Goal: Task Accomplishment & Management: Use online tool/utility

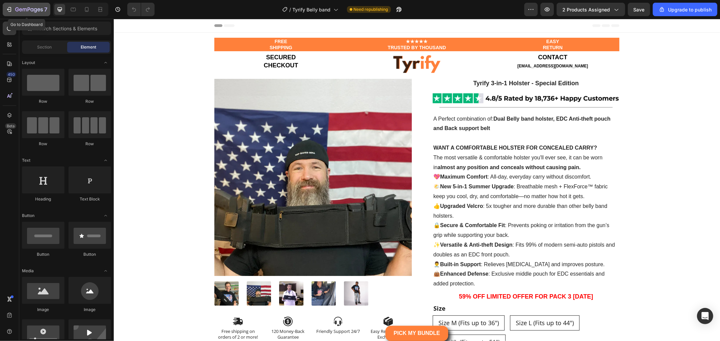
click at [29, 12] on icon "button" at bounding box center [29, 10] width 28 height 6
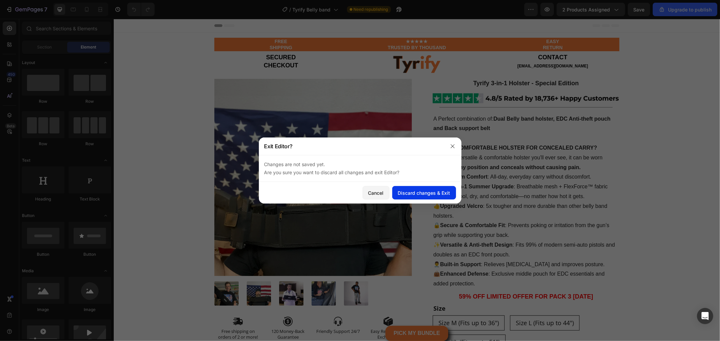
click at [432, 195] on div "Discard changes & Exit" at bounding box center [424, 193] width 52 height 7
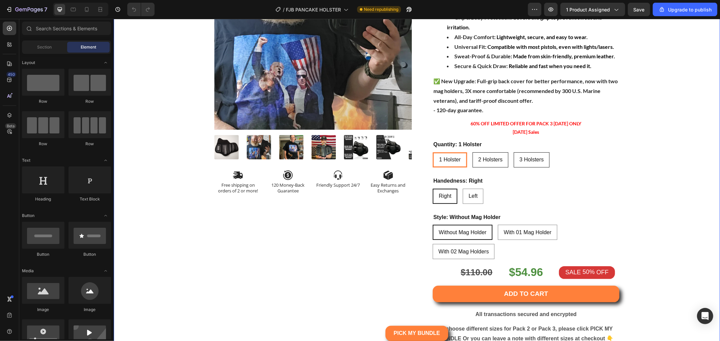
scroll to position [150, 0]
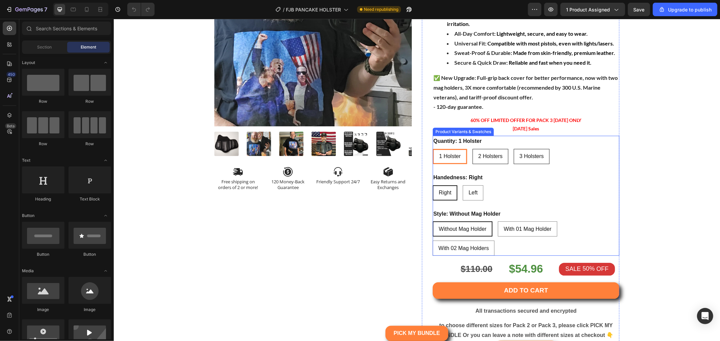
click at [567, 156] on div "1 Holster 1 Holster 1 Holster 2 Holsters 2 Holsters 2 Holsters 3 Holsters 3 Hol…" at bounding box center [525, 156] width 187 height 15
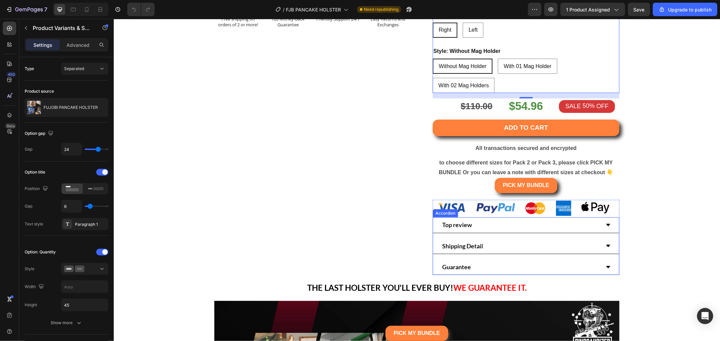
scroll to position [412, 0]
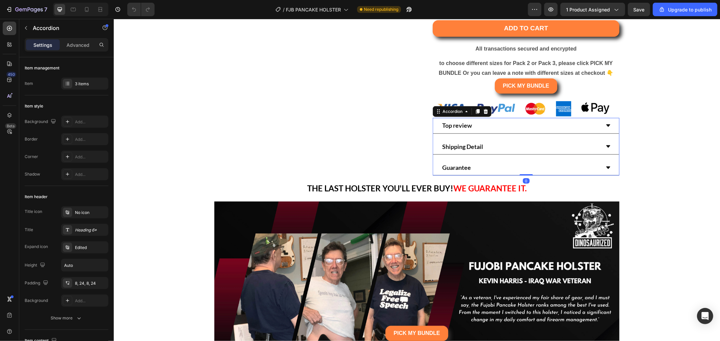
click at [510, 125] on div "Top review" at bounding box center [520, 125] width 159 height 10
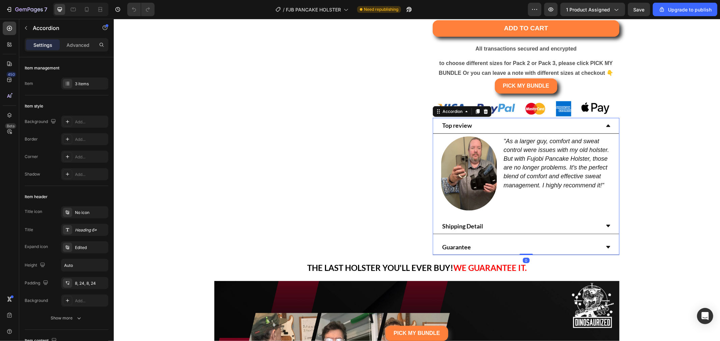
click at [510, 125] on div "Top review" at bounding box center [520, 125] width 159 height 10
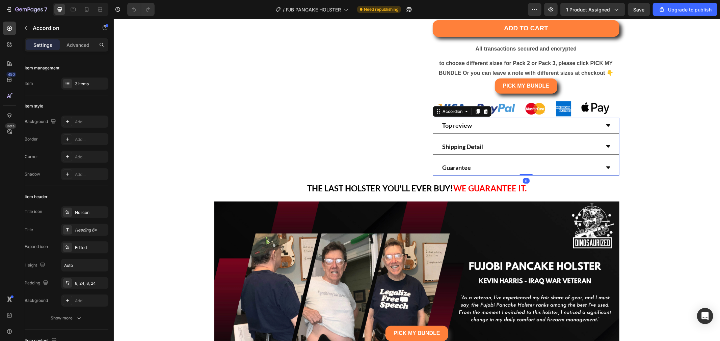
click at [516, 142] on div "Shipping Detail" at bounding box center [520, 147] width 159 height 10
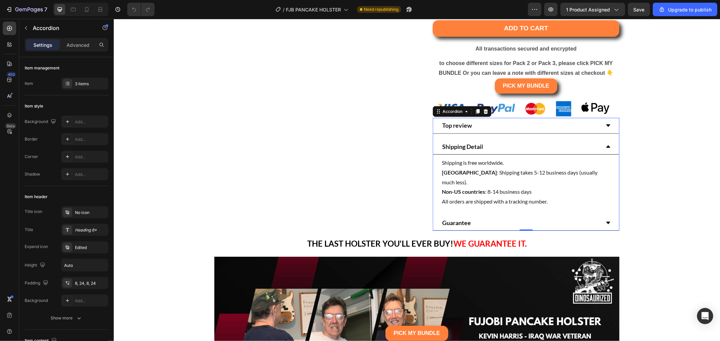
click at [516, 142] on div "Shipping Detail" at bounding box center [520, 147] width 159 height 10
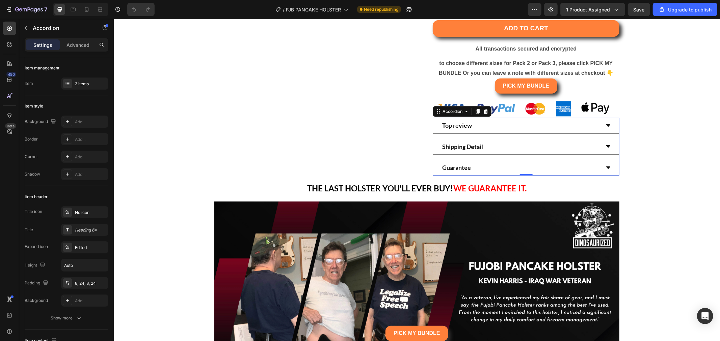
click at [519, 170] on div "Guarantee" at bounding box center [520, 168] width 159 height 10
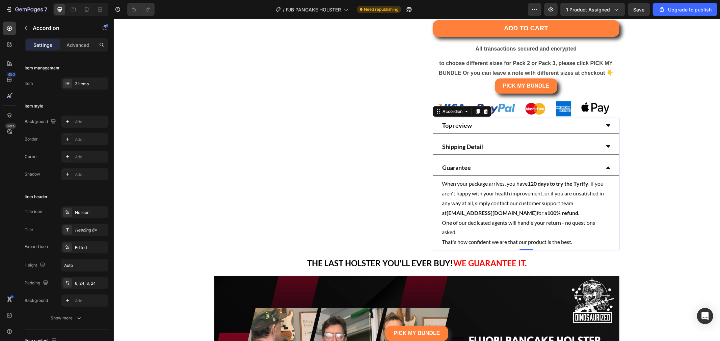
click at [519, 168] on div "Guarantee" at bounding box center [520, 168] width 159 height 10
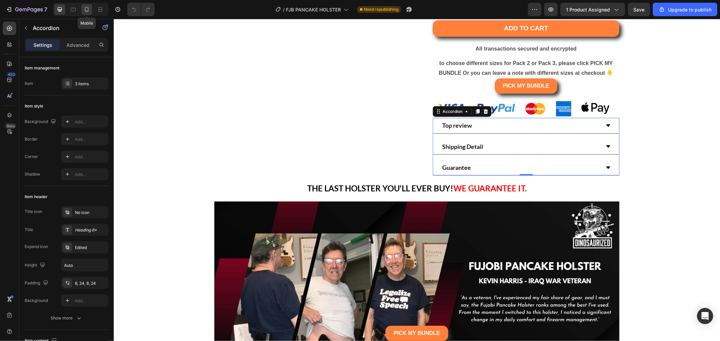
click at [84, 8] on icon at bounding box center [86, 9] width 7 height 7
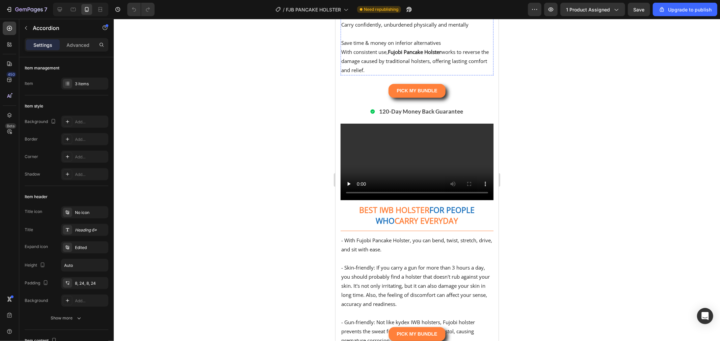
scroll to position [2587, 0]
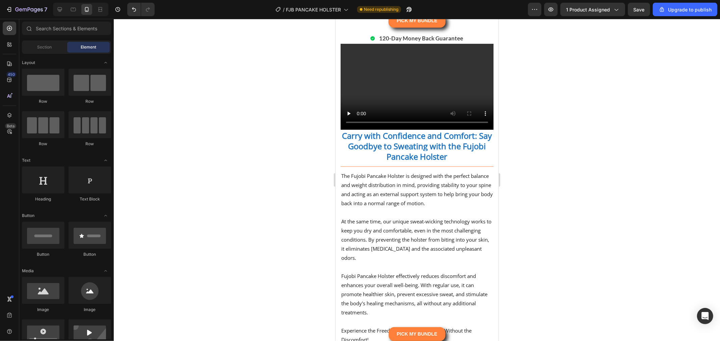
scroll to position [2287, 0]
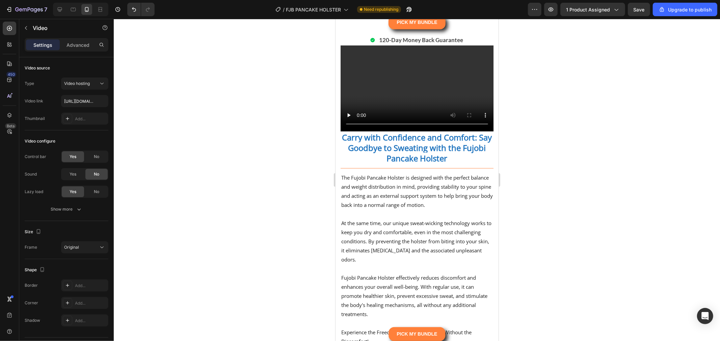
click at [68, 43] on p "Advanced" at bounding box center [77, 45] width 23 height 7
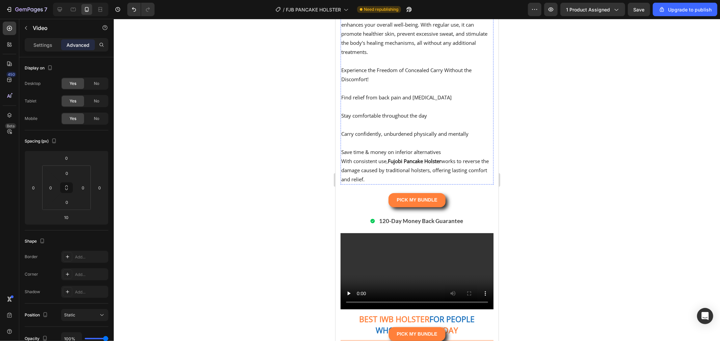
scroll to position [2700, 0]
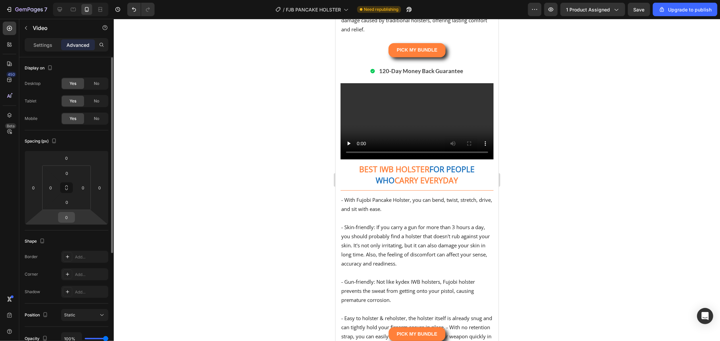
click at [71, 219] on input "0" at bounding box center [66, 218] width 13 height 10
type input "10"
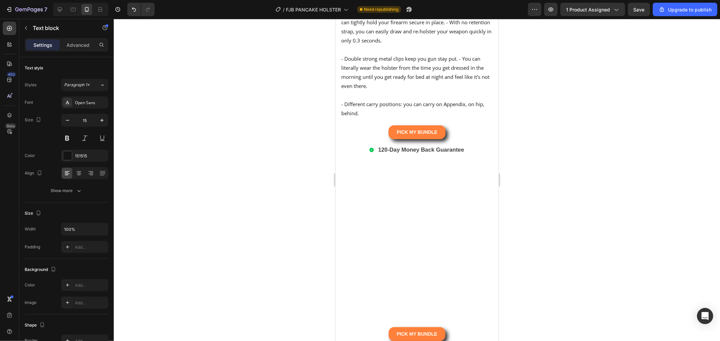
scroll to position [3074, 0]
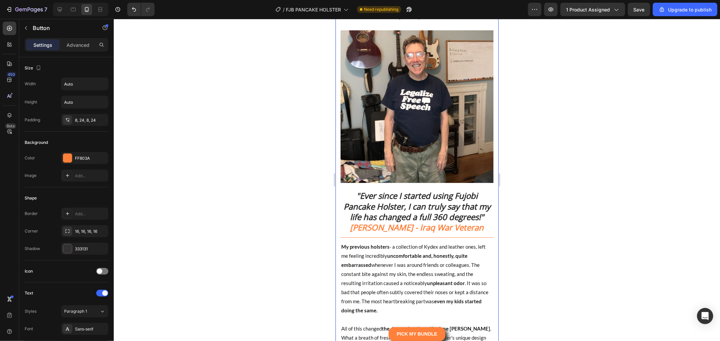
scroll to position [1649, 0]
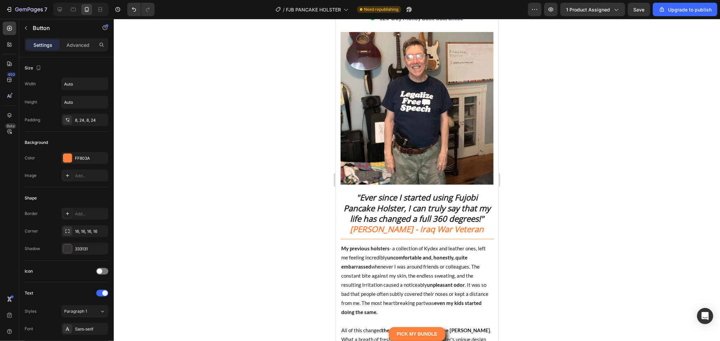
click at [463, 7] on div "PICK MY BUNDLE Button 0" at bounding box center [416, 0] width 153 height 14
click at [438, 21] on strong "120-Day Money Back Guarantee" at bounding box center [421, 17] width 84 height 7
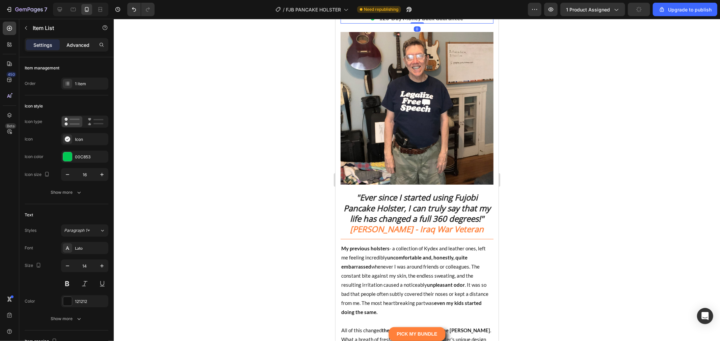
click at [69, 44] on p "Advanced" at bounding box center [77, 45] width 23 height 7
type input "100%"
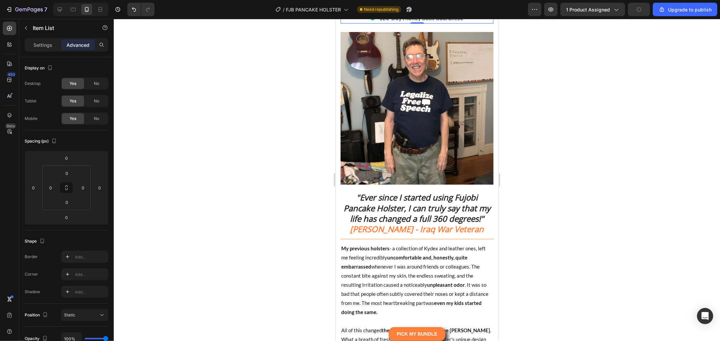
click at [363, 9] on div "Item List" at bounding box center [358, 6] width 19 height 6
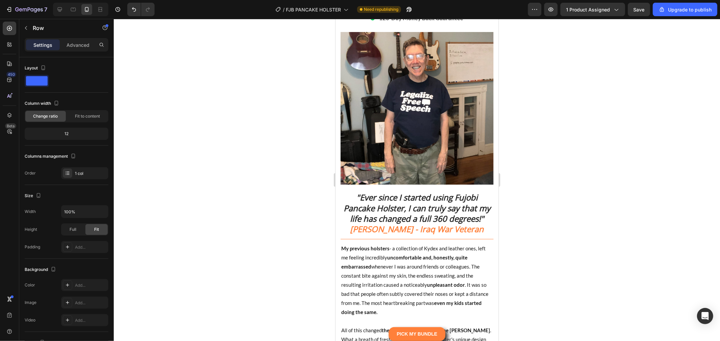
click at [453, 7] on div "PICK MY BUNDLE Button 0" at bounding box center [416, 0] width 153 height 14
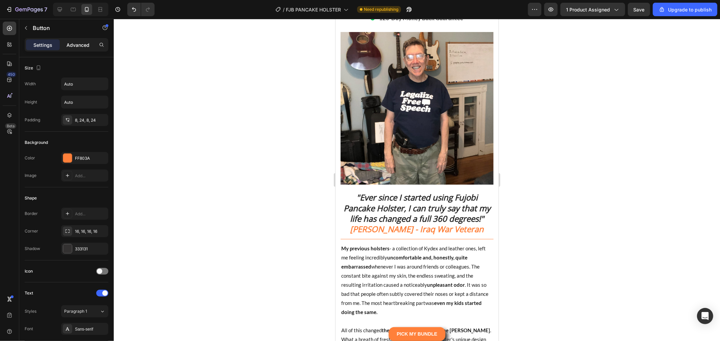
click at [72, 40] on div "Advanced" at bounding box center [78, 44] width 34 height 11
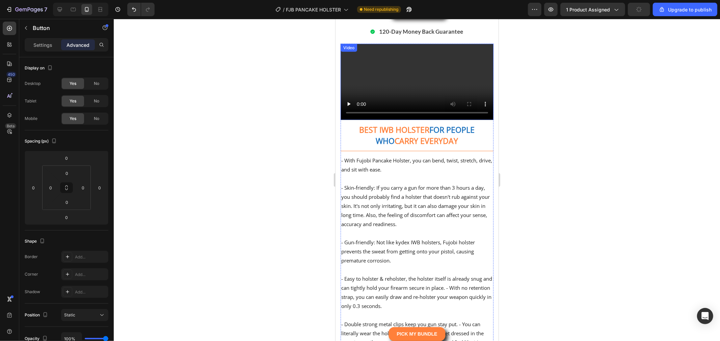
scroll to position [2887, 0]
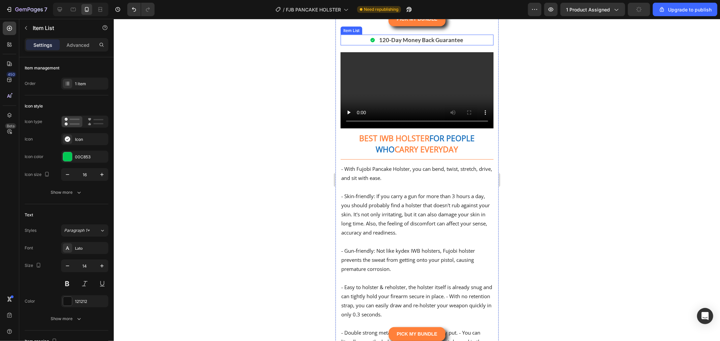
click at [441, 43] on strong "120-Day Money Back Guarantee" at bounding box center [421, 39] width 84 height 7
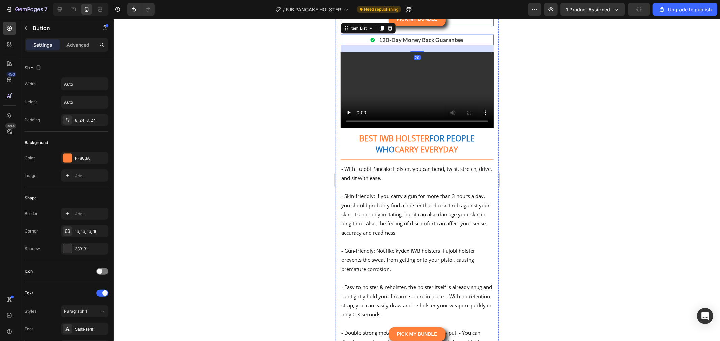
click at [451, 26] on div "PICK MY BUNDLE Button" at bounding box center [416, 19] width 153 height 14
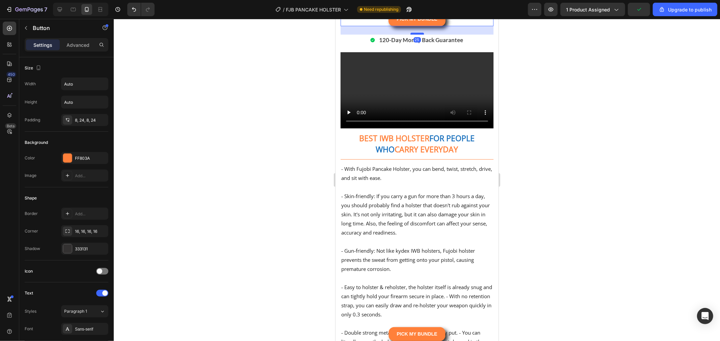
click at [414, 26] on div "25" at bounding box center [416, 26] width 153 height 0
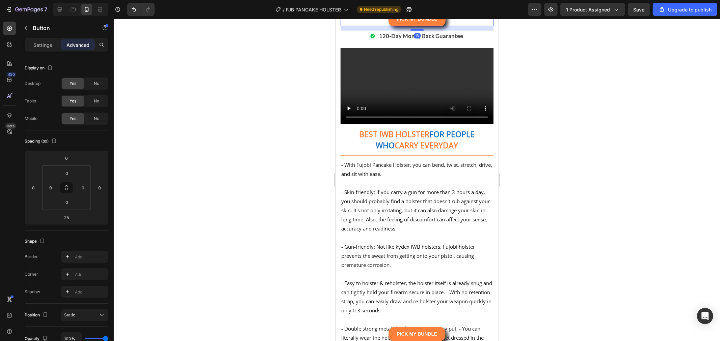
drag, startPoint x: 414, startPoint y: 259, endPoint x: 426, endPoint y: 255, distance: 11.8
click at [426, 26] on div "13" at bounding box center [416, 26] width 153 height 0
type input "13"
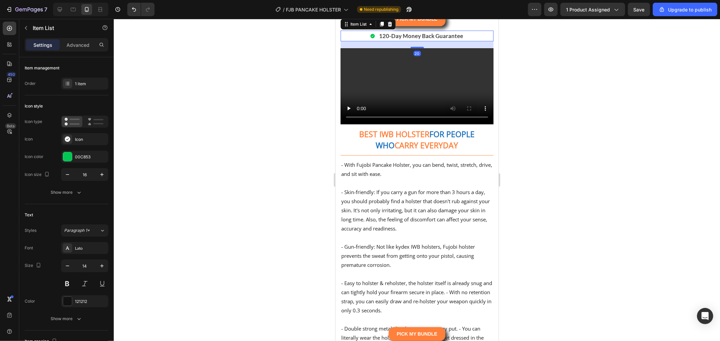
click at [461, 41] on div "120-Day Money Back Guarantee" at bounding box center [416, 35] width 153 height 11
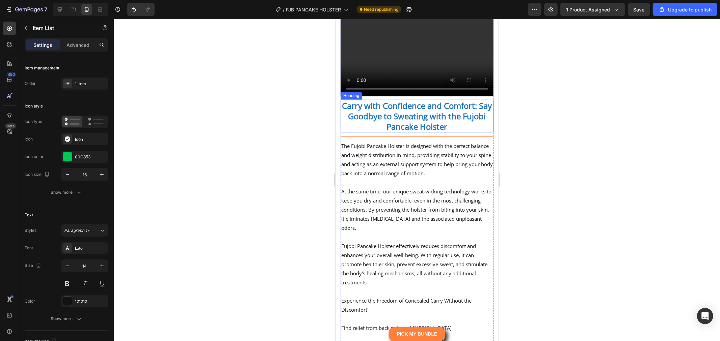
scroll to position [2474, 0]
click at [462, 10] on div "120-Day Money Back Guarantee" at bounding box center [416, 5] width 153 height 11
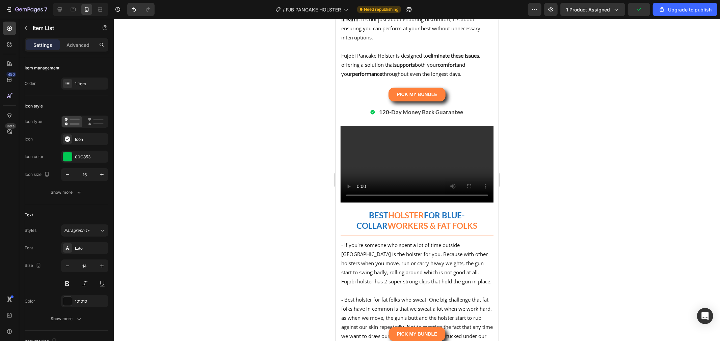
scroll to position [1125, 0]
click at [468, 117] on div "120-Day Money Back Guarantee" at bounding box center [416, 111] width 153 height 11
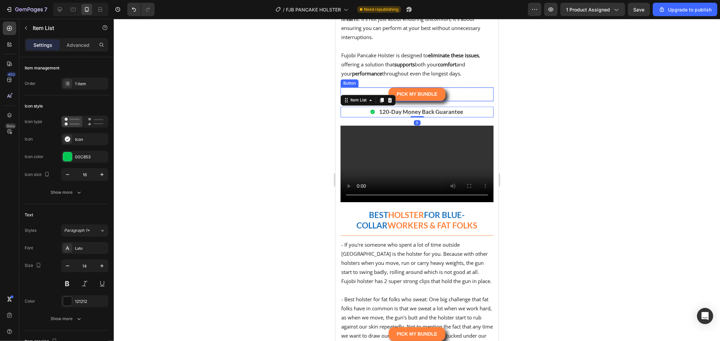
click at [462, 101] on div "PICK MY BUNDLE Button" at bounding box center [416, 94] width 153 height 14
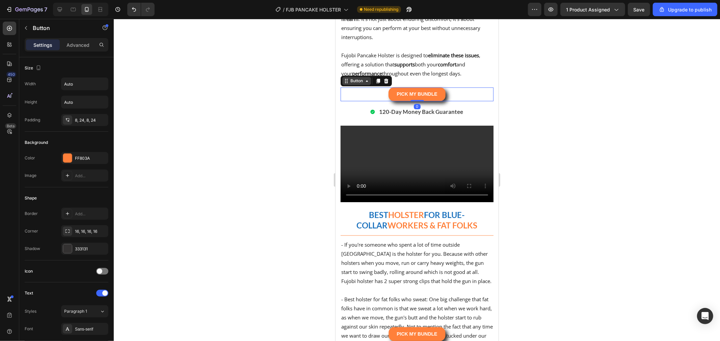
click at [359, 84] on div "Button" at bounding box center [356, 81] width 15 height 6
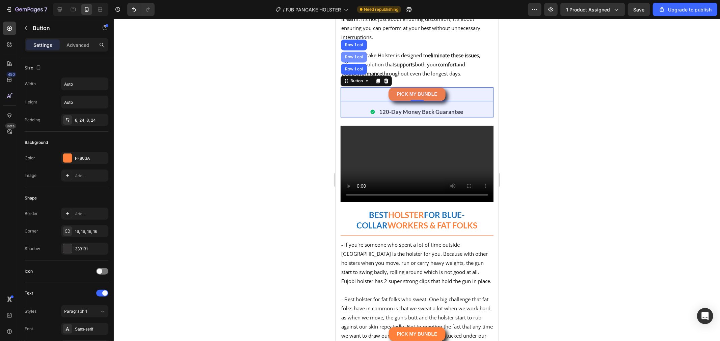
click at [355, 59] on div "Row 1 col" at bounding box center [353, 57] width 21 height 4
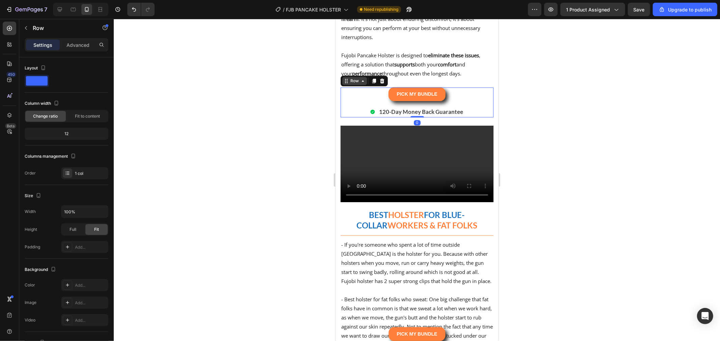
click at [354, 84] on div "Row" at bounding box center [354, 81] width 11 height 6
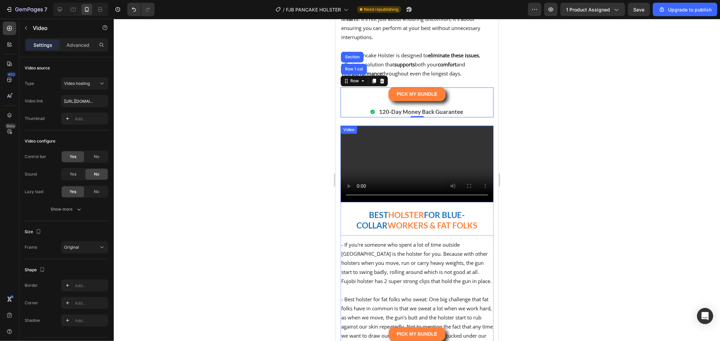
click at [465, 200] on video at bounding box center [416, 164] width 153 height 77
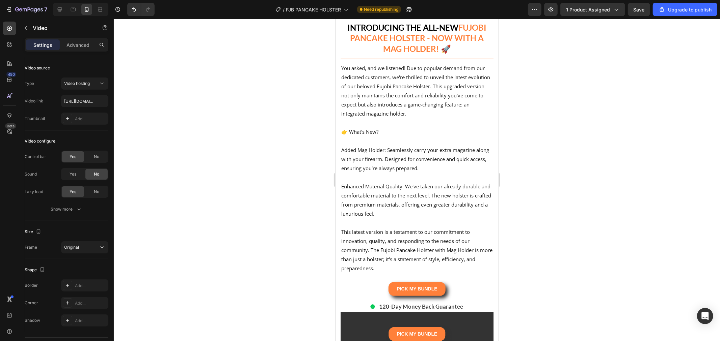
scroll to position [2100, 0]
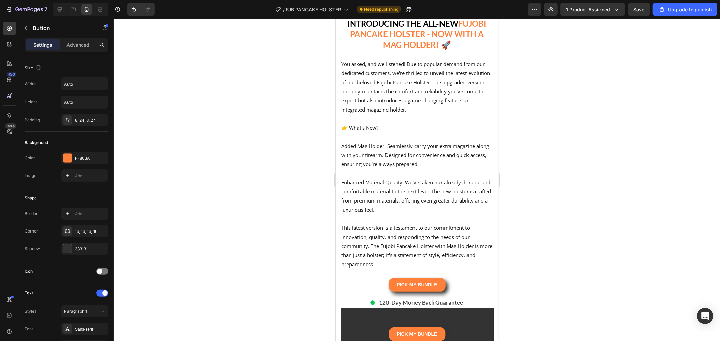
drag, startPoint x: 460, startPoint y: 59, endPoint x: 456, endPoint y: 61, distance: 4.2
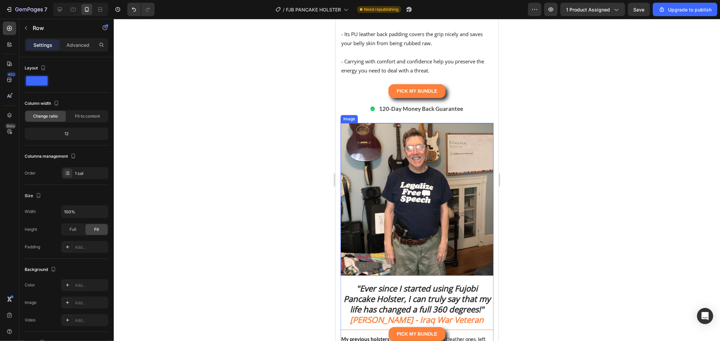
scroll to position [1462, 0]
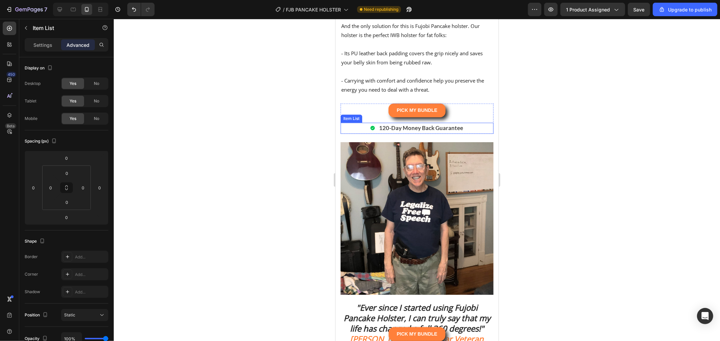
click at [462, 133] on div "120-Day Money Back Guarantee" at bounding box center [416, 127] width 153 height 11
click at [360, 119] on div "Item List" at bounding box center [358, 116] width 19 height 6
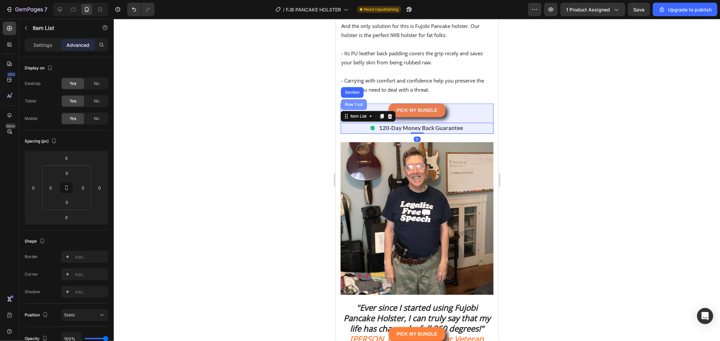
click at [357, 106] on div "Row 1 col" at bounding box center [353, 104] width 21 height 4
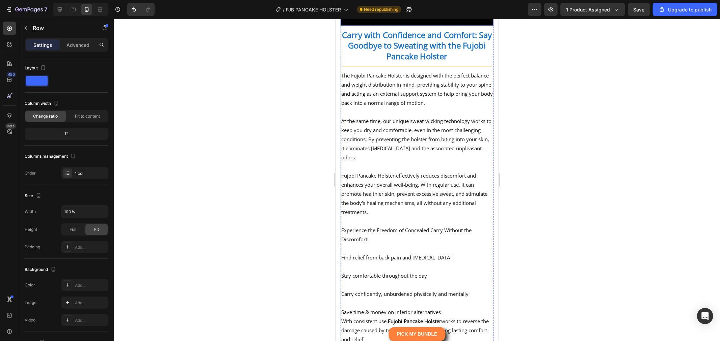
scroll to position [2474, 0]
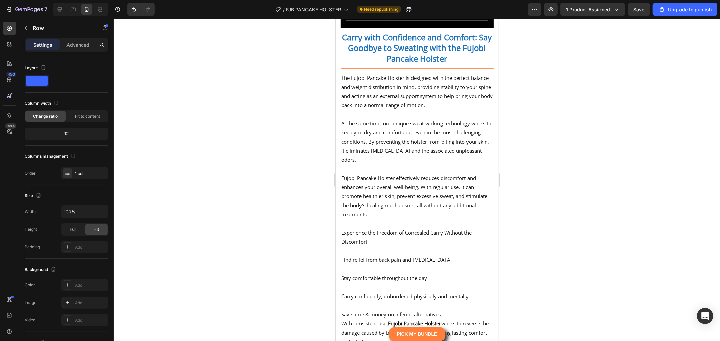
drag, startPoint x: 414, startPoint y: 160, endPoint x: 422, endPoint y: 169, distance: 12.2
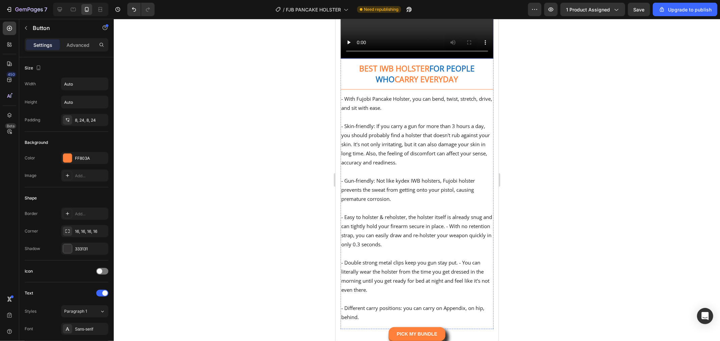
scroll to position [2887, 0]
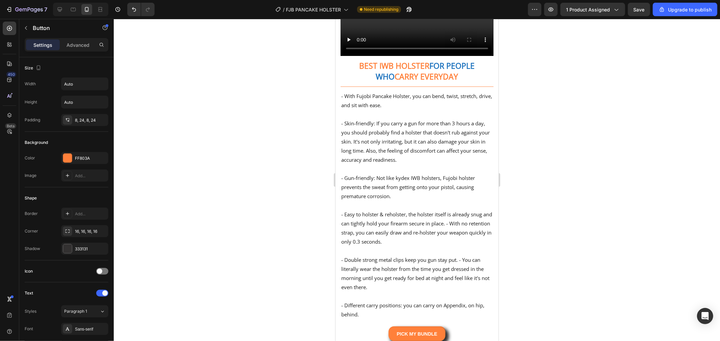
click at [529, 209] on div at bounding box center [417, 180] width 606 height 323
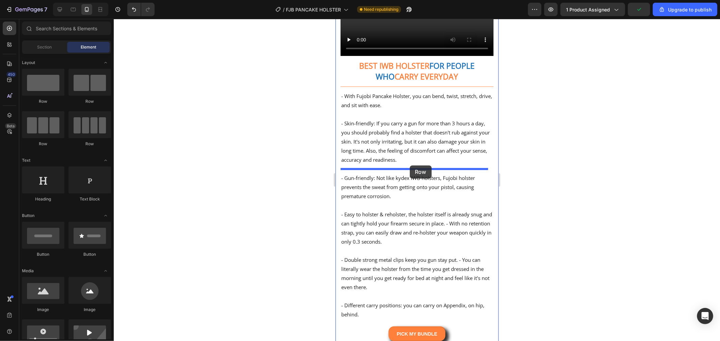
drag, startPoint x: 390, startPoint y: 104, endPoint x: 409, endPoint y: 165, distance: 64.3
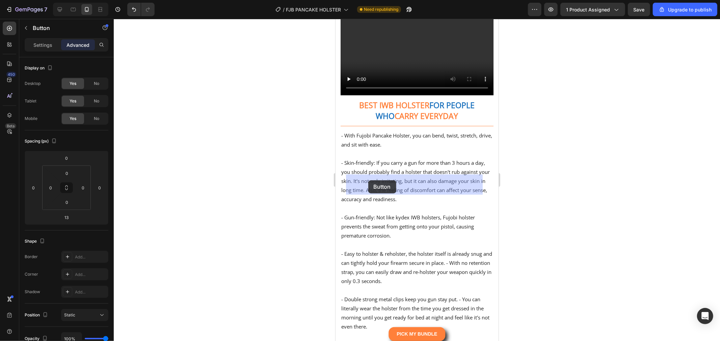
drag, startPoint x: 360, startPoint y: 202, endPoint x: 367, endPoint y: 181, distance: 22.7
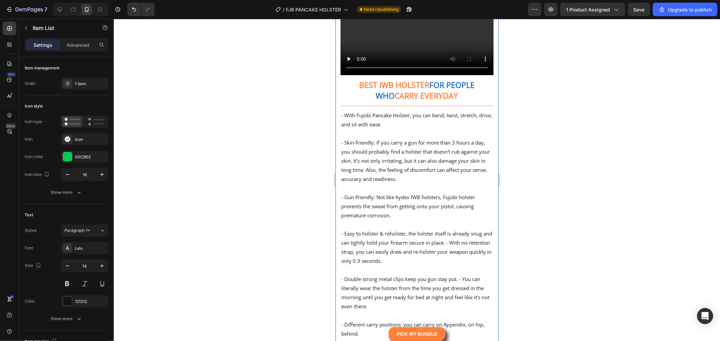
drag, startPoint x: 362, startPoint y: 200, endPoint x: 416, endPoint y: 186, distance: 56.0
click at [575, 206] on div at bounding box center [417, 180] width 606 height 323
drag, startPoint x: 420, startPoint y: 197, endPoint x: 417, endPoint y: 213, distance: 16.0
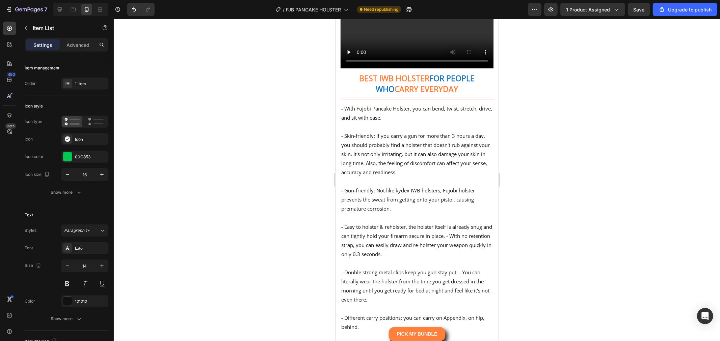
drag, startPoint x: 418, startPoint y: 210, endPoint x: 424, endPoint y: 188, distance: 22.8
type input "100%"
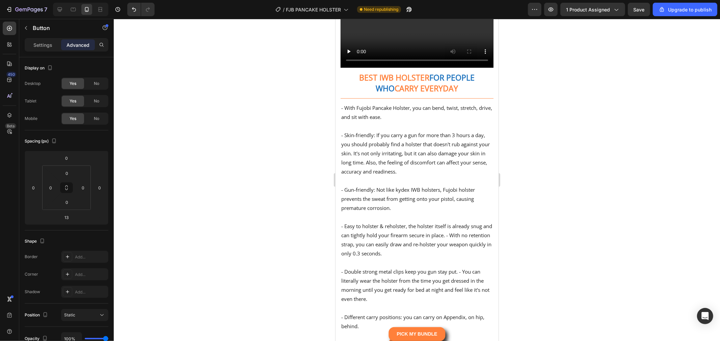
drag, startPoint x: 413, startPoint y: 191, endPoint x: 421, endPoint y: 190, distance: 8.8
type input "11"
click at [557, 204] on div at bounding box center [417, 180] width 606 height 323
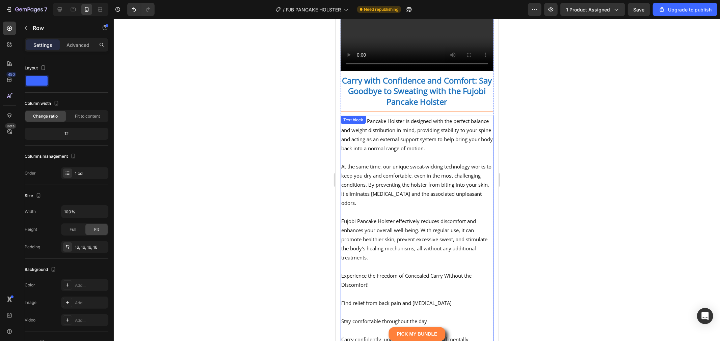
scroll to position [2400, 0]
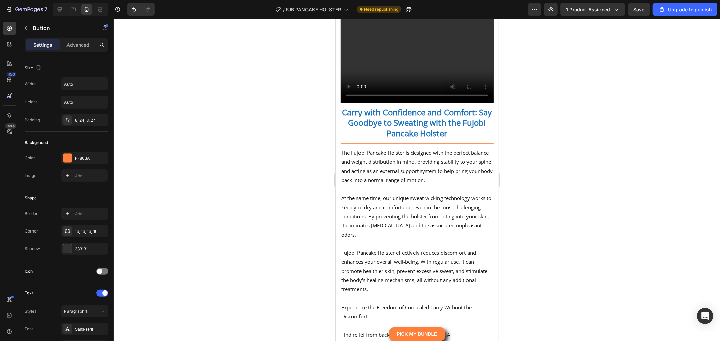
click at [447, 7] on p "120-Day Money Back Guarantee" at bounding box center [421, 2] width 84 height 9
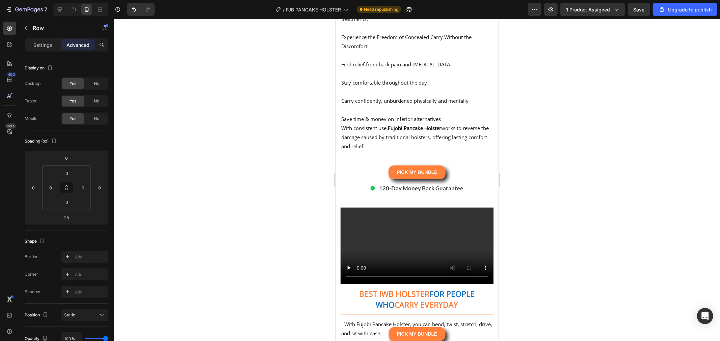
scroll to position [2849, 0]
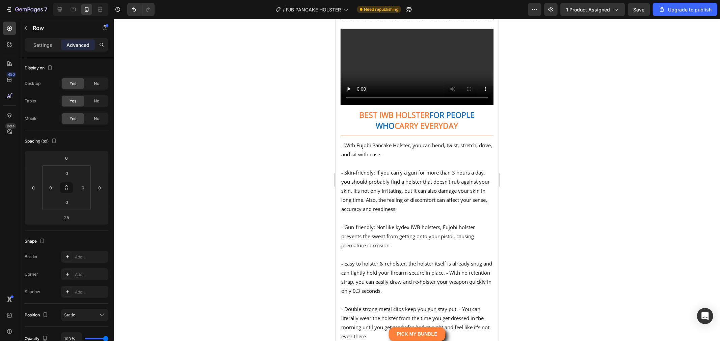
click at [481, 15] on div "120-Day Money Back Guarantee" at bounding box center [417, 9] width 142 height 11
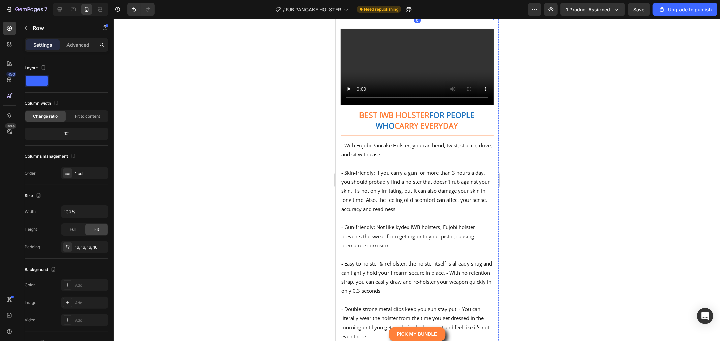
click at [485, 20] on div "PICK MY BUNDLE Button 120-Day Money Back Guarantee Item List 0 Row" at bounding box center [416, 0] width 153 height 39
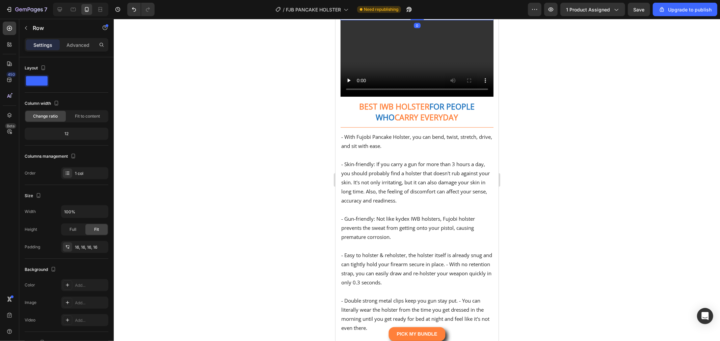
drag, startPoint x: 415, startPoint y: 253, endPoint x: 417, endPoint y: 234, distance: 19.0
click at [417, 20] on div "PICK MY BUNDLE Button 120-Day Money Back Guarantee Item List Row 0" at bounding box center [416, 0] width 153 height 39
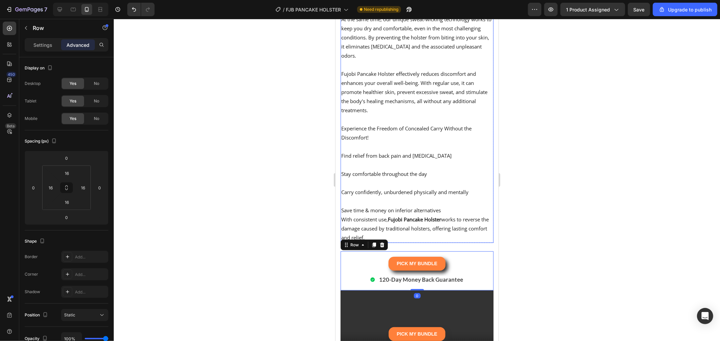
scroll to position [2400, 0]
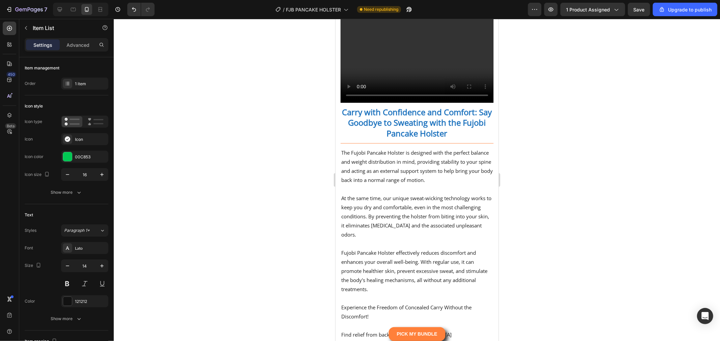
click at [482, 8] on div "120-Day Money Back Guarantee" at bounding box center [416, 2] width 153 height 11
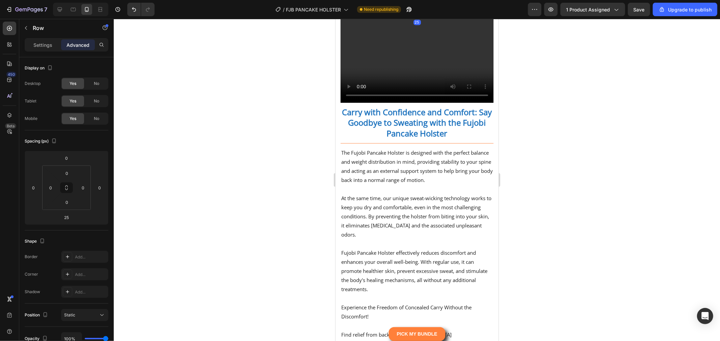
drag, startPoint x: 415, startPoint y: 240, endPoint x: 420, endPoint y: 232, distance: 8.8
drag, startPoint x: 416, startPoint y: 244, endPoint x: 428, endPoint y: 245, distance: 11.2
click at [423, 8] on div "25" at bounding box center [416, 8] width 153 height 0
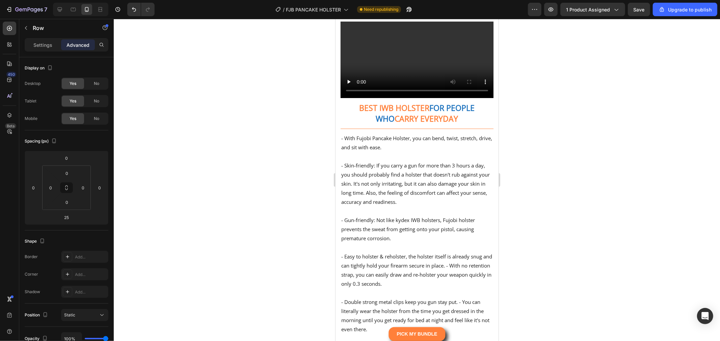
scroll to position [2849, 0]
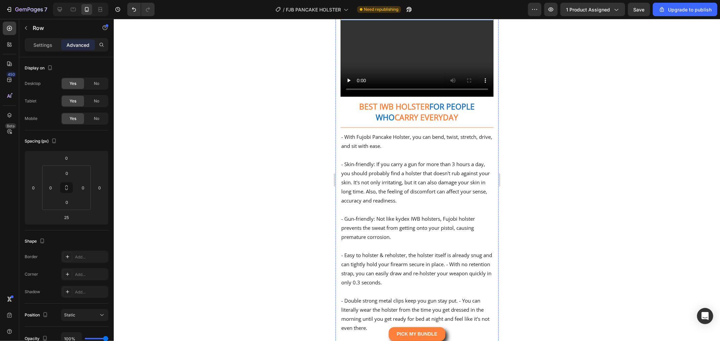
click at [451, 20] on div "PICK MY BUNDLE Button 120-Day Money Back Guarantee Item List Row" at bounding box center [416, 0] width 153 height 39
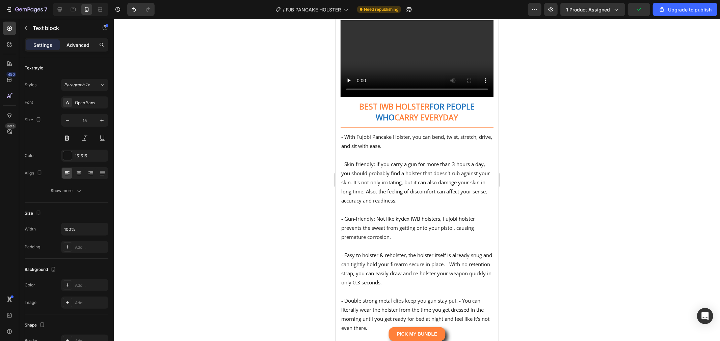
click at [63, 49] on div "Advanced" at bounding box center [78, 44] width 34 height 11
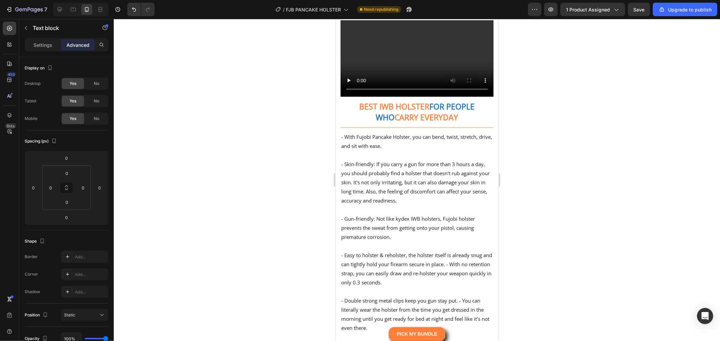
drag, startPoint x: 364, startPoint y: 206, endPoint x: 361, endPoint y: 200, distance: 5.9
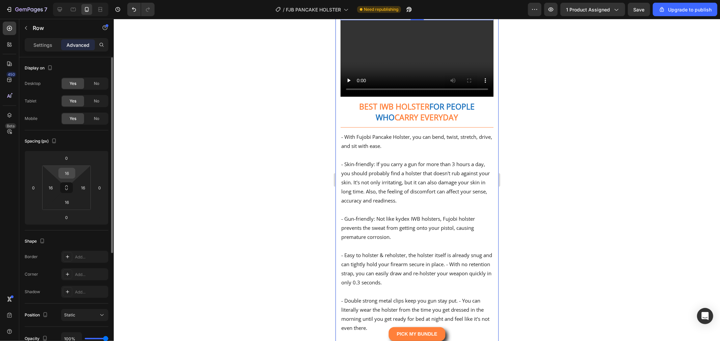
click at [70, 177] on input "16" at bounding box center [66, 173] width 13 height 10
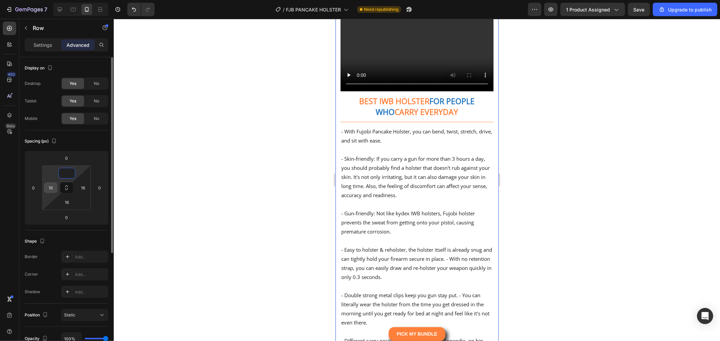
type input "0"
click at [48, 187] on input "16" at bounding box center [51, 188] width 10 height 10
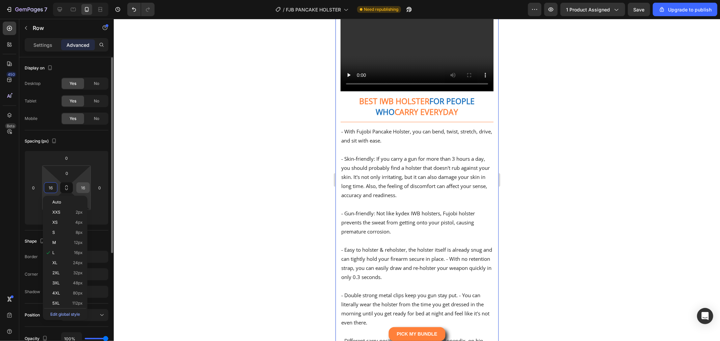
click at [86, 187] on input "16" at bounding box center [83, 188] width 10 height 10
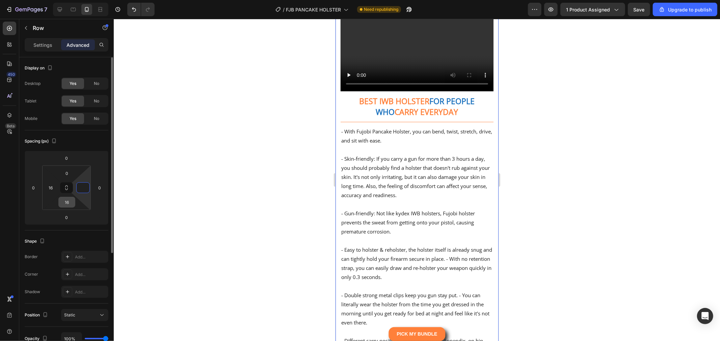
type input "0"
click at [67, 204] on input "16" at bounding box center [66, 202] width 13 height 10
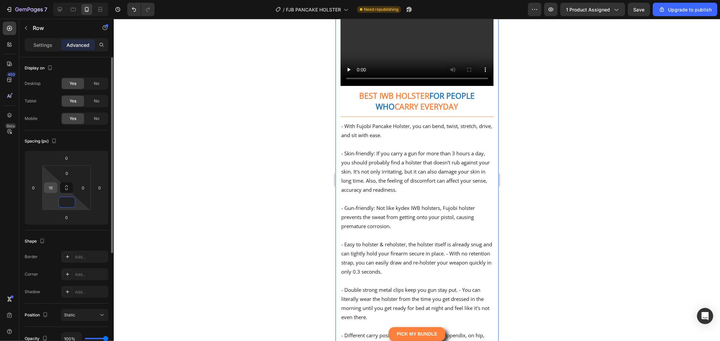
type input "0"
click at [50, 187] on input "16" at bounding box center [51, 188] width 10 height 10
type input "0"
click at [146, 219] on div at bounding box center [417, 180] width 606 height 323
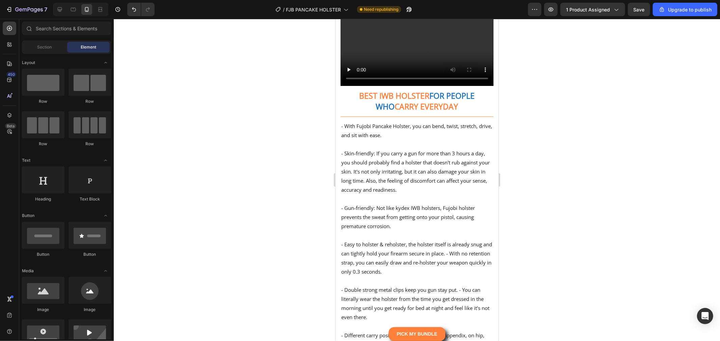
click at [476, 9] on div "120-Day Money Back Guarantee" at bounding box center [416, 3] width 153 height 11
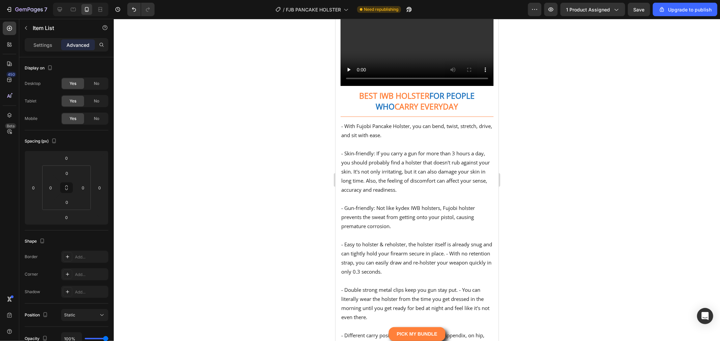
drag, startPoint x: 356, startPoint y: 217, endPoint x: 356, endPoint y: 213, distance: 4.0
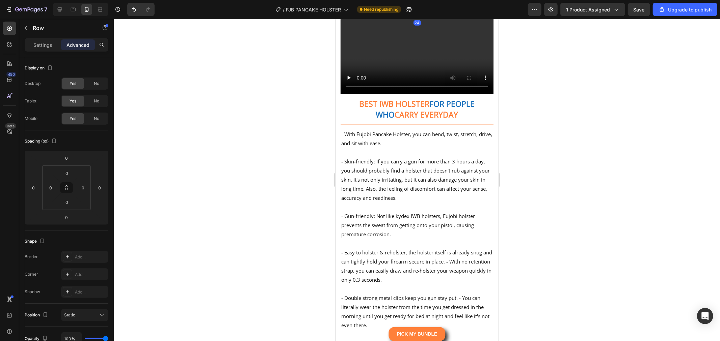
drag, startPoint x: 413, startPoint y: 234, endPoint x: 422, endPoint y: 242, distance: 11.9
click at [422, 9] on div "24" at bounding box center [416, 9] width 153 height 0
type input "24"
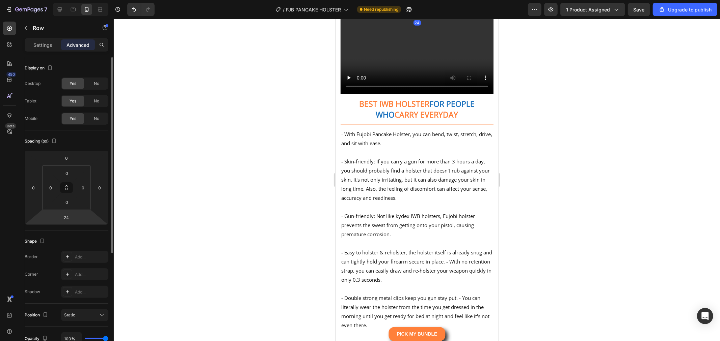
click at [72, 0] on html "7 / FJB PANCAKE HOLSTER Need republishing Preview 1 product assigned Save Upgra…" at bounding box center [360, 0] width 720 height 0
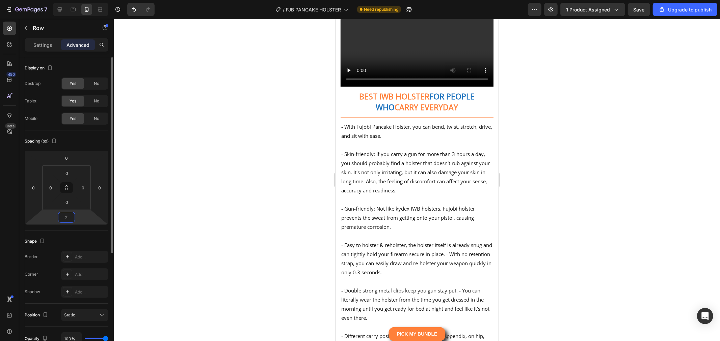
type input "25"
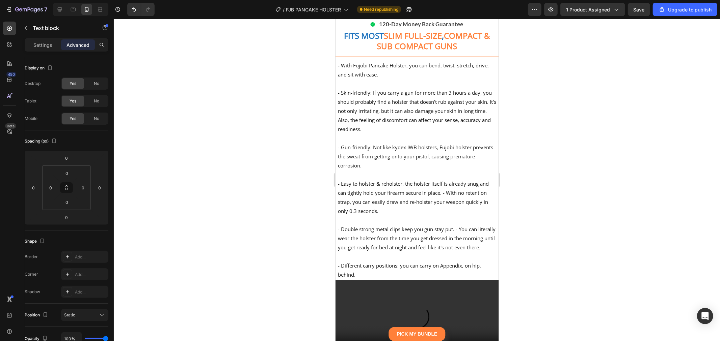
scroll to position [3449, 0]
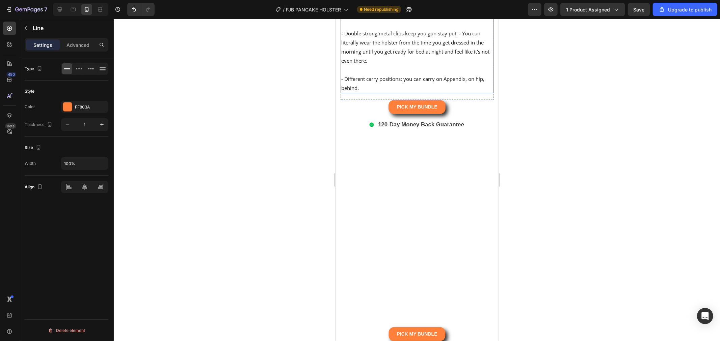
scroll to position [3112, 0]
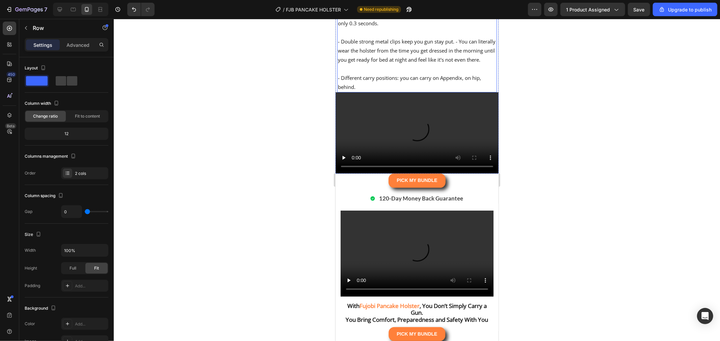
scroll to position [3937, 0]
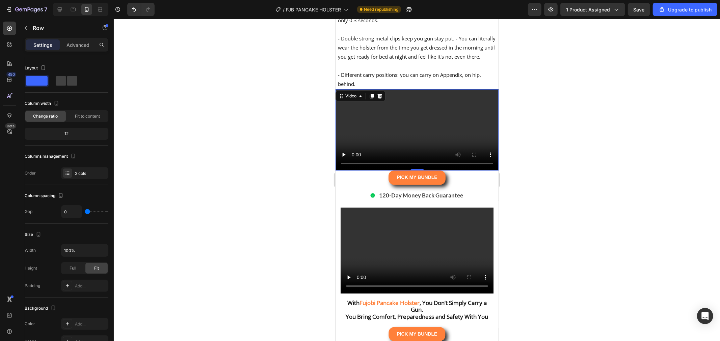
click at [448, 171] on video at bounding box center [416, 130] width 163 height 82
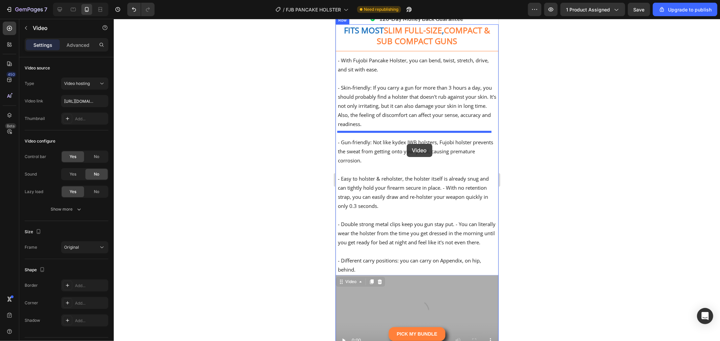
scroll to position [3749, 0]
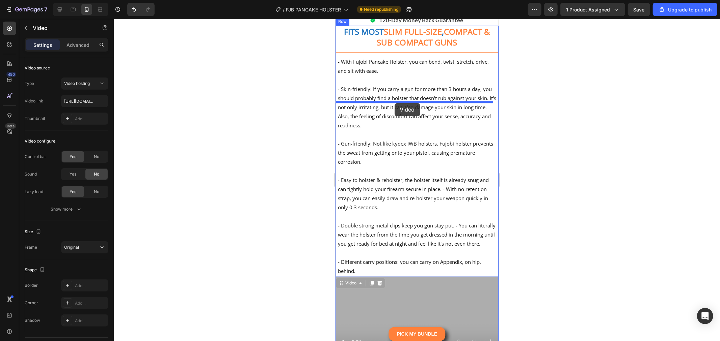
drag, startPoint x: 356, startPoint y: 180, endPoint x: 394, endPoint y: 103, distance: 85.7
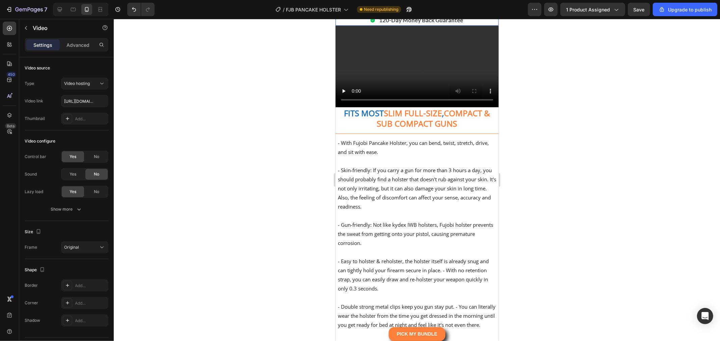
click at [468, 25] on div "120-Day Money Back Guarantee" at bounding box center [416, 20] width 163 height 11
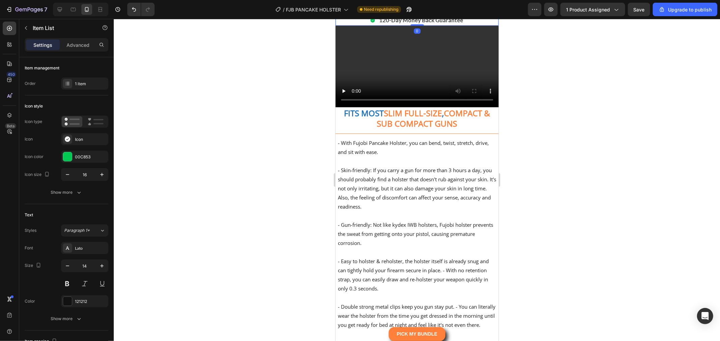
click at [353, 11] on div "Item List" at bounding box center [353, 8] width 19 height 6
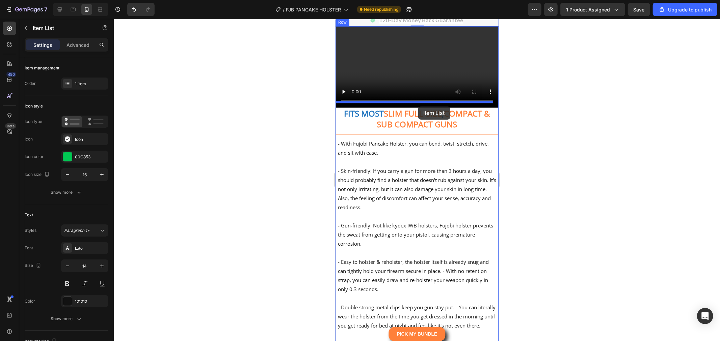
drag, startPoint x: 417, startPoint y: 100, endPoint x: 417, endPoint y: 103, distance: 3.7
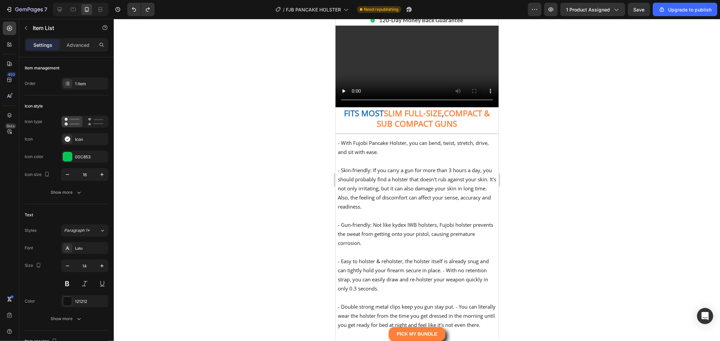
click at [452, 23] on strong "120-Day Money Back Guarantee" at bounding box center [421, 19] width 84 height 7
click at [348, 25] on div "120-Day Money Back Guarantee" at bounding box center [416, 20] width 163 height 11
click at [389, 23] on strong "120-Day Money Back Guarantee" at bounding box center [421, 19] width 84 height 7
click at [487, 25] on div "120-Day Money Back Guarantee" at bounding box center [416, 20] width 163 height 11
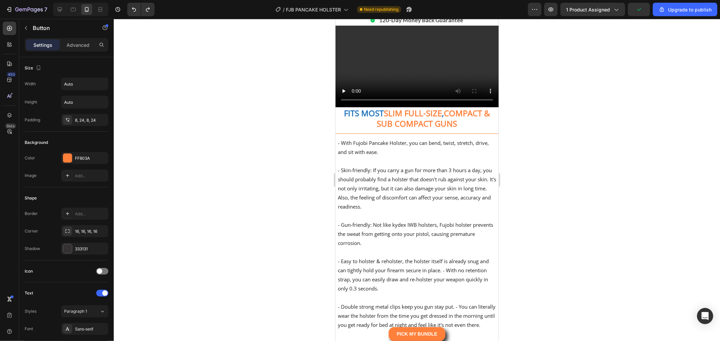
click at [457, 9] on div "PICK MY BUNDLE Button" at bounding box center [416, 2] width 163 height 14
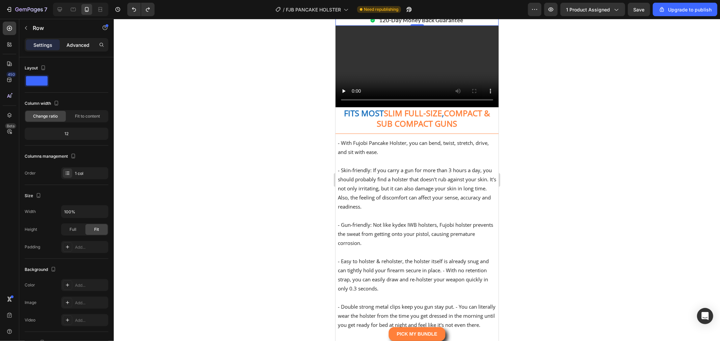
click at [79, 41] on div "Advanced" at bounding box center [78, 44] width 34 height 11
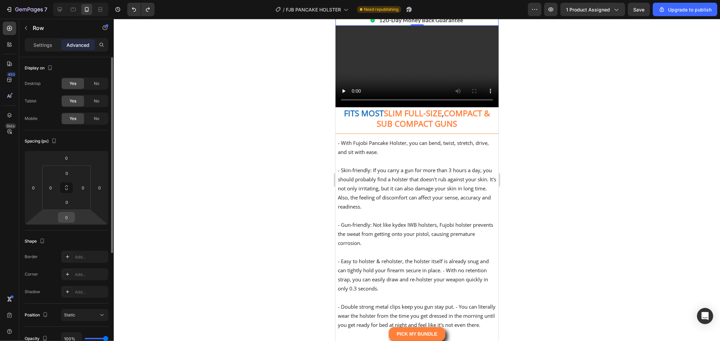
click at [67, 217] on input "0" at bounding box center [66, 218] width 13 height 10
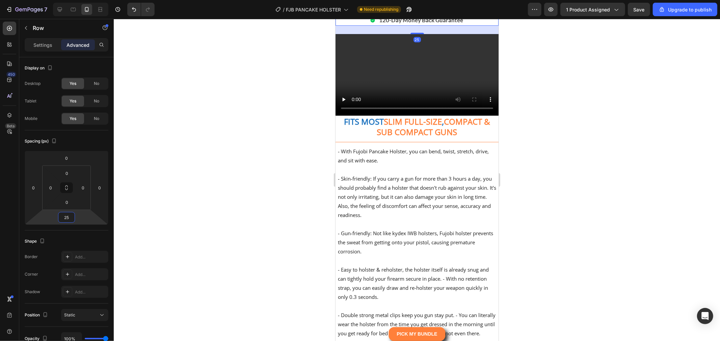
type input "25"
click at [189, 196] on div at bounding box center [417, 180] width 606 height 323
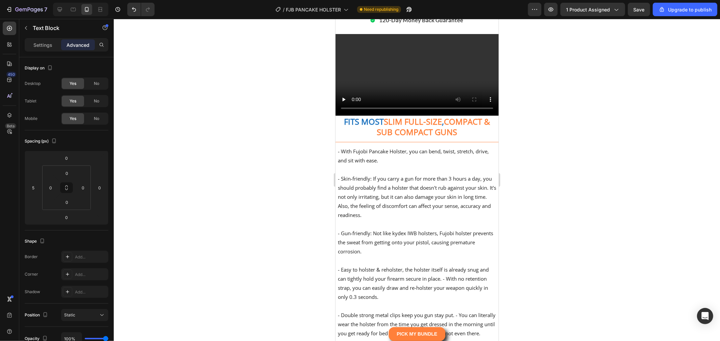
click at [477, 25] on div "120-Day Money Back Guarantee" at bounding box center [416, 20] width 163 height 11
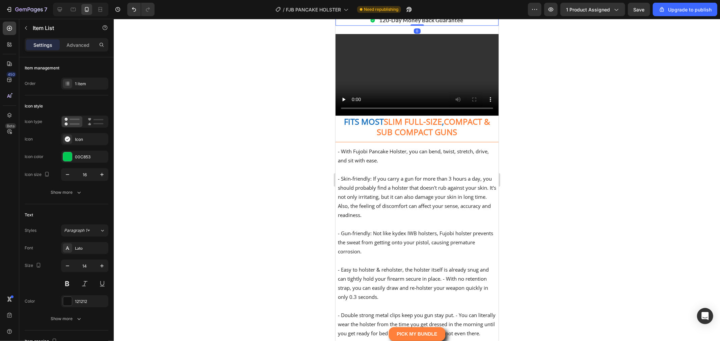
click at [346, 11] on div "Item List" at bounding box center [353, 8] width 19 height 6
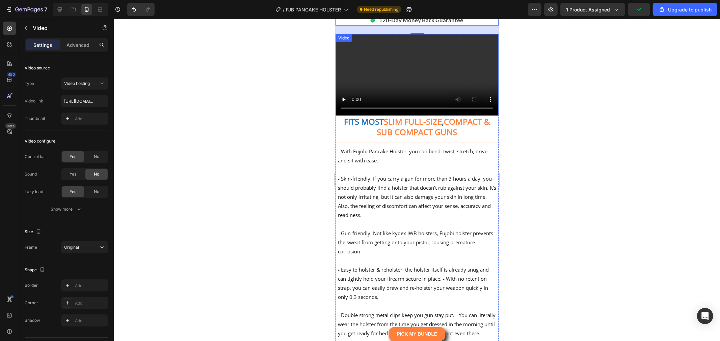
click at [455, 115] on video at bounding box center [416, 75] width 163 height 82
click at [79, 47] on p "Advanced" at bounding box center [77, 45] width 23 height 7
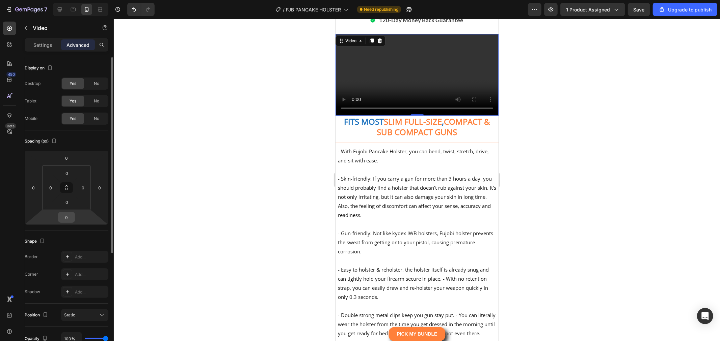
click at [67, 218] on input "0" at bounding box center [66, 218] width 13 height 10
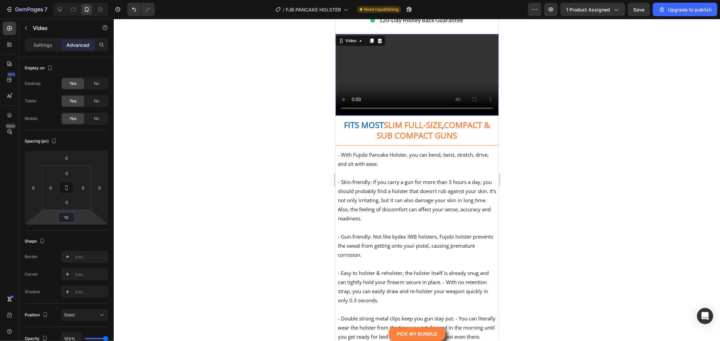
type input "10"
click at [209, 193] on div at bounding box center [417, 180] width 606 height 323
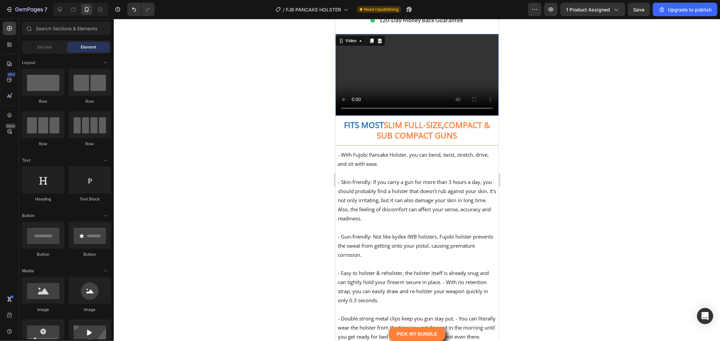
click at [428, 115] on video at bounding box center [416, 75] width 163 height 82
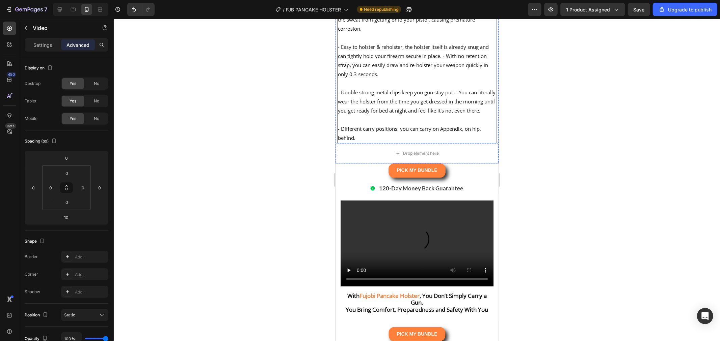
scroll to position [4011, 0]
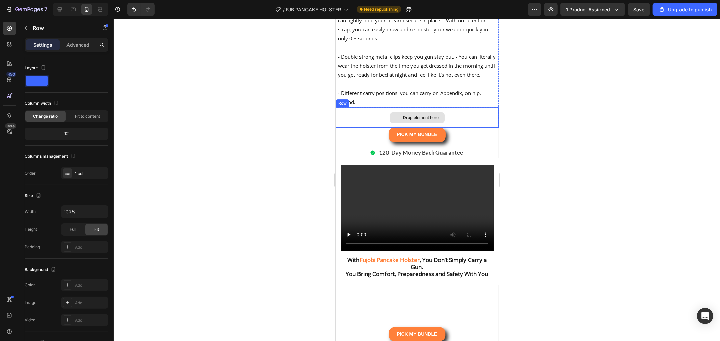
click at [460, 128] on div "Drop element here" at bounding box center [416, 117] width 163 height 20
click at [376, 104] on icon at bounding box center [376, 100] width 5 height 5
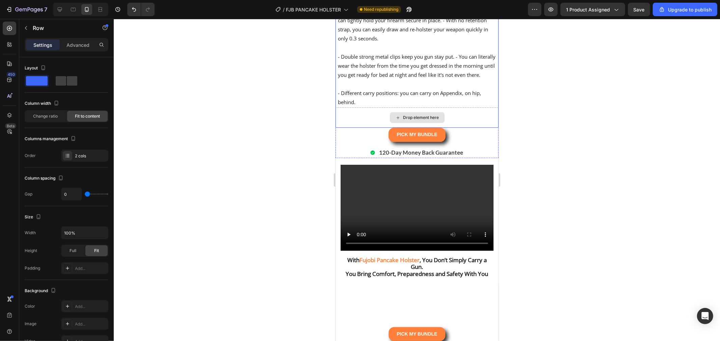
click at [471, 128] on div "Drop element here" at bounding box center [416, 117] width 163 height 20
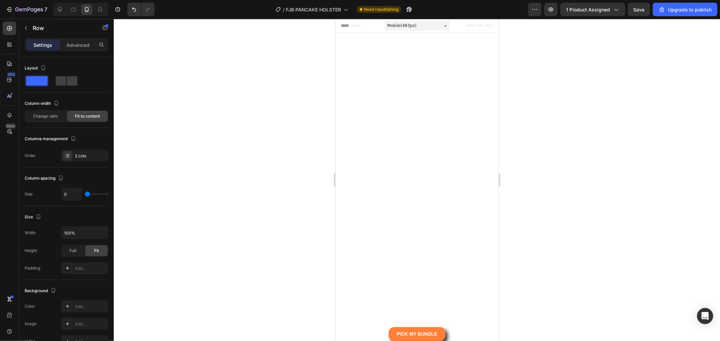
scroll to position [4011, 0]
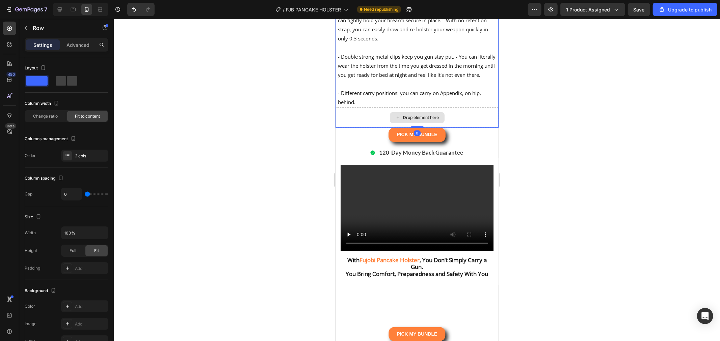
click at [360, 128] on div "Drop element here" at bounding box center [416, 117] width 163 height 20
click at [470, 128] on div "Drop element here" at bounding box center [416, 117] width 163 height 20
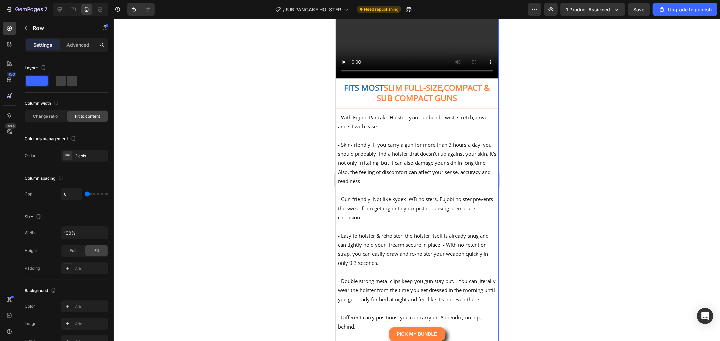
click at [350, 6] on div "Row" at bounding box center [349, 3] width 11 height 6
click at [28, 27] on icon "button" at bounding box center [25, 27] width 5 height 5
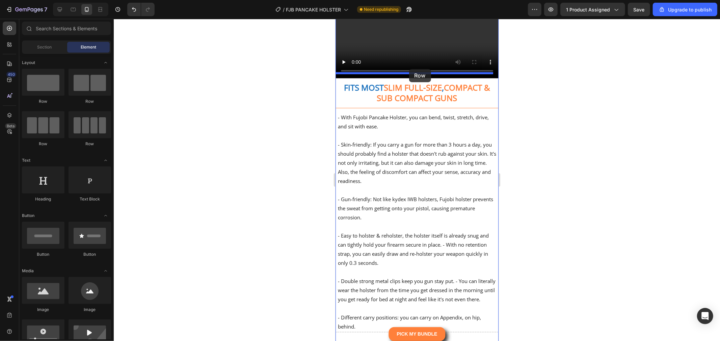
drag, startPoint x: 397, startPoint y: 112, endPoint x: 409, endPoint y: 69, distance: 44.4
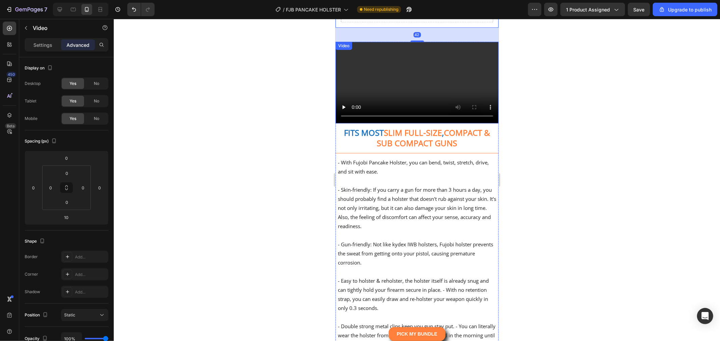
click at [422, 123] on video at bounding box center [416, 83] width 163 height 82
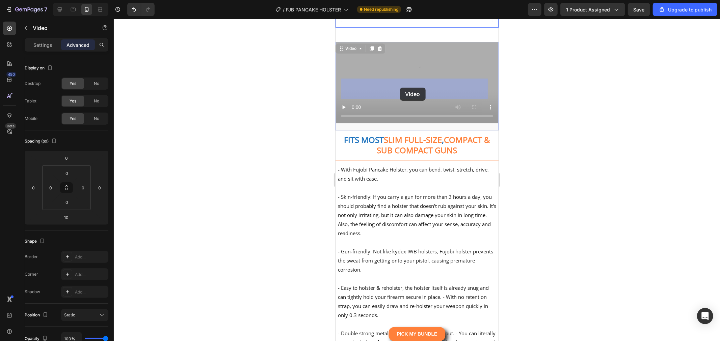
drag, startPoint x: 347, startPoint y: 126, endPoint x: 400, endPoint y: 87, distance: 65.3
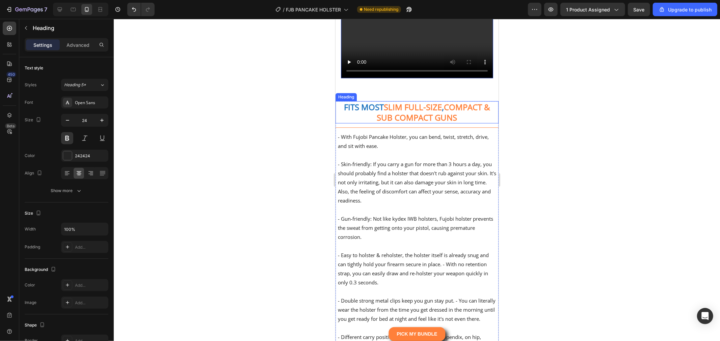
click at [402, 123] on strong "COMPACT & SUB COMPACT GUNS" at bounding box center [433, 112] width 113 height 22
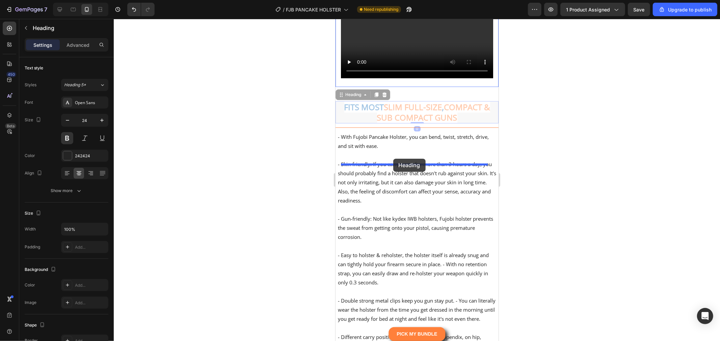
drag, startPoint x: 346, startPoint y: 178, endPoint x: 393, endPoint y: 159, distance: 50.4
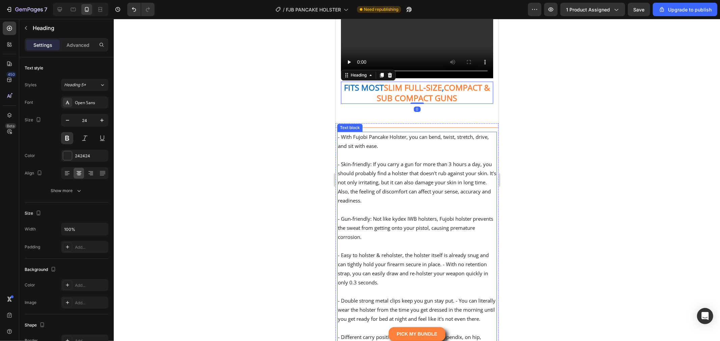
click at [415, 160] on p at bounding box center [416, 154] width 158 height 9
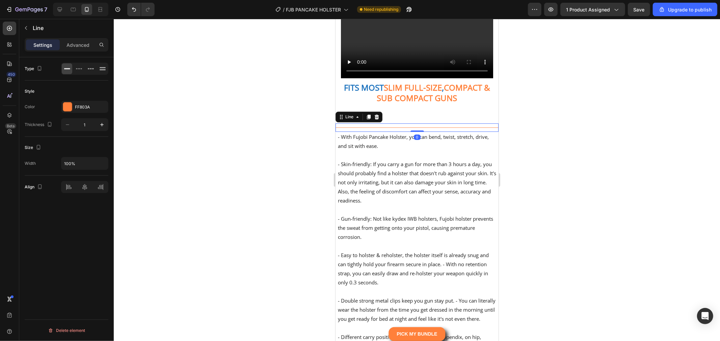
click at [428, 132] on div "Title Line 0" at bounding box center [416, 127] width 163 height 8
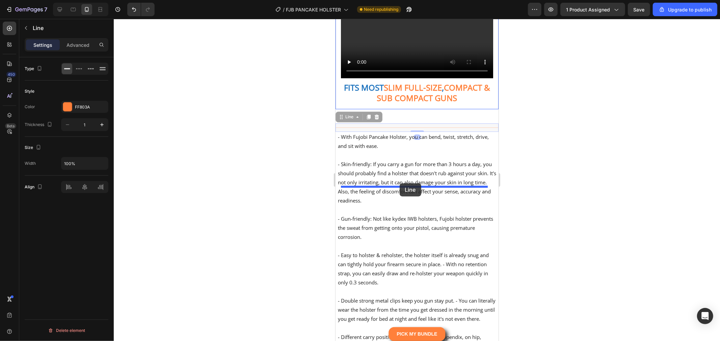
drag, startPoint x: 353, startPoint y: 198, endPoint x: 399, endPoint y: 183, distance: 48.6
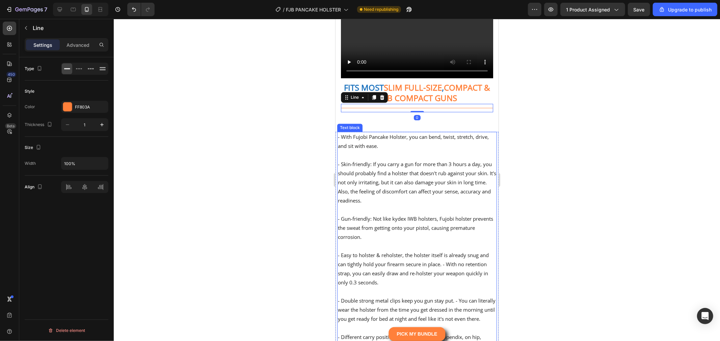
click at [415, 160] on p at bounding box center [416, 154] width 158 height 9
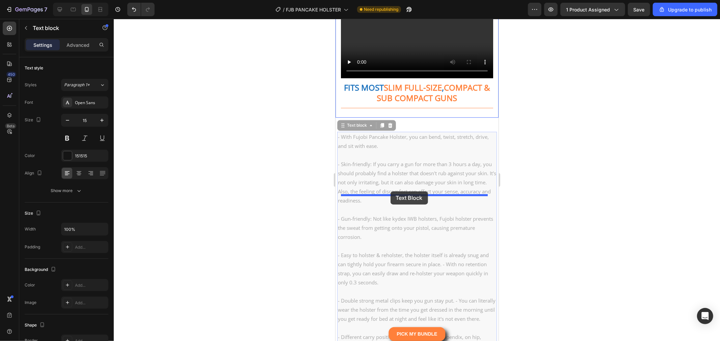
drag, startPoint x: 354, startPoint y: 208, endPoint x: 390, endPoint y: 191, distance: 40.2
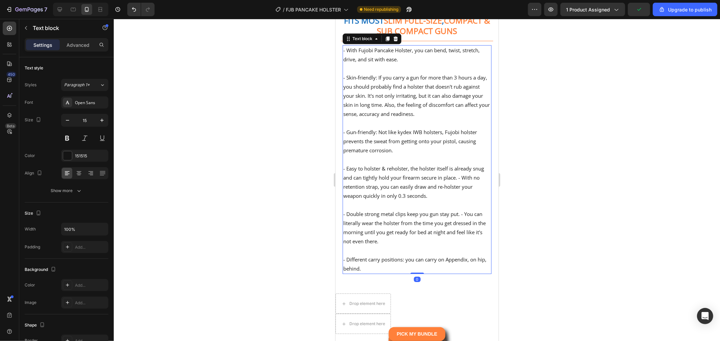
scroll to position [3974, 0]
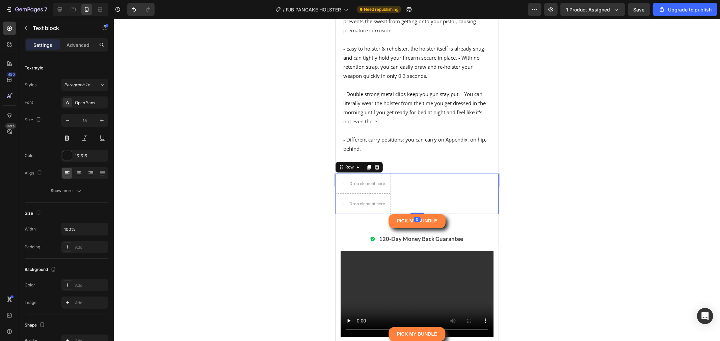
click at [411, 214] on div "Drop element here Drop element here Row 0" at bounding box center [416, 193] width 163 height 40
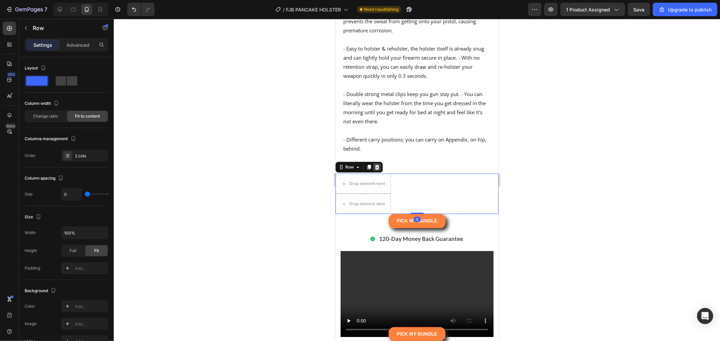
click at [377, 169] on icon at bounding box center [377, 167] width 4 height 5
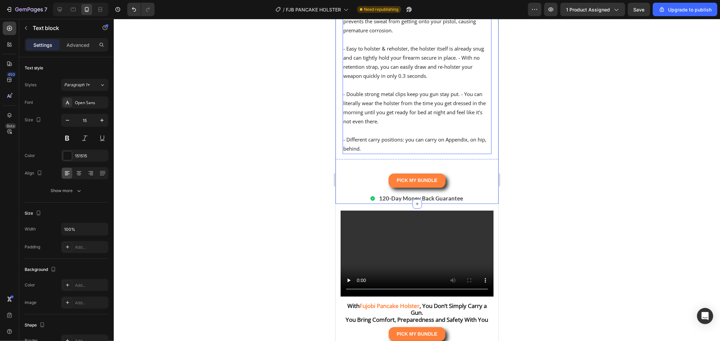
click at [392, 153] on p "- Different carry positions: you can carry on Appendix, on hip, behind." at bounding box center [416, 144] width 147 height 18
click at [82, 43] on p "Advanced" at bounding box center [77, 45] width 23 height 7
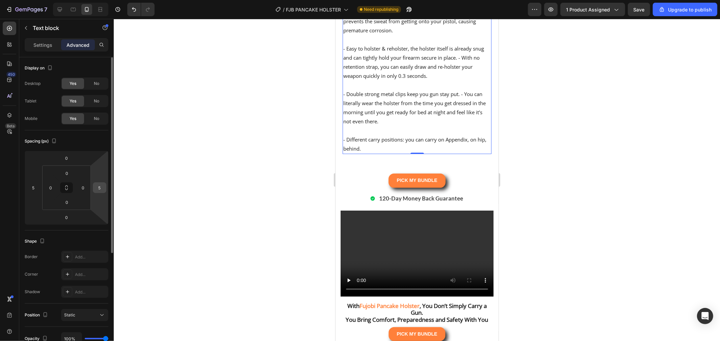
click at [100, 186] on input "5" at bounding box center [99, 188] width 10 height 10
type input "0"
click at [34, 190] on input "5" at bounding box center [33, 188] width 10 height 10
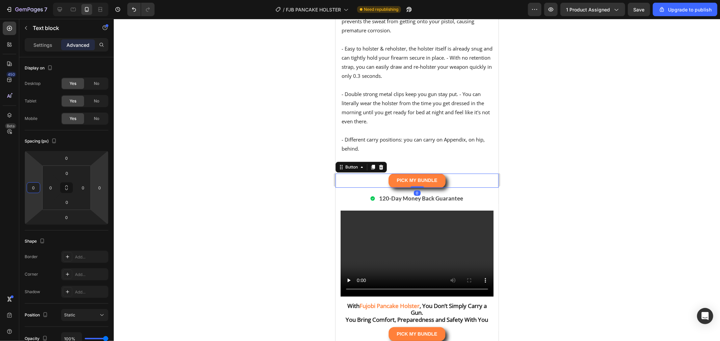
click at [457, 187] on div "PICK MY BUNDLE Button 0" at bounding box center [416, 180] width 163 height 14
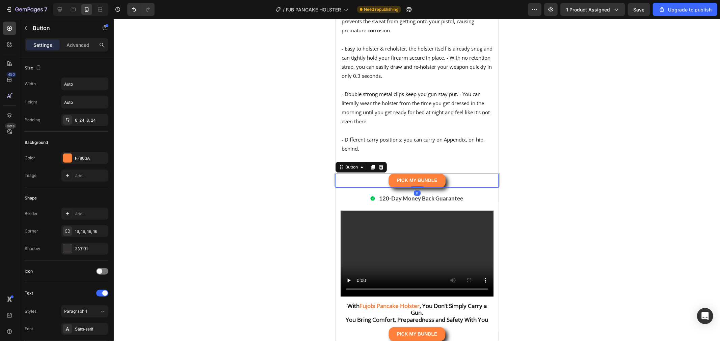
drag, startPoint x: 352, startPoint y: 245, endPoint x: 351, endPoint y: 234, distance: 11.5
click at [352, 172] on div "Button" at bounding box center [360, 167] width 51 height 11
click at [348, 170] on div "Button" at bounding box center [351, 167] width 15 height 6
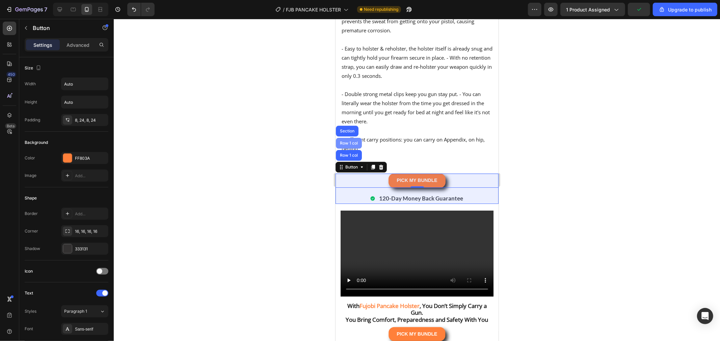
click at [353, 145] on div "Row 1 col" at bounding box center [348, 143] width 21 height 4
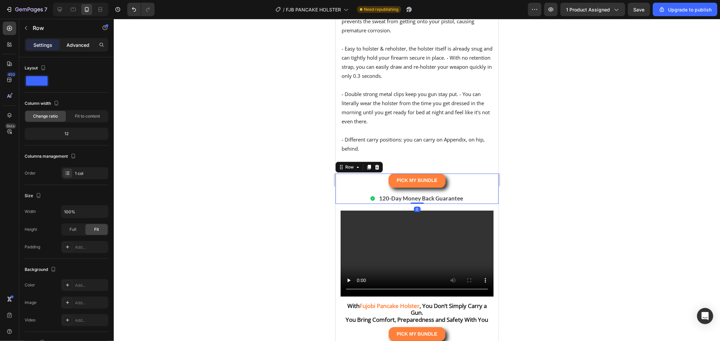
click at [75, 42] on p "Advanced" at bounding box center [77, 45] width 23 height 7
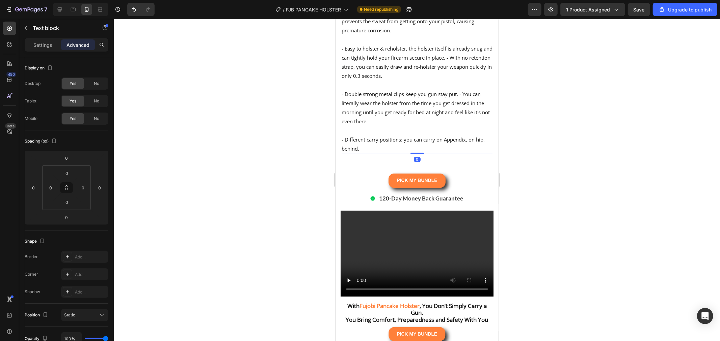
click at [429, 153] on p "- Different carry positions: you can carry on Appendix, on hip, behind." at bounding box center [416, 144] width 151 height 18
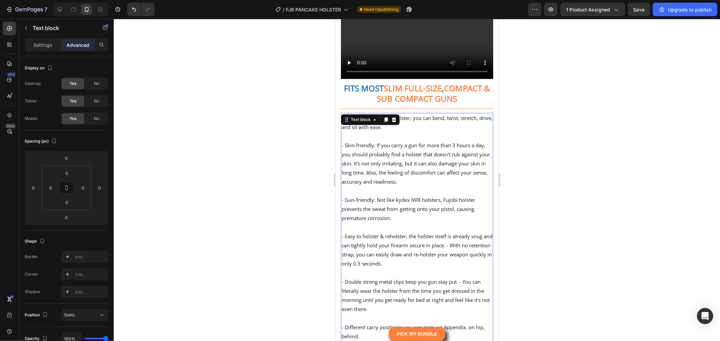
scroll to position [3749, 0]
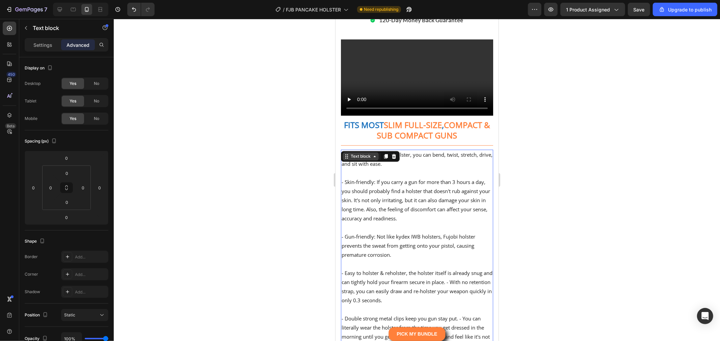
click at [354, 159] on div "Text block" at bounding box center [360, 156] width 23 height 6
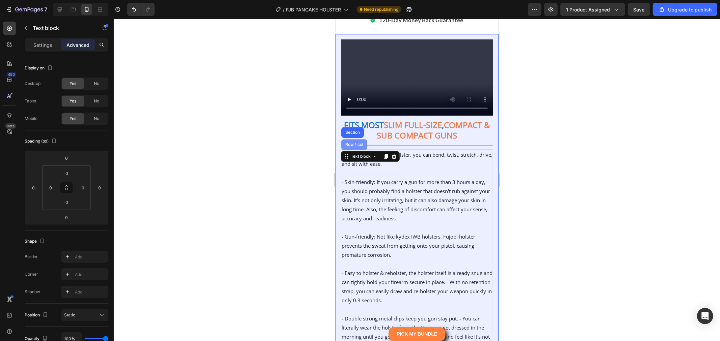
click at [361, 146] on div "Row 1 col" at bounding box center [354, 144] width 21 height 4
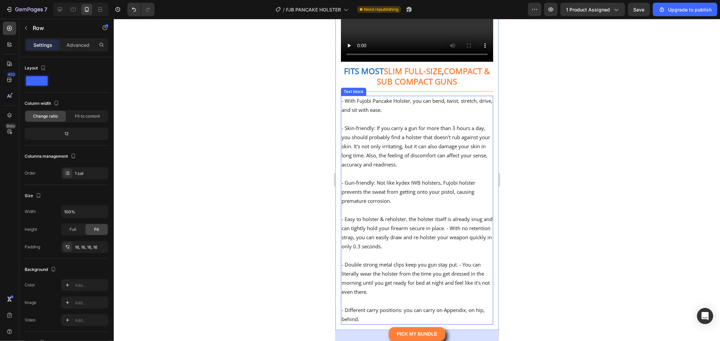
scroll to position [3974, 0]
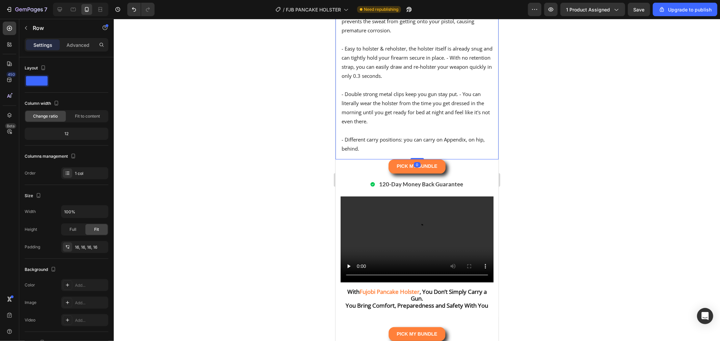
drag, startPoint x: 415, startPoint y: 255, endPoint x: 438, endPoint y: 227, distance: 36.4
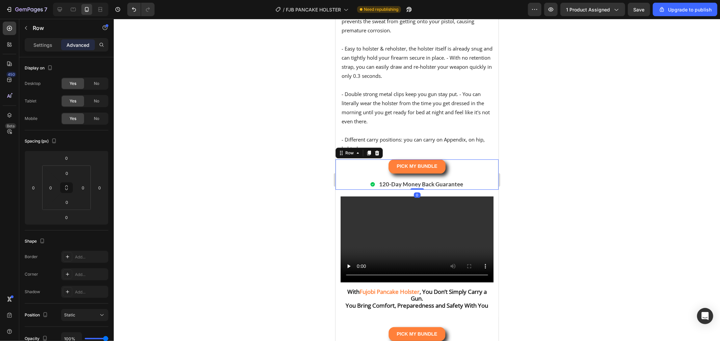
click at [475, 189] on div "PICK MY BUNDLE Button Row 120-Day Money Back Guarantee Item List" at bounding box center [416, 174] width 163 height 30
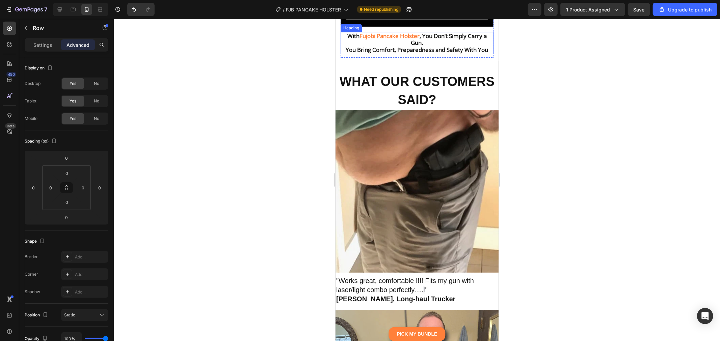
scroll to position [4274, 0]
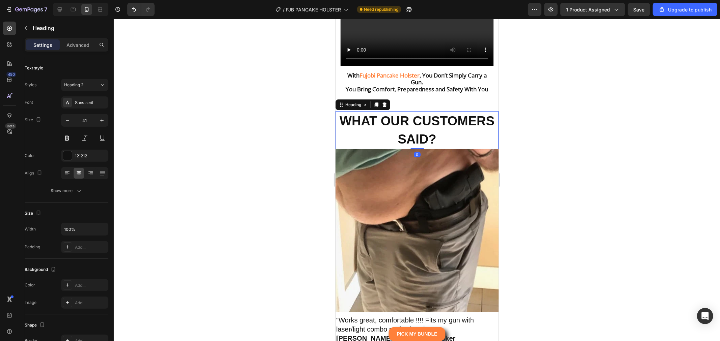
click at [439, 123] on strong "WHAT OUR CUSTOMERS SAID?" at bounding box center [416, 130] width 155 height 32
click at [78, 104] on div "Sans-serif" at bounding box center [91, 103] width 32 height 6
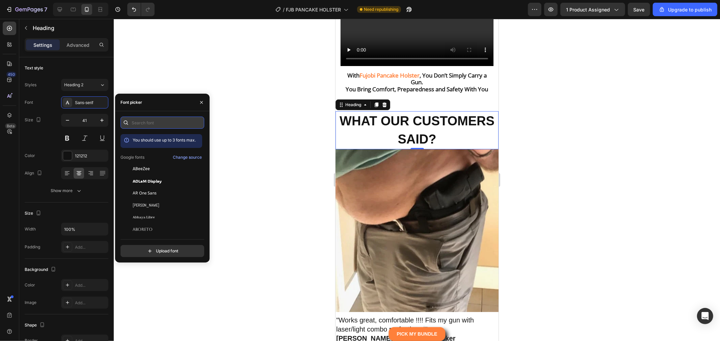
click at [147, 119] on input "text" at bounding box center [162, 123] width 84 height 12
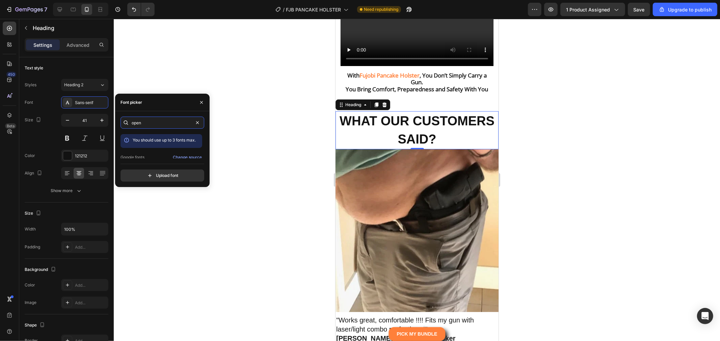
scroll to position [17, 0]
type input "open"
click at [151, 149] on div "Open Sans" at bounding box center [161, 152] width 82 height 12
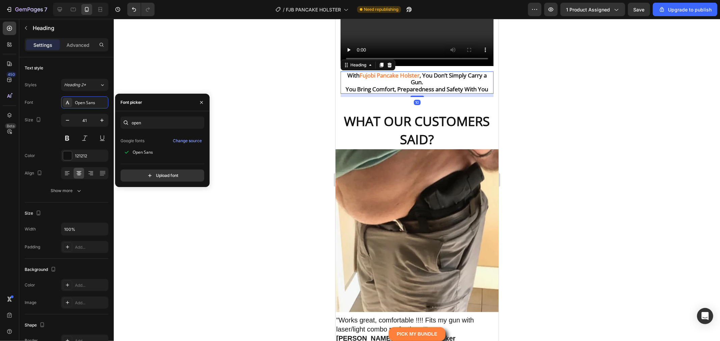
click at [434, 86] on strong "You Bring Comfort, Preparedness and Safety With You" at bounding box center [417, 89] width 142 height 8
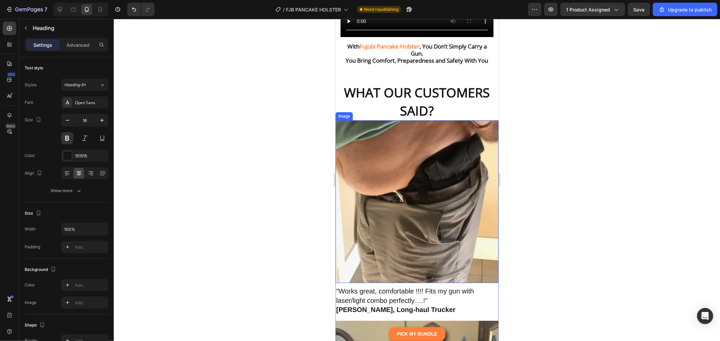
scroll to position [4162, 0]
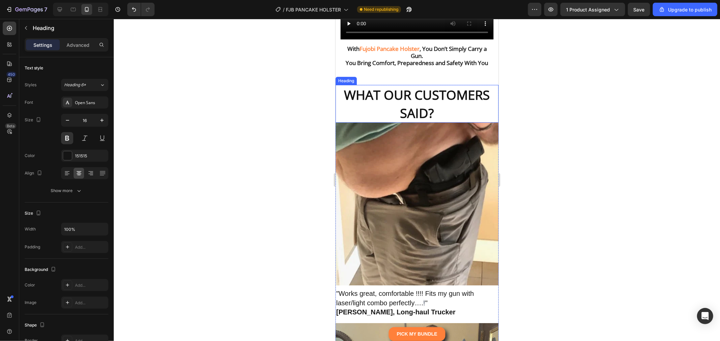
click at [422, 99] on strong "WHAT OUR CUSTOMERS SAID?" at bounding box center [417, 104] width 146 height 36
click at [417, 160] on img at bounding box center [416, 203] width 163 height 163
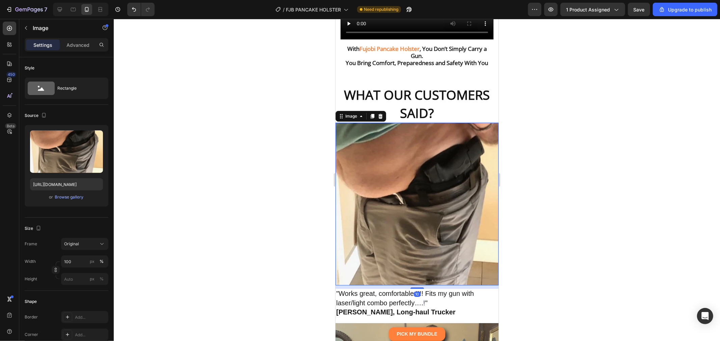
click at [82, 38] on div "Settings Advanced" at bounding box center [67, 44] width 84 height 13
click at [78, 42] on p "Advanced" at bounding box center [77, 45] width 23 height 7
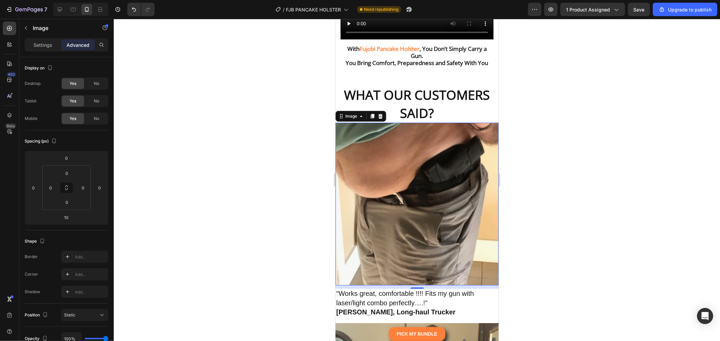
click at [359, 118] on div "Image" at bounding box center [360, 116] width 51 height 11
click at [358, 113] on icon at bounding box center [360, 115] width 5 height 5
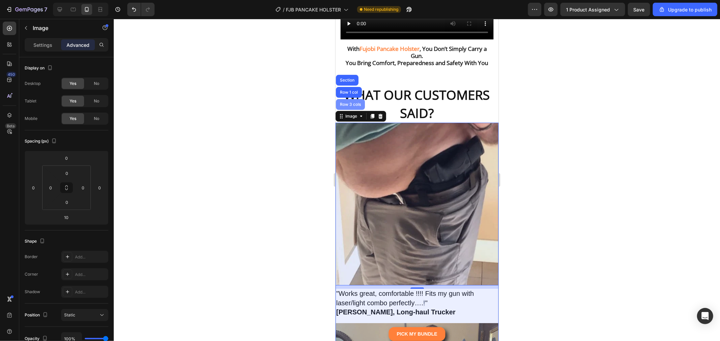
click at [351, 99] on div "Row 3 cols" at bounding box center [349, 104] width 29 height 11
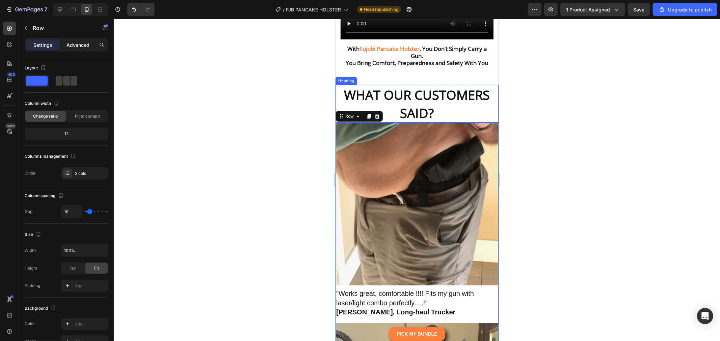
click at [81, 45] on p "Advanced" at bounding box center [77, 45] width 23 height 7
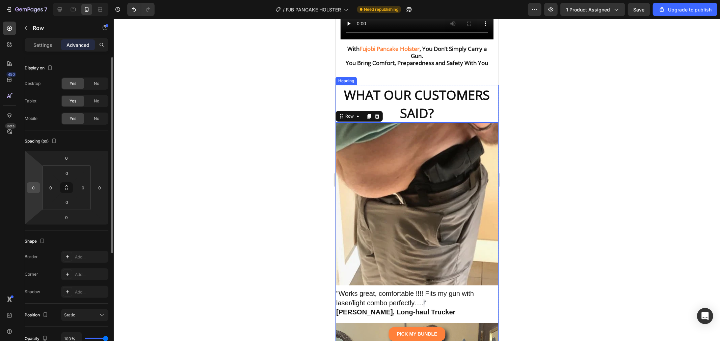
click at [38, 190] on input "0" at bounding box center [33, 188] width 10 height 10
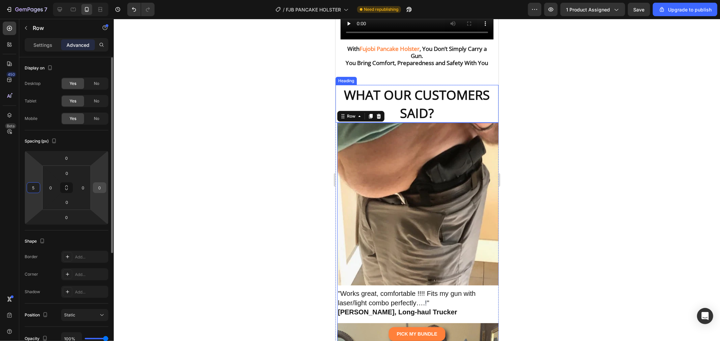
type input "5"
click at [102, 188] on input "0" at bounding box center [99, 188] width 10 height 10
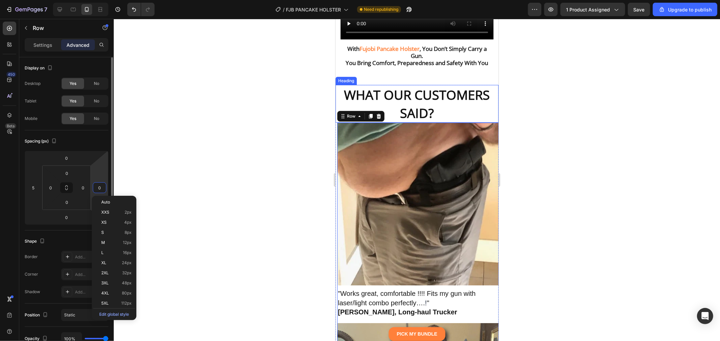
type input "5"
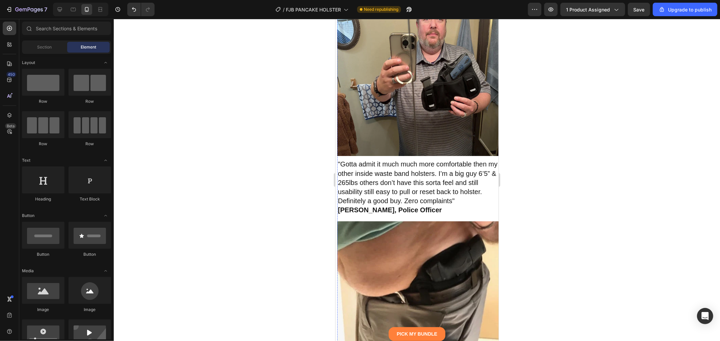
scroll to position [4629, 0]
click at [397, 78] on img at bounding box center [418, 74] width 163 height 163
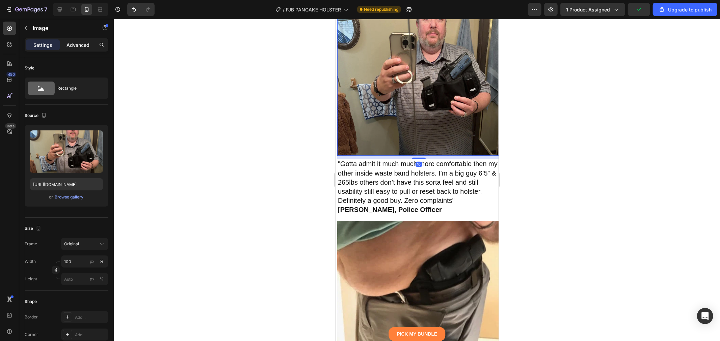
click at [78, 45] on p "Advanced" at bounding box center [77, 45] width 23 height 7
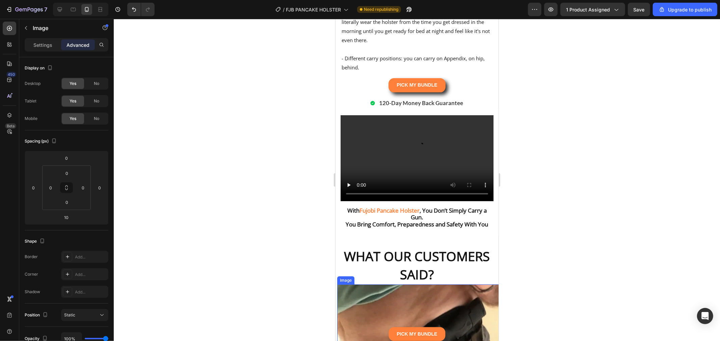
scroll to position [4280, 0]
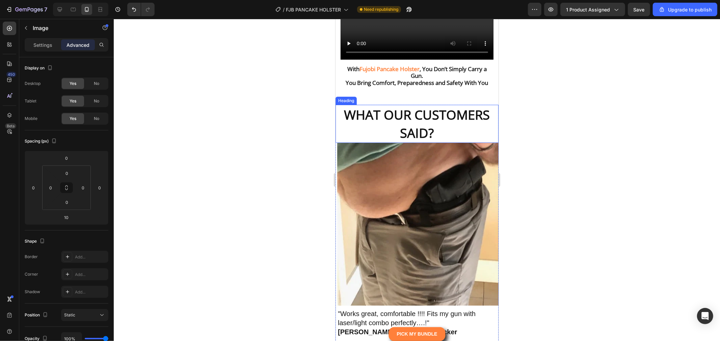
click at [427, 106] on strong "WHAT OUR CUSTOMERS SAID?" at bounding box center [417, 124] width 146 height 36
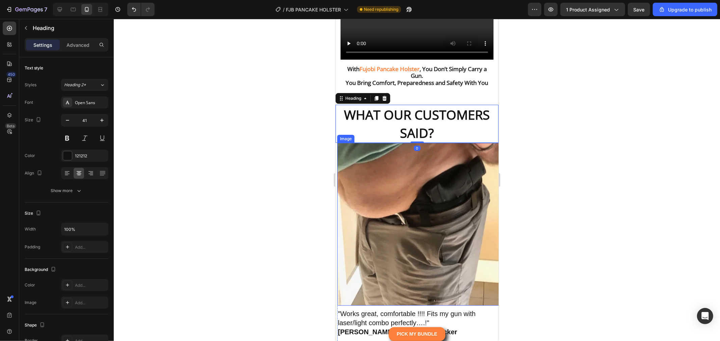
click at [436, 206] on img at bounding box center [418, 224] width 163 height 163
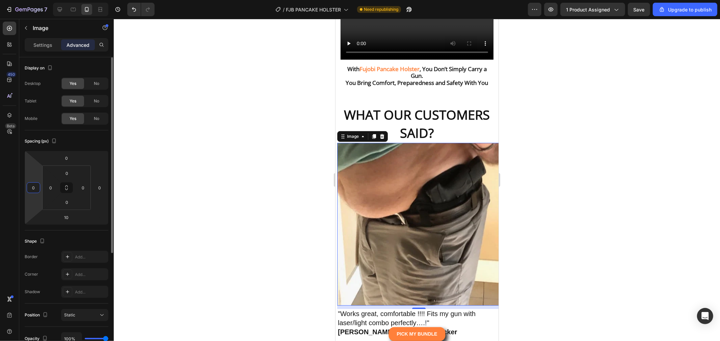
click at [34, 191] on input "0" at bounding box center [33, 188] width 10 height 10
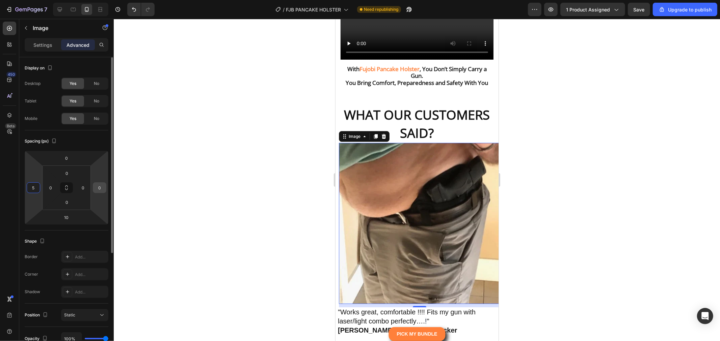
type input "5"
click at [104, 188] on input "0" at bounding box center [99, 188] width 10 height 10
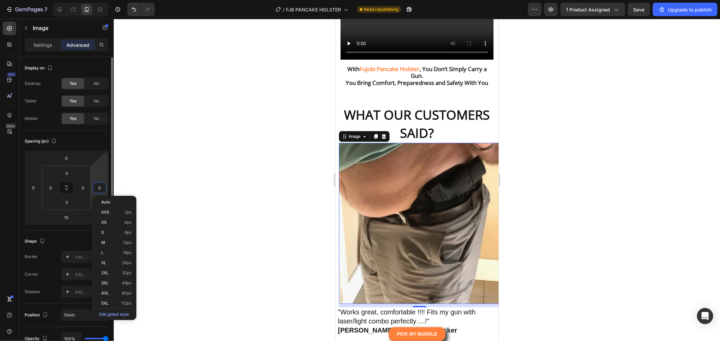
type input "5"
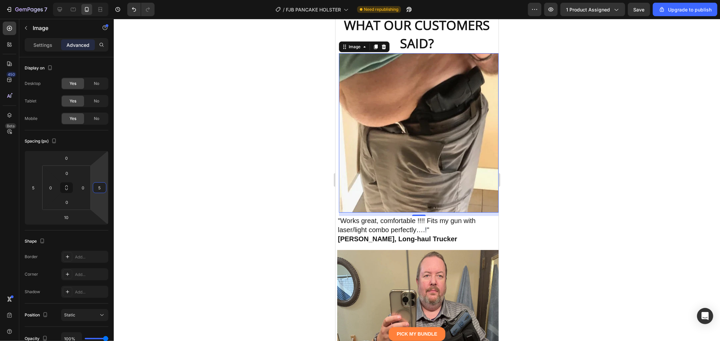
scroll to position [4393, 0]
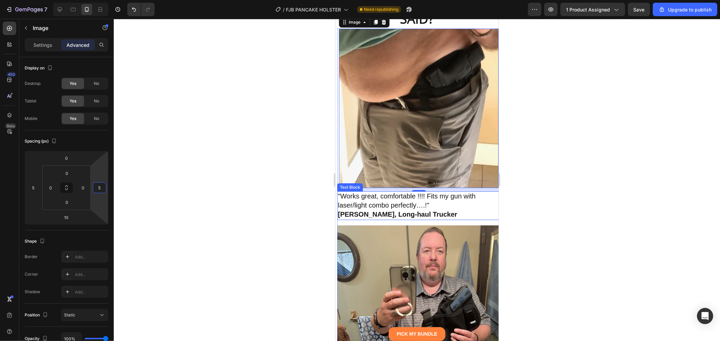
click at [388, 201] on span ""Works great, comfortable !!!! Fits my gun with laser/light combo perfectly…." at bounding box center [406, 200] width 138 height 17
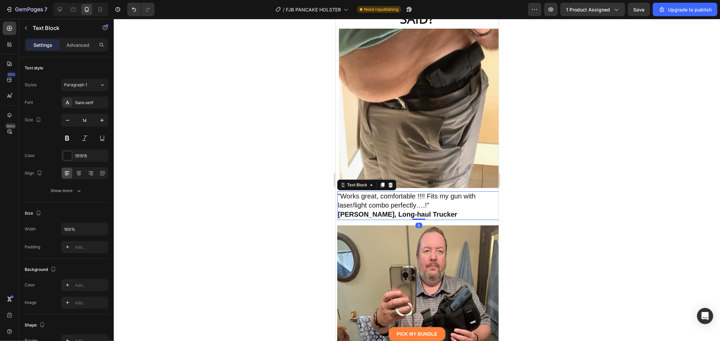
drag, startPoint x: 73, startPoint y: 43, endPoint x: 68, endPoint y: 56, distance: 14.3
click at [73, 43] on p "Advanced" at bounding box center [77, 45] width 23 height 7
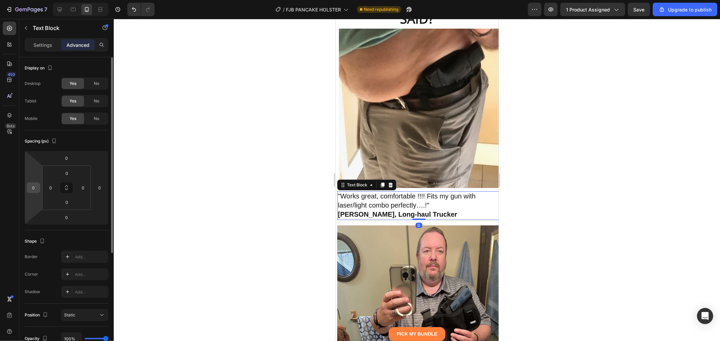
click at [36, 184] on input "0" at bounding box center [33, 188] width 10 height 10
type input "5"
click at [93, 188] on div "0" at bounding box center [99, 188] width 13 height 11
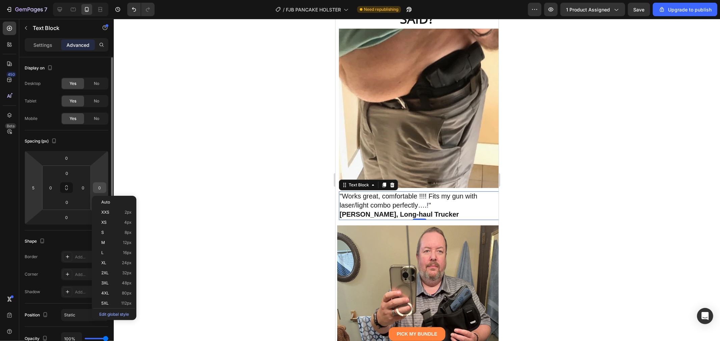
click at [99, 187] on input "0" at bounding box center [99, 188] width 10 height 10
type input "5"
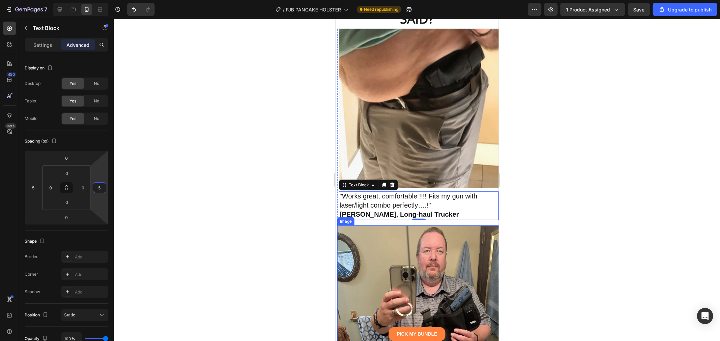
click at [432, 252] on img at bounding box center [418, 306] width 163 height 163
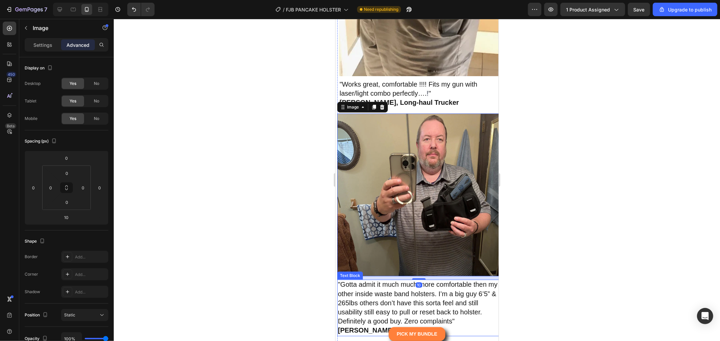
scroll to position [4543, 0]
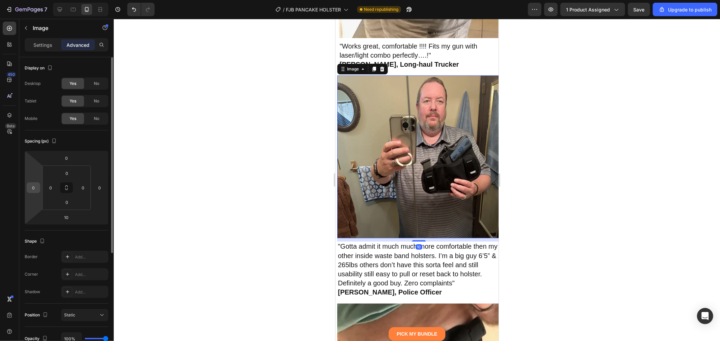
click at [27, 186] on div "0" at bounding box center [33, 188] width 13 height 11
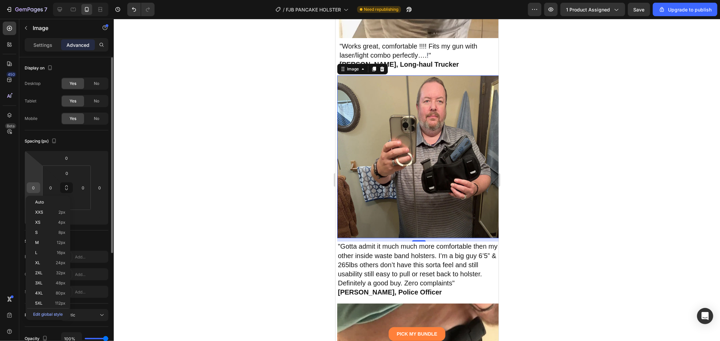
click at [34, 185] on input "0" at bounding box center [33, 188] width 10 height 10
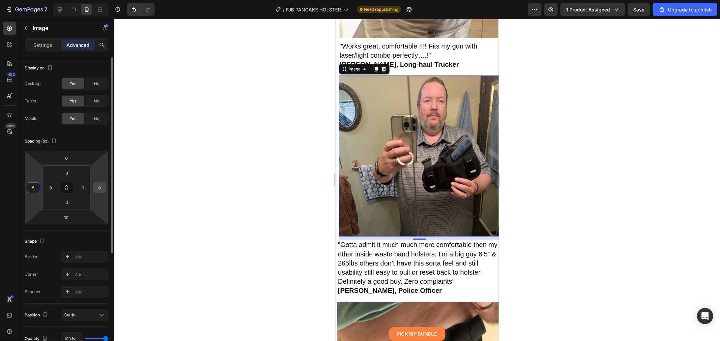
type input "5"
click at [104, 188] on input "0" at bounding box center [99, 188] width 10 height 10
type input "5"
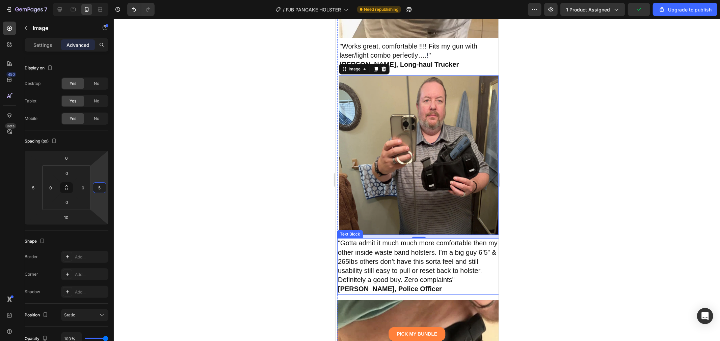
click at [368, 250] on span ""Gotta admit it much much more comfortable then my other inside waste band hols…" at bounding box center [417, 261] width 160 height 44
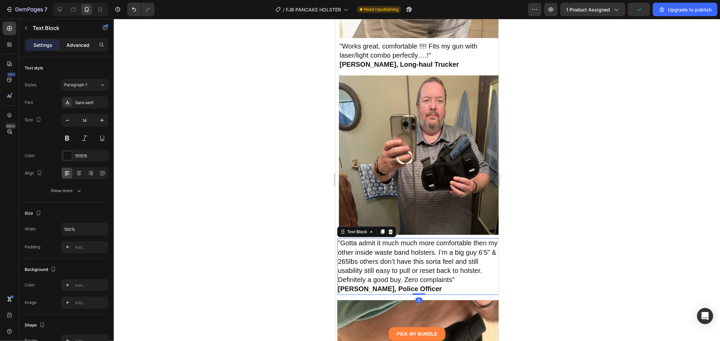
click at [79, 43] on p "Advanced" at bounding box center [77, 45] width 23 height 7
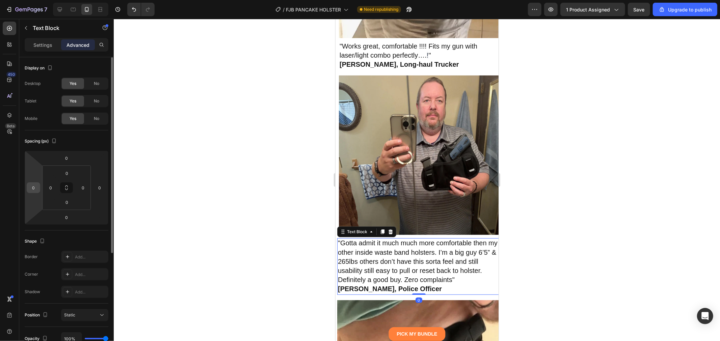
click at [34, 191] on input "0" at bounding box center [33, 188] width 10 height 10
type input "5"
click at [98, 187] on input "0" at bounding box center [99, 188] width 10 height 10
type input "5"
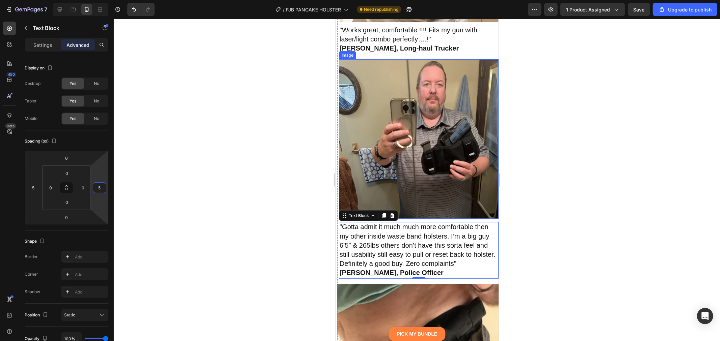
scroll to position [4618, 0]
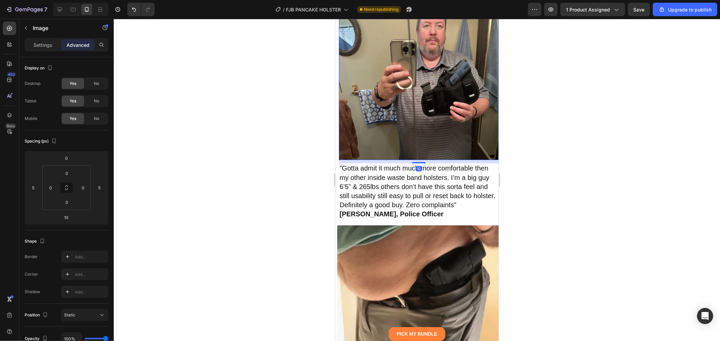
click at [425, 114] on img at bounding box center [418, 80] width 160 height 160
click at [411, 168] on span ""Gotta admit it much much more comfortable then my other inside waste band hols…" at bounding box center [417, 186] width 156 height 44
drag, startPoint x: 405, startPoint y: 231, endPoint x: 384, endPoint y: 234, distance: 20.8
click at [405, 232] on img at bounding box center [418, 306] width 163 height 163
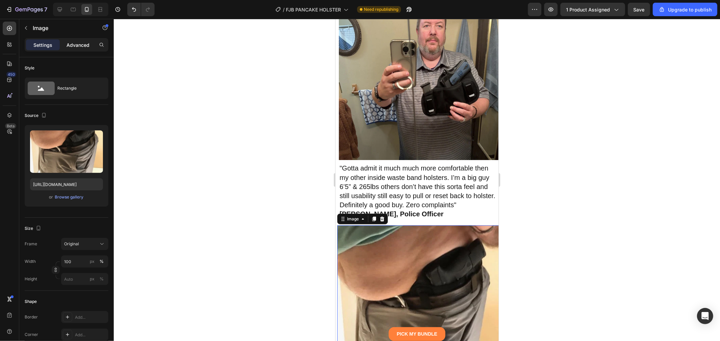
click at [78, 48] on p "Advanced" at bounding box center [77, 45] width 23 height 7
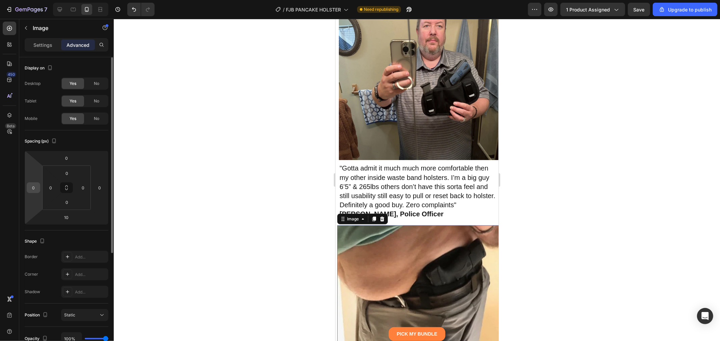
click at [34, 186] on input "0" at bounding box center [33, 188] width 10 height 10
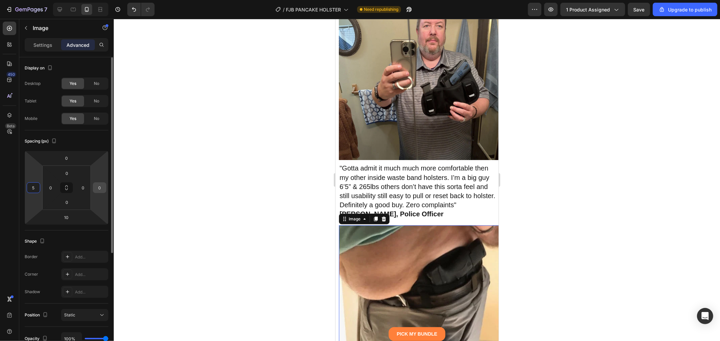
type input "5"
click at [104, 189] on input "0" at bounding box center [99, 188] width 10 height 10
type input "5"
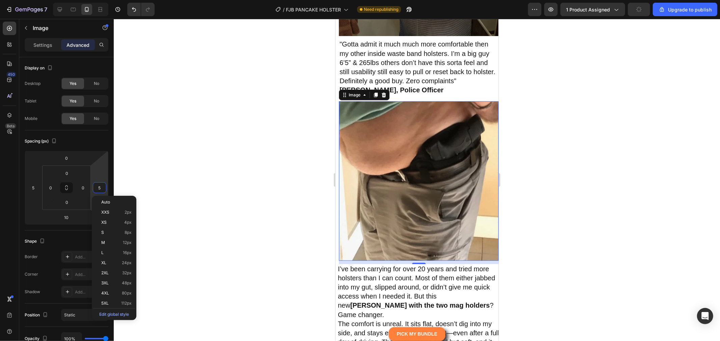
scroll to position [4768, 0]
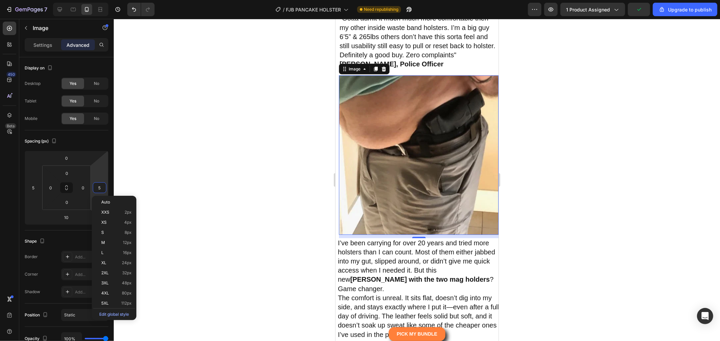
click at [399, 247] on span "I’ve been carrying for over 20 years and tried more holsters than I can count. …" at bounding box center [415, 265] width 157 height 53
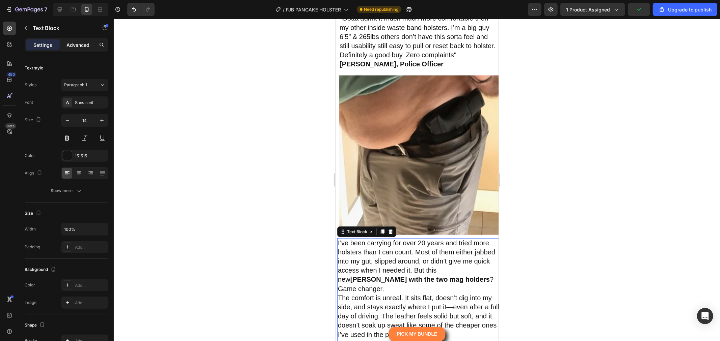
click at [79, 47] on p "Advanced" at bounding box center [77, 45] width 23 height 7
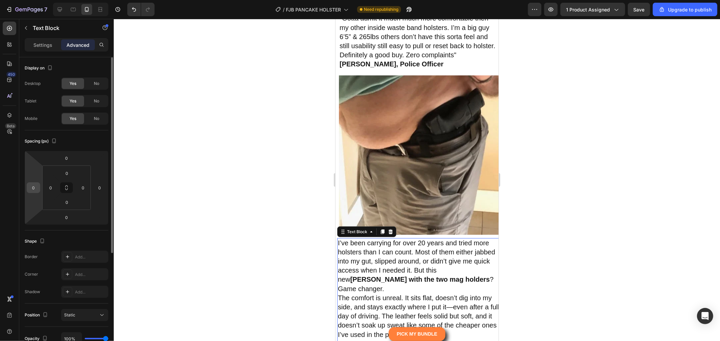
click at [36, 191] on input "0" at bounding box center [33, 188] width 10 height 10
type input "5"
click at [99, 187] on input "0" at bounding box center [99, 188] width 10 height 10
type input "5"
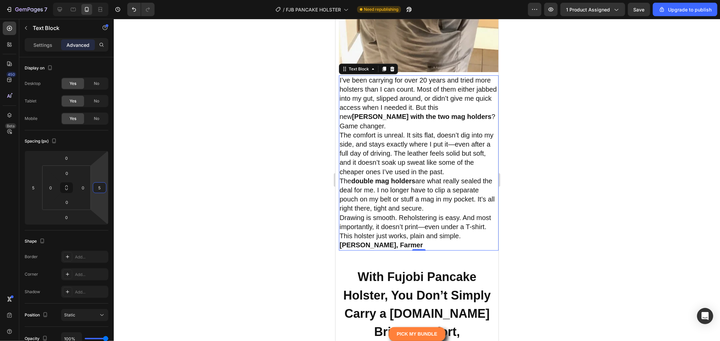
scroll to position [5030, 0]
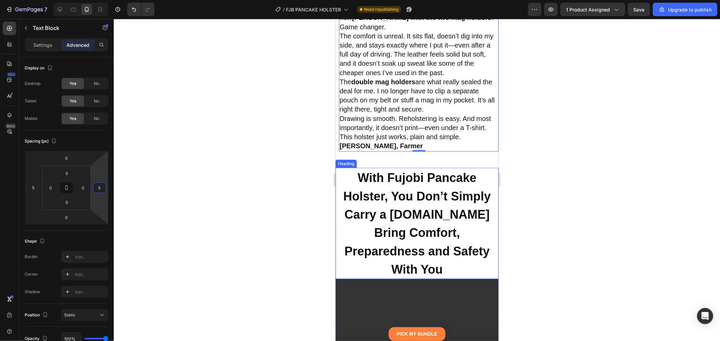
click at [439, 208] on h2 "With Fujobi Pancake Holster, You Don’t Simply Carry a Gun.You Bring Comfort, Pr…" at bounding box center [416, 223] width 163 height 111
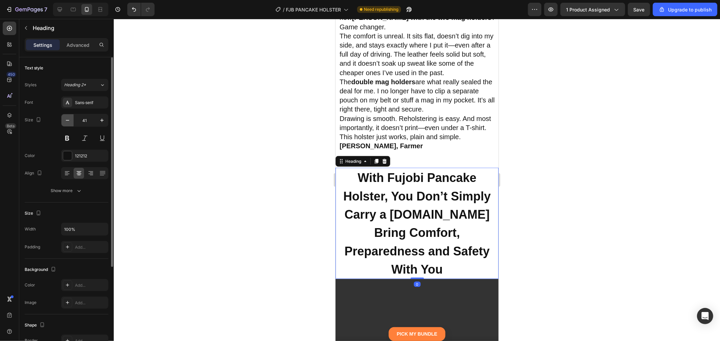
click at [68, 120] on icon "button" at bounding box center [67, 120] width 3 height 1
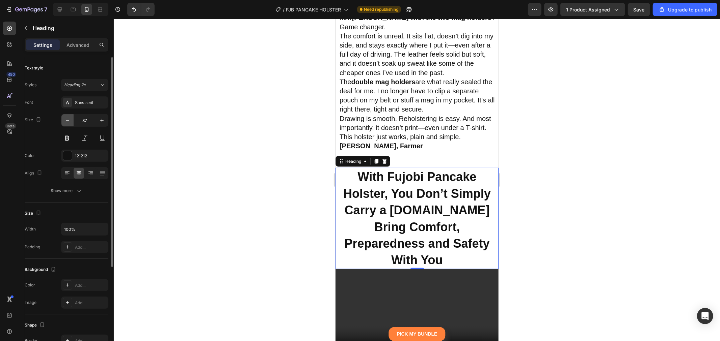
click at [68, 120] on icon "button" at bounding box center [67, 120] width 3 height 1
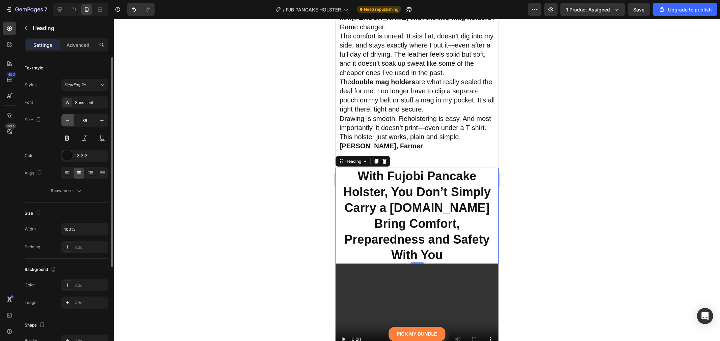
click at [68, 120] on icon "button" at bounding box center [67, 120] width 3 height 1
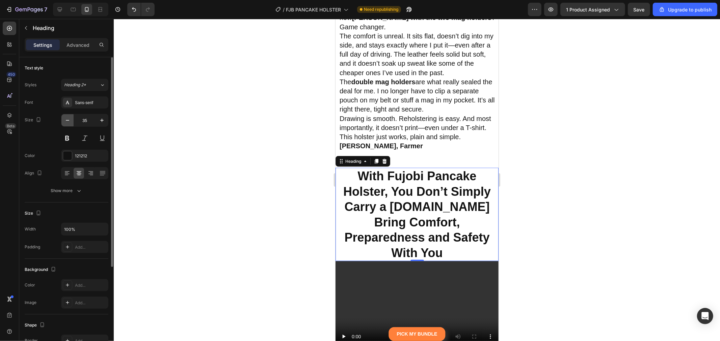
click at [68, 120] on icon "button" at bounding box center [67, 120] width 3 height 1
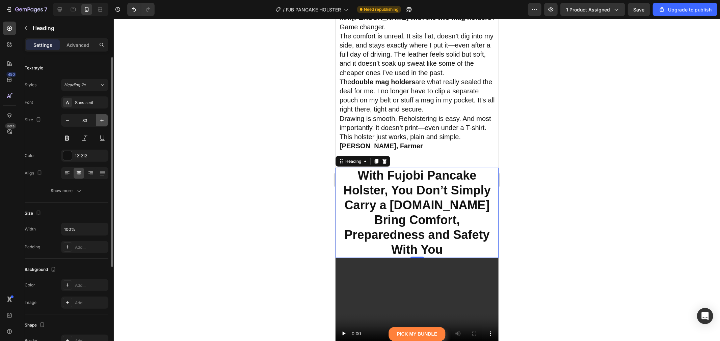
click at [104, 120] on icon "button" at bounding box center [102, 120] width 7 height 7
click at [104, 119] on icon "button" at bounding box center [102, 120] width 7 height 7
type input "36"
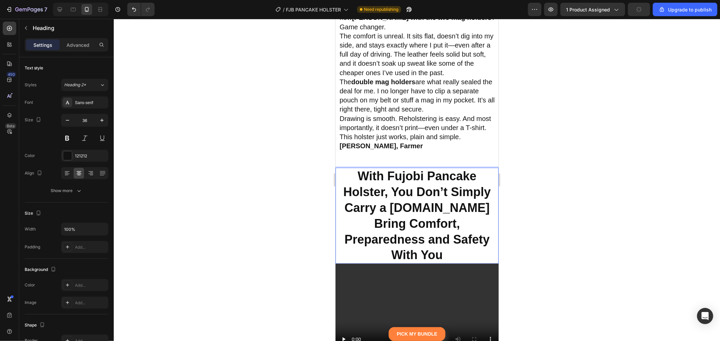
click at [404, 187] on strong "With Fujobi Pancake Holster, You Don’t Simply Carry a Gun.You Bring Comfort, Pr…" at bounding box center [416, 215] width 147 height 93
click at [404, 186] on strong "With Fujobi Pancake Holster, You Don’t Simply Carry a Gun.You Bring Comfort, Pr…" at bounding box center [416, 215] width 147 height 93
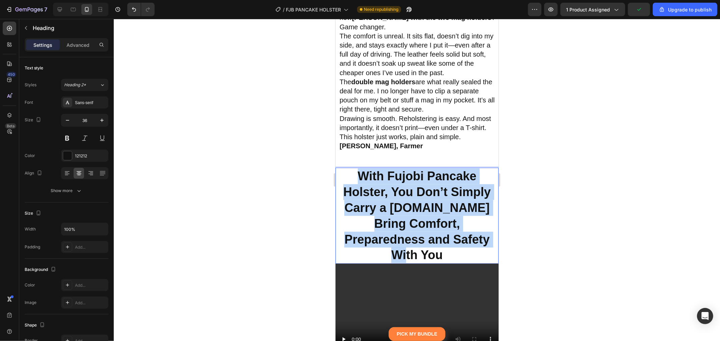
click at [404, 186] on strong "With Fujobi Pancake Holster, You Don’t Simply Carry a Gun.You Bring Comfort, Pr…" at bounding box center [416, 215] width 147 height 93
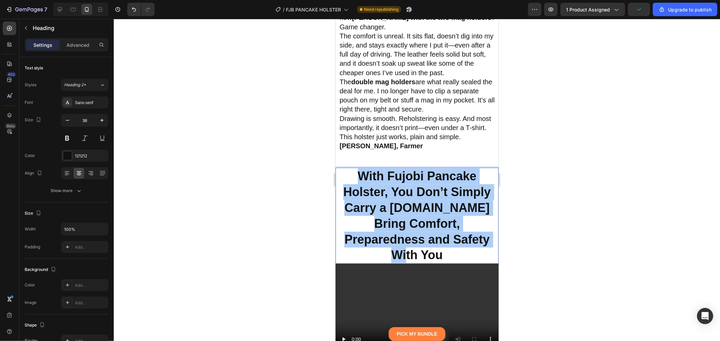
drag, startPoint x: 586, startPoint y: 230, endPoint x: 505, endPoint y: 226, distance: 80.7
click at [586, 230] on div at bounding box center [417, 180] width 606 height 323
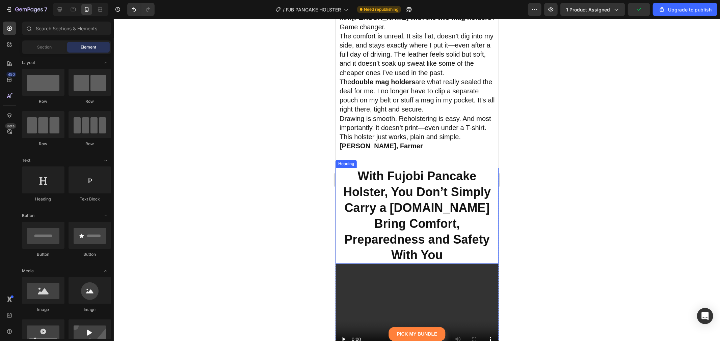
click at [469, 220] on strong "With Fujobi Pancake Holster, You Don’t Simply Carry a Gun.You Bring Comfort, Pr…" at bounding box center [416, 215] width 147 height 93
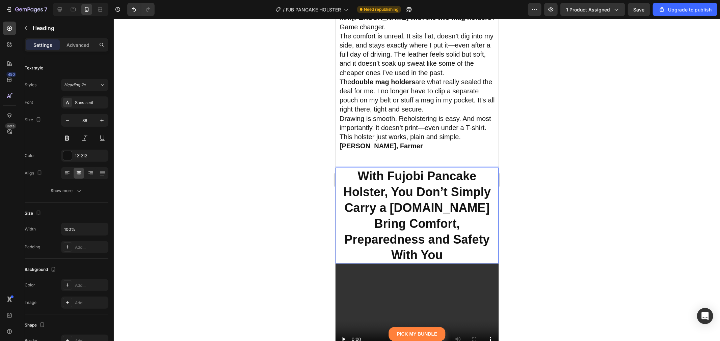
click at [469, 220] on strong "With Fujobi Pancake Holster, You Don’t Simply Carry a Gun.You Bring Comfort, Pr…" at bounding box center [416, 215] width 147 height 93
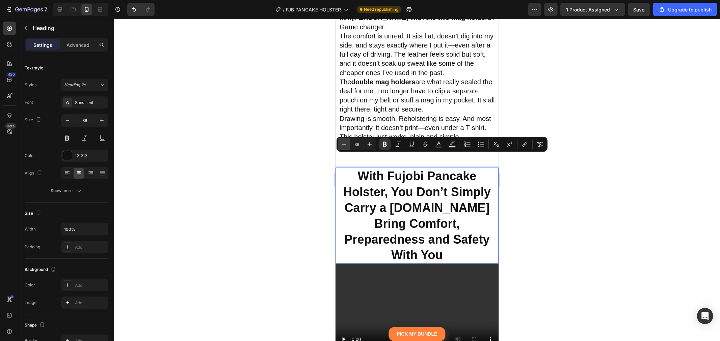
click at [342, 142] on icon "Editor contextual toolbar" at bounding box center [343, 144] width 7 height 7
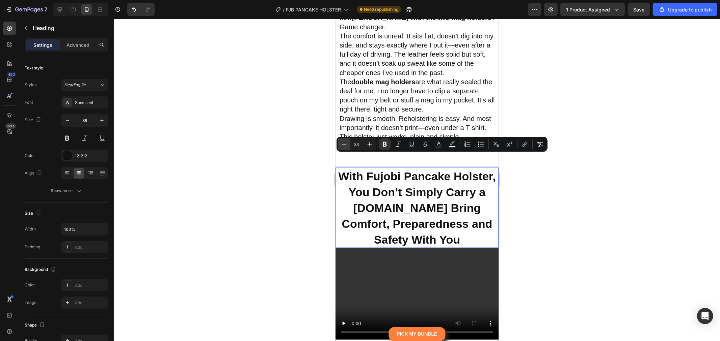
click at [342, 142] on icon "Editor contextual toolbar" at bounding box center [343, 144] width 7 height 7
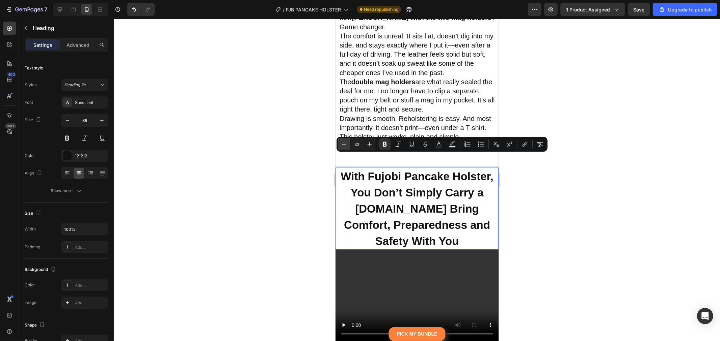
click at [342, 142] on icon "Editor contextual toolbar" at bounding box center [343, 144] width 7 height 7
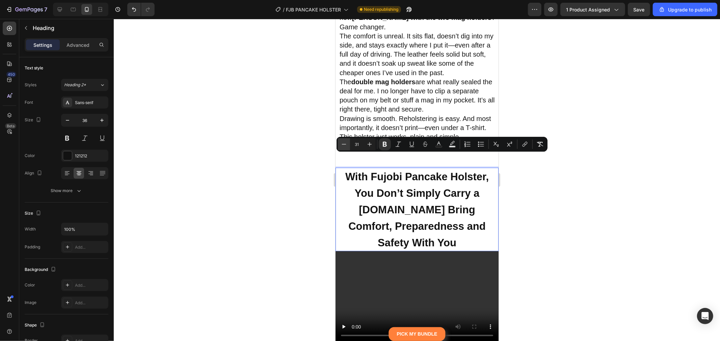
click at [342, 142] on icon "Editor contextual toolbar" at bounding box center [343, 144] width 7 height 7
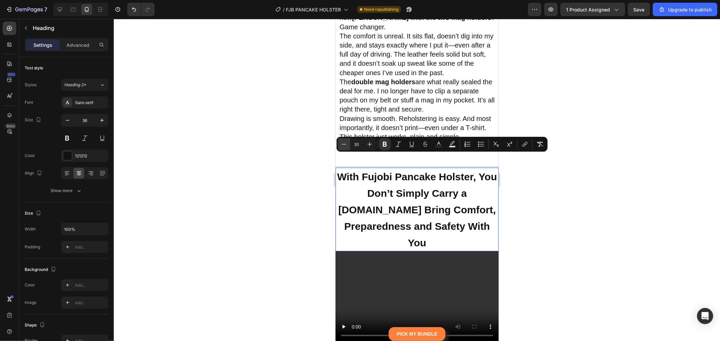
click at [342, 142] on icon "Editor contextual toolbar" at bounding box center [343, 144] width 7 height 7
type input "29"
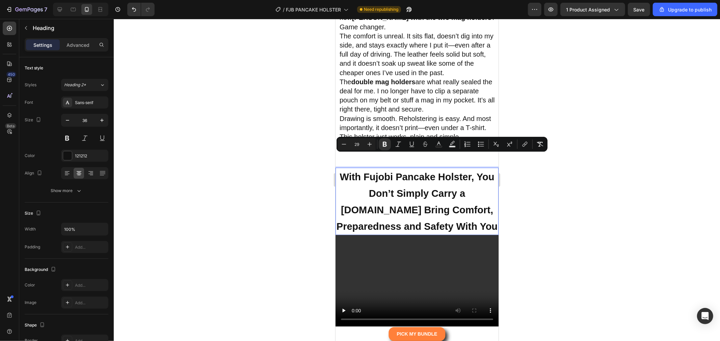
click at [608, 228] on div at bounding box center [417, 180] width 606 height 323
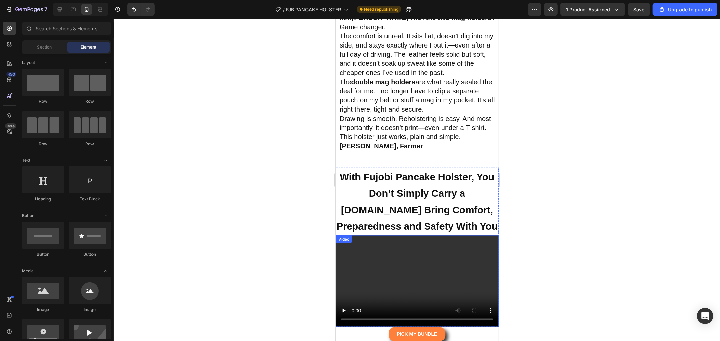
scroll to position [5180, 0]
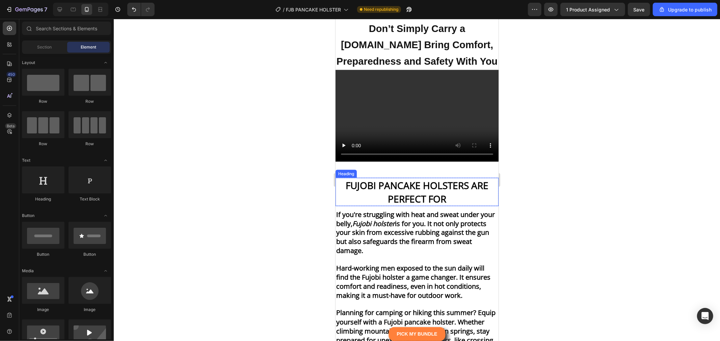
click at [420, 182] on img at bounding box center [416, 204] width 163 height 53
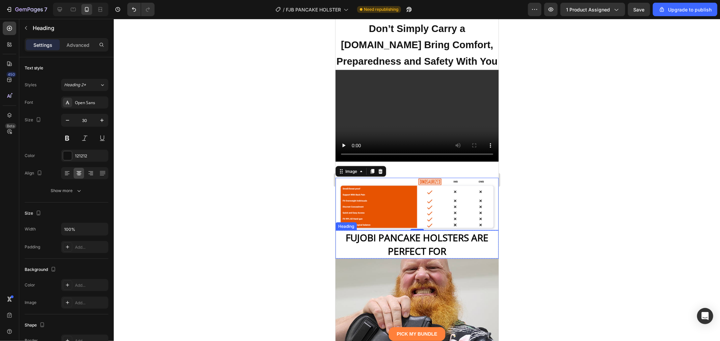
click at [445, 238] on strong "FUJOBI PANCAKE HOLSTERS ARE PERFECT FOR" at bounding box center [416, 244] width 143 height 26
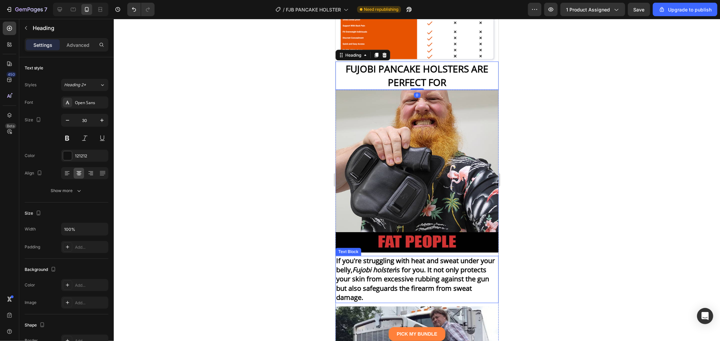
scroll to position [5368, 0]
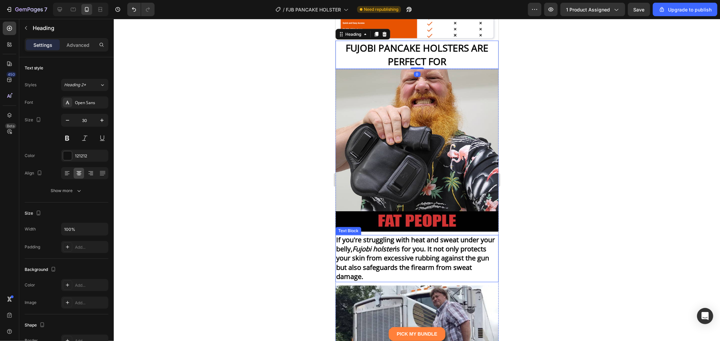
click at [394, 246] on strong "Fujobi holster" at bounding box center [373, 249] width 43 height 9
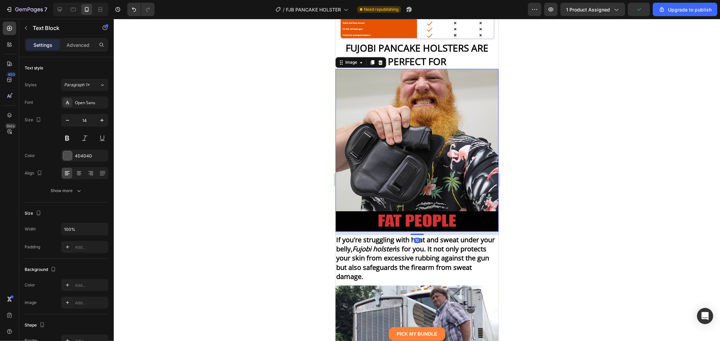
drag, startPoint x: 382, startPoint y: 130, endPoint x: 644, endPoint y: 142, distance: 262.1
click at [382, 130] on img at bounding box center [416, 150] width 163 height 163
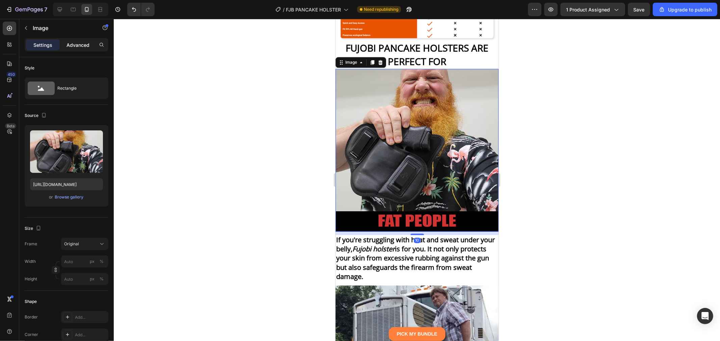
click at [82, 47] on p "Advanced" at bounding box center [77, 45] width 23 height 7
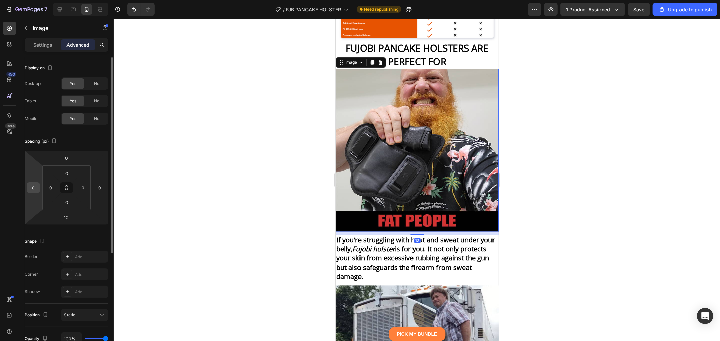
click at [36, 190] on input "0" at bounding box center [33, 188] width 10 height 10
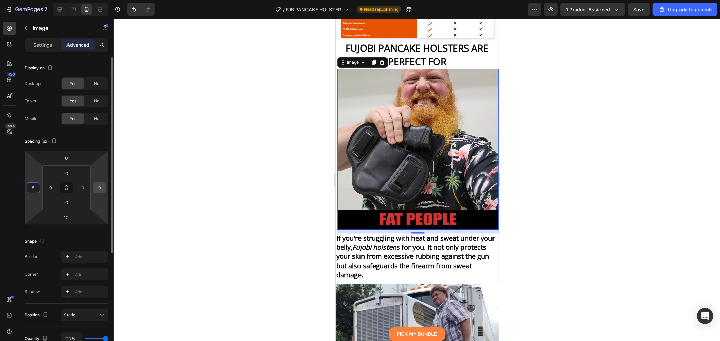
type input "5"
click at [99, 187] on input "0" at bounding box center [99, 188] width 10 height 10
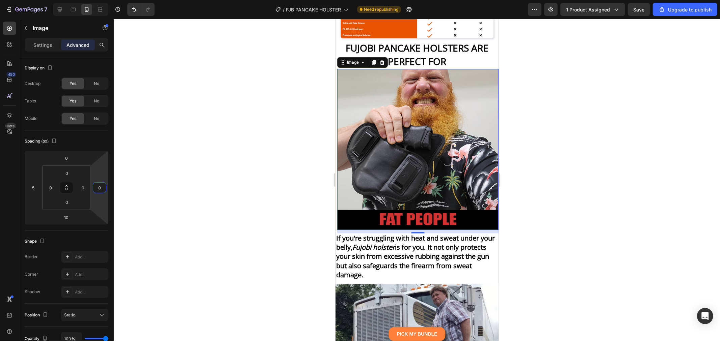
type input "5"
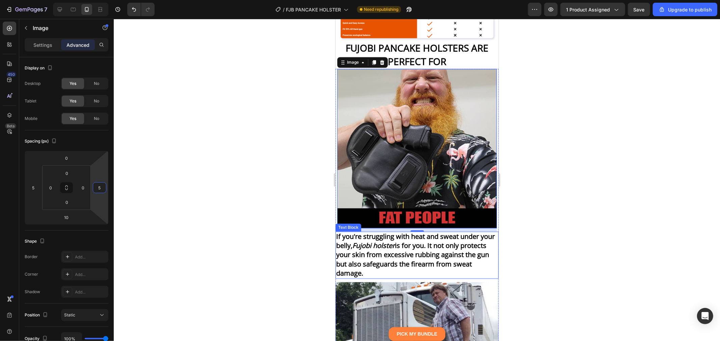
click at [422, 241] on strong "is for you. It not only protects your skin from excessive rubbing against the g…" at bounding box center [412, 259] width 153 height 37
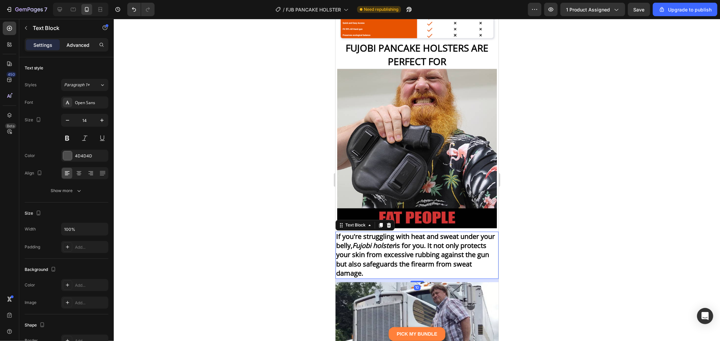
click at [73, 48] on p "Advanced" at bounding box center [77, 45] width 23 height 7
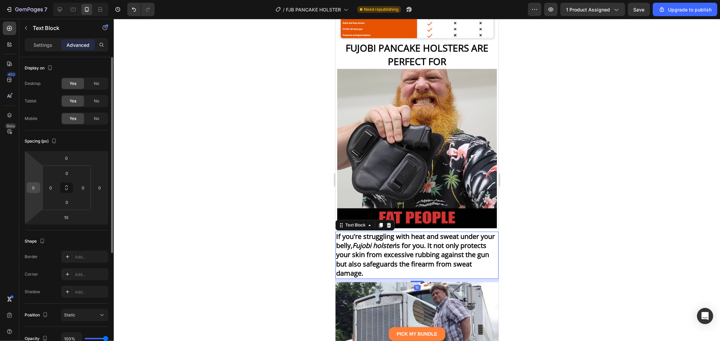
click at [31, 183] on input "0" at bounding box center [33, 188] width 10 height 10
type input "5"
click at [97, 186] on input "0" at bounding box center [99, 188] width 10 height 10
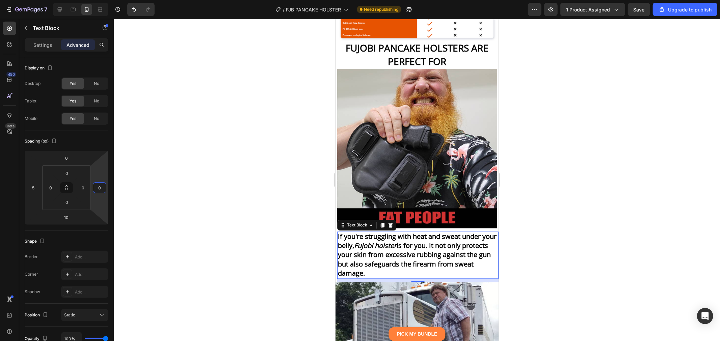
type input "5"
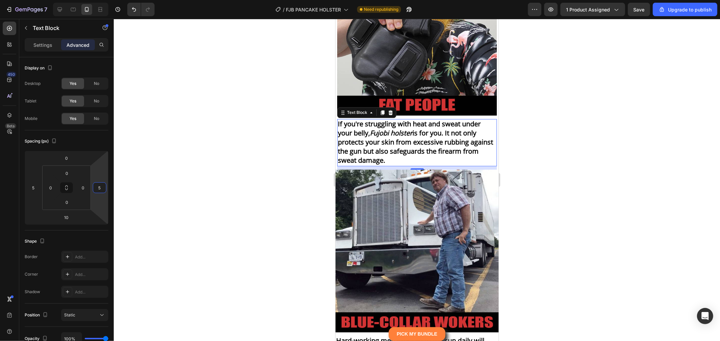
scroll to position [5555, 0]
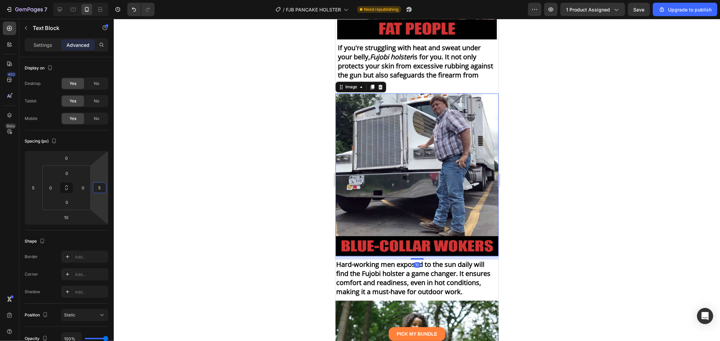
click at [380, 181] on img at bounding box center [416, 174] width 163 height 163
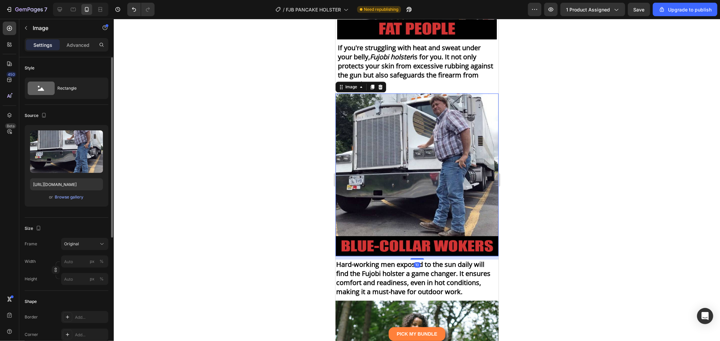
click at [80, 48] on p "Advanced" at bounding box center [77, 45] width 23 height 7
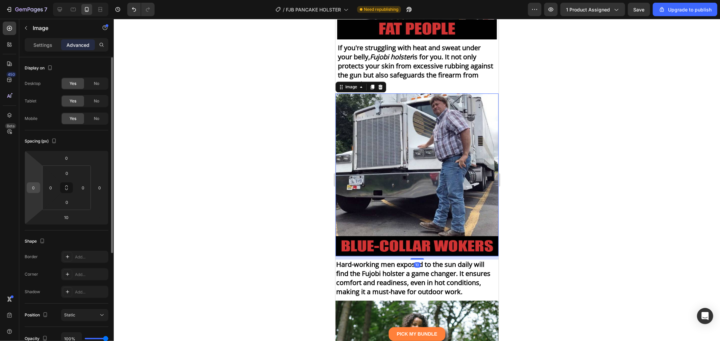
click at [36, 188] on input "0" at bounding box center [33, 188] width 10 height 10
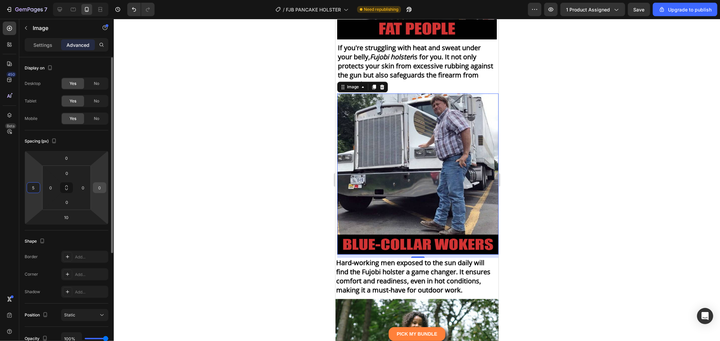
type input "5"
click at [101, 185] on input "0" at bounding box center [99, 188] width 10 height 10
type input "5"
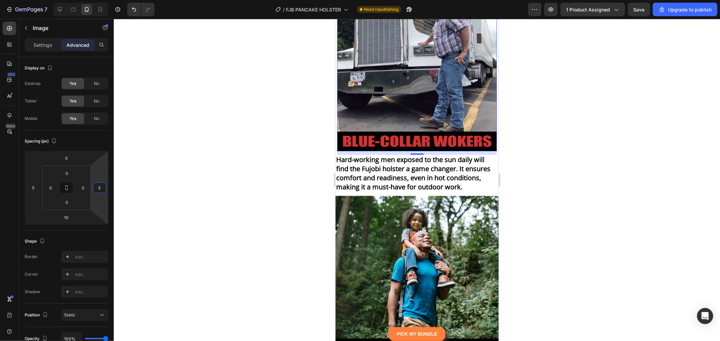
scroll to position [5668, 0]
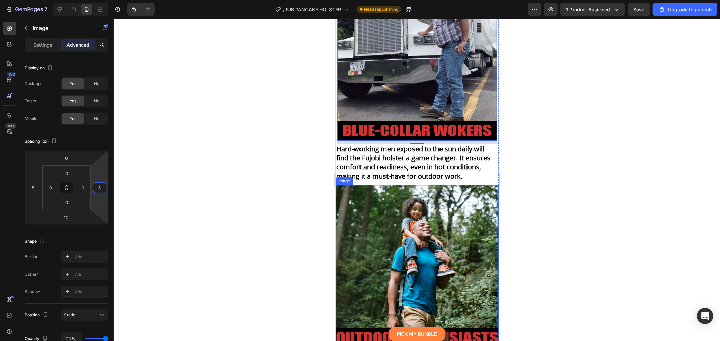
click at [404, 150] on strong "Hard-working men exposed to the sun daily will find the Fujobi holster a game c…" at bounding box center [413, 162] width 154 height 37
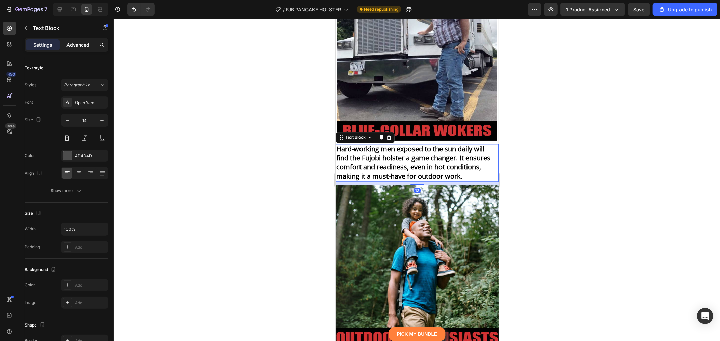
click at [71, 45] on p "Advanced" at bounding box center [77, 45] width 23 height 7
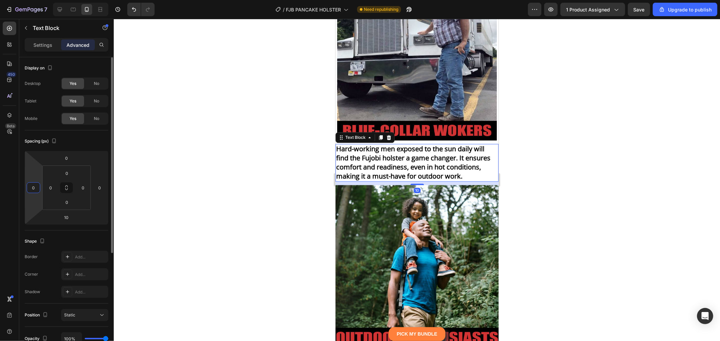
click at [36, 184] on input "0" at bounding box center [33, 188] width 10 height 10
type input "5"
click at [103, 189] on input "0" at bounding box center [99, 188] width 10 height 10
type input "5"
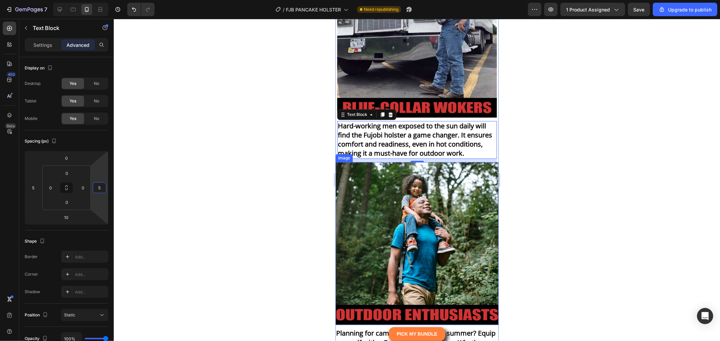
scroll to position [5780, 0]
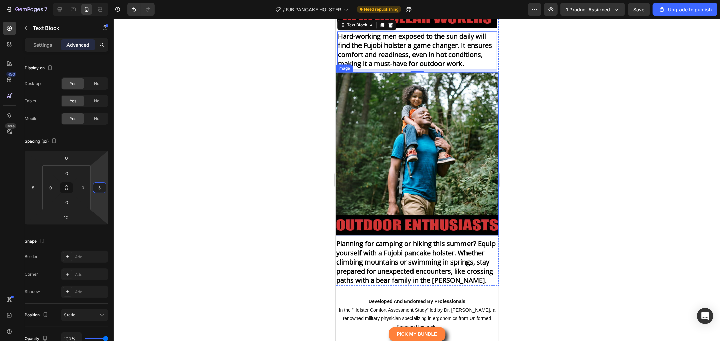
click at [408, 188] on img at bounding box center [416, 153] width 163 height 163
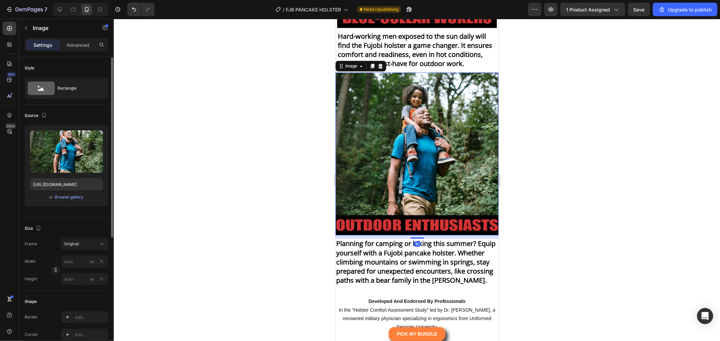
drag, startPoint x: 76, startPoint y: 44, endPoint x: 45, endPoint y: 77, distance: 45.4
click at [75, 44] on p "Advanced" at bounding box center [77, 45] width 23 height 7
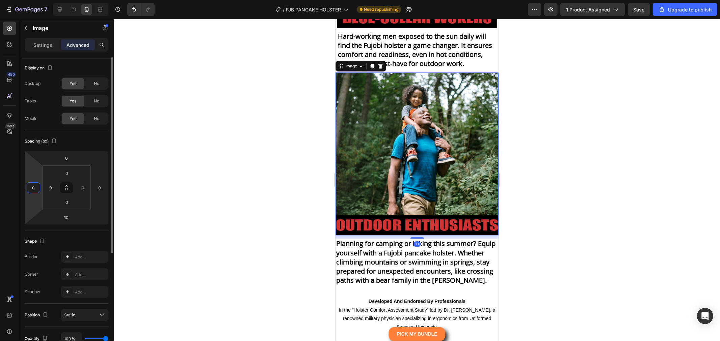
click at [34, 186] on input "0" at bounding box center [33, 188] width 10 height 10
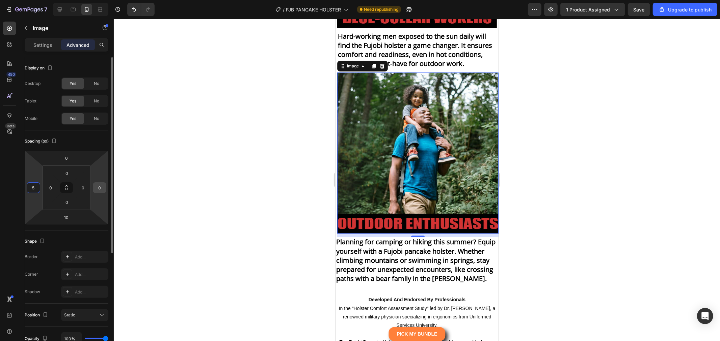
type input "5"
click at [98, 186] on input "0" at bounding box center [99, 188] width 10 height 10
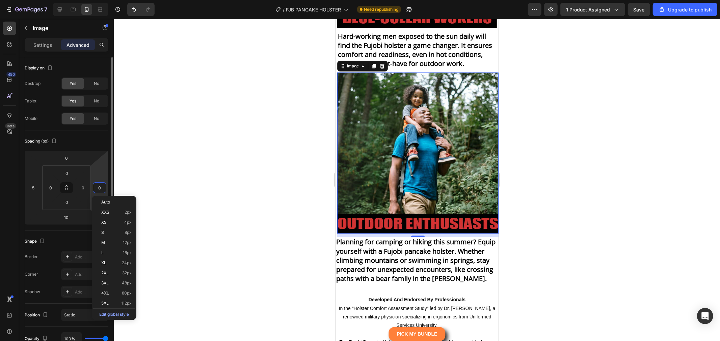
type input "5"
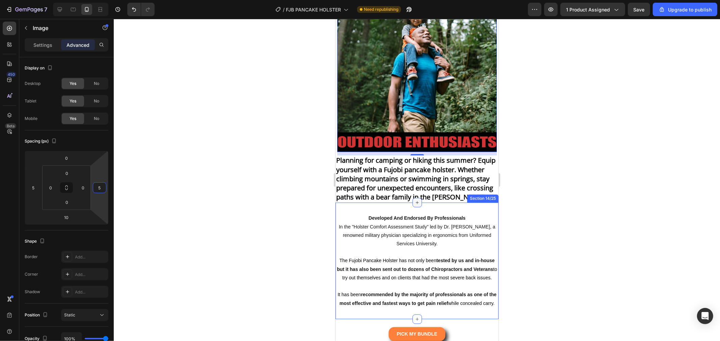
scroll to position [5893, 0]
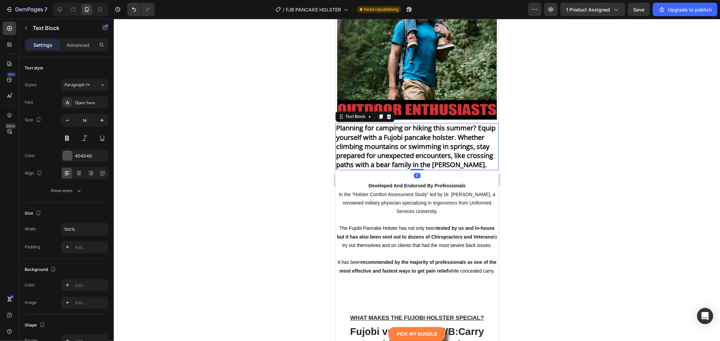
click at [416, 160] on strong "Planning for camping or hiking this summer? Equip yourself with a Fujobi pancak…" at bounding box center [415, 146] width 159 height 46
click at [73, 37] on div "Text Block" at bounding box center [57, 28] width 77 height 19
click at [74, 46] on p "Advanced" at bounding box center [77, 45] width 23 height 7
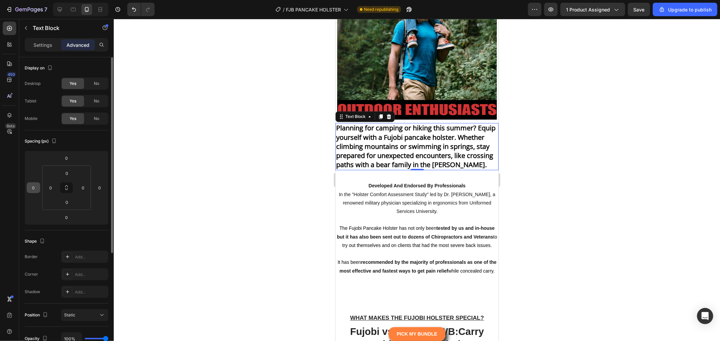
click at [31, 190] on input "0" at bounding box center [33, 188] width 10 height 10
type input "5"
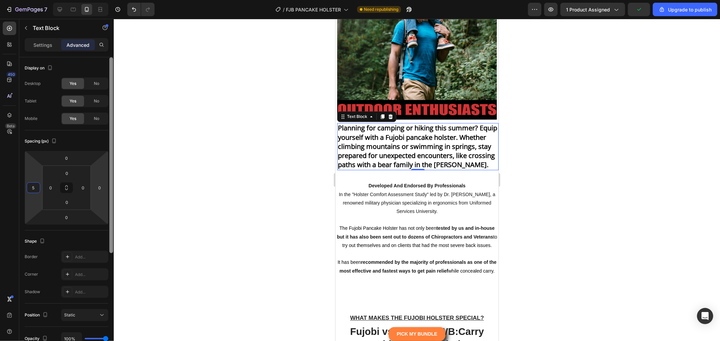
drag, startPoint x: 100, startPoint y: 186, endPoint x: 109, endPoint y: 187, distance: 8.5
click at [102, 186] on input "0" at bounding box center [99, 188] width 10 height 10
type input "5"
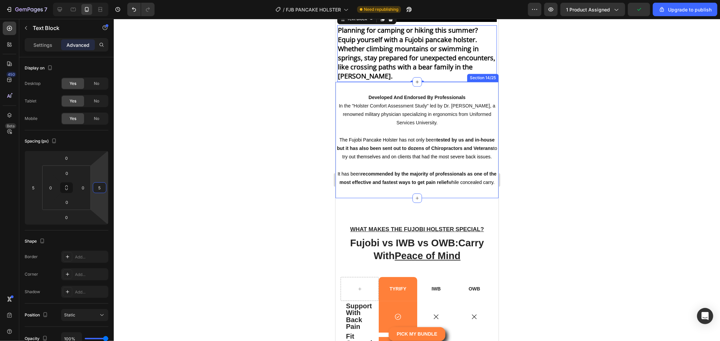
scroll to position [6005, 0]
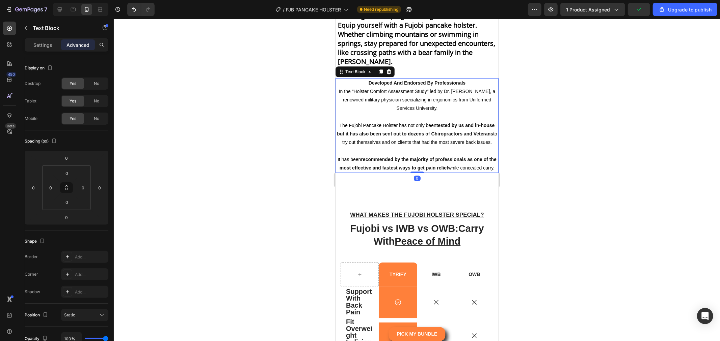
click at [421, 156] on p "Developed And Endorsed By Professionals In the "Holster Comfort Assessment Stud…" at bounding box center [417, 125] width 162 height 93
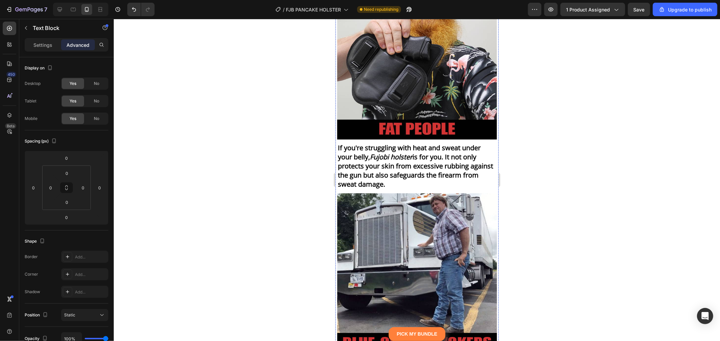
scroll to position [4768, 0]
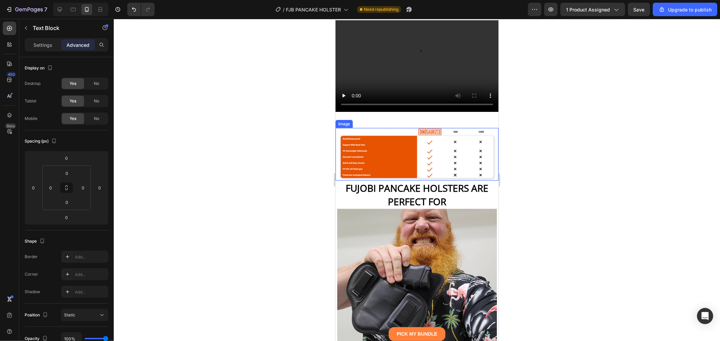
click at [453, 155] on img at bounding box center [416, 154] width 163 height 53
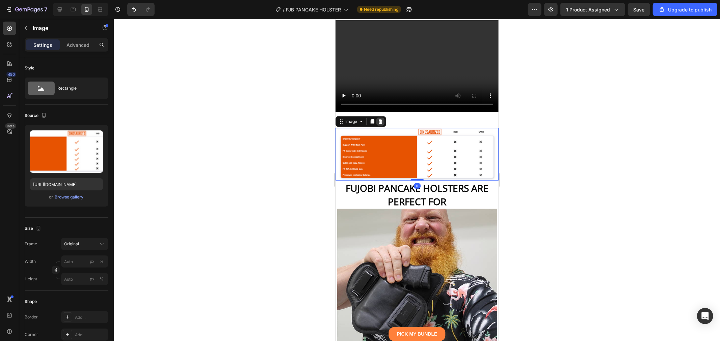
click at [381, 119] on icon at bounding box center [379, 121] width 5 height 5
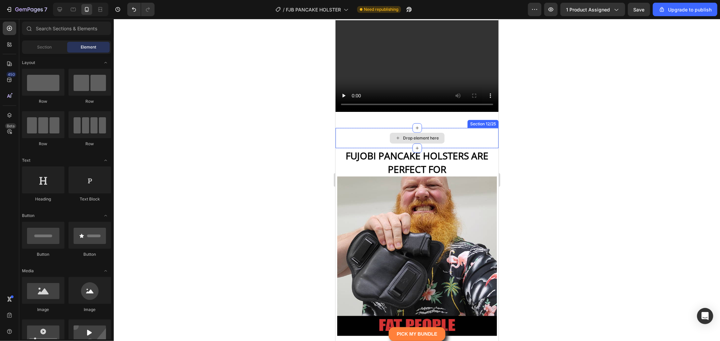
click at [361, 132] on div "Drop element here" at bounding box center [416, 138] width 163 height 20
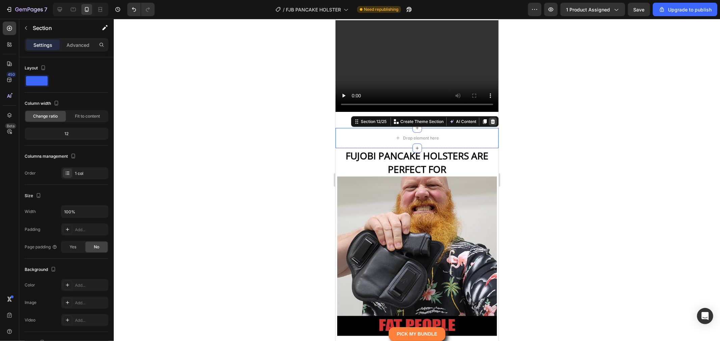
click at [490, 119] on icon at bounding box center [492, 121] width 5 height 5
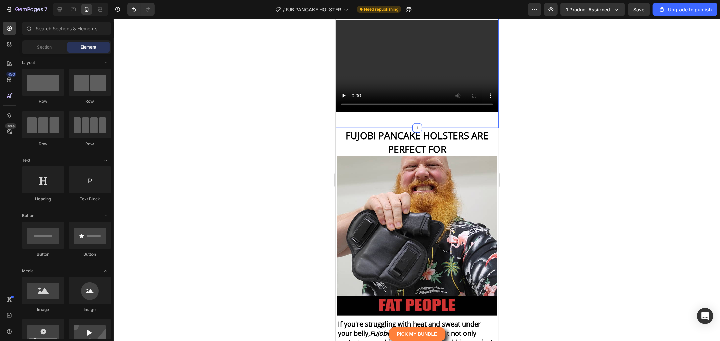
click at [373, 118] on div "With Fujobi Pancake Holster, You Don’t Simply Carry a Gun.You Bring Comfort, Pr…" at bounding box center [416, 40] width 163 height 175
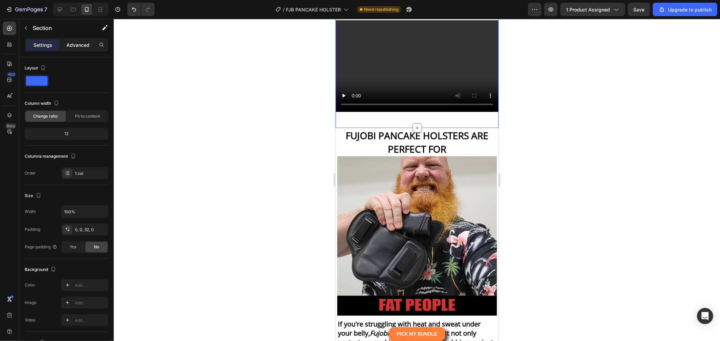
click at [82, 48] on p "Advanced" at bounding box center [77, 45] width 23 height 7
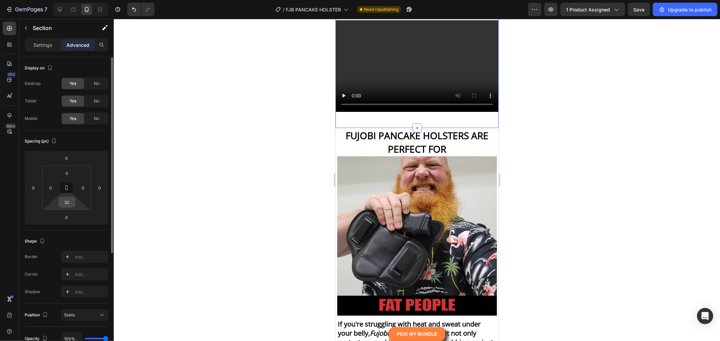
click at [71, 204] on input "32" at bounding box center [66, 202] width 13 height 10
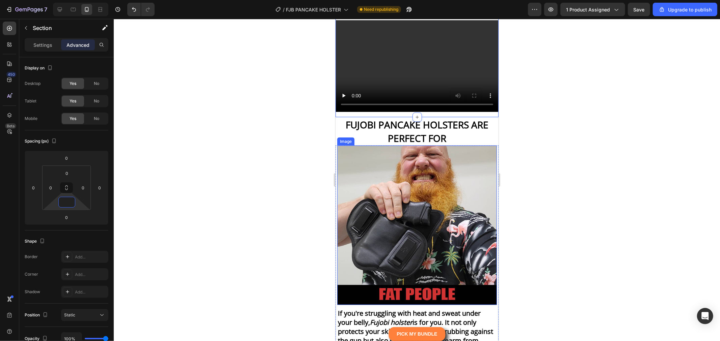
type input "0"
click at [564, 151] on div at bounding box center [417, 180] width 606 height 323
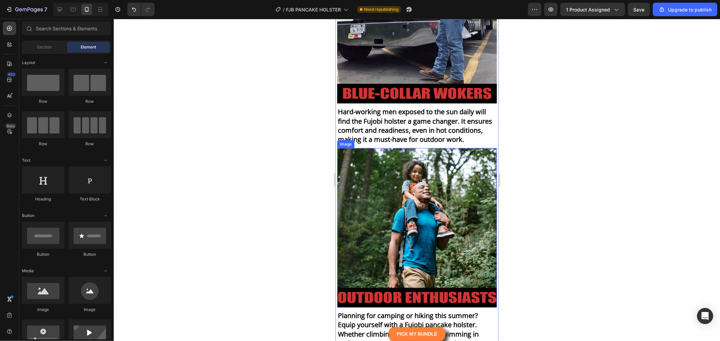
scroll to position [5443, 0]
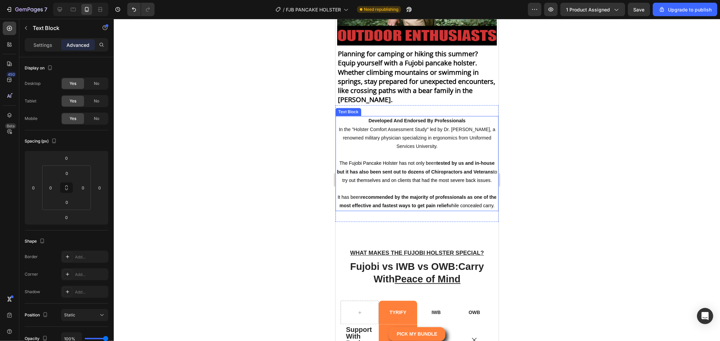
click at [390, 176] on p "Developed And Endorsed By Professionals In the "Holster Comfort Assessment Stud…" at bounding box center [417, 162] width 162 height 93
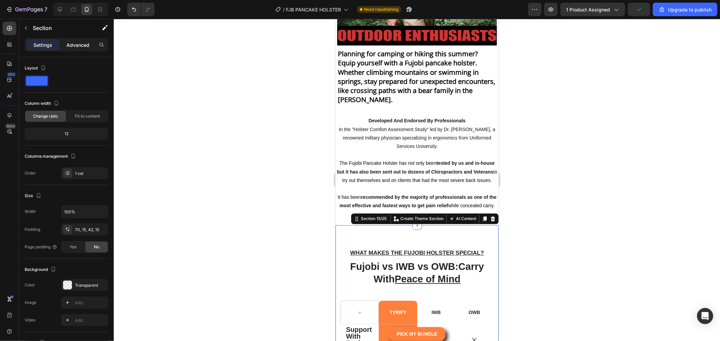
click at [71, 48] on p "Advanced" at bounding box center [77, 45] width 23 height 7
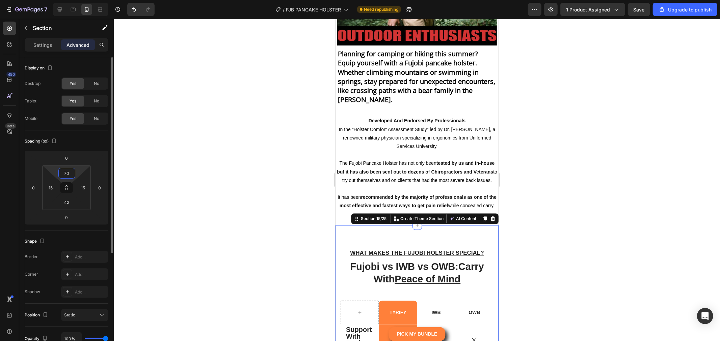
click at [72, 173] on input "70" at bounding box center [66, 173] width 13 height 10
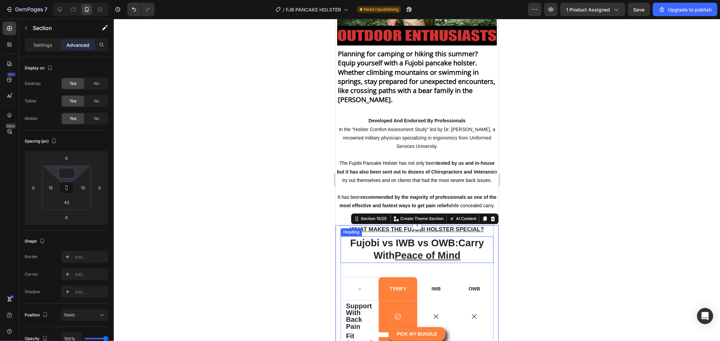
click at [487, 263] on h2 "Fujobi vs IWB vs OWB:Carry With Peace of Mind" at bounding box center [416, 249] width 153 height 27
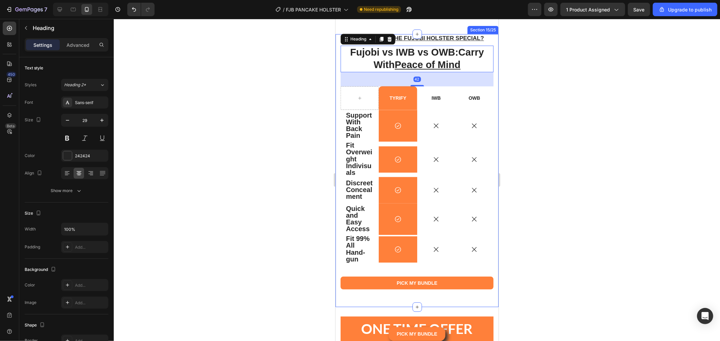
scroll to position [5668, 0]
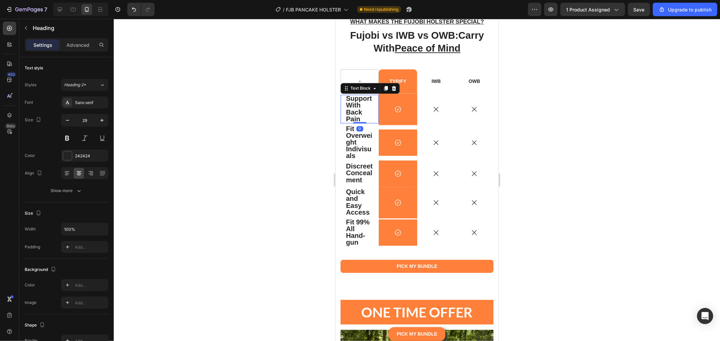
click at [368, 109] on p "Support With Back Pain" at bounding box center [359, 108] width 27 height 27
click at [360, 115] on strong "Support With Back Pain" at bounding box center [359, 108] width 26 height 28
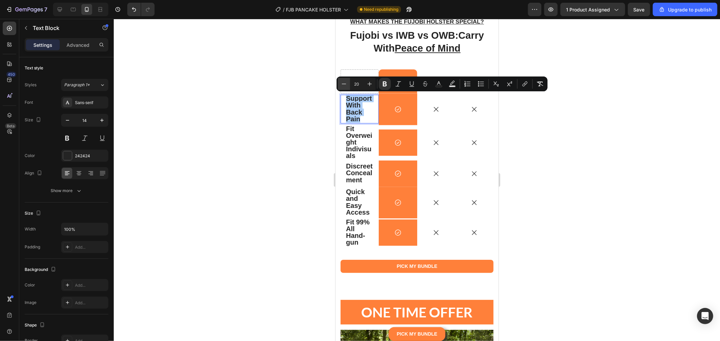
click at [344, 82] on icon "Editor contextual toolbar" at bounding box center [343, 84] width 7 height 7
click at [368, 81] on icon "Editor contextual toolbar" at bounding box center [369, 84] width 7 height 7
type input "19"
click at [362, 148] on strong "Fit Overweight Indivisuals" at bounding box center [359, 142] width 26 height 35
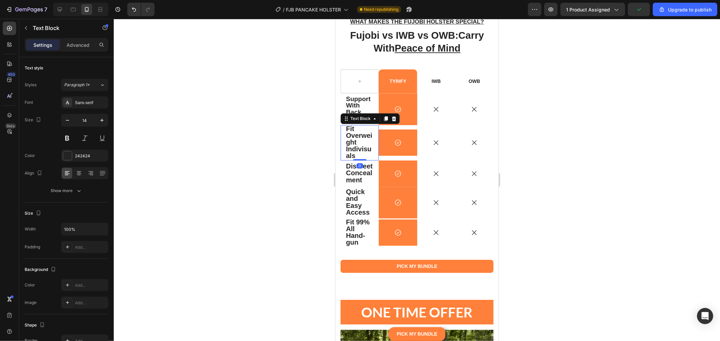
click at [361, 143] on p "Fit Overweight Indivisuals" at bounding box center [359, 143] width 27 height 34
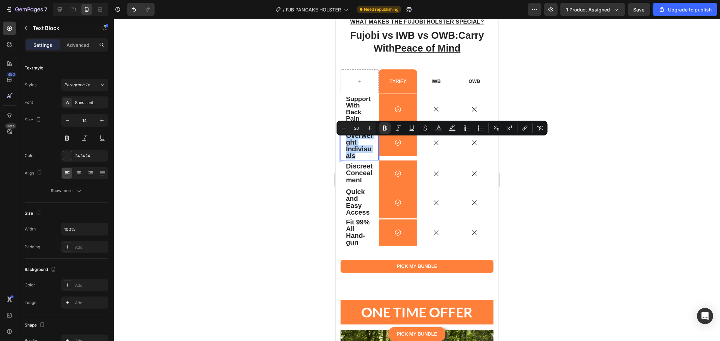
click at [361, 143] on p "Fit Overweight Indivisuals" at bounding box center [359, 143] width 27 height 34
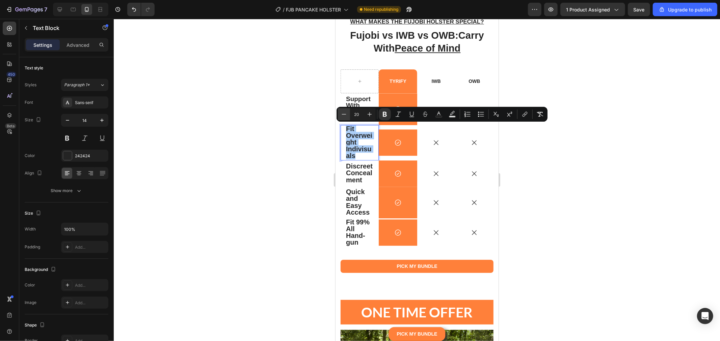
click at [343, 110] on button "Minus" at bounding box center [344, 114] width 12 height 12
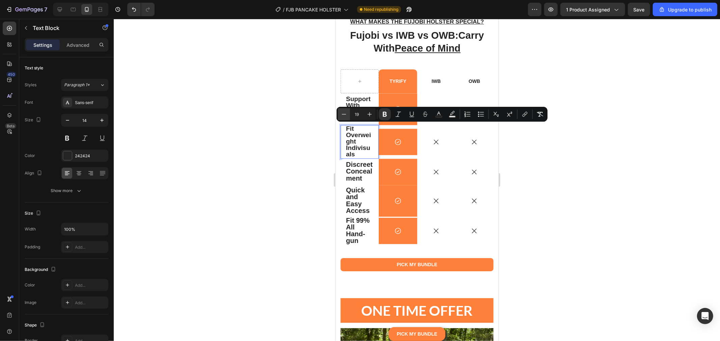
click at [343, 110] on button "Minus" at bounding box center [344, 114] width 12 height 12
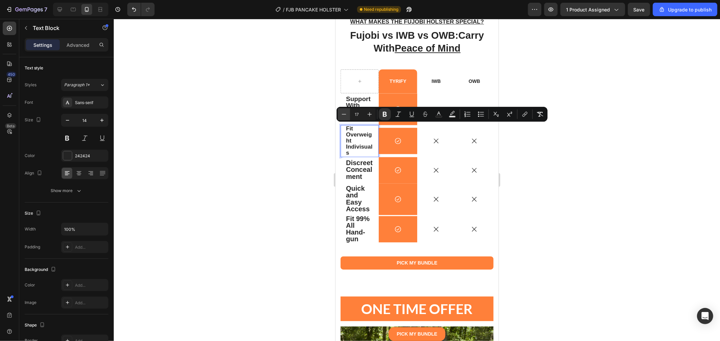
click at [343, 110] on button "Minus" at bounding box center [344, 114] width 12 height 12
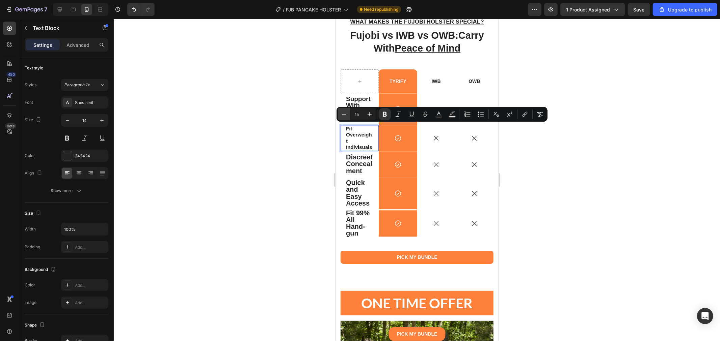
click at [343, 110] on button "Minus" at bounding box center [344, 114] width 12 height 12
type input "14"
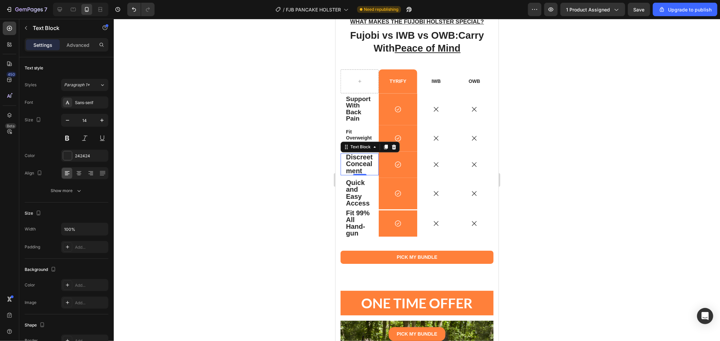
click at [365, 164] on strong "Discreet Concealment" at bounding box center [359, 163] width 27 height 21
click at [364, 165] on strong "Discreet Concealment" at bounding box center [359, 163] width 27 height 21
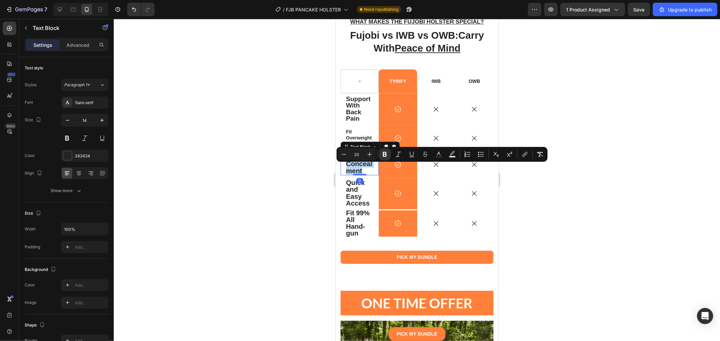
click at [364, 165] on strong "Discreet Concealment" at bounding box center [359, 163] width 27 height 21
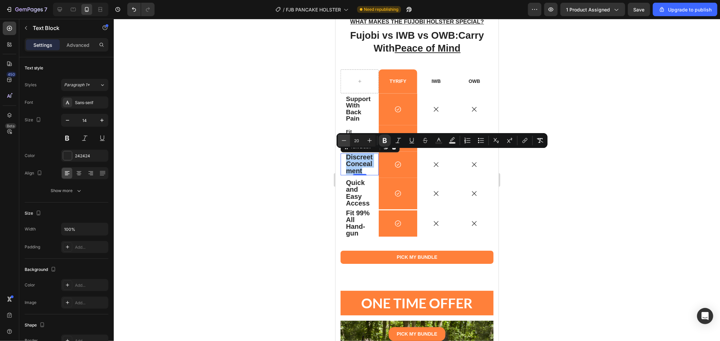
click at [341, 140] on icon "Editor contextual toolbar" at bounding box center [343, 140] width 7 height 7
type input "16"
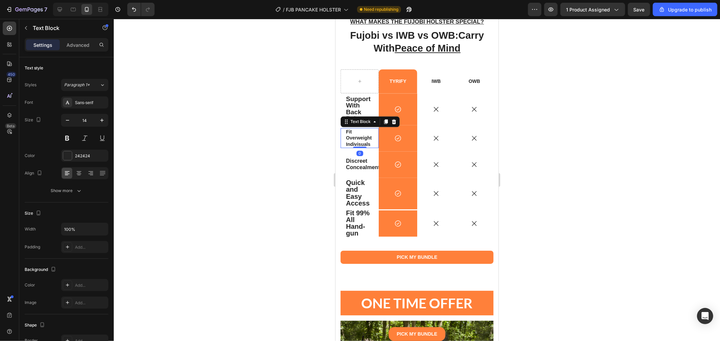
click at [354, 129] on p "Fit Overweight Indivisuals" at bounding box center [359, 138] width 27 height 19
click at [352, 131] on p "Fit Overweight Indivisuals" at bounding box center [359, 138] width 27 height 19
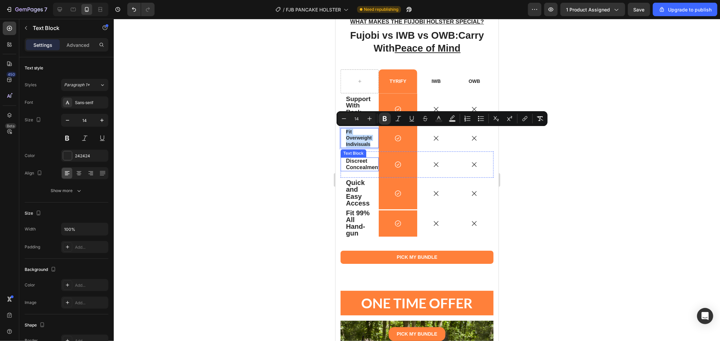
click at [353, 165] on strong "Discreet Concealment" at bounding box center [363, 164] width 34 height 12
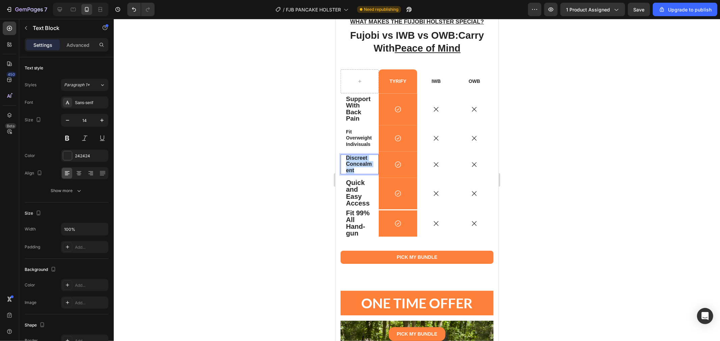
click at [353, 165] on strong "Discreet Concealment" at bounding box center [359, 164] width 26 height 18
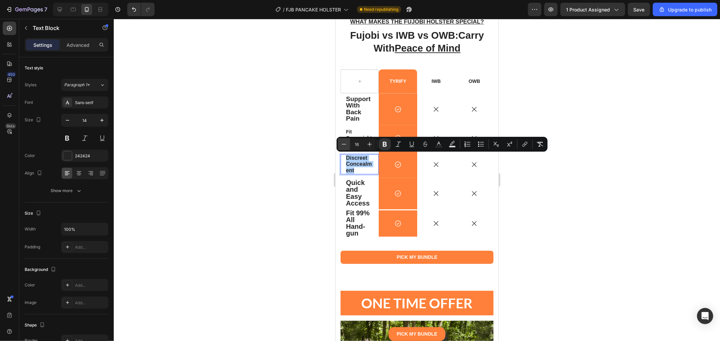
click at [343, 143] on icon "Editor contextual toolbar" at bounding box center [343, 144] width 7 height 7
type input "14"
click at [359, 144] on input "16" at bounding box center [356, 145] width 13 height 8
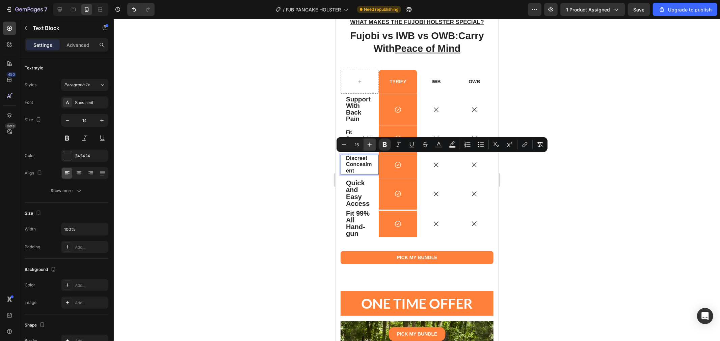
click at [369, 143] on icon "Editor contextual toolbar" at bounding box center [369, 144] width 7 height 7
type input "20"
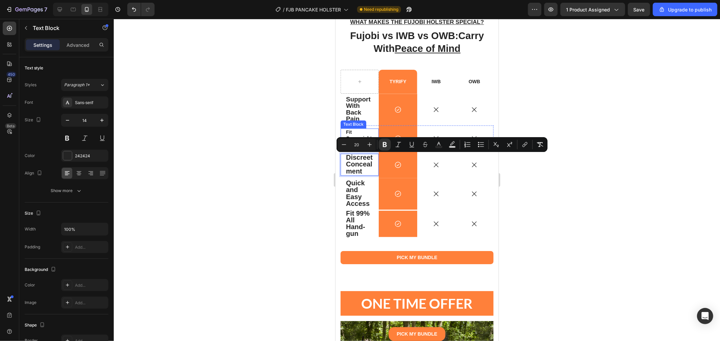
click at [355, 130] on p "Fit Overweight Indivisuals" at bounding box center [359, 138] width 27 height 19
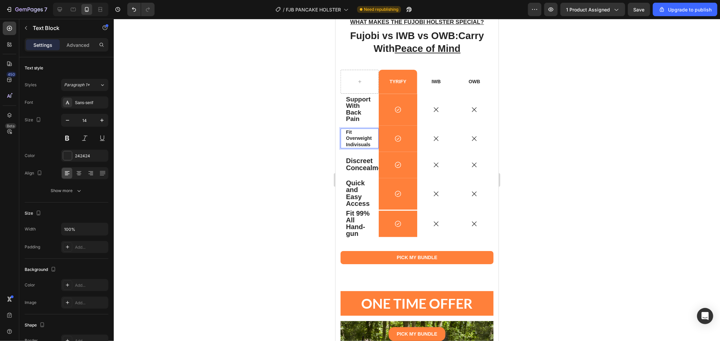
click at [365, 137] on strong "Fit Overweight Indivisuals" at bounding box center [359, 138] width 26 height 18
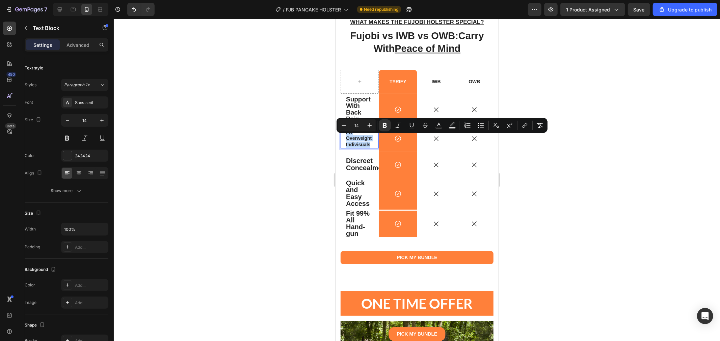
click at [365, 137] on strong "Fit Overweight Indivisuals" at bounding box center [359, 138] width 26 height 18
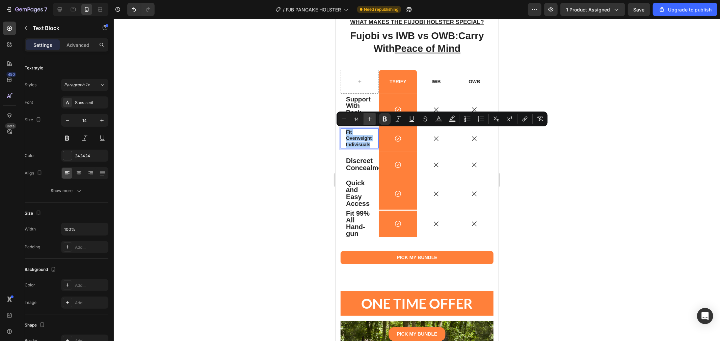
click at [371, 116] on icon "Editor contextual toolbar" at bounding box center [369, 119] width 7 height 7
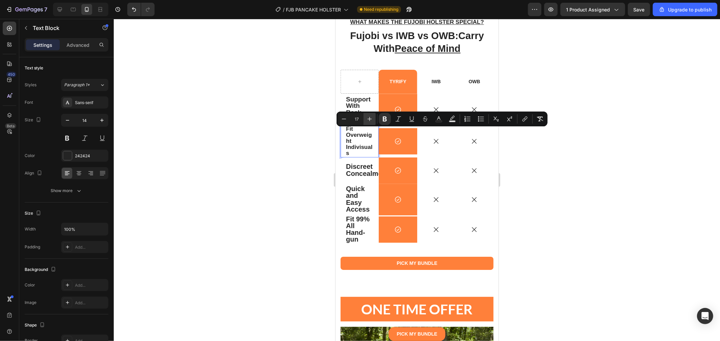
click at [371, 116] on icon "Editor contextual toolbar" at bounding box center [369, 119] width 7 height 7
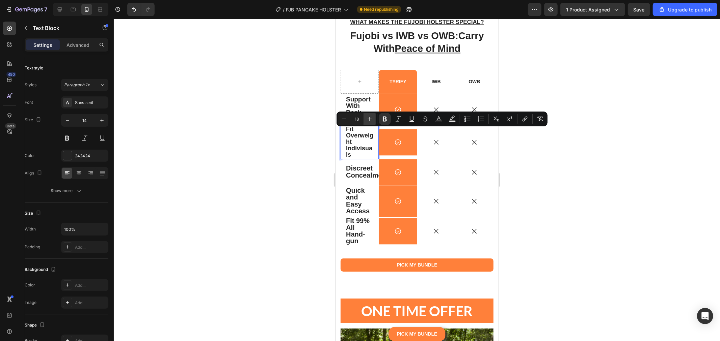
click at [371, 116] on icon "Editor contextual toolbar" at bounding box center [369, 119] width 7 height 7
type input "20"
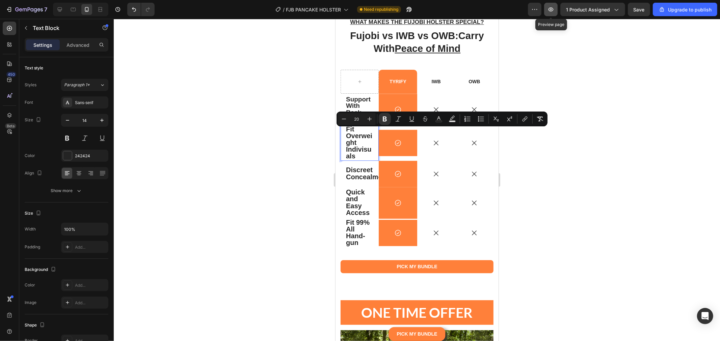
click at [554, 11] on icon "button" at bounding box center [550, 9] width 7 height 7
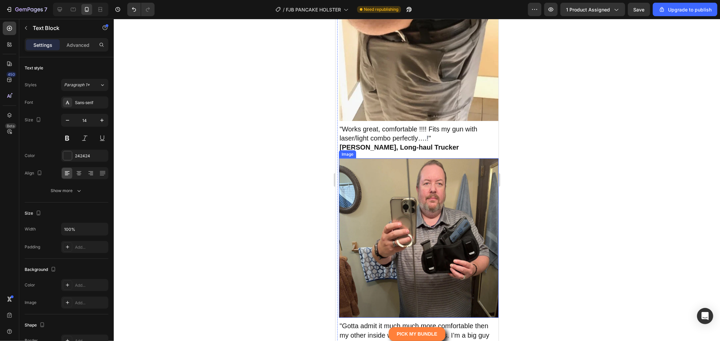
scroll to position [4638, 0]
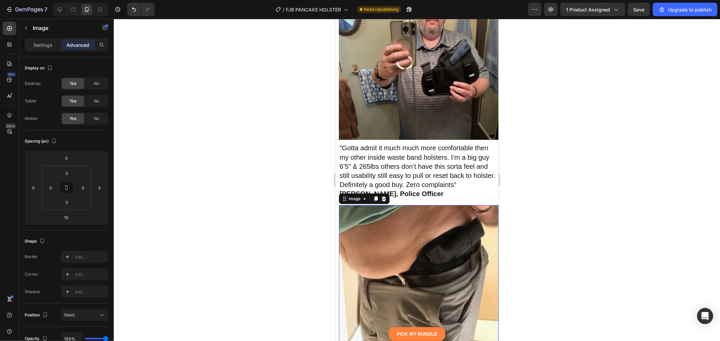
click at [415, 228] on img at bounding box center [418, 285] width 160 height 160
click at [49, 42] on p "Settings" at bounding box center [42, 45] width 19 height 7
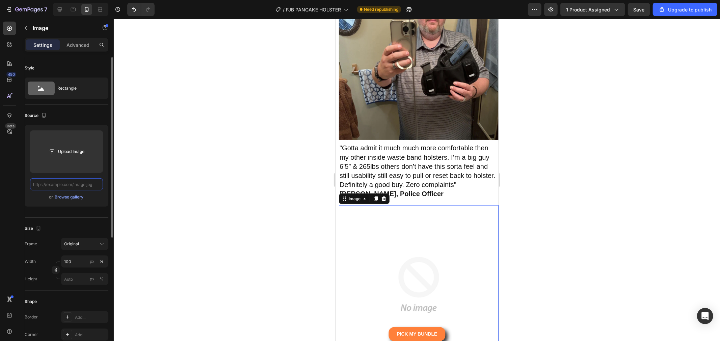
scroll to position [0, 0]
paste input "https://dinosaurized.co/cdn/shop/files/gempages_490431948234163057-88080e8e-198…"
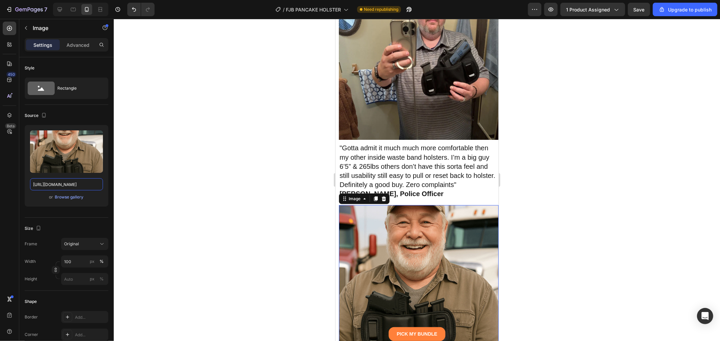
type input "https://dinosaurized.co/cdn/shop/files/gempages_490431948234163057-88080e8e-198…"
click at [282, 214] on div at bounding box center [417, 180] width 606 height 323
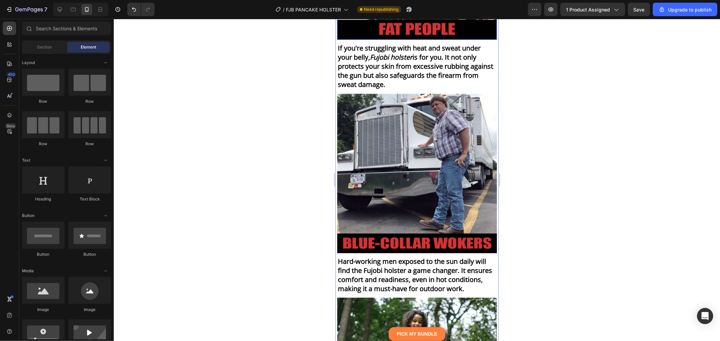
scroll to position [5501, 0]
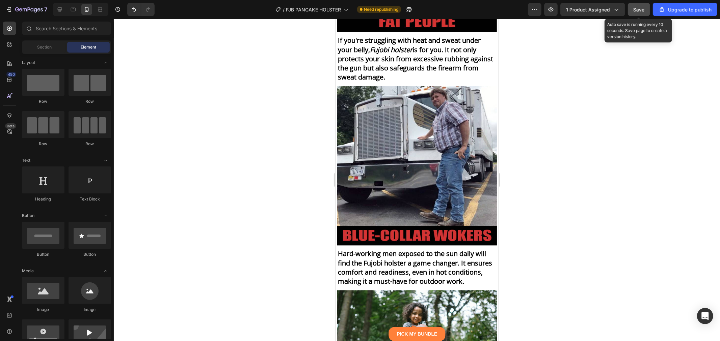
click at [639, 16] on button "Save" at bounding box center [639, 9] width 22 height 13
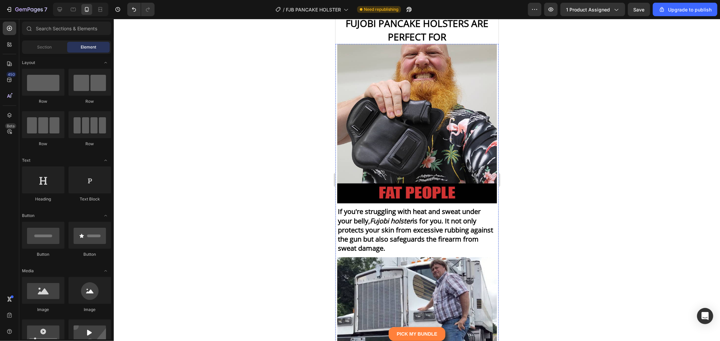
scroll to position [5313, 0]
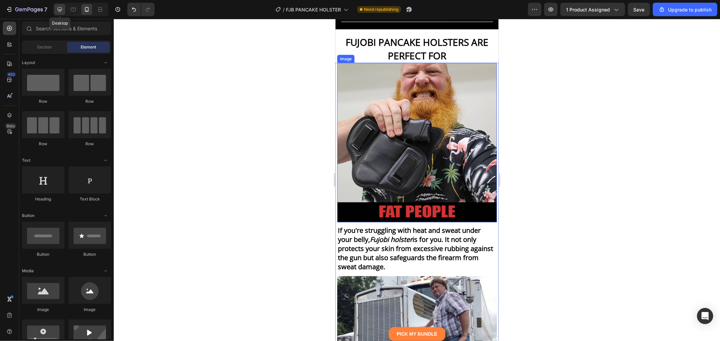
click at [59, 11] on icon at bounding box center [60, 9] width 4 height 4
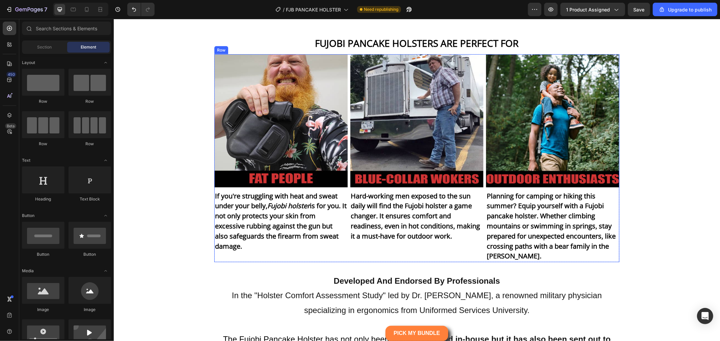
scroll to position [5259, 0]
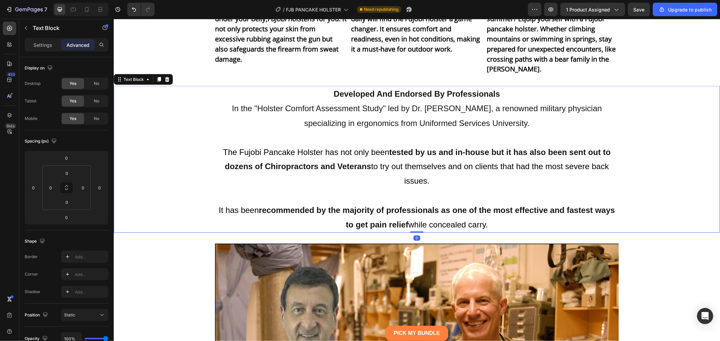
click at [459, 131] on p "Developed And Endorsed By Professionals In the "Holster Comfort Assessment Stud…" at bounding box center [417, 159] width 404 height 146
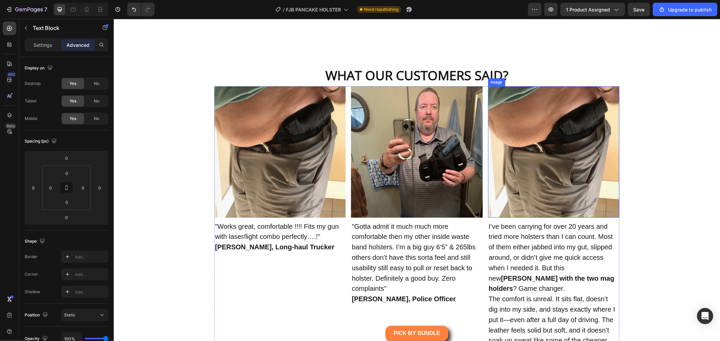
scroll to position [4097, 0]
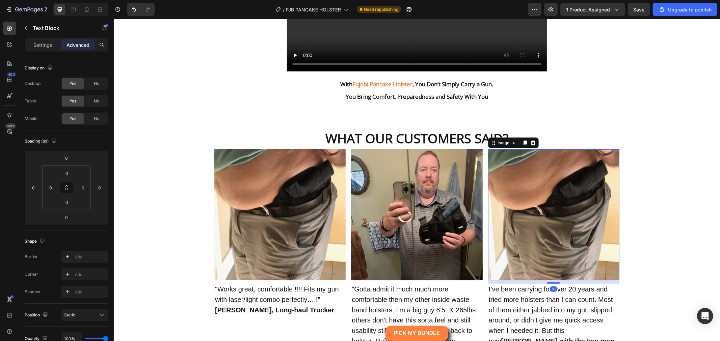
click at [541, 235] on img at bounding box center [553, 214] width 131 height 131
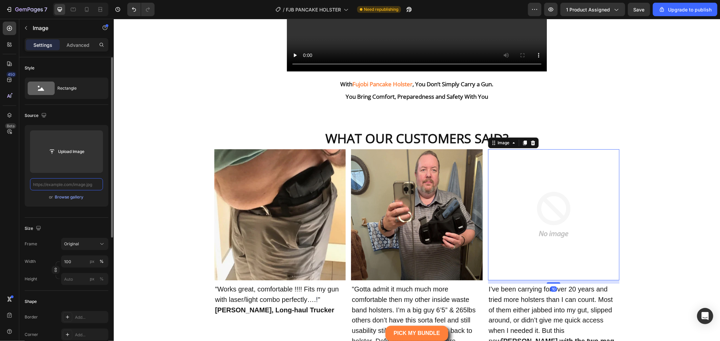
scroll to position [0, 0]
paste input "https://dinosaurized.co/cdn/shop/files/gempages_490431948234163057-88080e8e-198…"
type input "https://dinosaurized.co/cdn/shop/files/gempages_490431948234163057-88080e8e-198…"
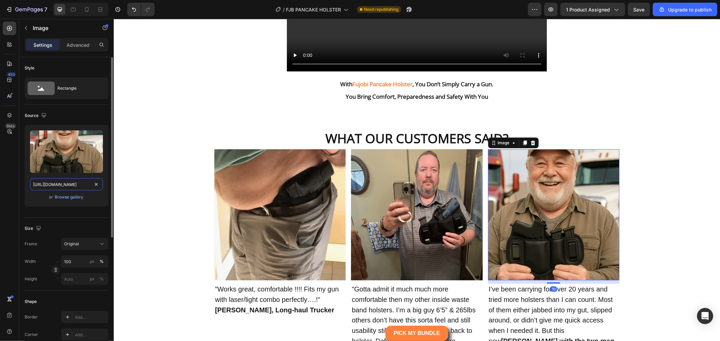
scroll to position [0, 230]
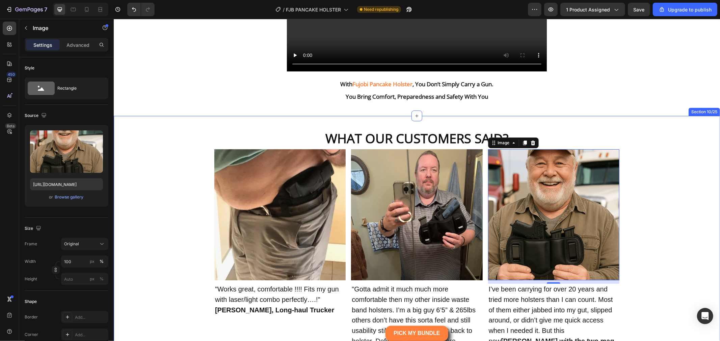
click at [635, 190] on div "WHAT OUR CUSTOMERS SAID? Heading Image "Works great, comfortable !!!! Fits my g…" at bounding box center [416, 328] width 606 height 403
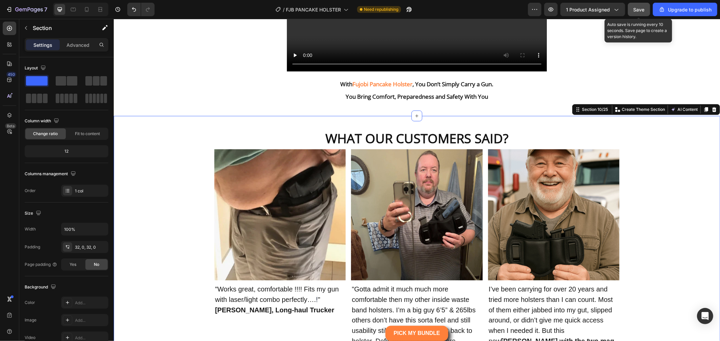
click at [640, 8] on span "Save" at bounding box center [638, 10] width 11 height 6
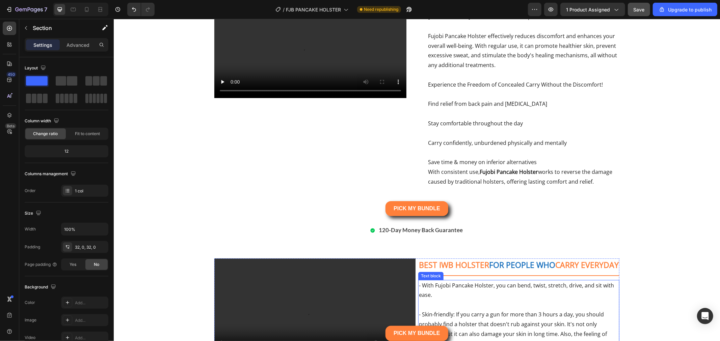
scroll to position [2064, 0]
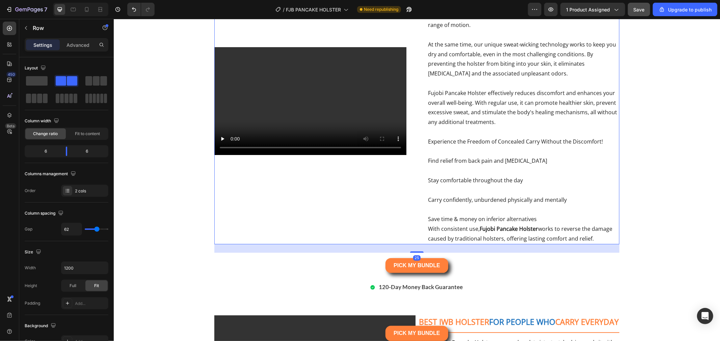
click at [411, 143] on div "Video Carry with Confidence and Comfort: Say Goodbye to Sweating with the Fujob…" at bounding box center [416, 100] width 405 height 287
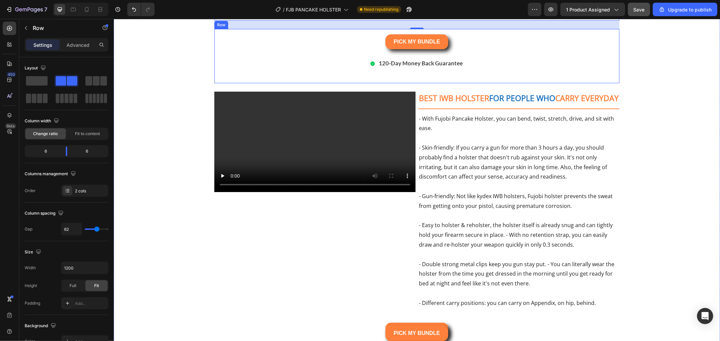
scroll to position [2289, 0]
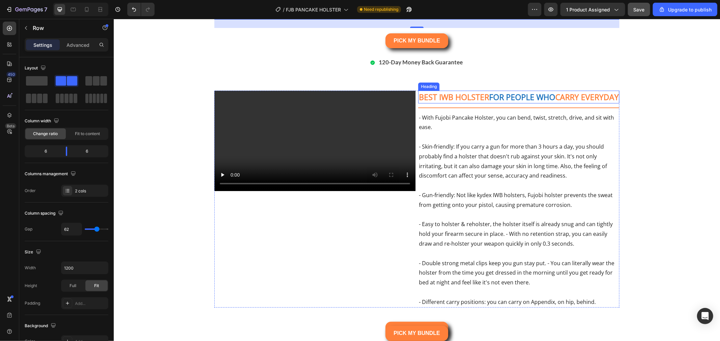
click at [418, 103] on h2 "BEST IWB HOLSTER FOR PEOPLE WHO CARRY EVERYDAY" at bounding box center [518, 96] width 201 height 13
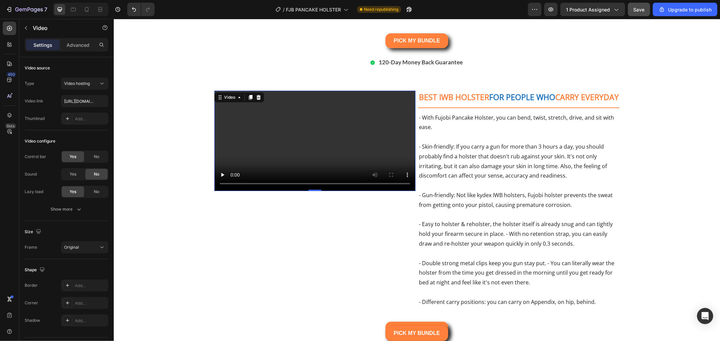
click at [412, 144] on video at bounding box center [314, 140] width 201 height 101
click at [418, 142] on div "BEST IWB HOLSTER FOR PEOPLE WHO CARRY EVERYDAY Heading Title Line - With Fujobi…" at bounding box center [518, 198] width 201 height 217
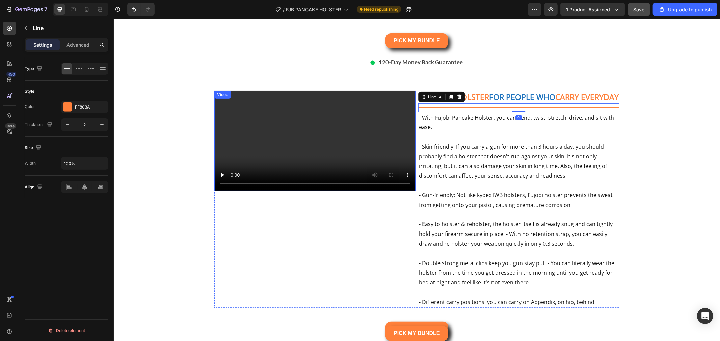
click at [393, 126] on video at bounding box center [314, 140] width 201 height 101
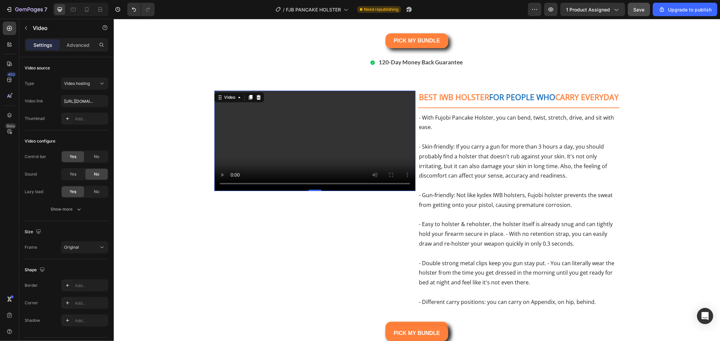
click at [214, 103] on div "Video" at bounding box center [239, 97] width 50 height 11
click at [222, 100] on div "Video" at bounding box center [229, 97] width 14 height 6
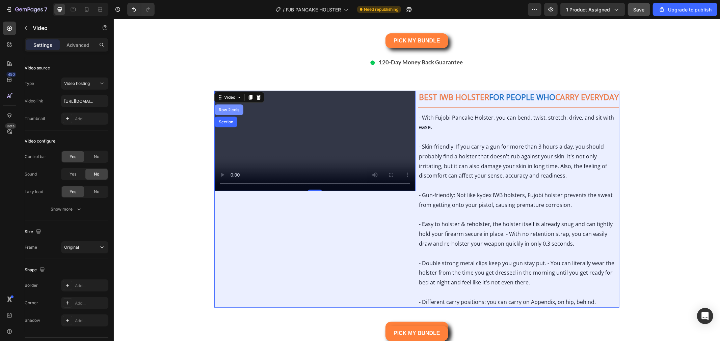
click at [228, 115] on div "Row 2 cols" at bounding box center [228, 109] width 29 height 11
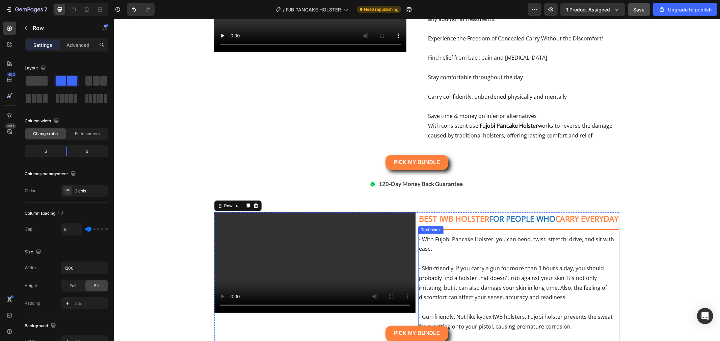
scroll to position [2101, 0]
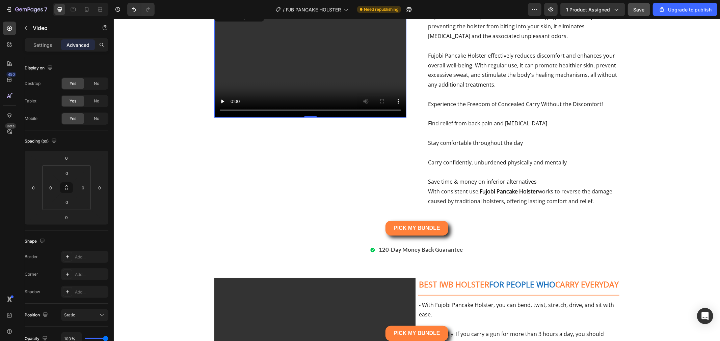
click at [357, 104] on video at bounding box center [310, 63] width 192 height 108
click at [366, 85] on video at bounding box center [310, 63] width 192 height 108
click at [548, 89] on p "Fujobi Pancake Holster effectively reduces discomfort and enhances your overall…" at bounding box center [523, 70] width 191 height 39
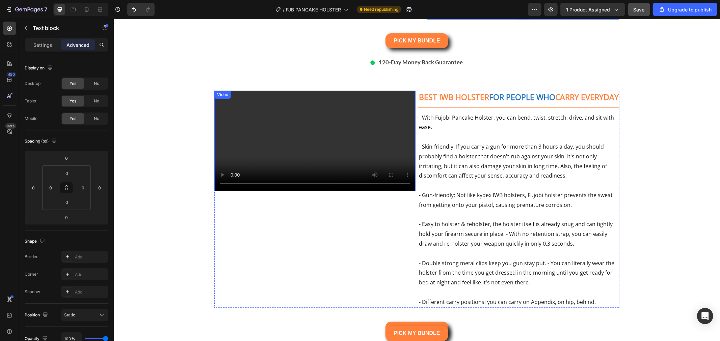
click at [392, 186] on video at bounding box center [314, 140] width 201 height 101
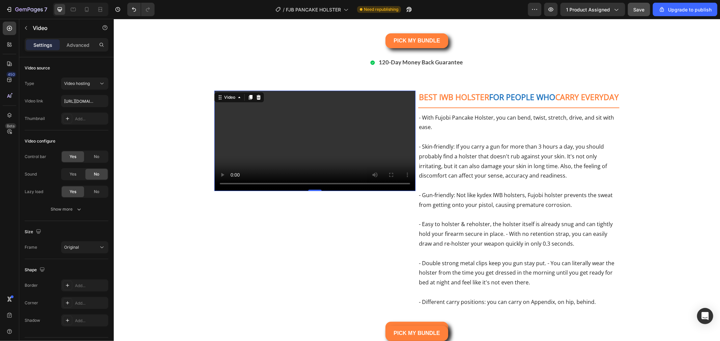
click at [85, 51] on div "Settings Advanced" at bounding box center [67, 44] width 84 height 13
click at [88, 43] on p "Advanced" at bounding box center [77, 45] width 23 height 7
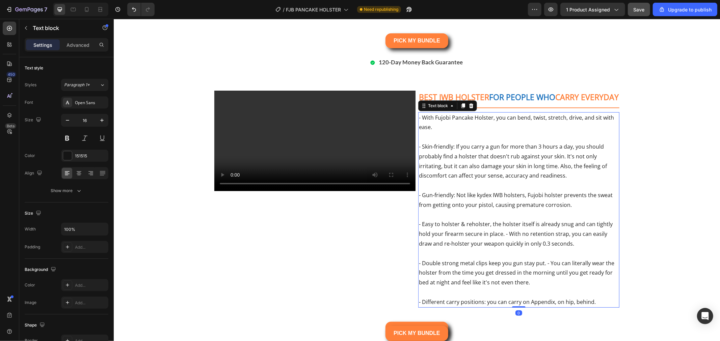
click at [488, 181] on p "- Skin-friendly: If you carry a gun for more than 3 hours a day, you should pro…" at bounding box center [518, 161] width 200 height 39
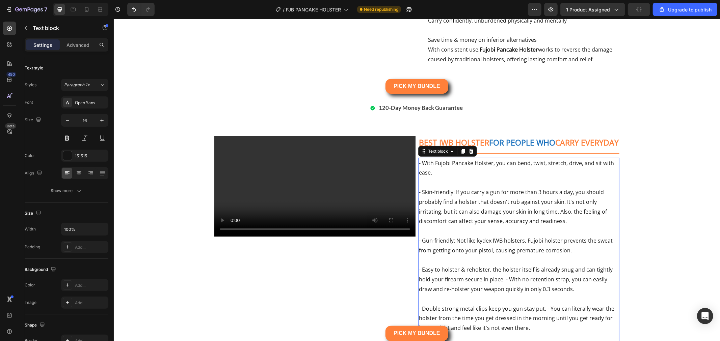
scroll to position [2401, 0]
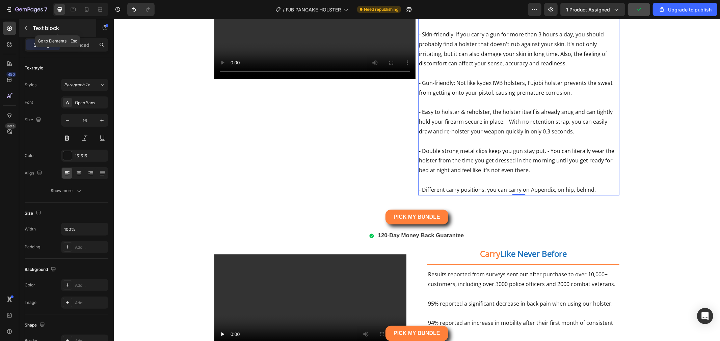
click at [27, 27] on icon "button" at bounding box center [25, 27] width 5 height 5
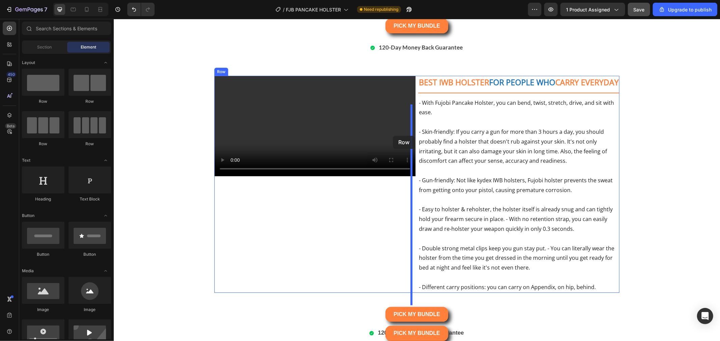
scroll to position [2289, 0]
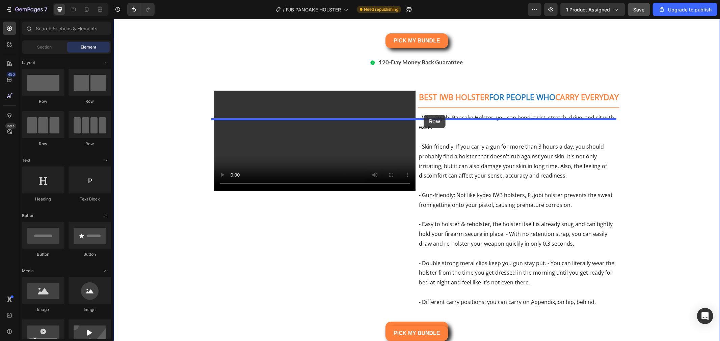
drag, startPoint x: 201, startPoint y: 105, endPoint x: 423, endPoint y: 115, distance: 222.3
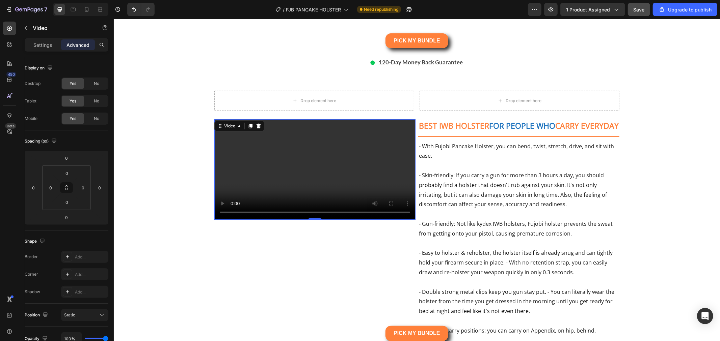
click at [370, 194] on video at bounding box center [314, 169] width 201 height 101
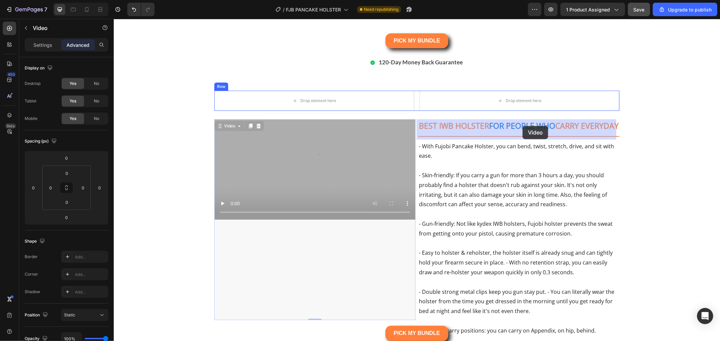
drag, startPoint x: 227, startPoint y: 153, endPoint x: 522, endPoint y: 126, distance: 295.8
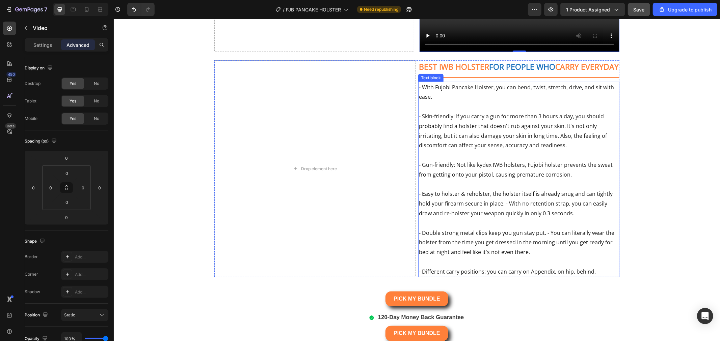
scroll to position [2476, 0]
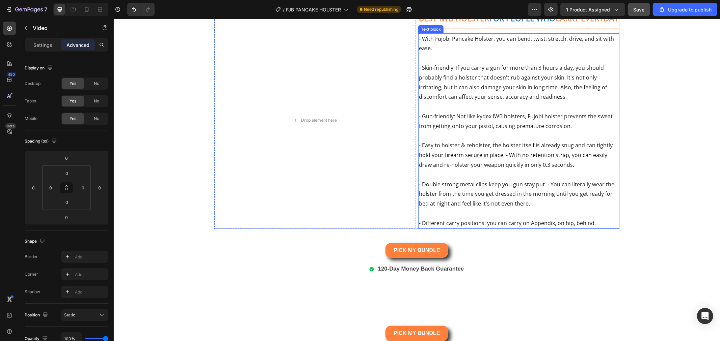
click at [528, 63] on p at bounding box center [518, 58] width 200 height 10
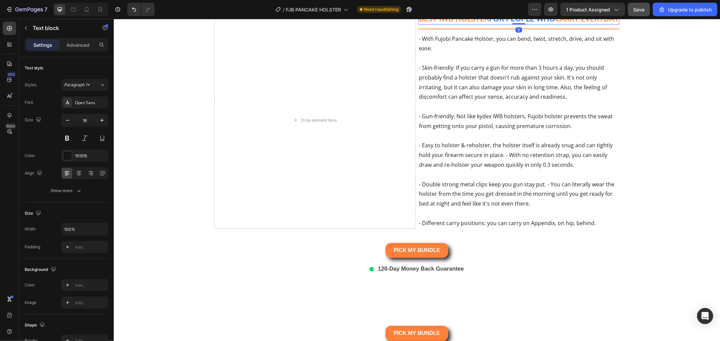
click at [555, 23] on strong "CARRY EVERYDAY" at bounding box center [586, 17] width 63 height 11
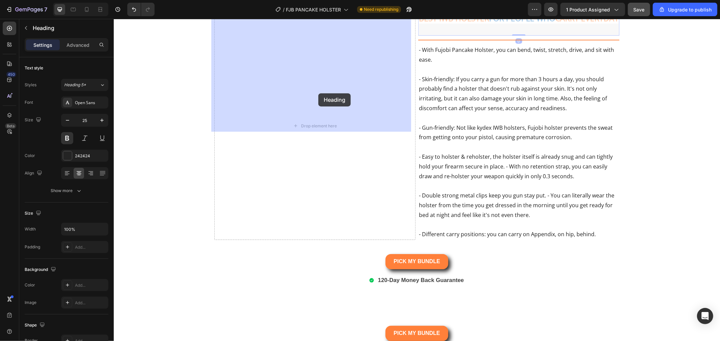
drag, startPoint x: 431, startPoint y: 130, endPoint x: 318, endPoint y: 93, distance: 118.7
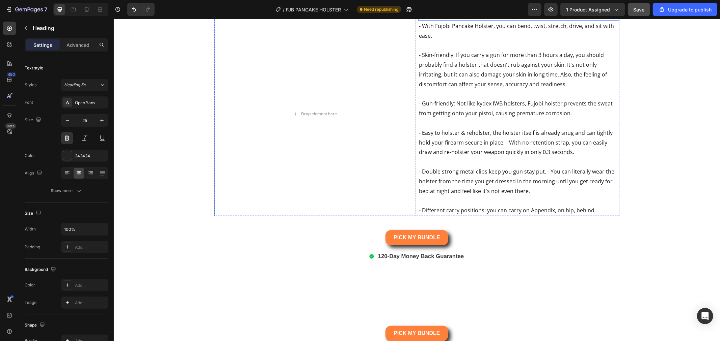
click at [498, 20] on div "Title Line" at bounding box center [518, 15] width 201 height 9
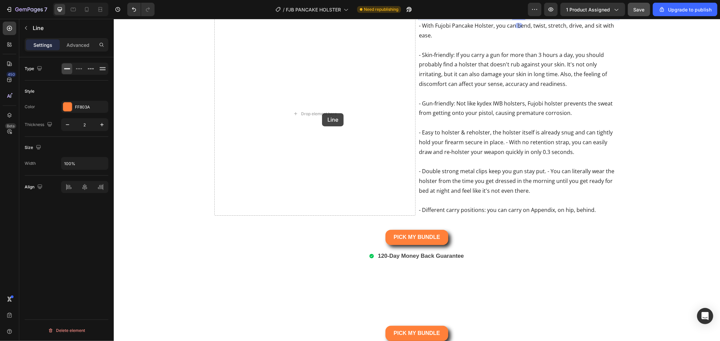
drag, startPoint x: 426, startPoint y: 132, endPoint x: 320, endPoint y: 111, distance: 107.7
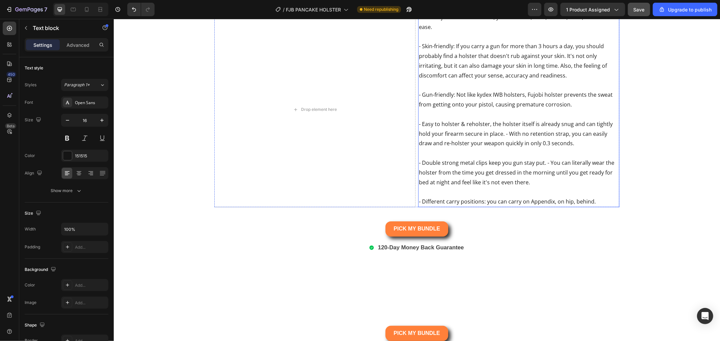
click at [504, 80] on p "- Skin-friendly: If you carry a gun for more than 3 hours a day, you should pro…" at bounding box center [518, 60] width 200 height 39
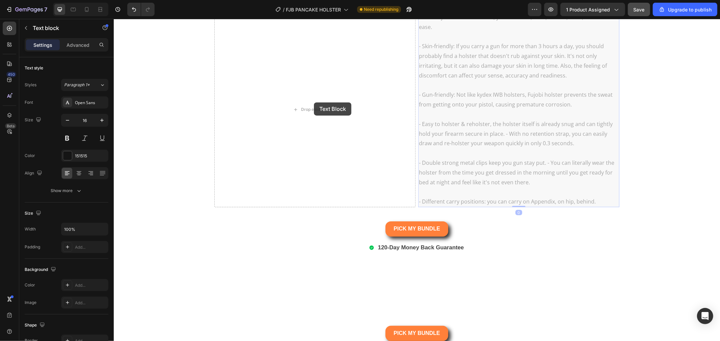
drag, startPoint x: 438, startPoint y: 135, endPoint x: 313, endPoint y: 102, distance: 128.7
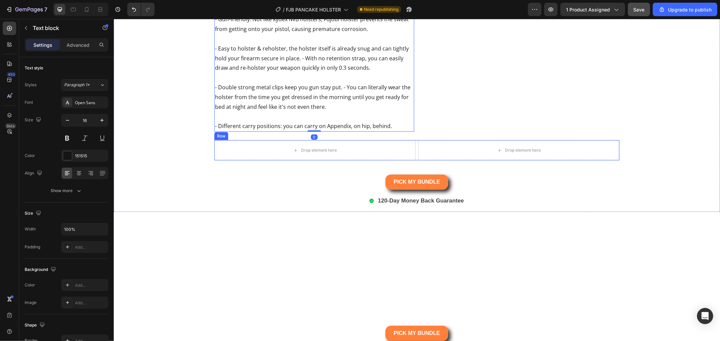
click at [413, 160] on div "Drop element here Drop element here Row" at bounding box center [416, 150] width 405 height 20
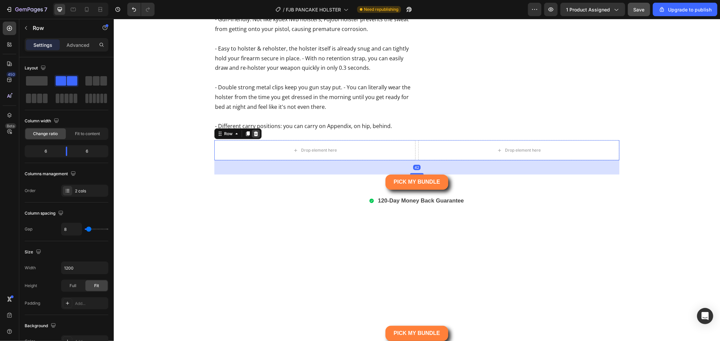
click at [253, 136] on icon at bounding box center [255, 133] width 5 height 5
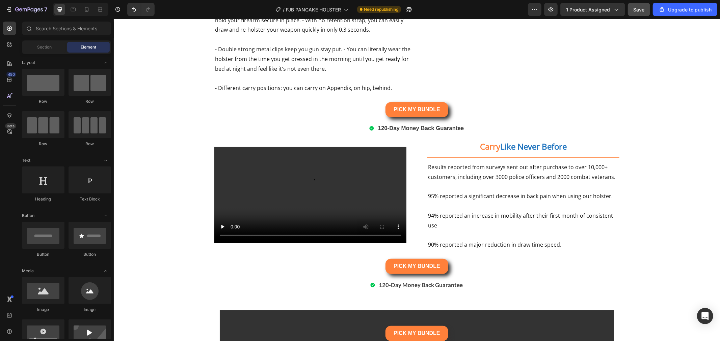
scroll to position [2551, 0]
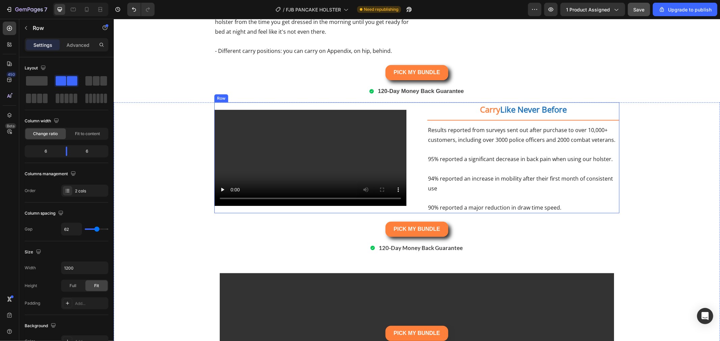
click at [419, 211] on div "Video Carry Like Never Before Heading Title Line Results reported from surveys …" at bounding box center [416, 157] width 405 height 111
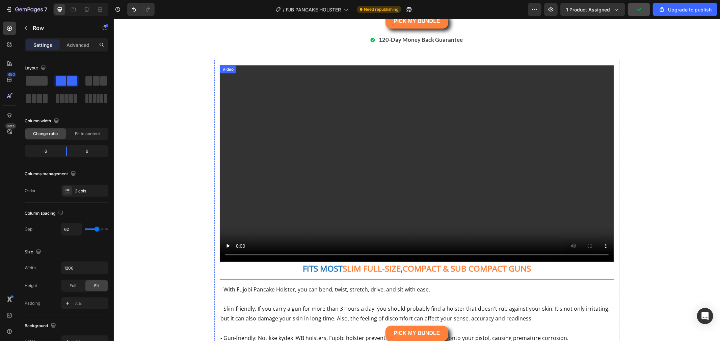
scroll to position [2776, 0]
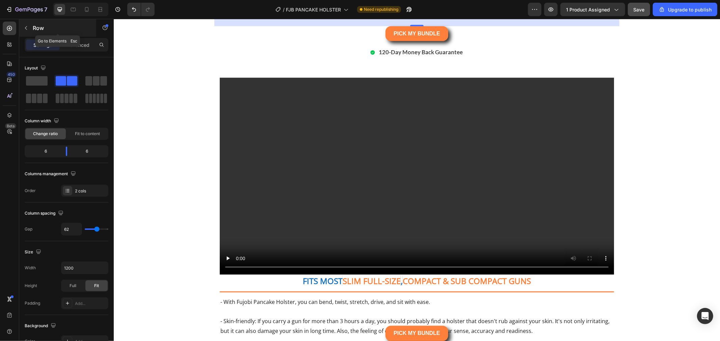
click at [25, 26] on icon "button" at bounding box center [25, 27] width 5 height 5
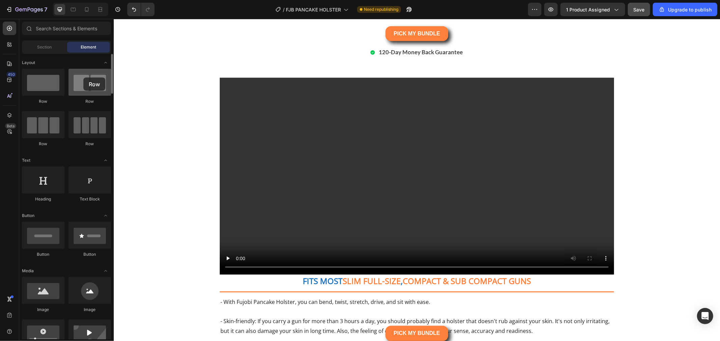
drag, startPoint x: 86, startPoint y: 85, endPoint x: 83, endPoint y: 78, distance: 8.3
click at [83, 78] on div at bounding box center [90, 82] width 43 height 27
click at [230, 85] on div "Video" at bounding box center [228, 82] width 14 height 6
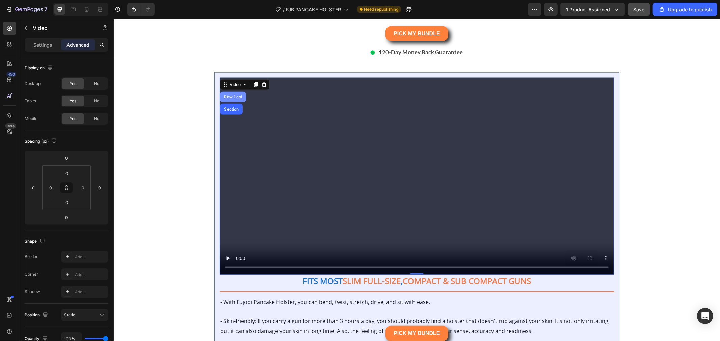
click at [234, 99] on div "Row 1 col" at bounding box center [232, 97] width 21 height 4
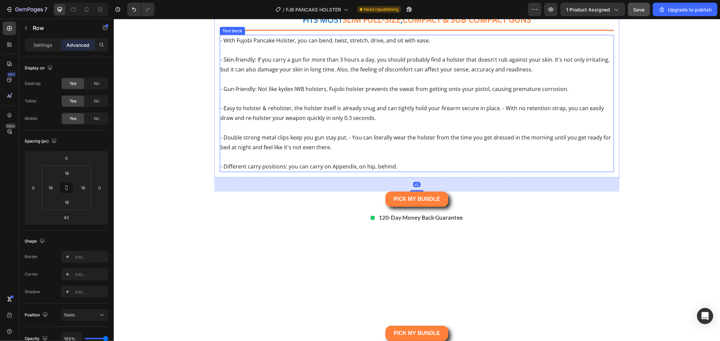
scroll to position [3039, 0]
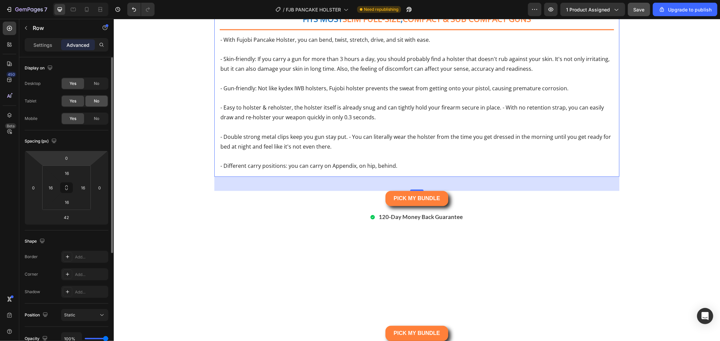
click at [100, 100] on div "No" at bounding box center [96, 101] width 22 height 11
click at [95, 119] on span "No" at bounding box center [96, 119] width 5 height 6
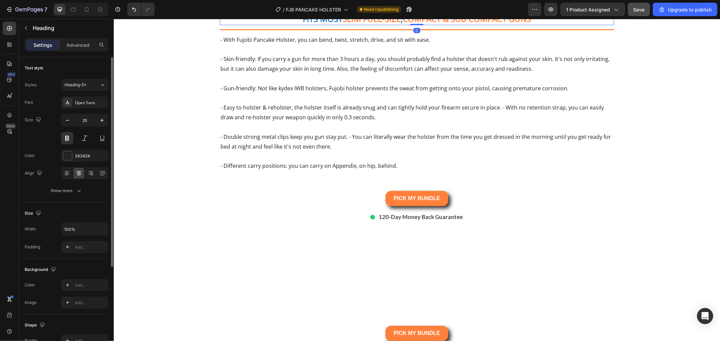
click at [607, 25] on h2 "FITS MOST SLIM FULL-SIZE , COMPACT & SUB COMPACT GUNS" at bounding box center [416, 18] width 394 height 13
click at [23, 24] on button "button" at bounding box center [26, 28] width 11 height 11
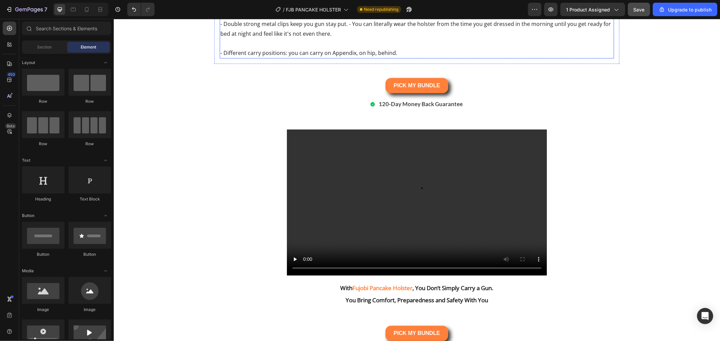
scroll to position [3189, 0]
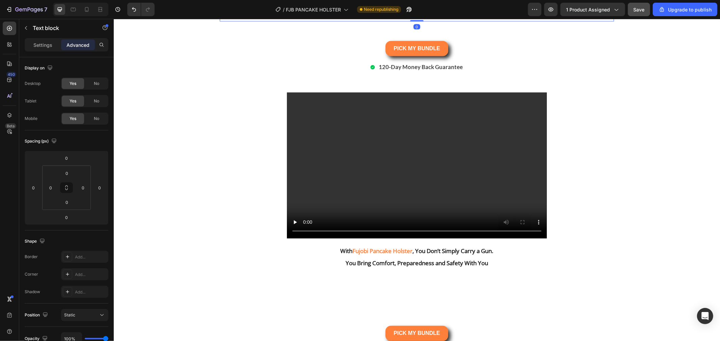
click at [434, 21] on p "- Different carry positions: you can carry on Appendix, on hip, behind." at bounding box center [416, 16] width 393 height 10
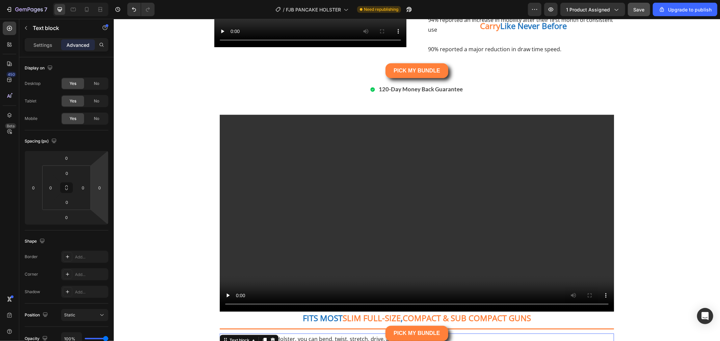
scroll to position [2739, 0]
click at [228, 204] on div "Video" at bounding box center [416, 213] width 394 height 197
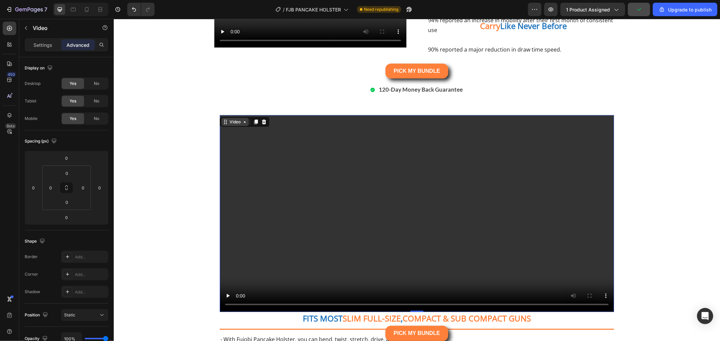
click at [231, 125] on div "Video" at bounding box center [235, 122] width 14 height 6
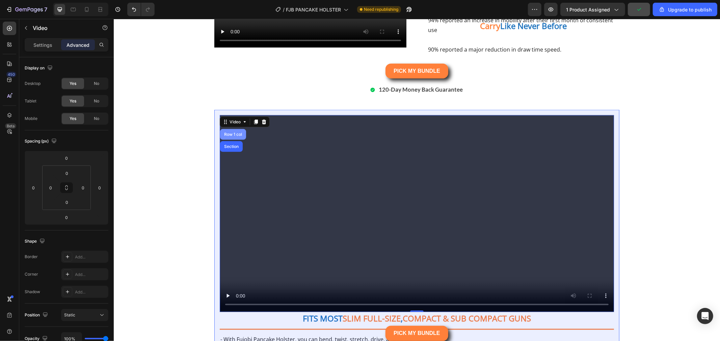
click at [230, 140] on div "Row 1 col" at bounding box center [233, 134] width 26 height 11
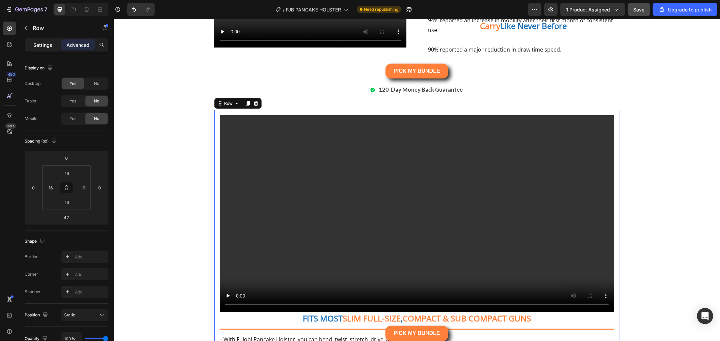
click at [40, 44] on p "Settings" at bounding box center [42, 45] width 19 height 7
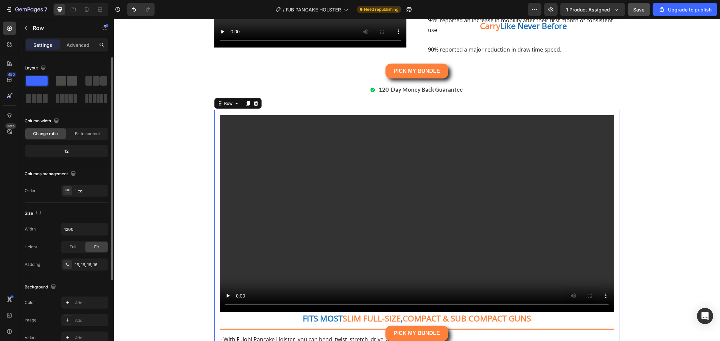
click at [71, 79] on span at bounding box center [72, 80] width 10 height 9
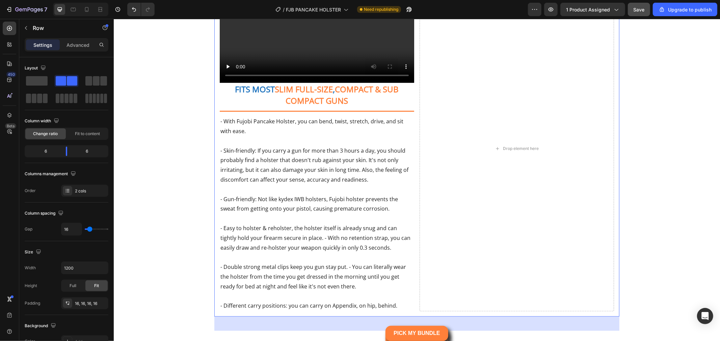
scroll to position [2889, 0]
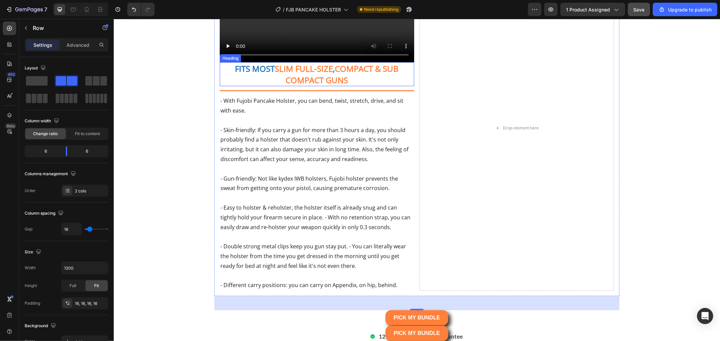
click at [319, 86] on h2 "FITS MOST SLIM FULL-SIZE , COMPACT & SUB COMPACT GUNS" at bounding box center [316, 74] width 194 height 24
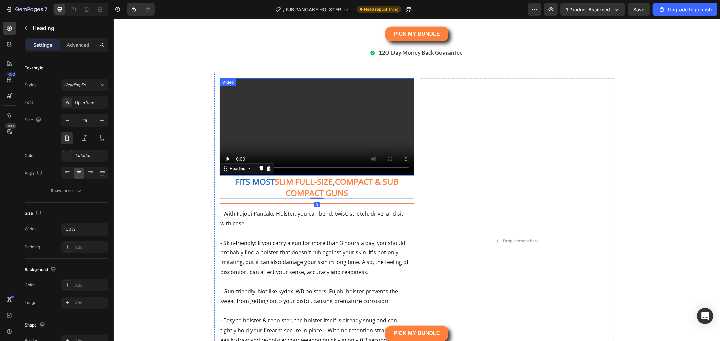
scroll to position [2776, 0]
drag, startPoint x: 353, startPoint y: 209, endPoint x: 345, endPoint y: 207, distance: 8.5
click at [352, 175] on video at bounding box center [316, 126] width 194 height 97
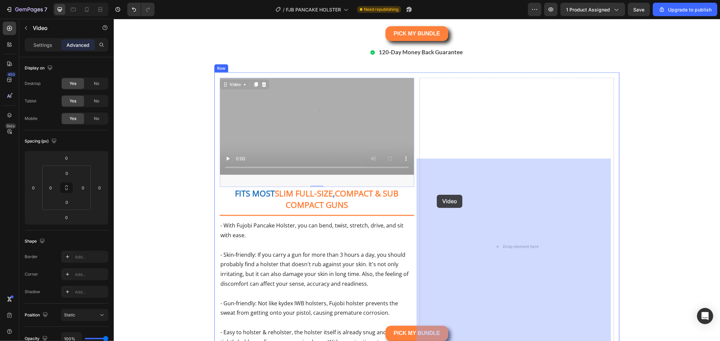
drag, startPoint x: 230, startPoint y: 165, endPoint x: 436, endPoint y: 195, distance: 207.9
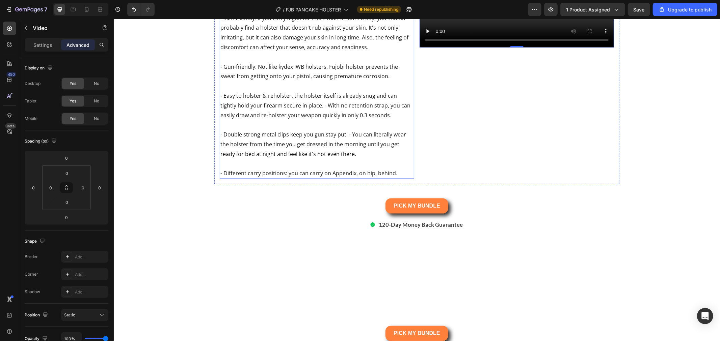
scroll to position [2926, 0]
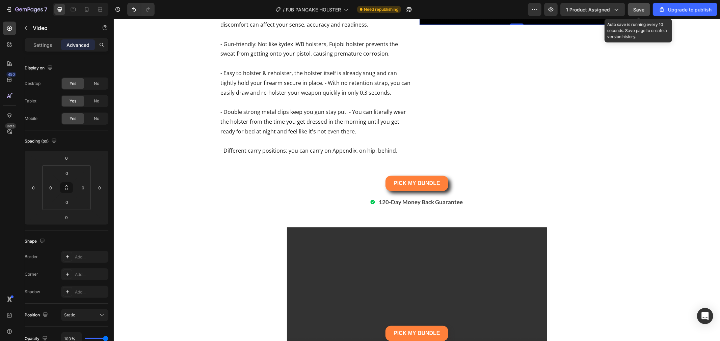
click at [644, 11] on span "Save" at bounding box center [638, 10] width 11 height 6
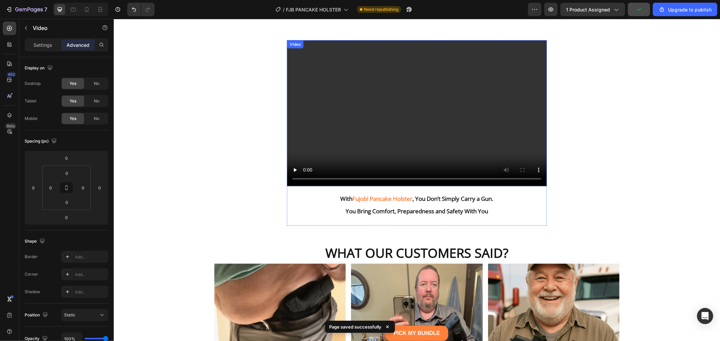
scroll to position [2889, 0]
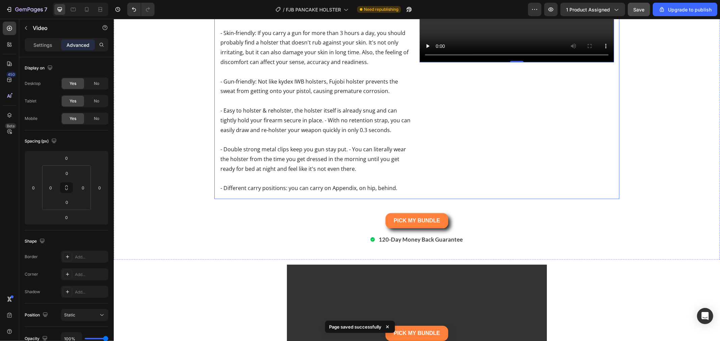
click at [424, 179] on div "Video 0" at bounding box center [516, 79] width 194 height 229
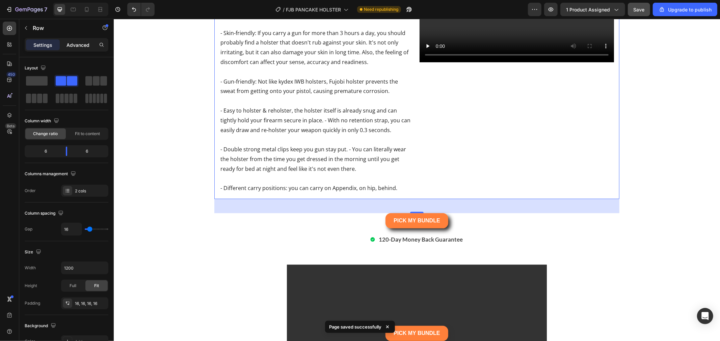
click at [85, 43] on p "Advanced" at bounding box center [77, 45] width 23 height 7
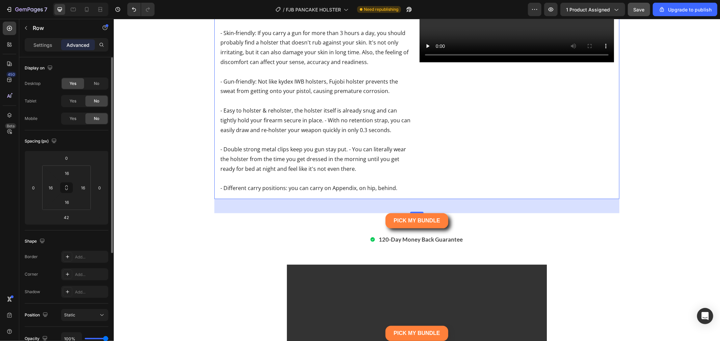
click at [69, 107] on div "Yes No" at bounding box center [84, 101] width 47 height 12
drag, startPoint x: 73, startPoint y: 106, endPoint x: 73, endPoint y: 115, distance: 9.1
click at [72, 105] on div "Yes" at bounding box center [73, 101] width 22 height 11
drag, startPoint x: 74, startPoint y: 125, endPoint x: 73, endPoint y: 121, distance: 4.4
click at [73, 231] on div "Display on Desktop Yes No Tablet Yes No Mobile Yes No" at bounding box center [67, 267] width 84 height 73
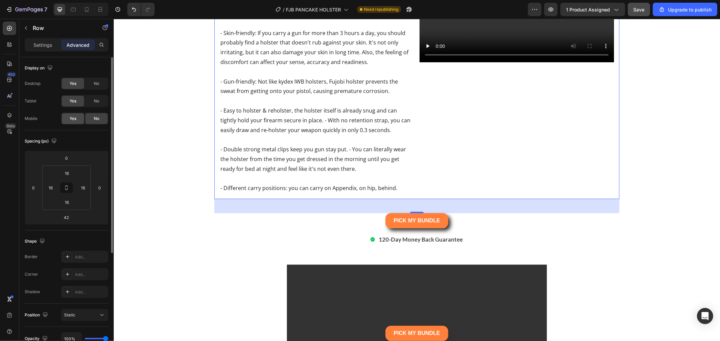
click at [73, 121] on span "Yes" at bounding box center [73, 119] width 7 height 6
click at [50, 191] on input "16" at bounding box center [51, 188] width 10 height 10
type input "0"
click at [70, 173] on input "16" at bounding box center [66, 173] width 13 height 10
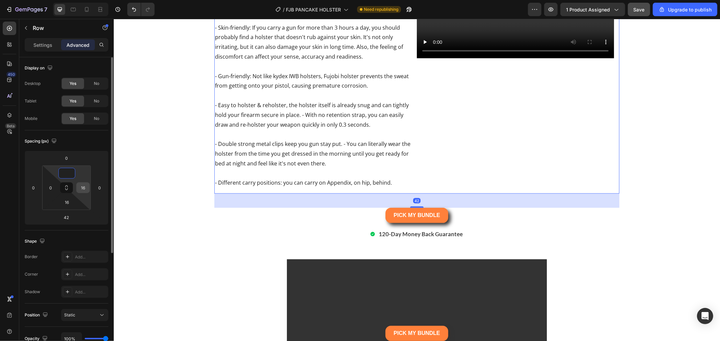
type input "0"
click at [85, 186] on input "16" at bounding box center [83, 188] width 10 height 10
type input "0"
click at [70, 201] on input at bounding box center [66, 202] width 13 height 10
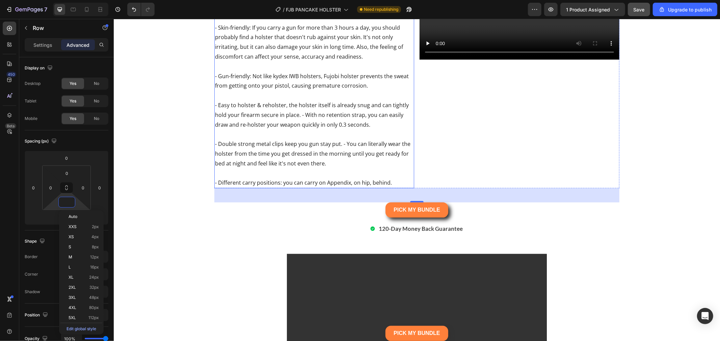
type input "0"
click at [470, 188] on div "Video" at bounding box center [519, 74] width 200 height 229
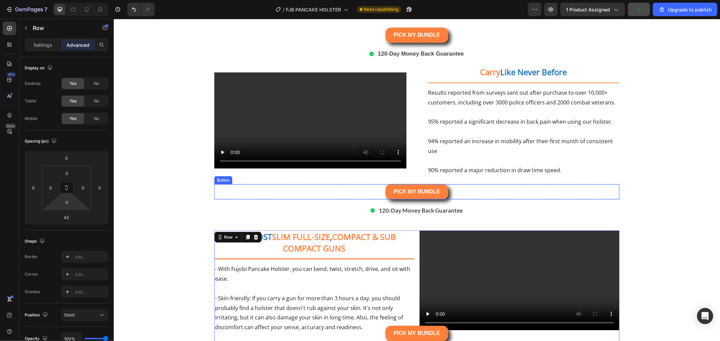
scroll to position [2629, 0]
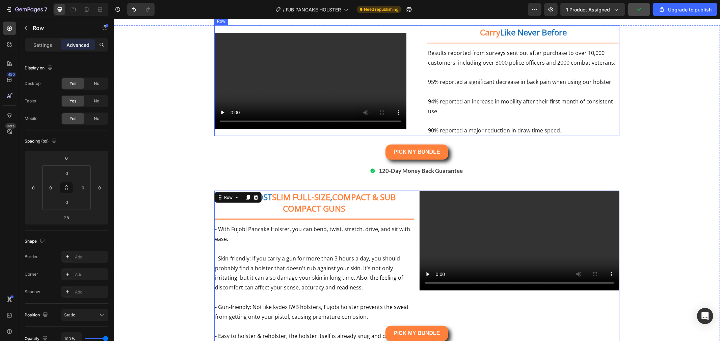
click at [411, 136] on div "Video Carry Like Never Before Heading Title Line Results reported from surveys …" at bounding box center [416, 80] width 405 height 111
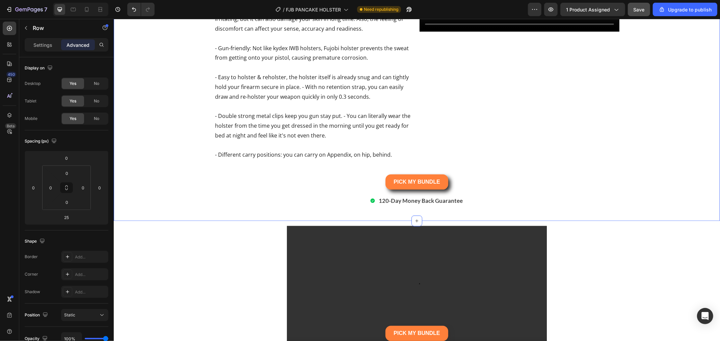
scroll to position [3004, 0]
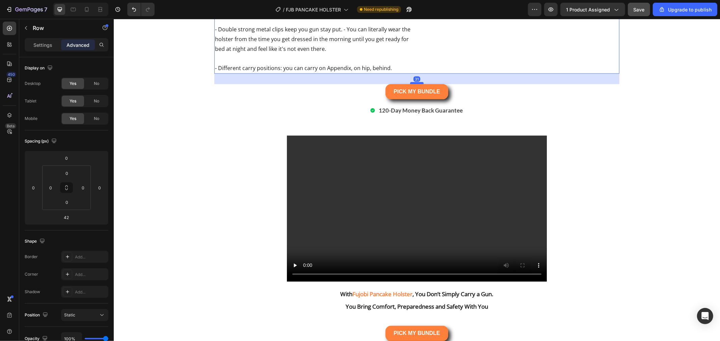
drag, startPoint x: 417, startPoint y: 167, endPoint x: 420, endPoint y: 164, distance: 4.8
click at [420, 84] on div at bounding box center [416, 83] width 13 height 2
type input "31"
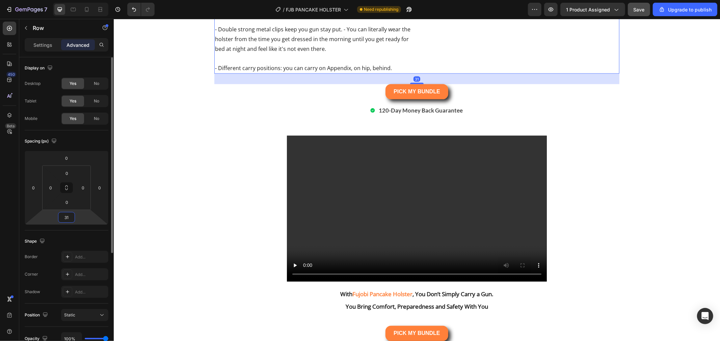
click at [71, 219] on input "31" at bounding box center [66, 218] width 13 height 10
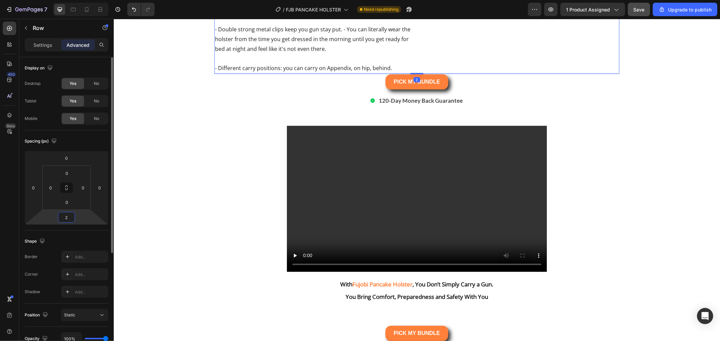
type input "25"
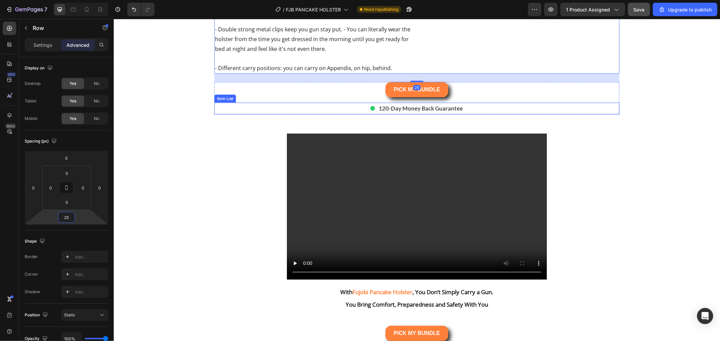
click at [513, 114] on div "120-Day Money Back Guarantee" at bounding box center [416, 109] width 405 height 12
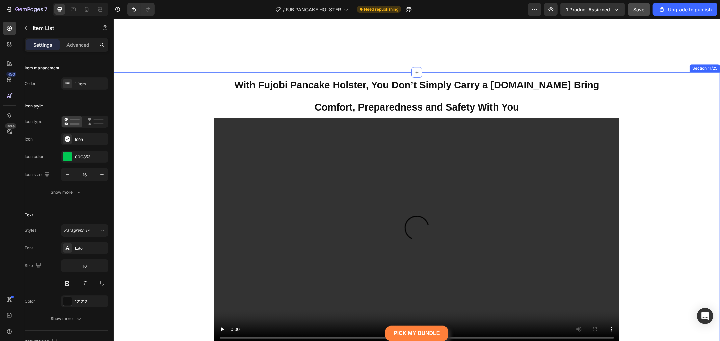
scroll to position [4016, 0]
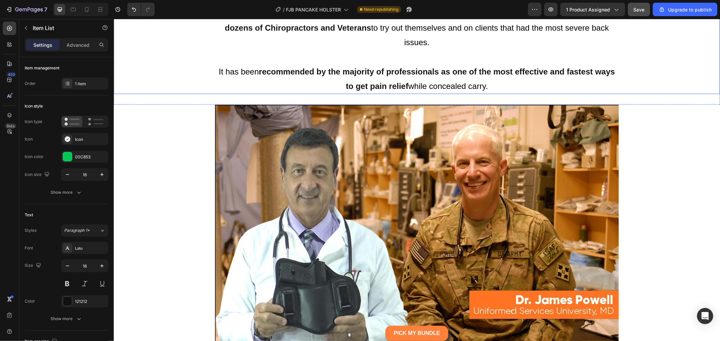
click at [391, 32] on strong "tested by us and in-house but it has also been sent out to dozens of Chiropract…" at bounding box center [417, 20] width 386 height 24
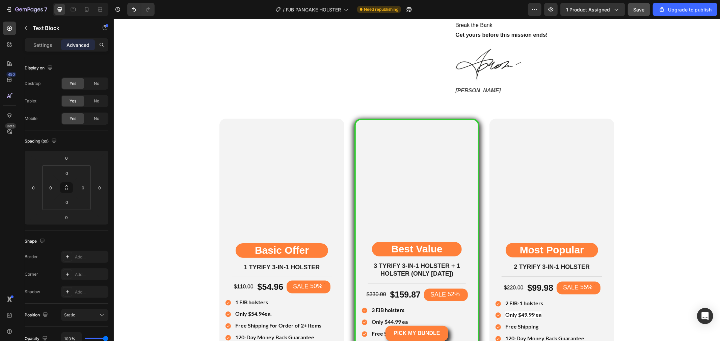
scroll to position [5366, 0]
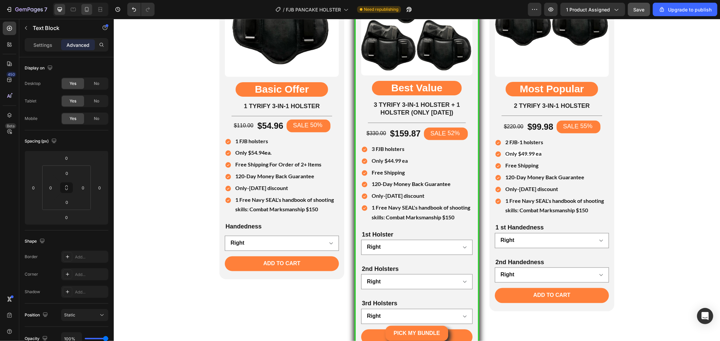
click at [87, 9] on icon at bounding box center [86, 9] width 7 height 7
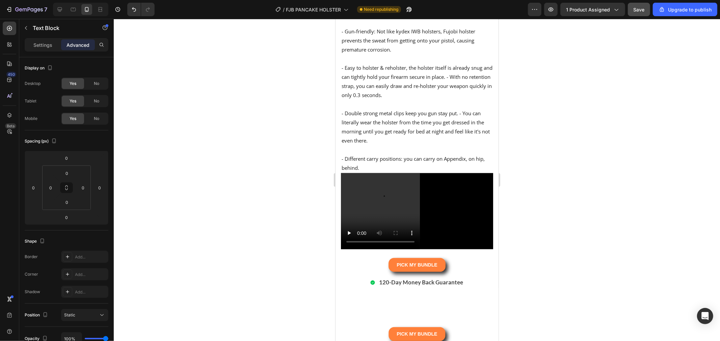
scroll to position [3079, 0]
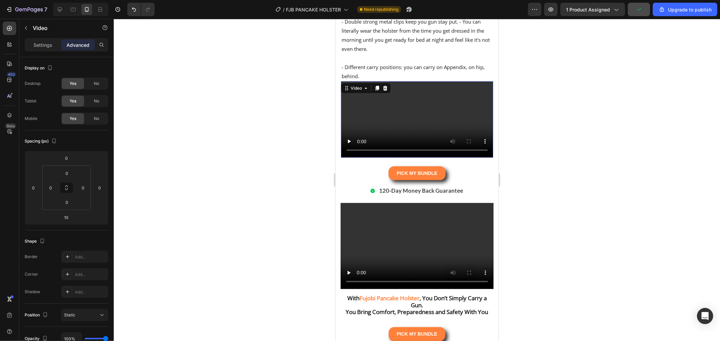
click at [435, 158] on video at bounding box center [416, 119] width 152 height 76
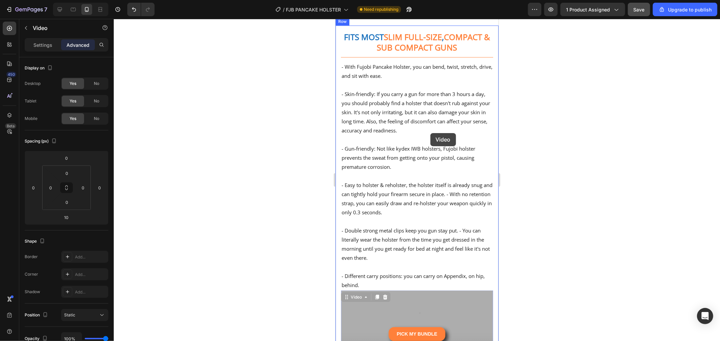
scroll to position [2854, 0]
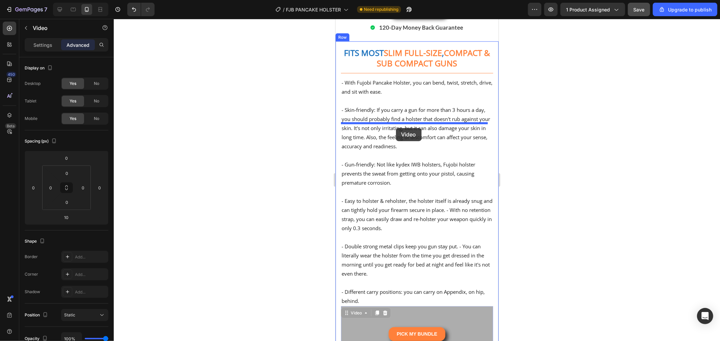
drag, startPoint x: 350, startPoint y: 166, endPoint x: 395, endPoint y: 128, distance: 58.9
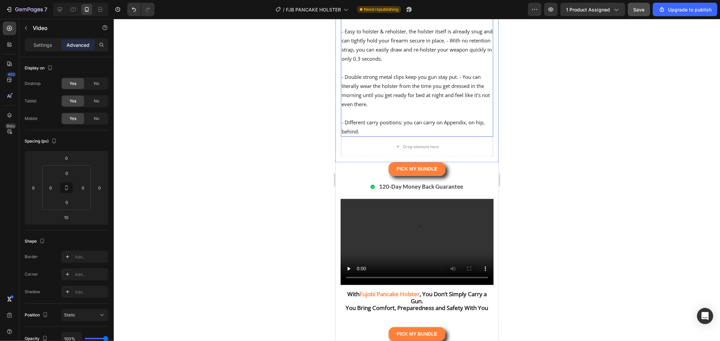
scroll to position [3117, 0]
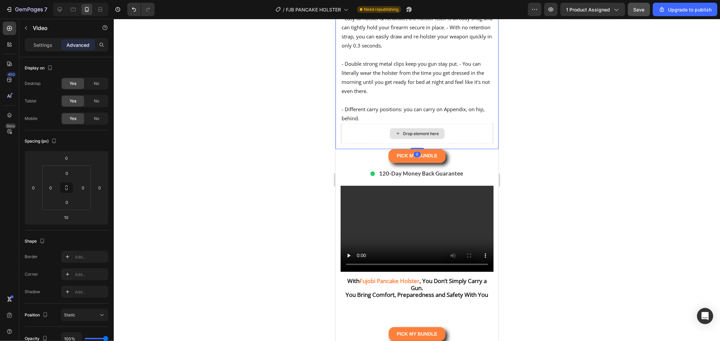
click at [363, 144] on div "Drop element here" at bounding box center [416, 134] width 152 height 20
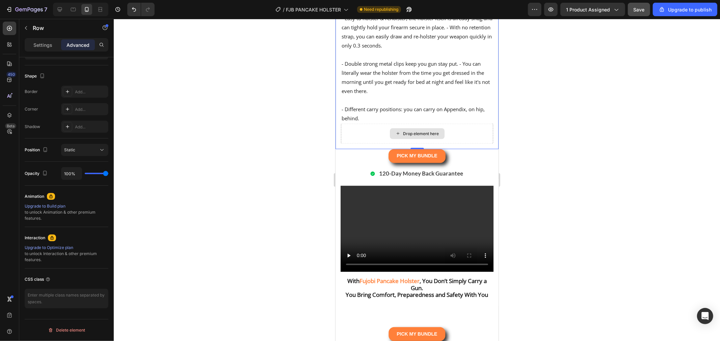
click at [472, 144] on div "Drop element here" at bounding box center [416, 134] width 152 height 20
click at [426, 136] on div "Drop element here" at bounding box center [421, 133] width 36 height 5
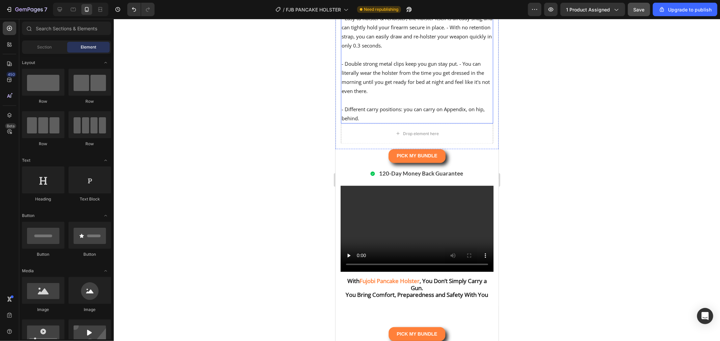
click at [387, 59] on p at bounding box center [416, 54] width 151 height 9
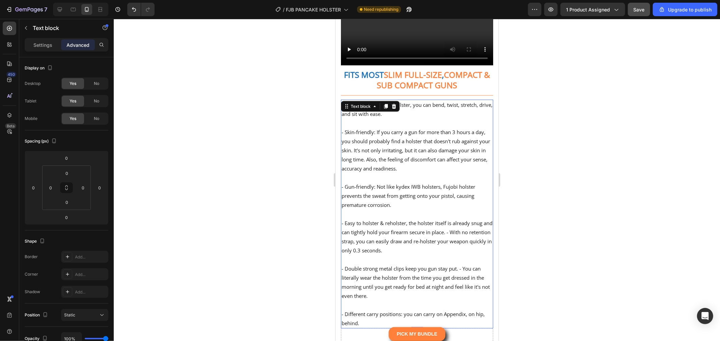
scroll to position [2892, 0]
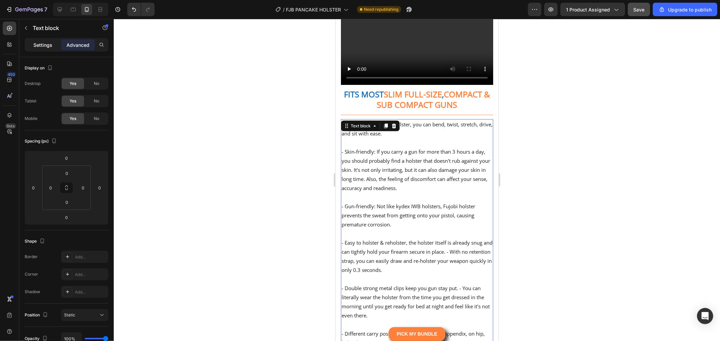
click at [47, 49] on div "Settings" at bounding box center [43, 44] width 34 height 11
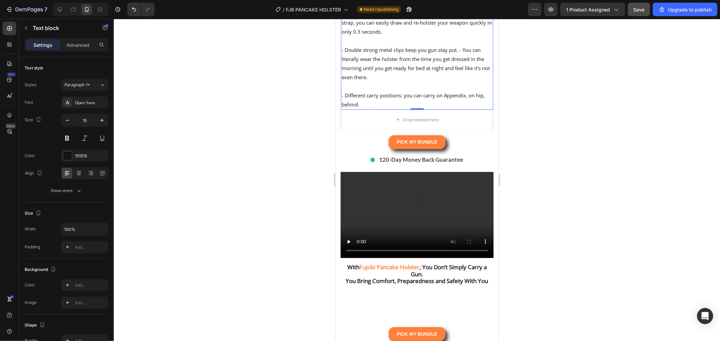
scroll to position [3154, 0]
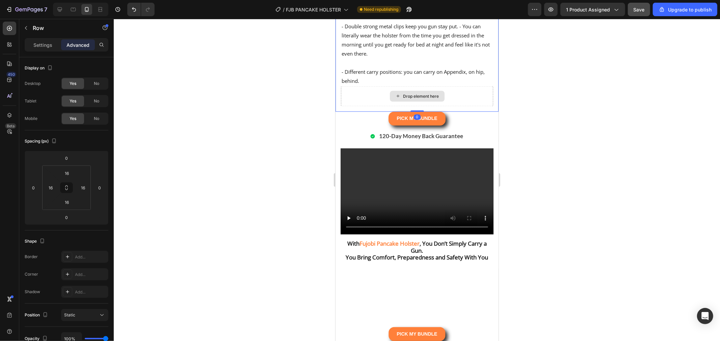
click at [458, 106] on div "Drop element here" at bounding box center [416, 96] width 152 height 20
click at [32, 39] on div "Settings Advanced" at bounding box center [67, 44] width 84 height 13
click at [32, 39] on div "Settings" at bounding box center [43, 44] width 34 height 11
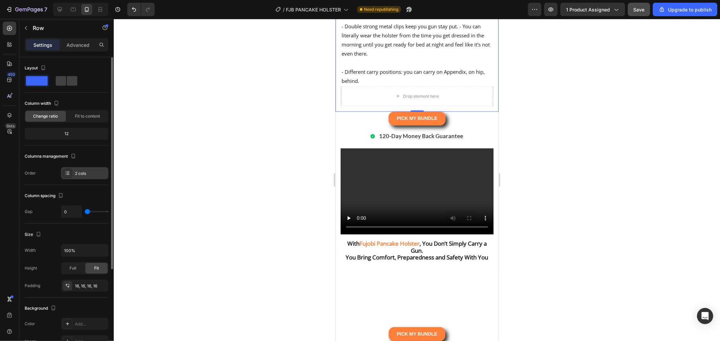
click at [74, 172] on div "2 cols" at bounding box center [84, 173] width 47 height 12
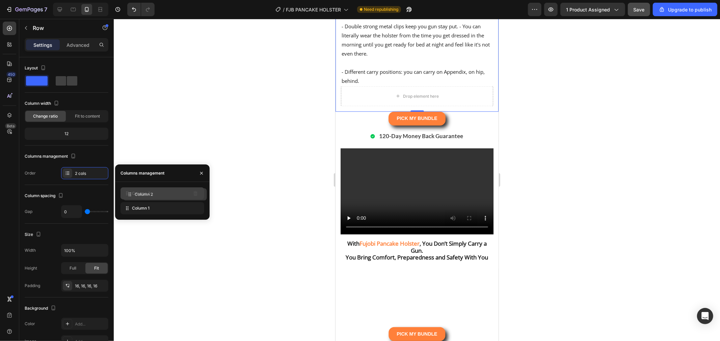
drag, startPoint x: 165, startPoint y: 209, endPoint x: 168, endPoint y: 194, distance: 15.7
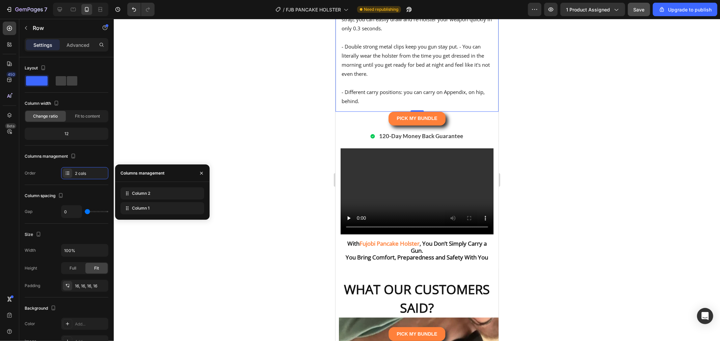
scroll to position [3174, 0]
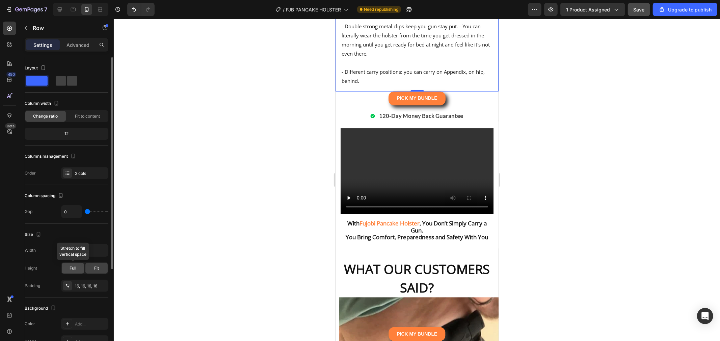
click at [71, 271] on span "Full" at bounding box center [73, 269] width 7 height 6
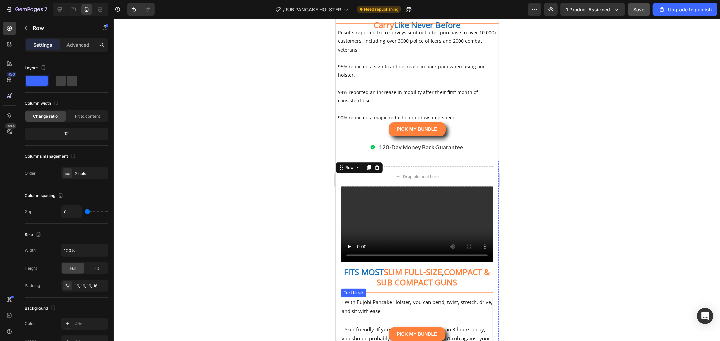
scroll to position [2724, 0]
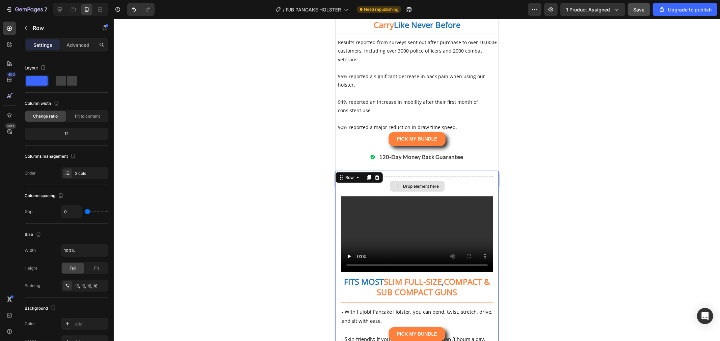
click at [446, 196] on div "Drop element here" at bounding box center [416, 186] width 152 height 20
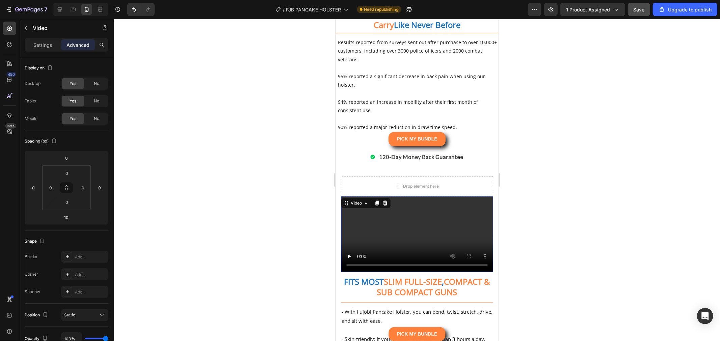
click at [364, 273] on div "Video 10" at bounding box center [416, 234] width 152 height 76
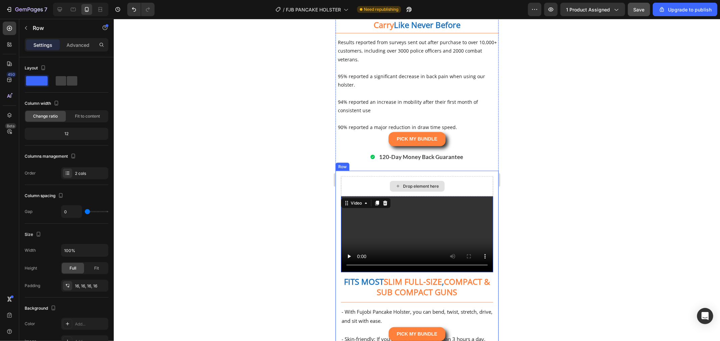
click at [370, 196] on div "Drop element here" at bounding box center [416, 186] width 152 height 20
click at [378, 167] on icon at bounding box center [377, 164] width 4 height 5
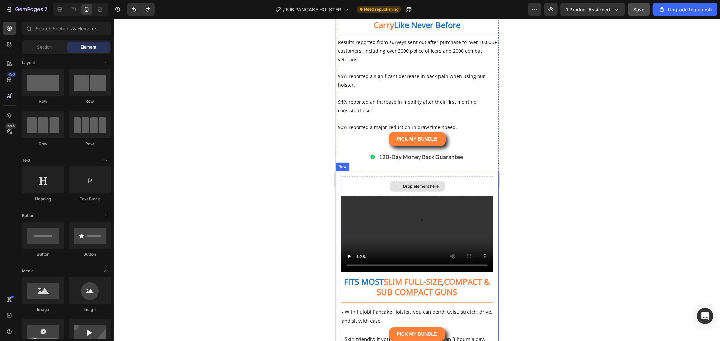
click at [451, 196] on div "Drop element here" at bounding box center [416, 186] width 152 height 20
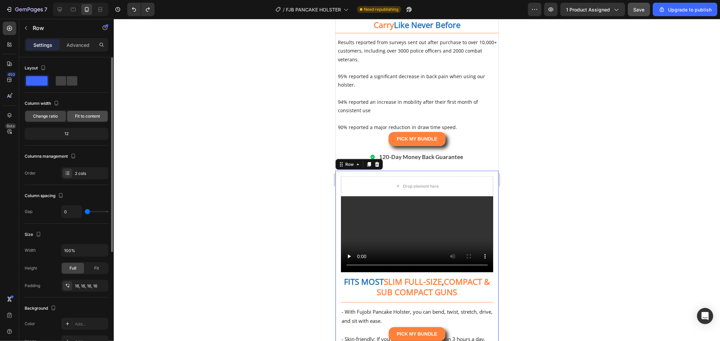
click at [80, 117] on span "Fit to content" at bounding box center [87, 116] width 25 height 6
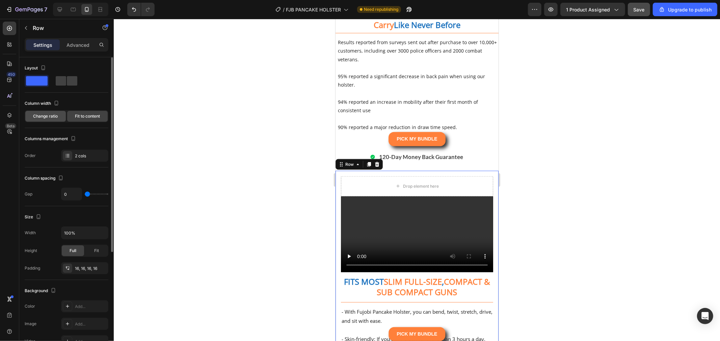
click at [53, 117] on span "Change ratio" at bounding box center [45, 116] width 25 height 6
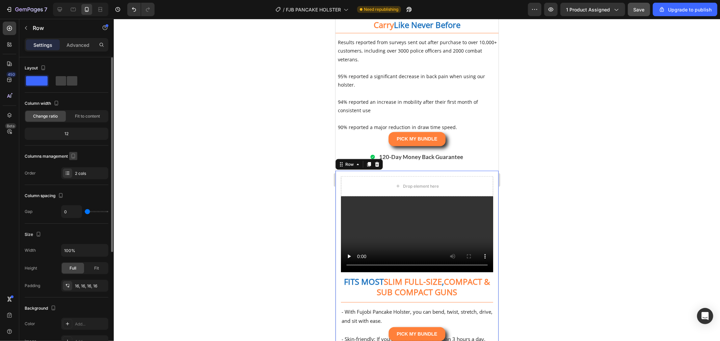
click at [74, 157] on icon "button" at bounding box center [73, 156] width 7 height 7
click at [74, 193] on icon "button" at bounding box center [74, 191] width 7 height 7
click at [72, 82] on span at bounding box center [72, 80] width 10 height 9
type input "16"
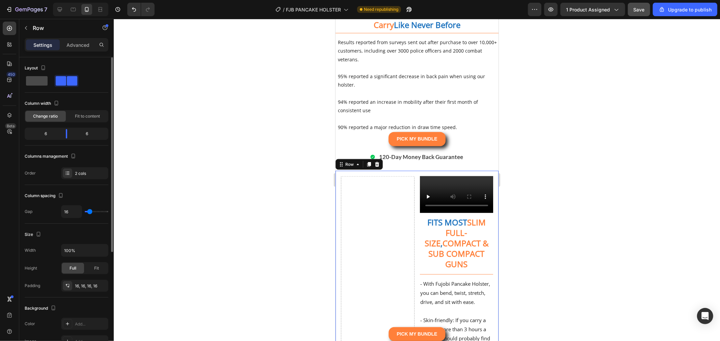
click at [43, 83] on span at bounding box center [37, 80] width 22 height 9
type input "0"
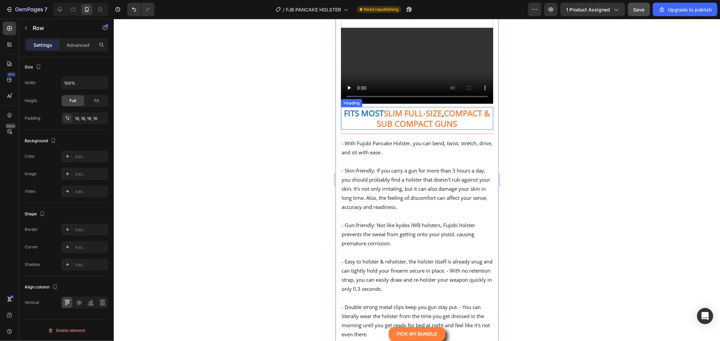
scroll to position [2874, 0]
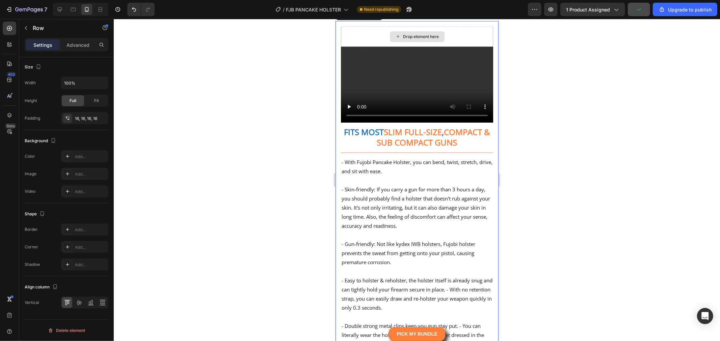
click at [469, 47] on div "Drop element here" at bounding box center [416, 36] width 152 height 20
click at [378, 123] on video at bounding box center [416, 85] width 152 height 76
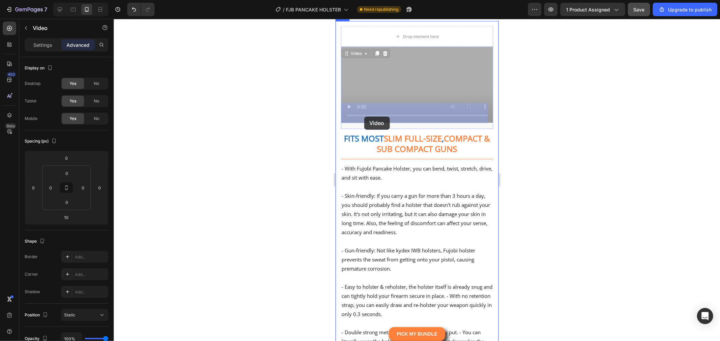
drag, startPoint x: 361, startPoint y: 132, endPoint x: 364, endPoint y: 116, distance: 15.4
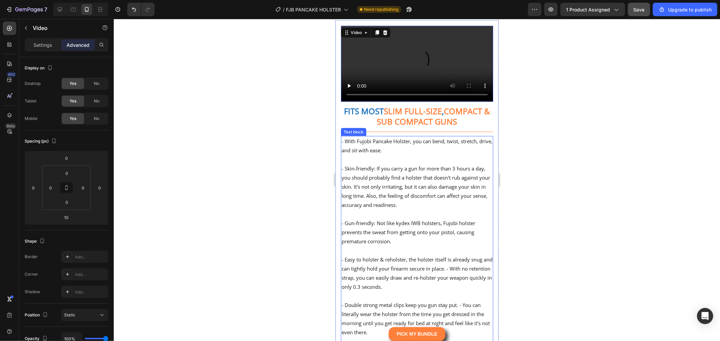
scroll to position [2874, 0]
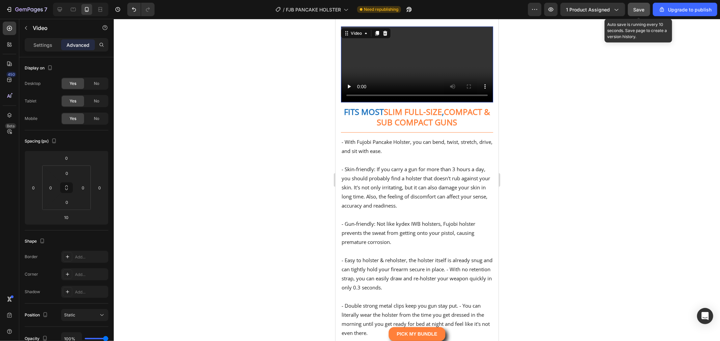
click at [637, 9] on span "Save" at bounding box center [638, 10] width 11 height 6
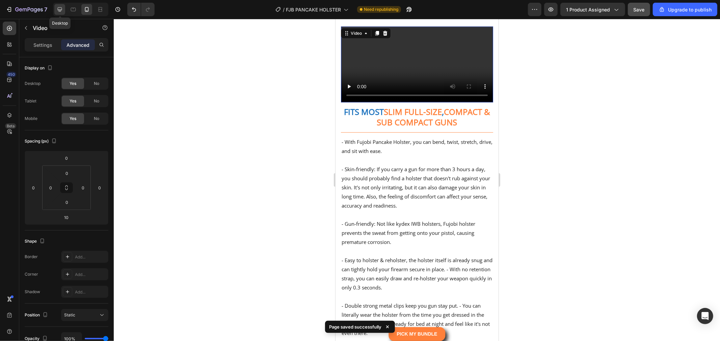
click at [61, 11] on icon at bounding box center [59, 9] width 7 height 7
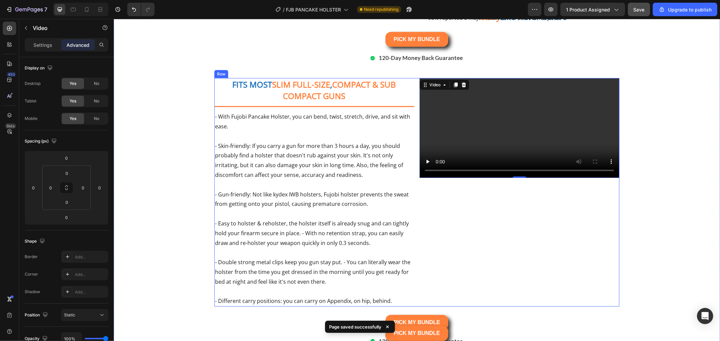
scroll to position [2737, 0]
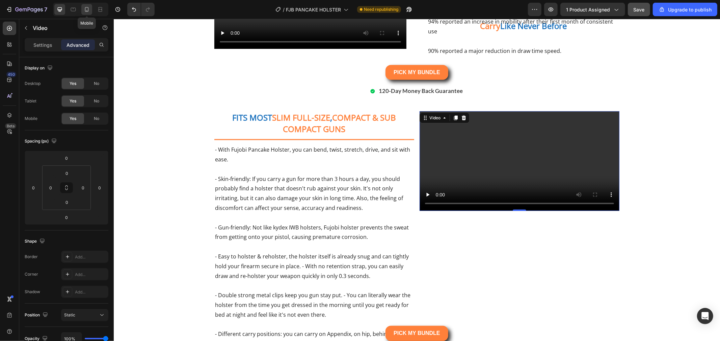
click at [88, 7] on icon at bounding box center [86, 9] width 7 height 7
type input "10"
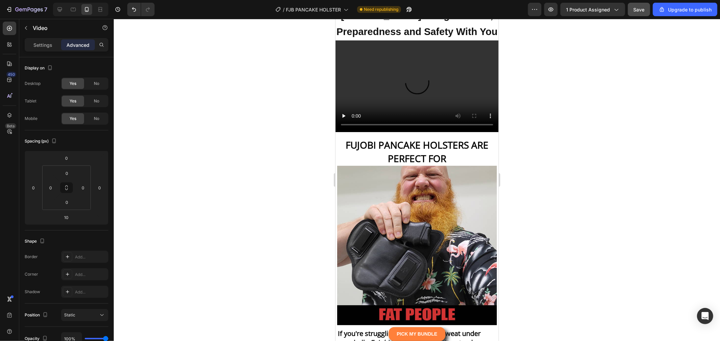
scroll to position [4097, 0]
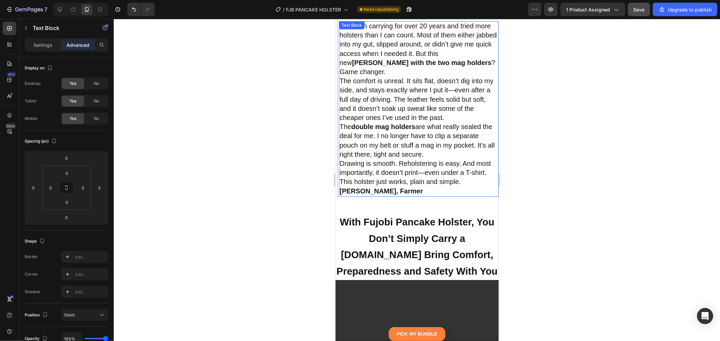
click at [430, 139] on span "The double mag holders are what really sealed the deal for me. I no longer have…" at bounding box center [416, 140] width 155 height 35
click at [435, 217] on strong "With Fujobi Pancake Holster, You Don’t Simply Carry a Gun.You Bring Comfort, Pr…" at bounding box center [416, 247] width 161 height 60
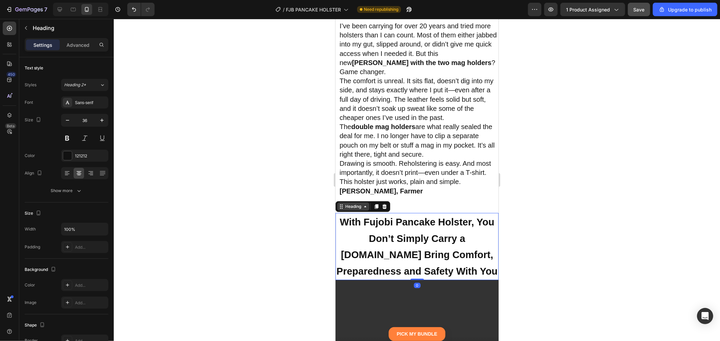
click at [353, 203] on div "Heading" at bounding box center [353, 206] width 19 height 6
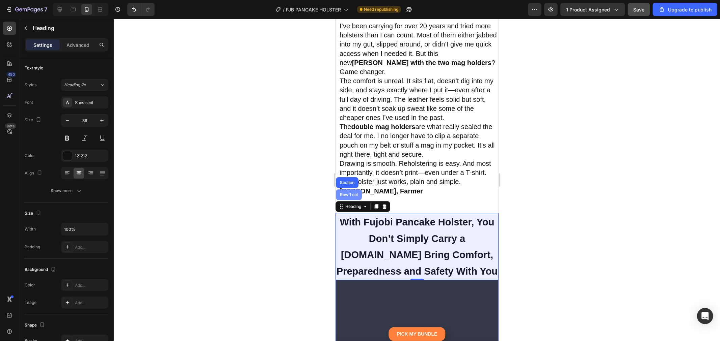
click at [352, 193] on div "Row 1 col" at bounding box center [348, 195] width 21 height 4
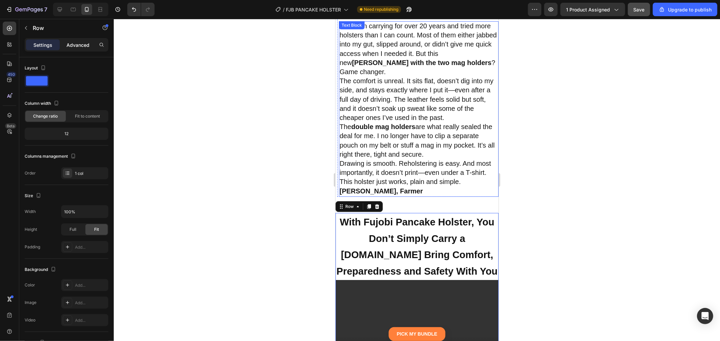
click at [77, 48] on p "Advanced" at bounding box center [77, 45] width 23 height 7
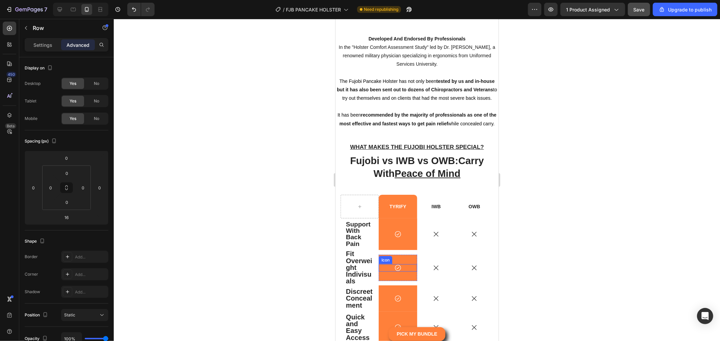
scroll to position [5324, 0]
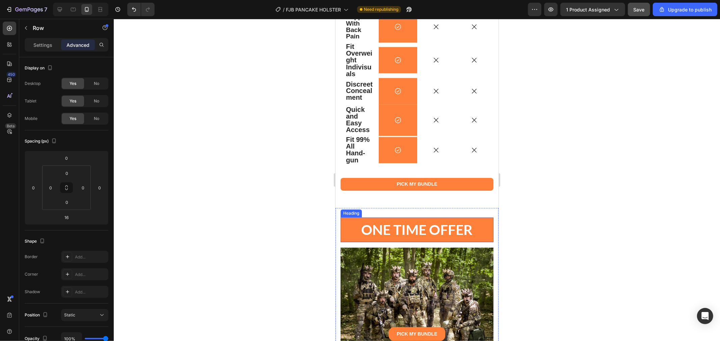
click at [408, 230] on strong "ONE TIME OFFER" at bounding box center [416, 230] width 111 height 17
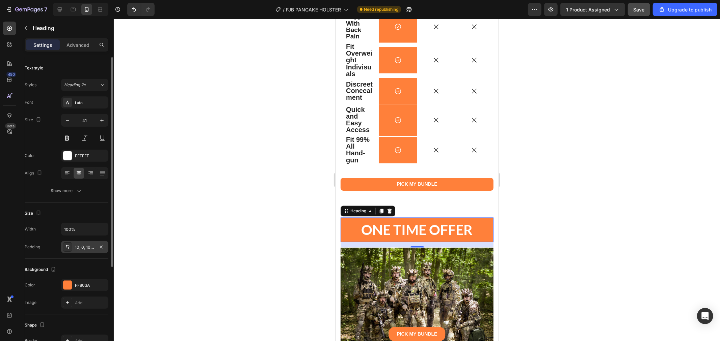
click at [92, 246] on div "10, 0, 10, 0" at bounding box center [85, 248] width 20 height 6
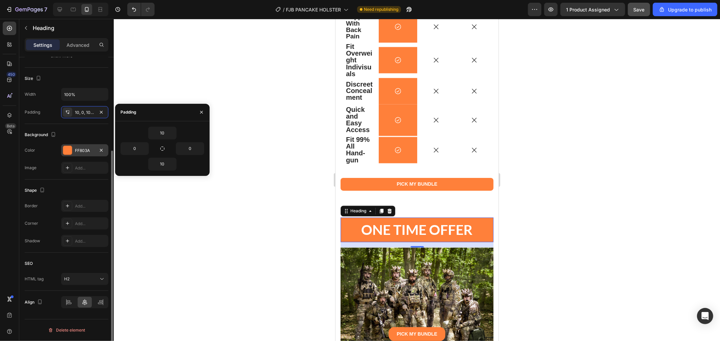
scroll to position [0, 0]
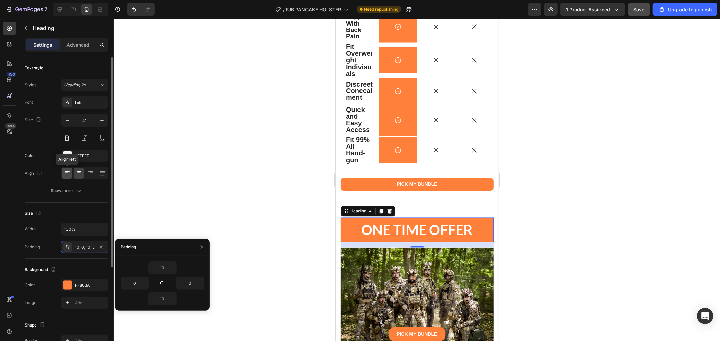
click at [70, 176] on icon at bounding box center [67, 173] width 7 height 7
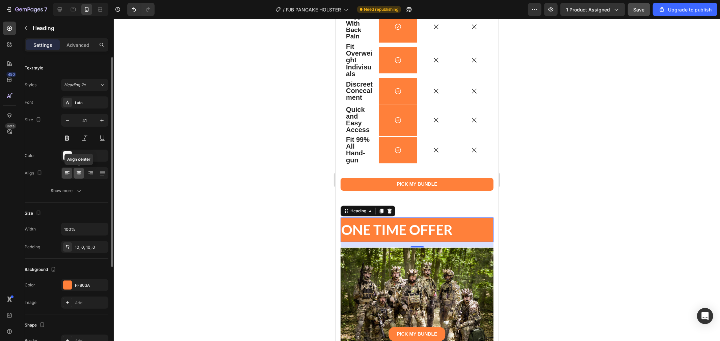
click at [77, 174] on icon at bounding box center [79, 174] width 5 height 1
click at [83, 102] on div "Lato" at bounding box center [91, 103] width 32 height 6
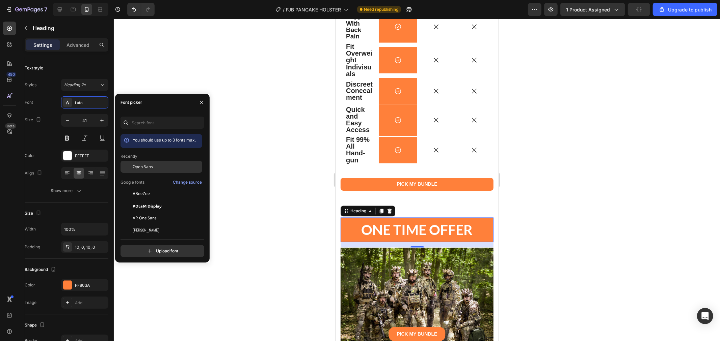
click at [165, 169] on div "Open Sans" at bounding box center [167, 167] width 68 height 6
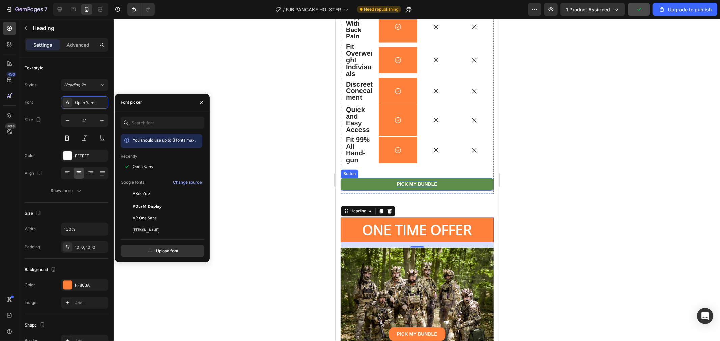
click at [428, 184] on p "PICK MY BUNDLE" at bounding box center [416, 184] width 40 height 6
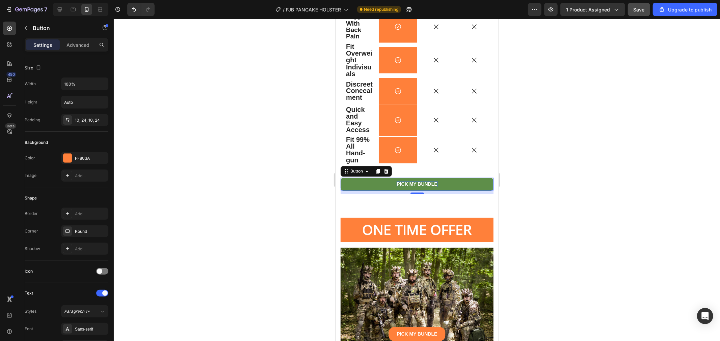
click at [419, 186] on p "PICK MY BUNDLE" at bounding box center [416, 184] width 40 height 6
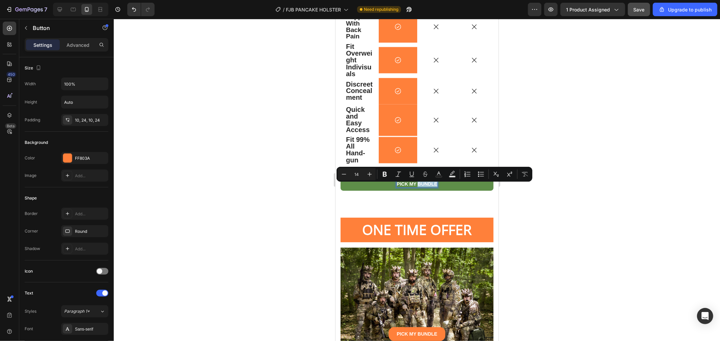
click at [419, 186] on p "PICK MY BUNDLE" at bounding box center [416, 184] width 40 height 6
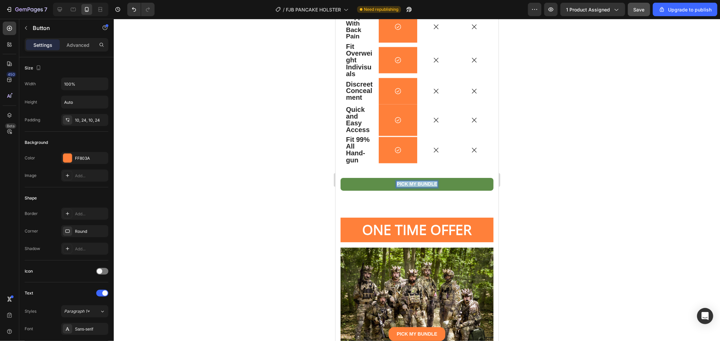
click at [419, 186] on p "PICK MY BUNDLE" at bounding box center [416, 184] width 40 height 6
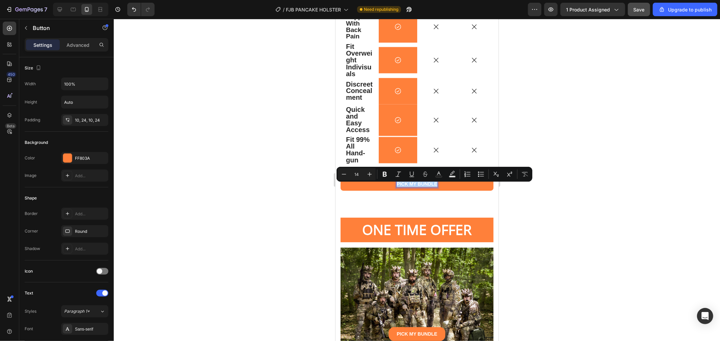
drag, startPoint x: 269, startPoint y: 171, endPoint x: 278, endPoint y: 172, distance: 9.2
click at [269, 171] on div at bounding box center [417, 180] width 606 height 323
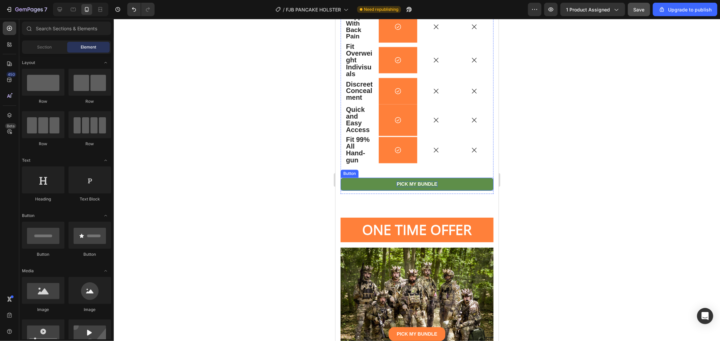
click at [412, 186] on p "PICK MY BUNDLE" at bounding box center [416, 184] width 40 height 6
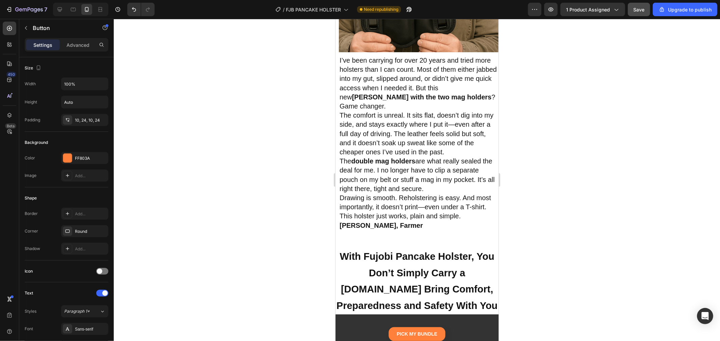
scroll to position [4062, 0]
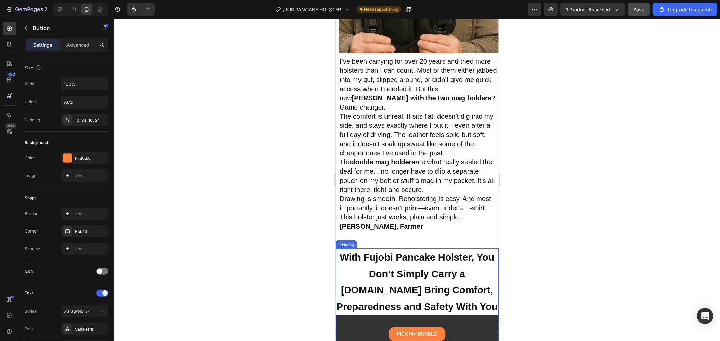
click at [426, 267] on h2 "With Fujobi Pancake Holster, You Don’t Simply Carry a Gun.You Bring Comfort, Pr…" at bounding box center [416, 281] width 163 height 67
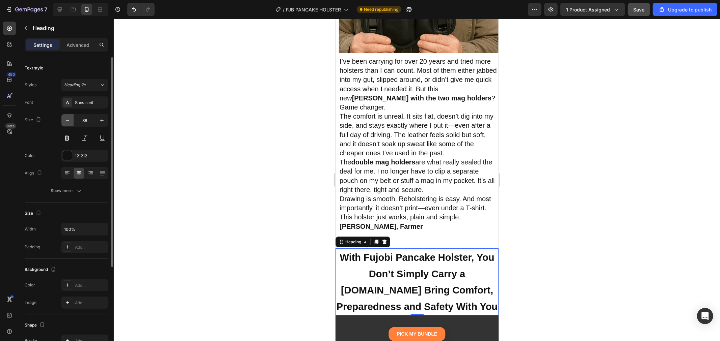
click at [63, 118] on button "button" at bounding box center [67, 120] width 12 height 12
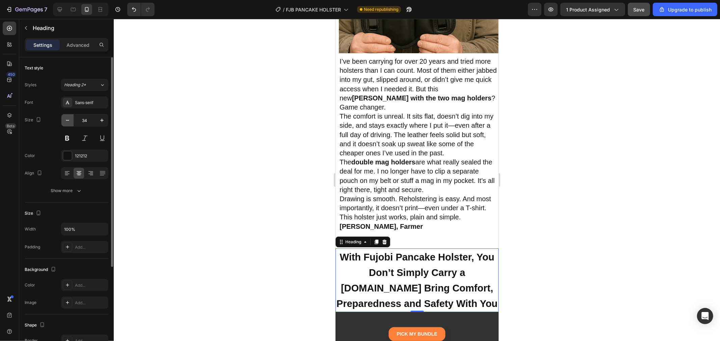
click at [63, 118] on button "button" at bounding box center [67, 120] width 12 height 12
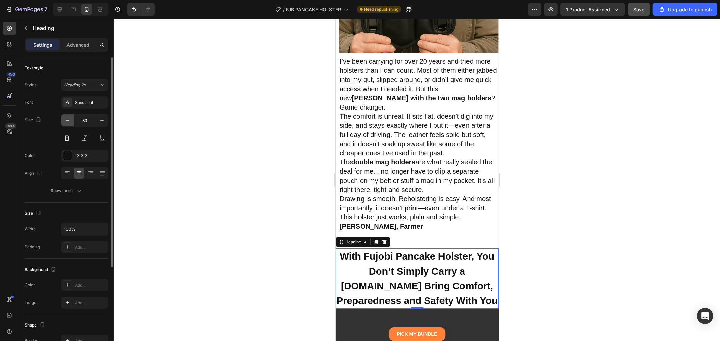
click at [63, 118] on button "button" at bounding box center [67, 120] width 12 height 12
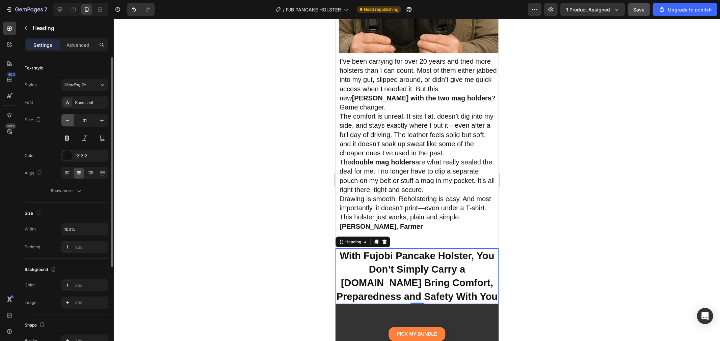
click at [63, 118] on button "button" at bounding box center [67, 120] width 12 height 12
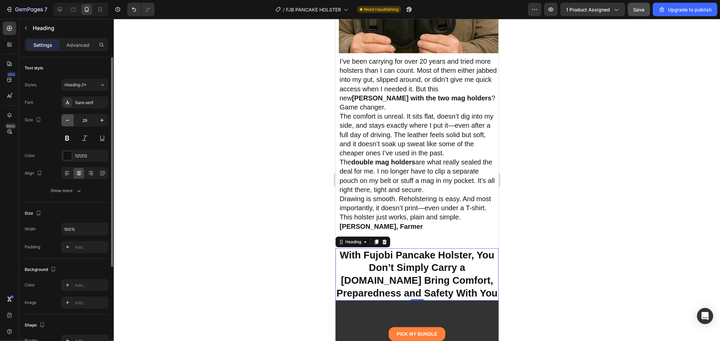
type input "28"
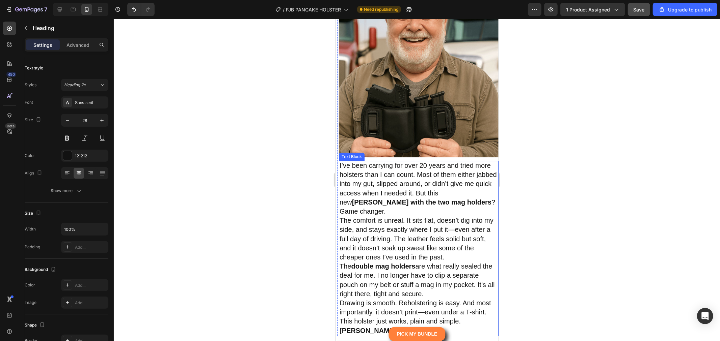
scroll to position [3912, 0]
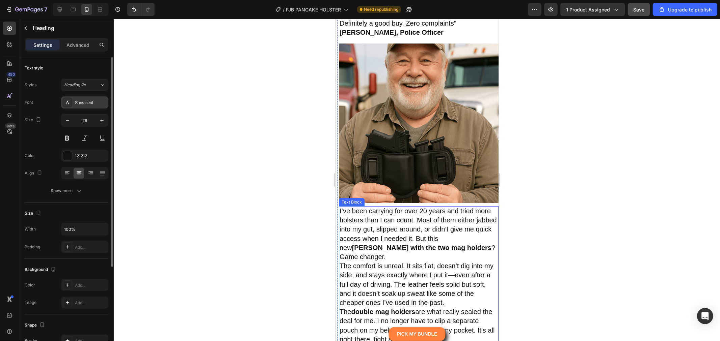
click at [93, 107] on div "Sans-serif" at bounding box center [84, 103] width 47 height 12
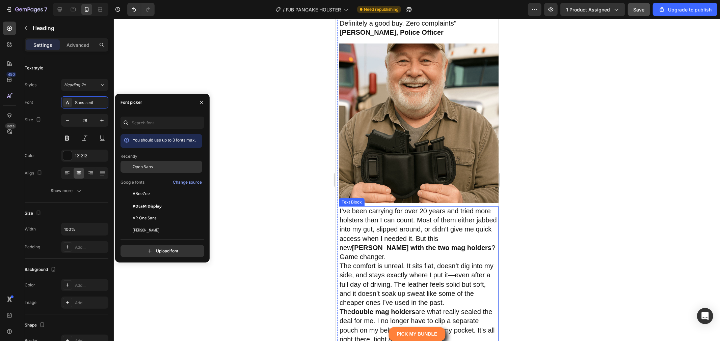
click at [144, 166] on span "Open Sans" at bounding box center [143, 167] width 20 height 6
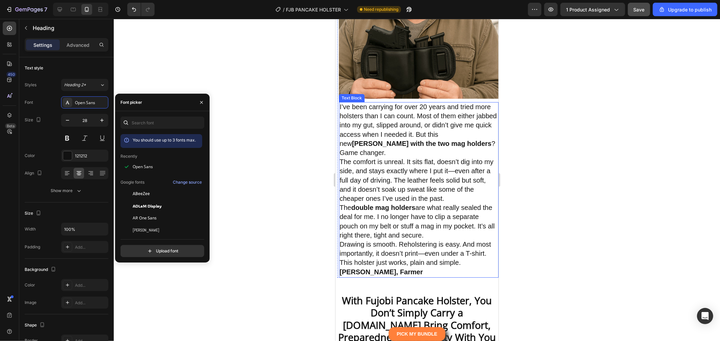
scroll to position [4024, 0]
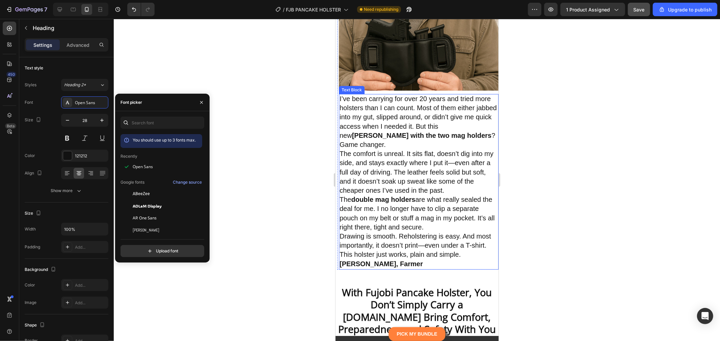
click at [405, 159] on span "The comfort is unreal. It sits flat, doesn’t dig into my side, and stays exactl…" at bounding box center [416, 172] width 154 height 44
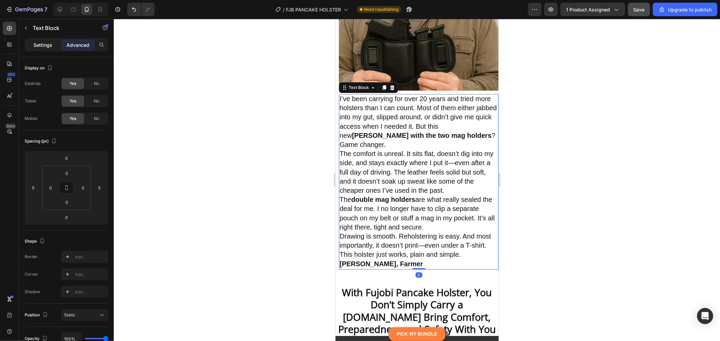
click at [49, 50] on div "Settings" at bounding box center [43, 44] width 34 height 11
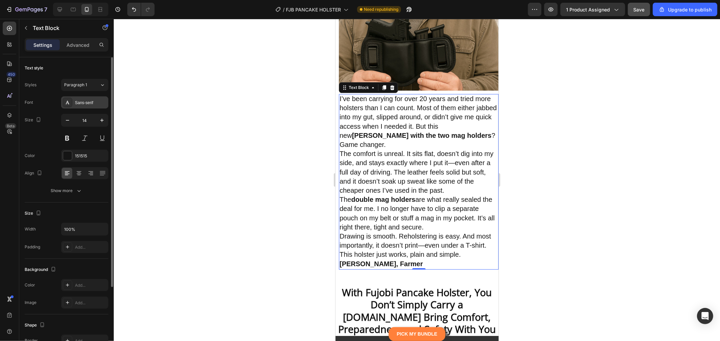
click at [95, 103] on div "Sans-serif" at bounding box center [91, 103] width 32 height 6
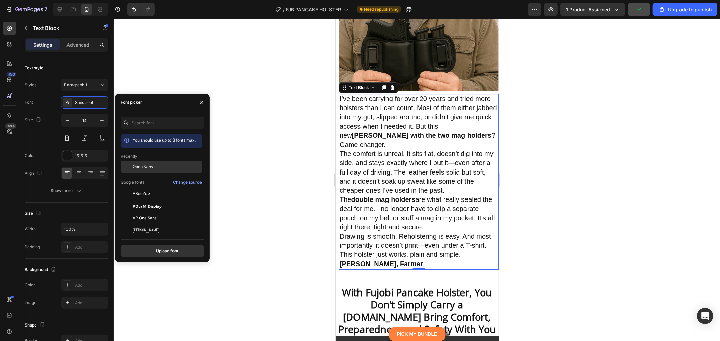
drag, startPoint x: 150, startPoint y: 166, endPoint x: 175, endPoint y: 161, distance: 25.7
click at [150, 166] on span "Open Sans" at bounding box center [143, 167] width 20 height 6
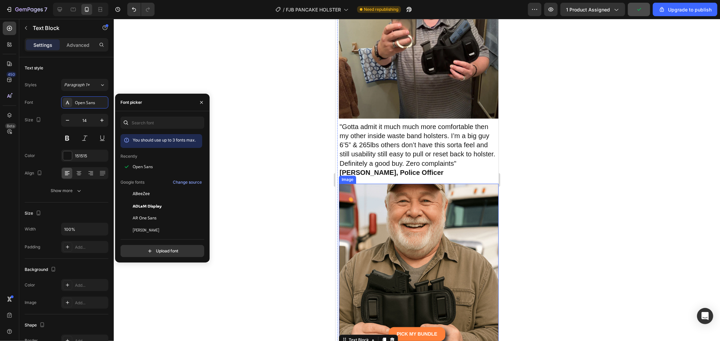
scroll to position [3724, 0]
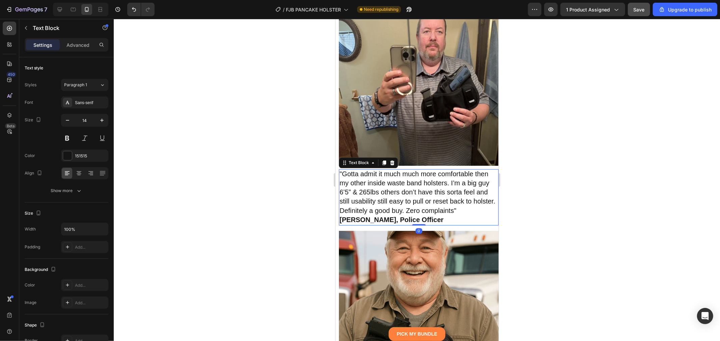
click at [401, 190] on span ""Gotta admit it much much more comfortable then my other inside waste band hols…" at bounding box center [417, 192] width 156 height 44
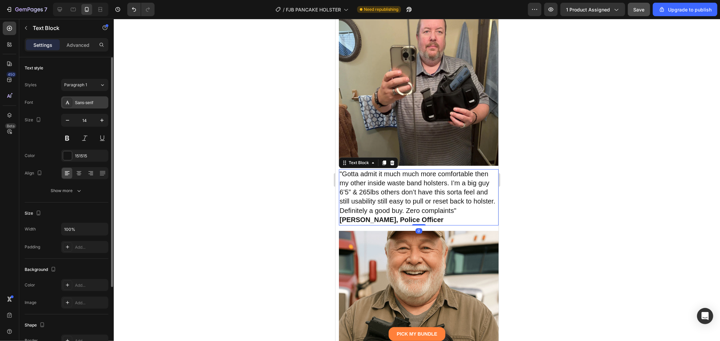
click at [83, 100] on div "Sans-serif" at bounding box center [91, 103] width 32 height 6
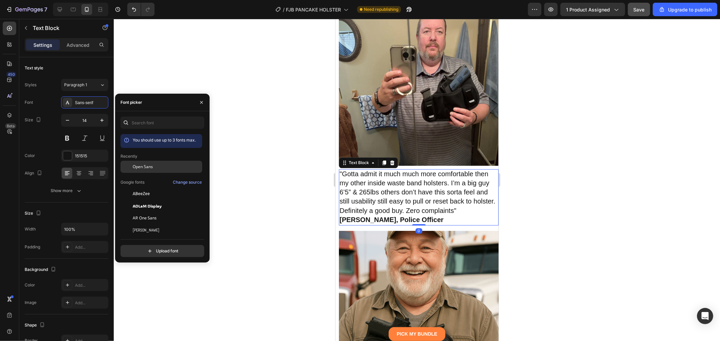
drag, startPoint x: 149, startPoint y: 169, endPoint x: 164, endPoint y: 169, distance: 15.2
click at [150, 169] on span "Open Sans" at bounding box center [143, 167] width 20 height 6
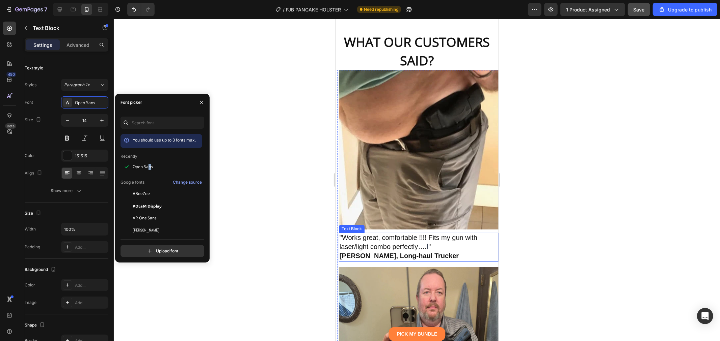
scroll to position [3462, 0]
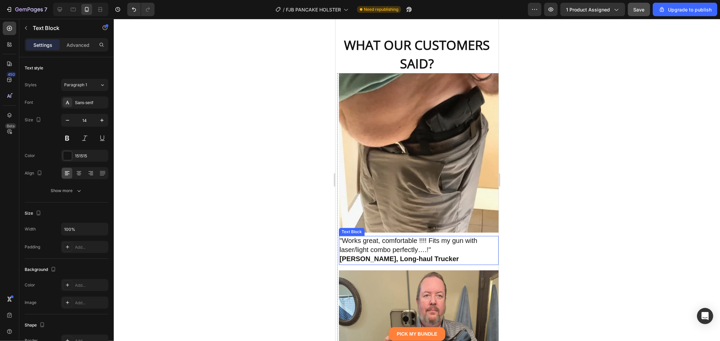
click at [377, 237] on span ""Works great, comfortable !!!! Fits my gun with laser/light combo perfectly…." at bounding box center [408, 245] width 138 height 17
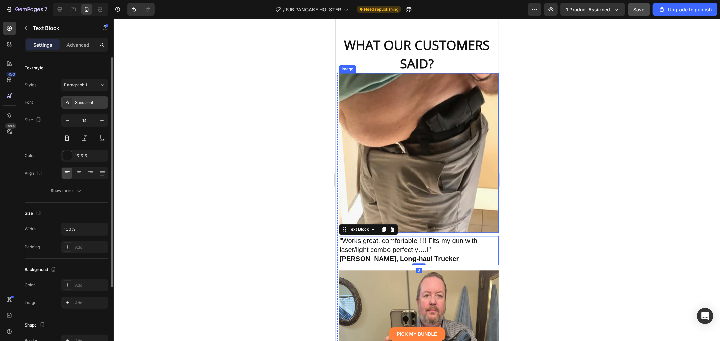
click at [79, 102] on div "Sans-serif" at bounding box center [91, 103] width 32 height 6
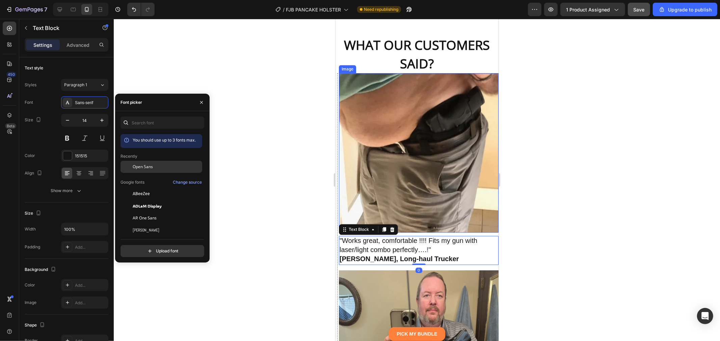
drag, startPoint x: 146, startPoint y: 166, endPoint x: 153, endPoint y: 164, distance: 6.6
click at [147, 166] on span "Open Sans" at bounding box center [143, 167] width 20 height 6
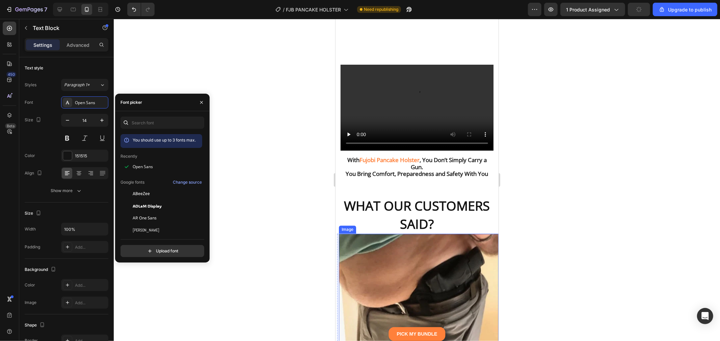
scroll to position [3301, 0]
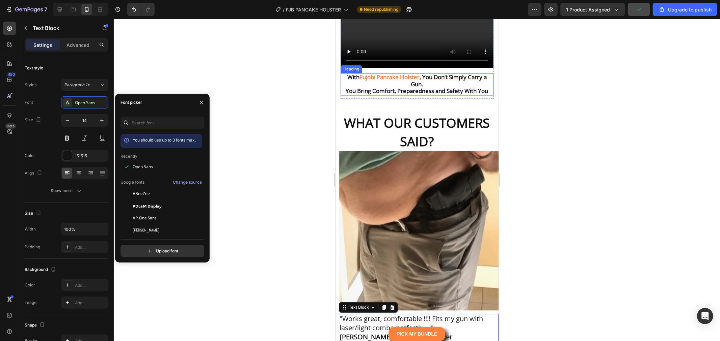
click at [402, 95] on h2 "With Fujobi Pancake Holster , You Don’t Simply Carry a Gun. You Bring Comfort, …" at bounding box center [416, 84] width 153 height 22
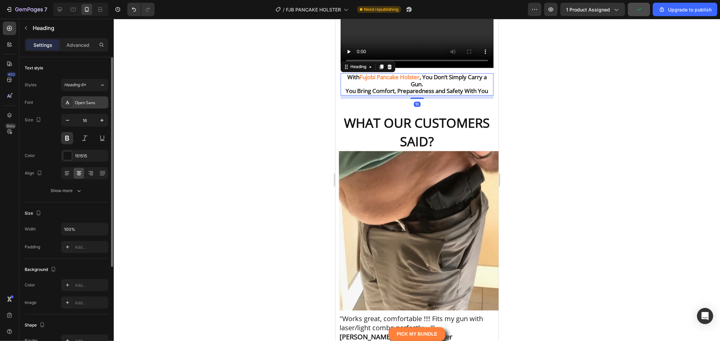
click at [81, 100] on div "Open Sans" at bounding box center [91, 103] width 32 height 6
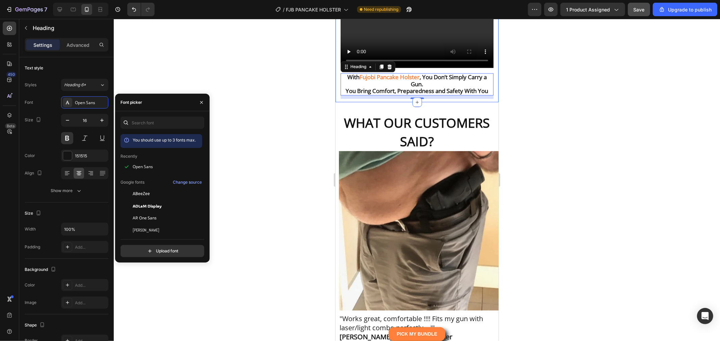
click at [297, 130] on div at bounding box center [417, 180] width 606 height 323
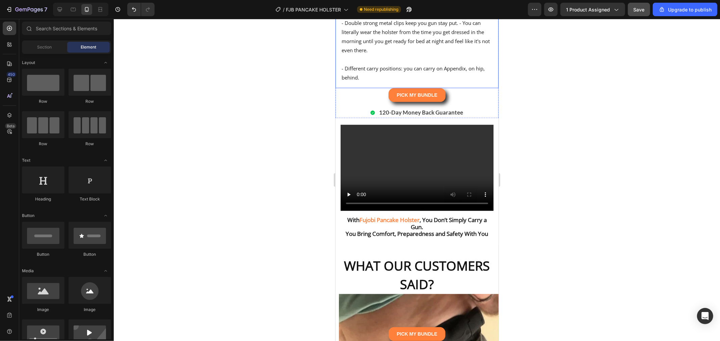
scroll to position [3151, 0]
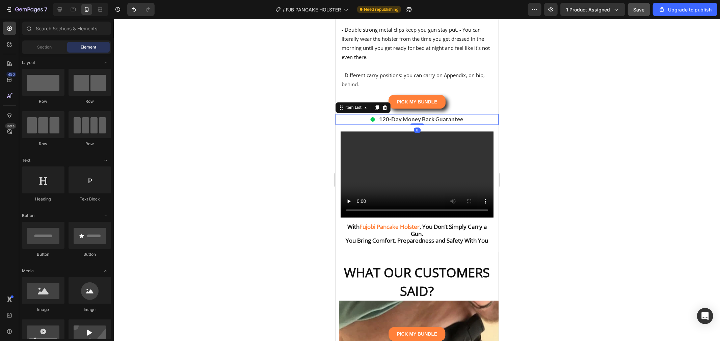
click at [450, 123] on strong "120-Day Money Back Guarantee" at bounding box center [421, 119] width 84 height 7
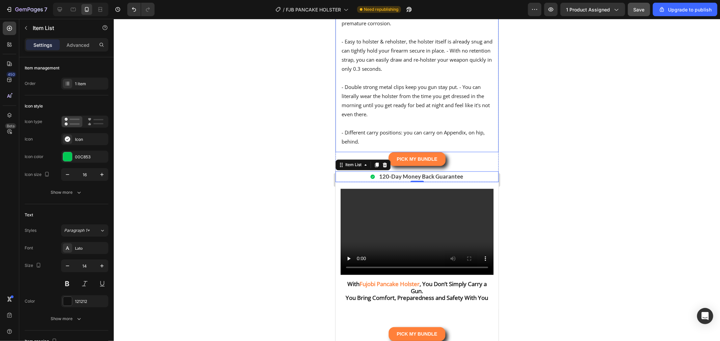
scroll to position [3076, 0]
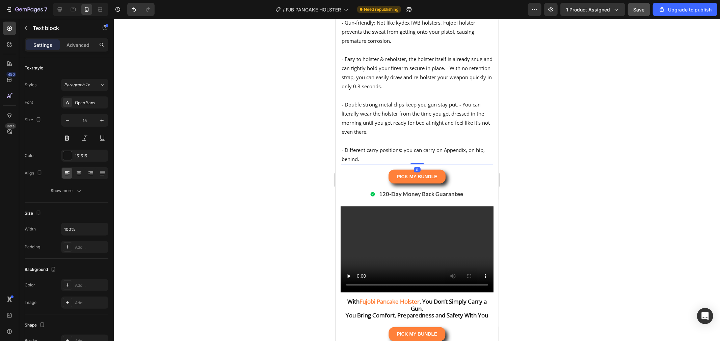
click at [412, 136] on p "- Double strong metal clips keep you gun stay put. - You can literally wear the…" at bounding box center [416, 118] width 151 height 36
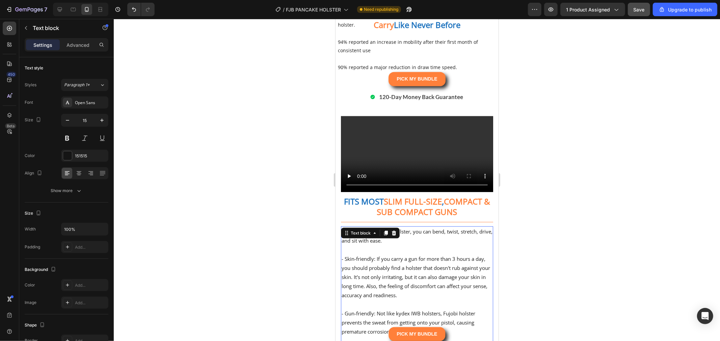
scroll to position [2701, 0]
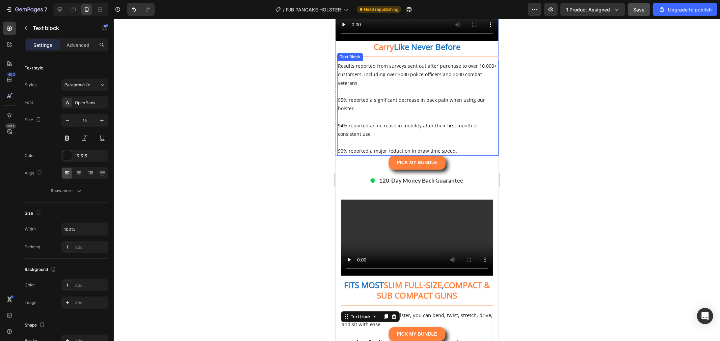
click at [398, 121] on p at bounding box center [417, 116] width 160 height 8
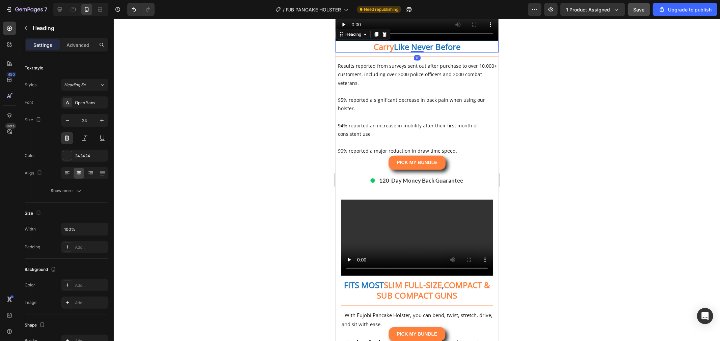
click at [424, 52] on strong "Like Never Before" at bounding box center [426, 46] width 66 height 11
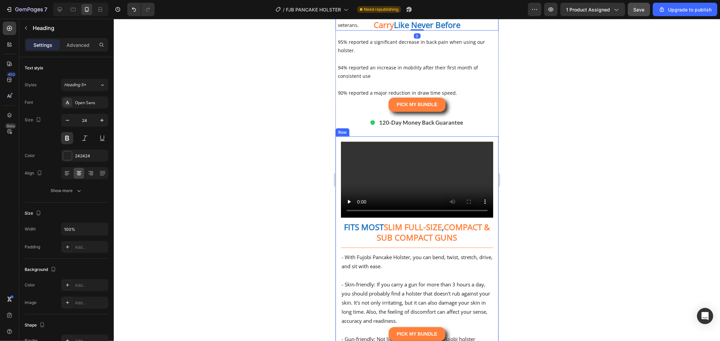
scroll to position [2888, 0]
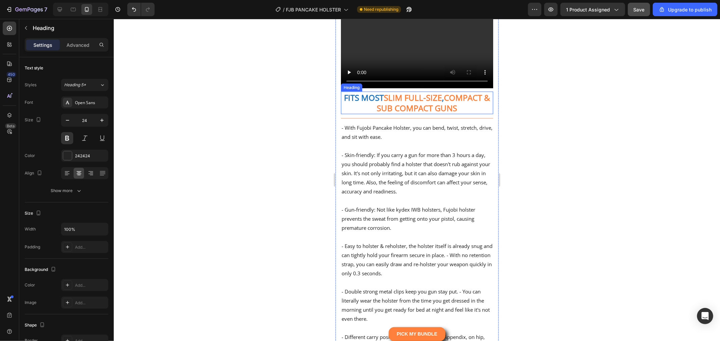
click at [420, 113] on strong "COMPACT & SUB COMPACT GUNS" at bounding box center [433, 103] width 113 height 22
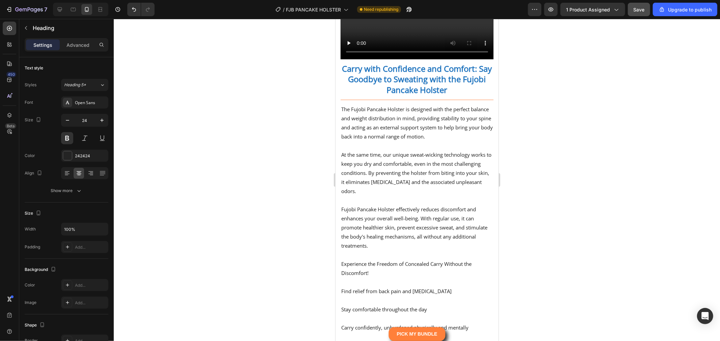
scroll to position [2729, 0]
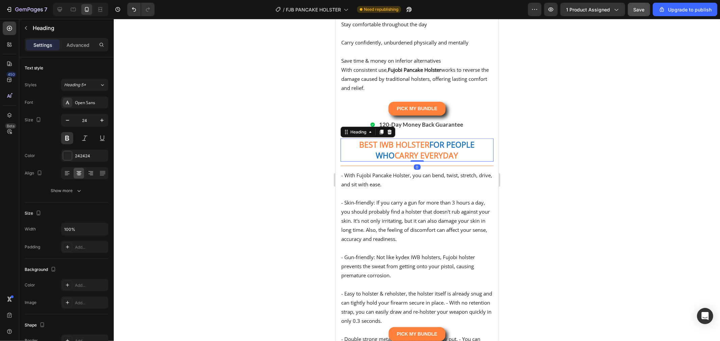
click at [419, 161] on strong "CARRY EVERYDAY" at bounding box center [425, 155] width 63 height 11
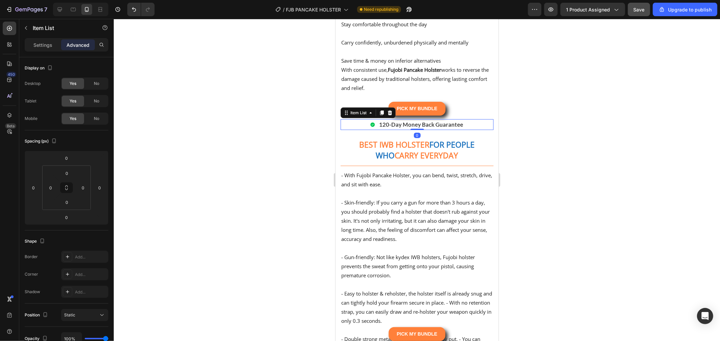
click at [436, 128] on strong "120-Day Money Back Guarantee" at bounding box center [421, 124] width 84 height 7
click at [36, 44] on p "Settings" at bounding box center [42, 45] width 19 height 7
type input "8"
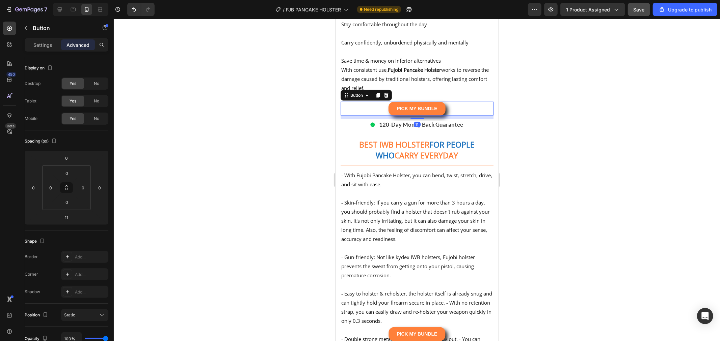
click at [454, 115] on div "PICK MY BUNDLE Button 11" at bounding box center [416, 109] width 153 height 14
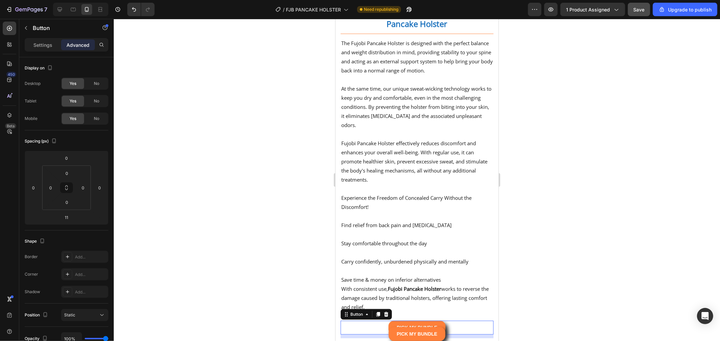
scroll to position [2504, 0]
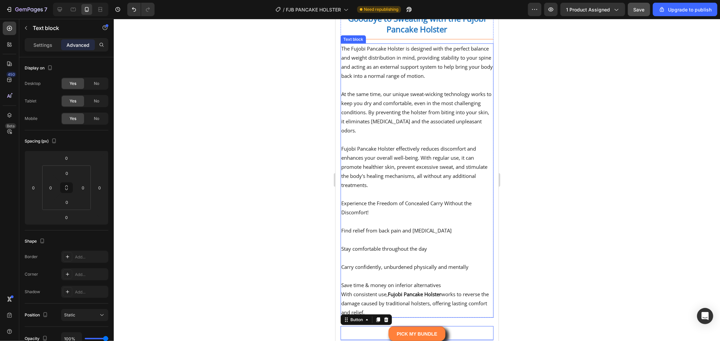
click at [411, 144] on p at bounding box center [417, 139] width 152 height 9
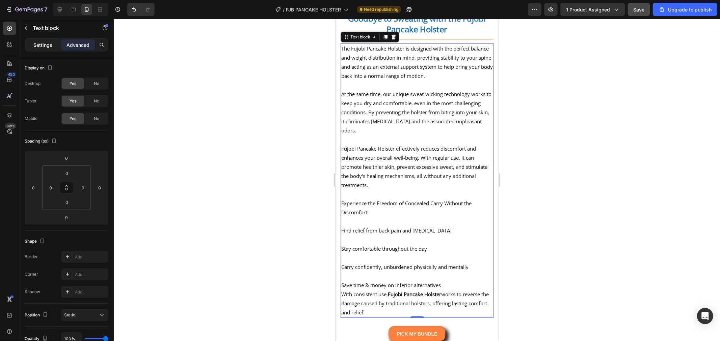
click at [51, 48] on p "Settings" at bounding box center [42, 45] width 19 height 7
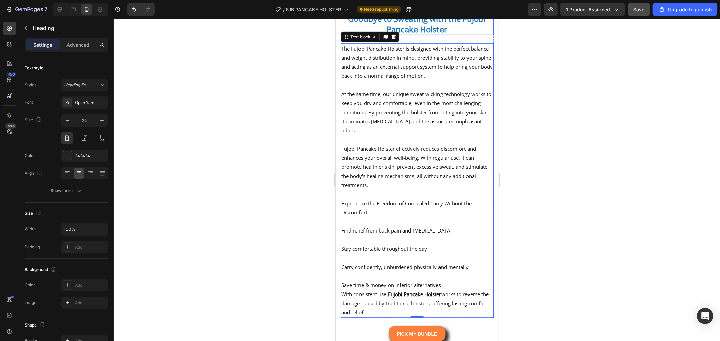
click at [451, 34] on strong "Carry with Confidence and Comfort: Say Goodbye to Sweating with the Fujobi Panc…" at bounding box center [417, 18] width 150 height 32
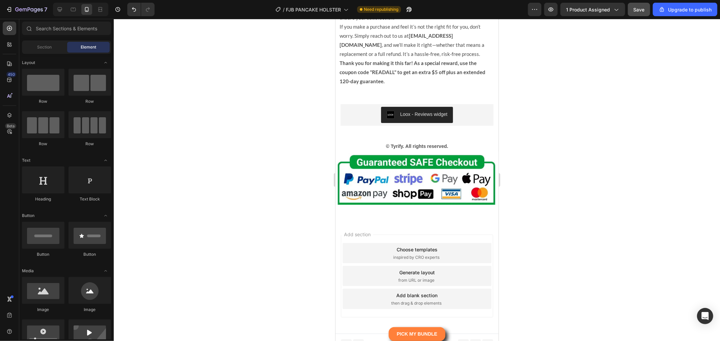
drag, startPoint x: 495, startPoint y: 118, endPoint x: 847, endPoint y: 356, distance: 425.3
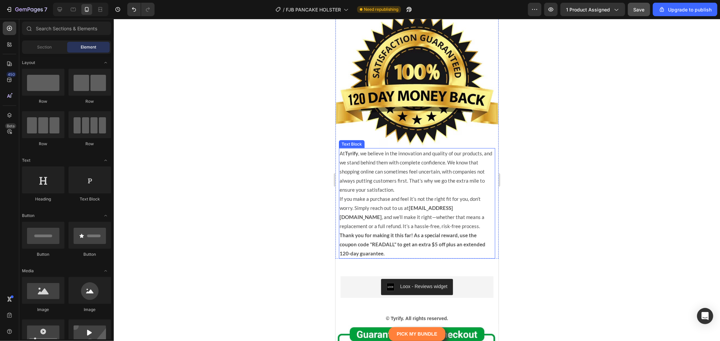
scroll to position [7114, 0]
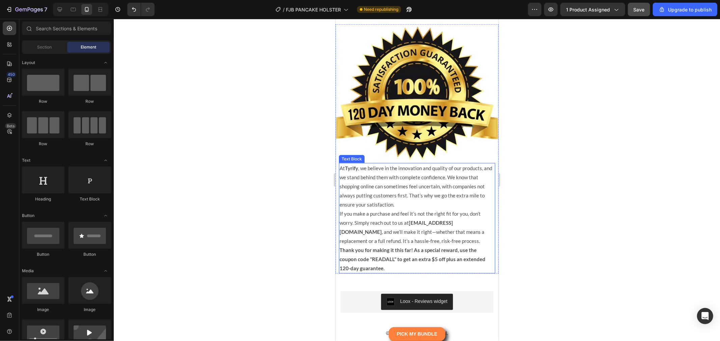
click at [398, 201] on p "At Tyrify , we believe in the innovation and quality of our products, and we st…" at bounding box center [416, 187] width 155 height 46
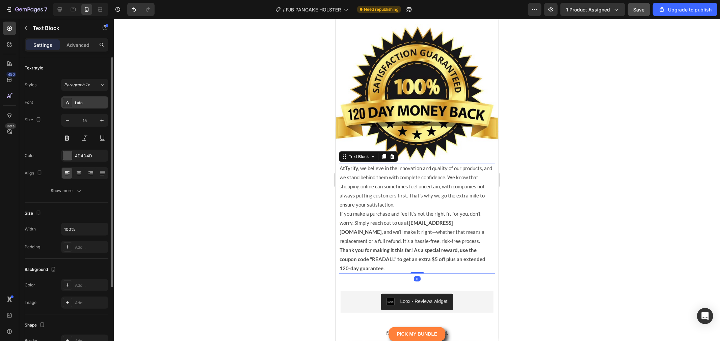
click at [85, 101] on div "Lato" at bounding box center [91, 103] width 32 height 6
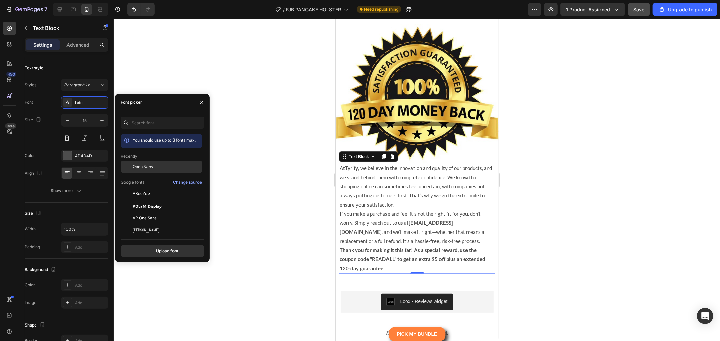
click at [146, 212] on div "Open Sans" at bounding box center [161, 218] width 82 height 12
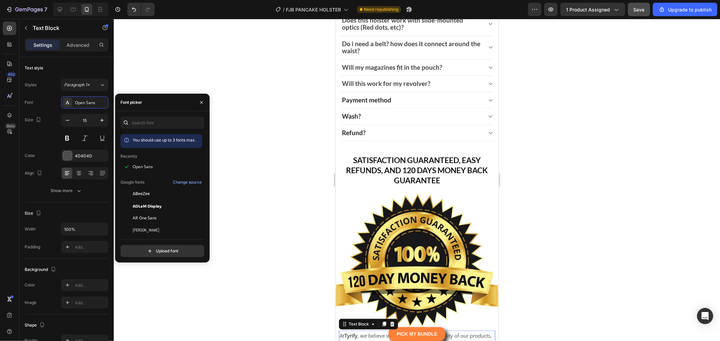
scroll to position [6927, 0]
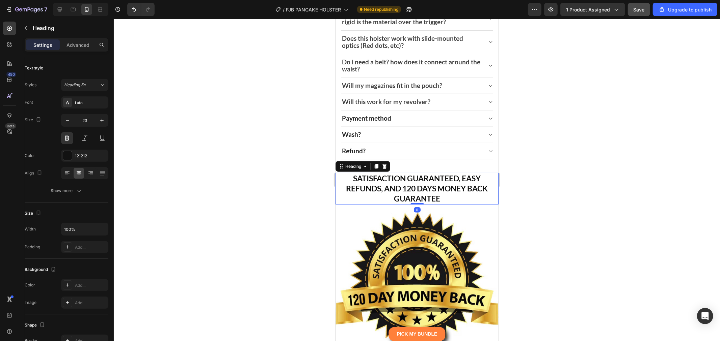
click at [433, 187] on h2 "SATISFACTION GUARANTEED, EASY REFUNDS, AND 120 DAYS MONEY BACK GUARANTEE" at bounding box center [416, 189] width 163 height 32
click at [86, 100] on div "Lato" at bounding box center [91, 103] width 32 height 6
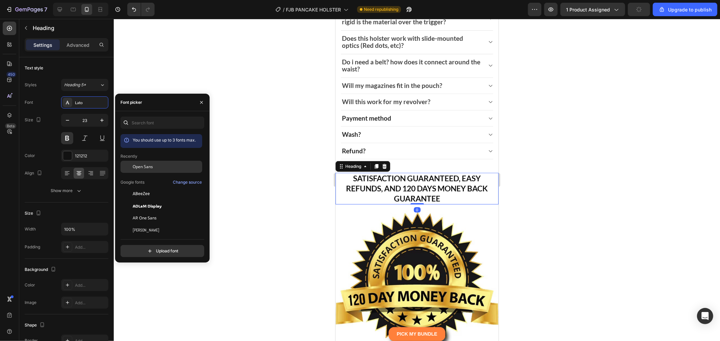
click at [147, 212] on div "Open Sans" at bounding box center [161, 218] width 82 height 12
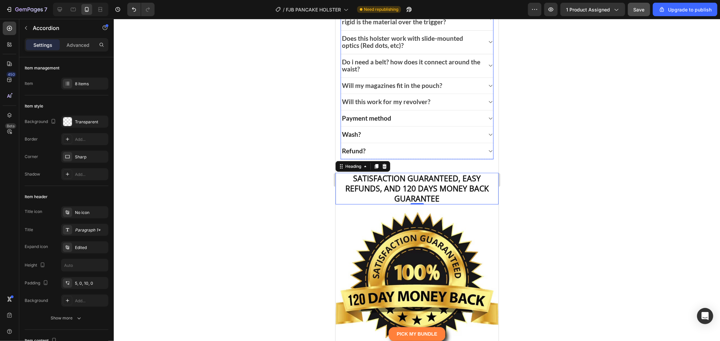
click at [379, 150] on div "Refund?" at bounding box center [410, 150] width 141 height 9
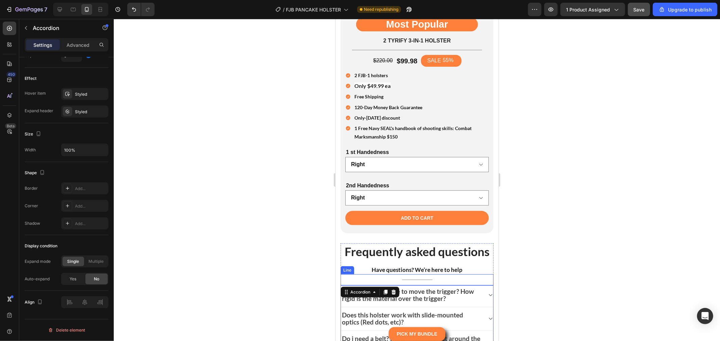
scroll to position [0, 0]
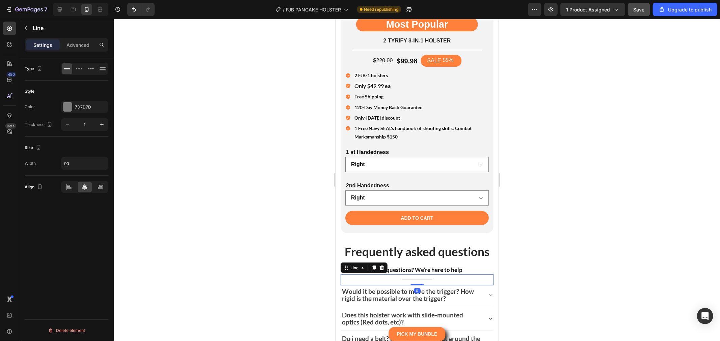
click at [430, 274] on div "Title Line 0" at bounding box center [416, 279] width 153 height 11
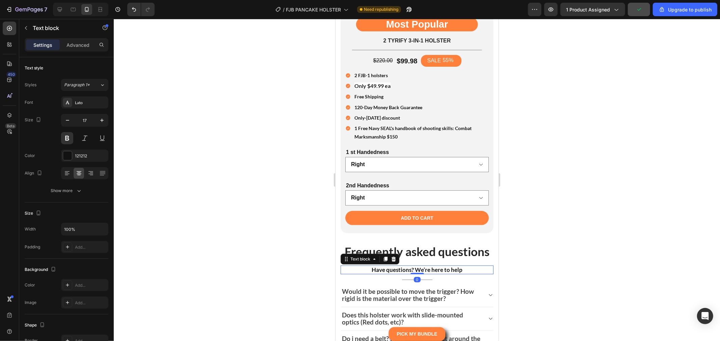
click at [421, 266] on strong "Have questions? We’re here to help" at bounding box center [416, 269] width 91 height 7
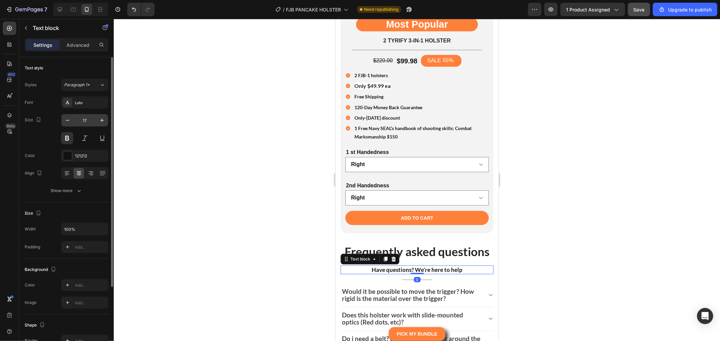
drag, startPoint x: 86, startPoint y: 100, endPoint x: 88, endPoint y: 116, distance: 17.0
click at [86, 100] on div "Lato" at bounding box center [91, 103] width 32 height 6
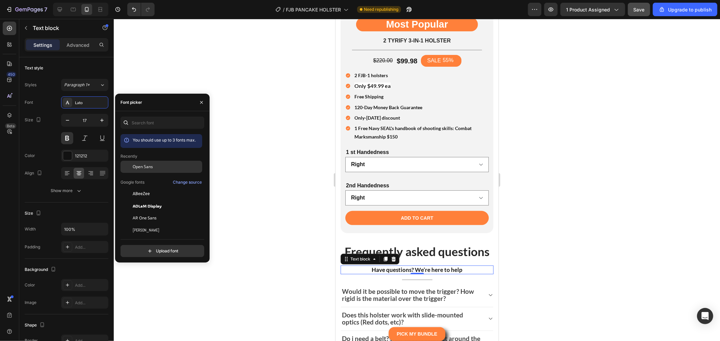
click at [151, 166] on span "Open Sans" at bounding box center [143, 167] width 20 height 6
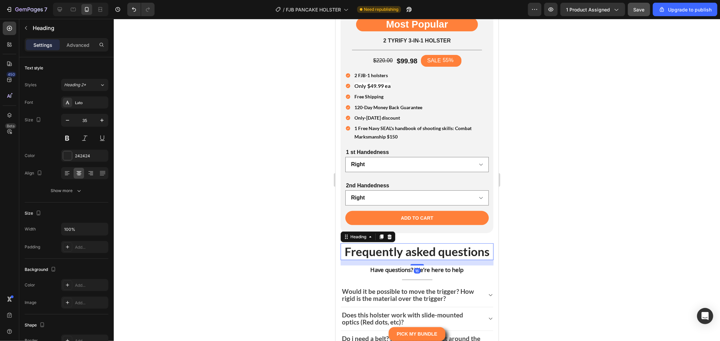
click at [458, 244] on p "Frequently asked questions" at bounding box center [417, 252] width 152 height 16
click at [90, 100] on div "Lato" at bounding box center [91, 103] width 32 height 6
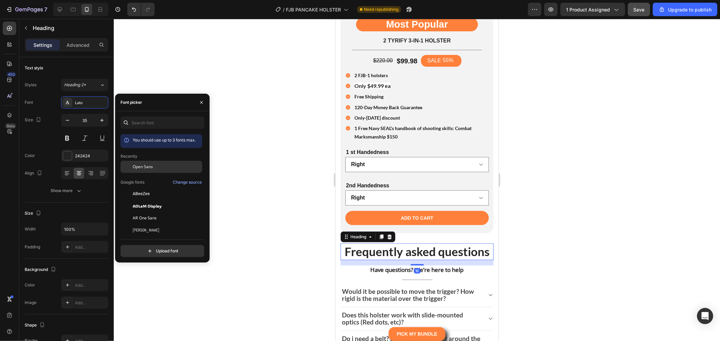
click at [143, 164] on span "Open Sans" at bounding box center [143, 167] width 20 height 6
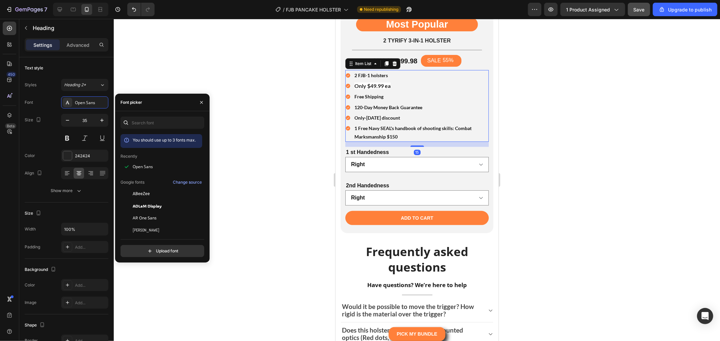
click at [393, 115] on strong "Only-today discount" at bounding box center [377, 118] width 46 height 6
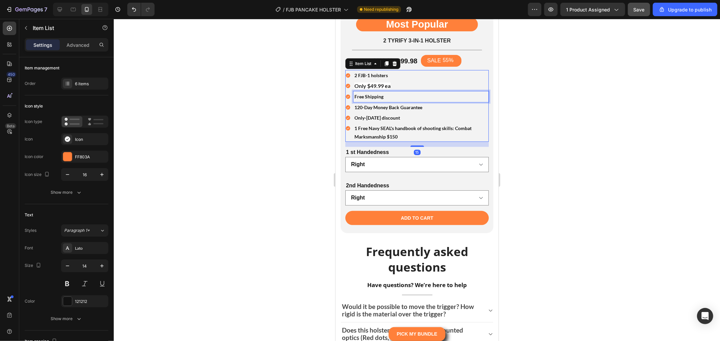
click at [445, 92] on p "Free Shipping" at bounding box center [420, 96] width 133 height 8
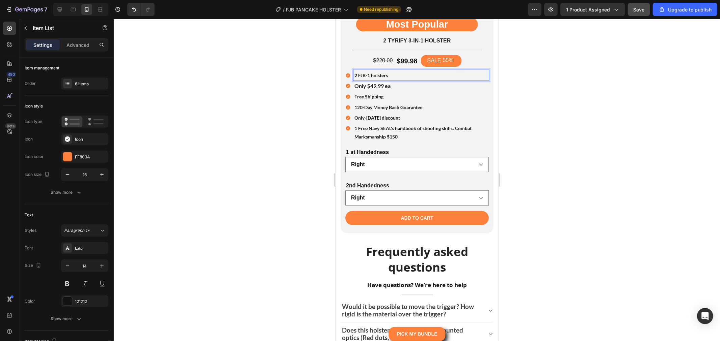
click at [471, 71] on p "2 FJB-1 holsters" at bounding box center [420, 75] width 133 height 8
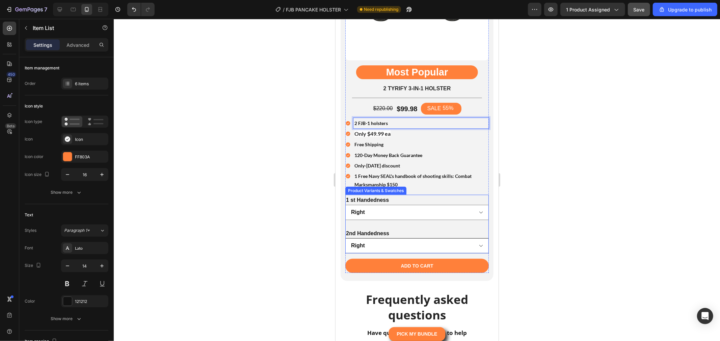
scroll to position [6514, 0]
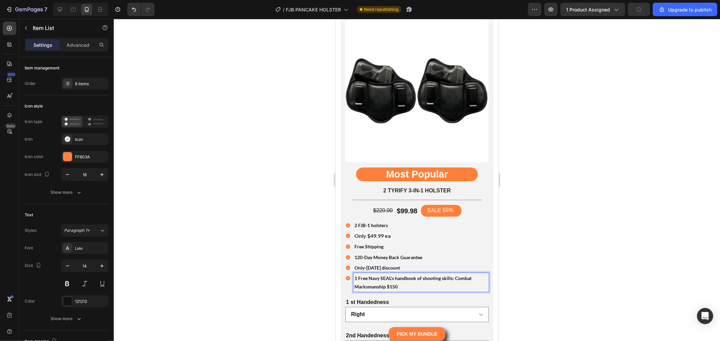
click at [427, 275] on strong "1 Free Navy SEAL's handbook of shooting skills: Combat Marksmanship $150" at bounding box center [412, 282] width 117 height 14
click at [405, 297] on div "1 st Handedness Right Left" at bounding box center [416, 309] width 143 height 25
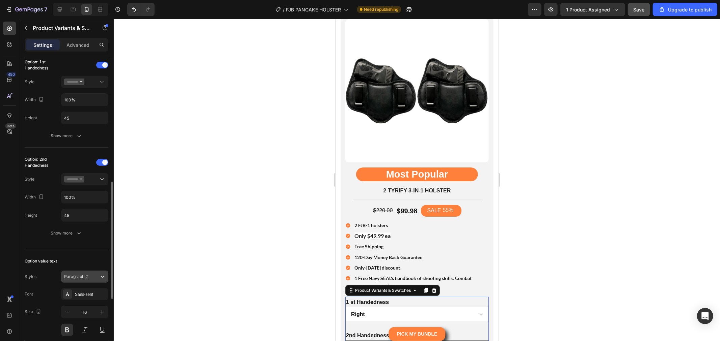
scroll to position [300, 0]
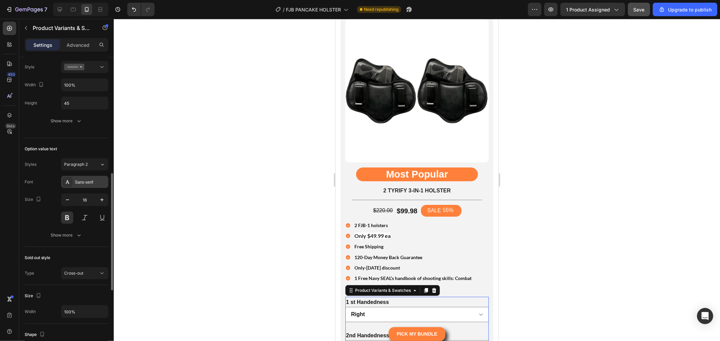
click at [86, 187] on div "Sans-serif" at bounding box center [84, 182] width 47 height 12
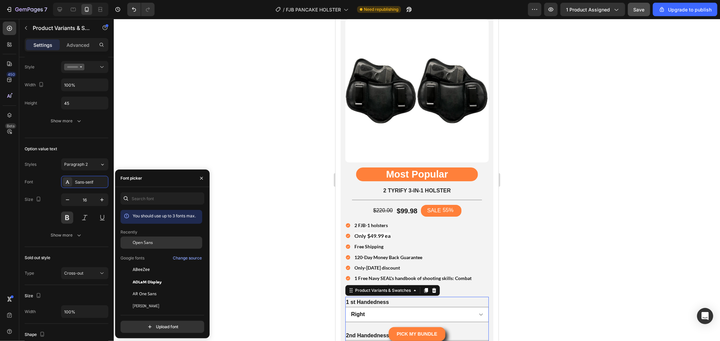
click at [175, 245] on div "Open Sans" at bounding box center [167, 243] width 68 height 6
click at [354, 212] on div "Item List" at bounding box center [356, 216] width 22 height 8
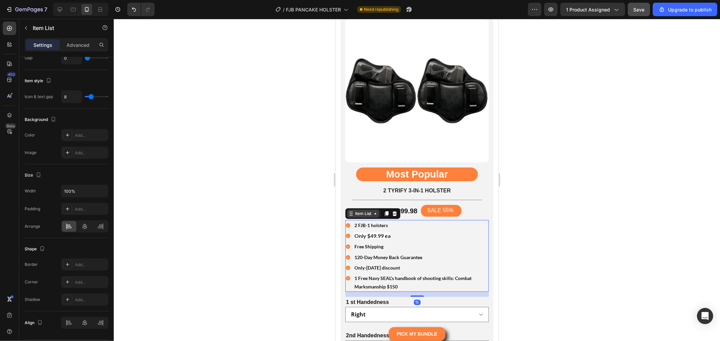
scroll to position [0, 0]
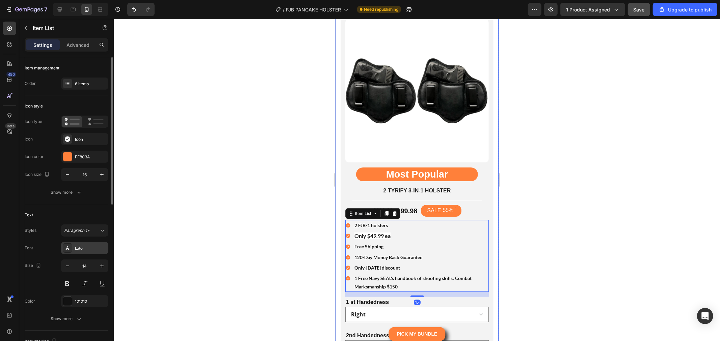
click at [86, 246] on div "Lato" at bounding box center [84, 248] width 47 height 12
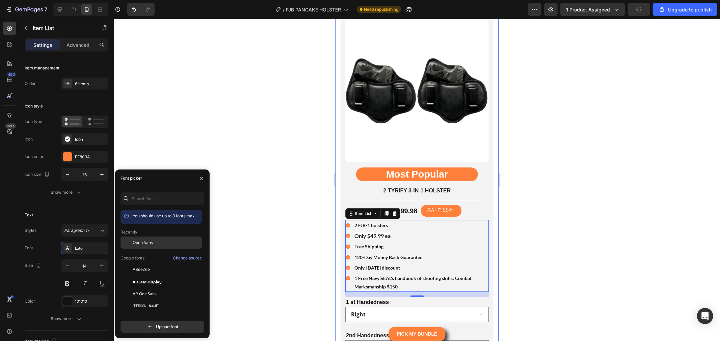
click at [151, 288] on div "Open Sans" at bounding box center [161, 294] width 82 height 12
click at [455, 187] on h2 "2 TYRIFY 3-IN-1 HOLSTER" at bounding box center [416, 191] width 143 height 8
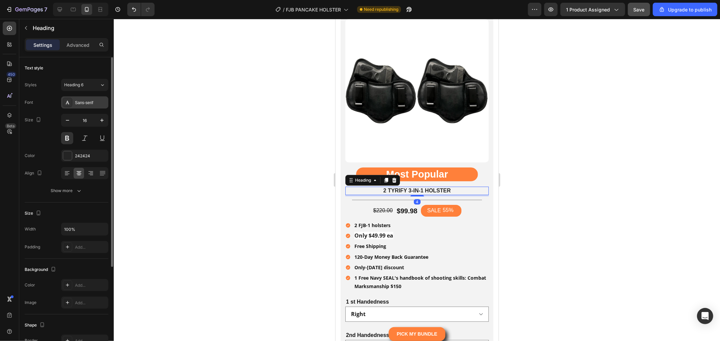
click at [85, 101] on div "Sans-serif" at bounding box center [91, 103] width 32 height 6
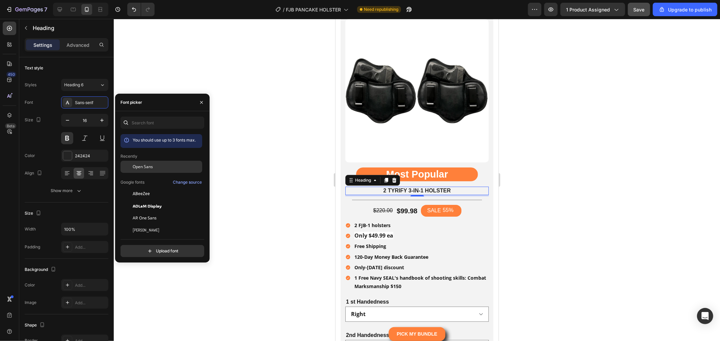
drag, startPoint x: 146, startPoint y: 164, endPoint x: 150, endPoint y: 164, distance: 4.1
click at [146, 164] on span "Open Sans" at bounding box center [143, 167] width 20 height 6
click at [466, 205] on div "$220.00 Product Price Product Price $99.98 Product Price Product Price SALE 55%…" at bounding box center [416, 211] width 143 height 12
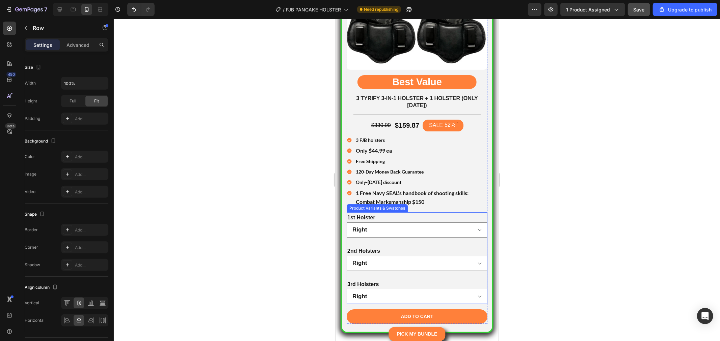
scroll to position [6177, 0]
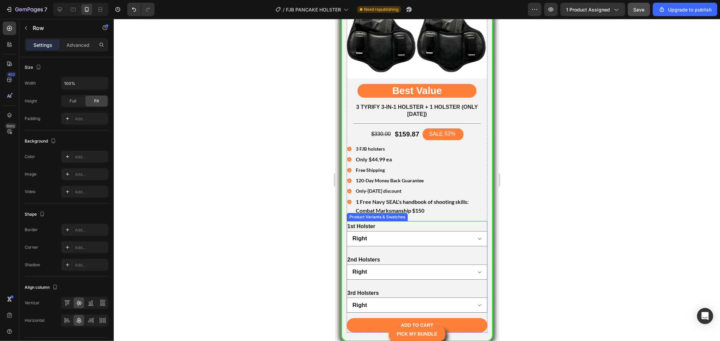
click at [392, 221] on div "1st Holster Right Left" at bounding box center [416, 233] width 141 height 25
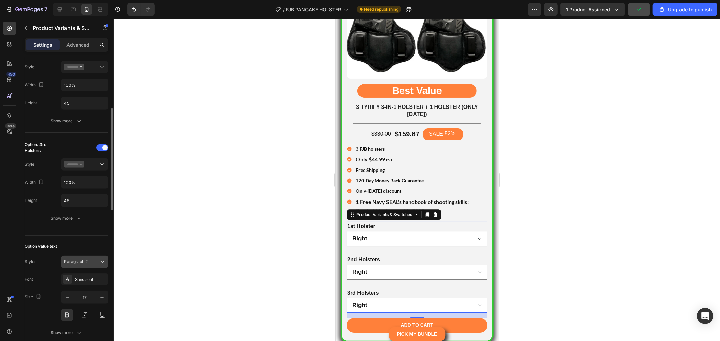
scroll to position [337, 0]
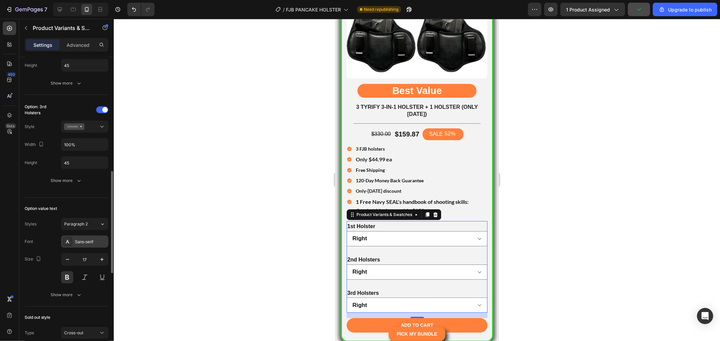
click at [86, 248] on div "Sans-serif" at bounding box center [84, 242] width 47 height 12
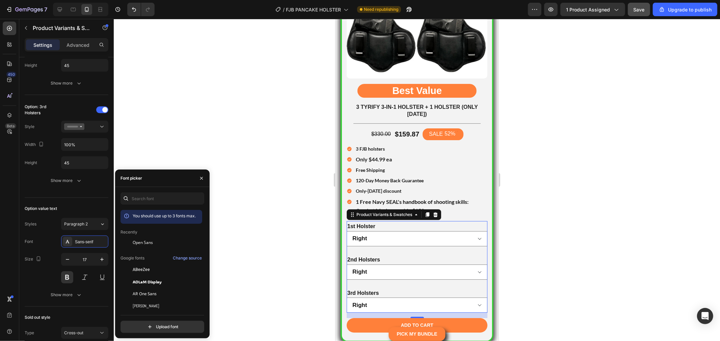
drag, startPoint x: 157, startPoint y: 245, endPoint x: 177, endPoint y: 236, distance: 22.8
click at [157, 244] on div "Open Sans" at bounding box center [167, 243] width 68 height 6
click at [355, 136] on div "Item List" at bounding box center [357, 139] width 19 height 6
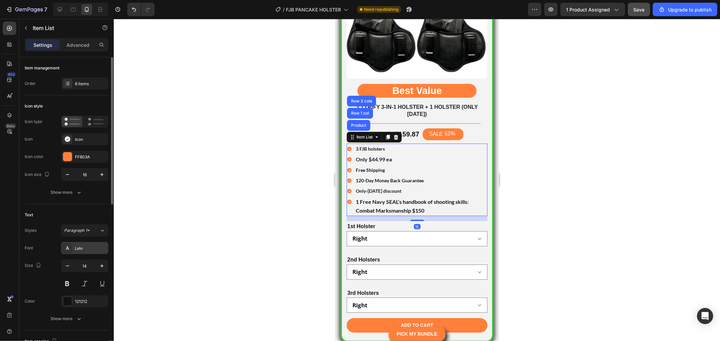
click at [87, 247] on div "Lato" at bounding box center [91, 249] width 32 height 6
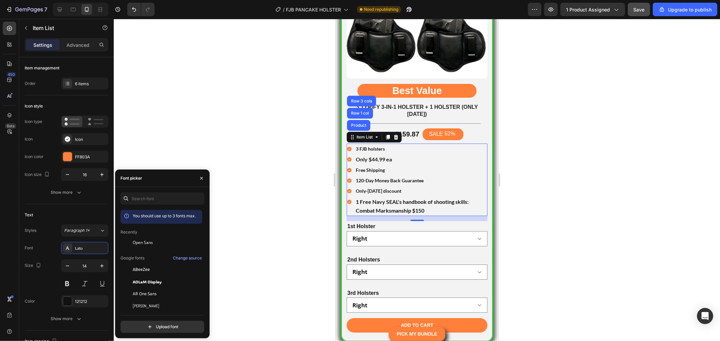
click at [147, 241] on span "Open Sans" at bounding box center [143, 243] width 20 height 6
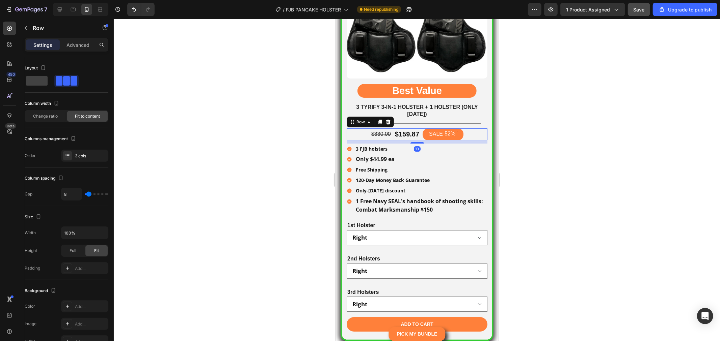
click at [477, 128] on div "$330.00 Product Price Product Price $159.87 Product Price Product Price SALE 52…" at bounding box center [416, 134] width 141 height 12
click at [449, 103] on h2 "3 TYRIFY 3-IN-1 HOLSTER + 1 HOLSTER (ONLY TODAY)" at bounding box center [416, 111] width 141 height 16
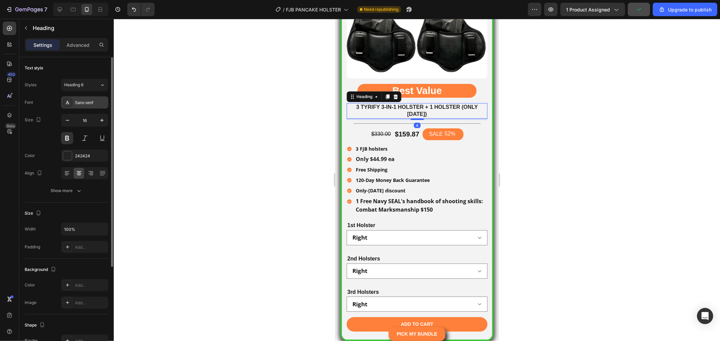
click at [94, 107] on div "Sans-serif" at bounding box center [84, 103] width 47 height 12
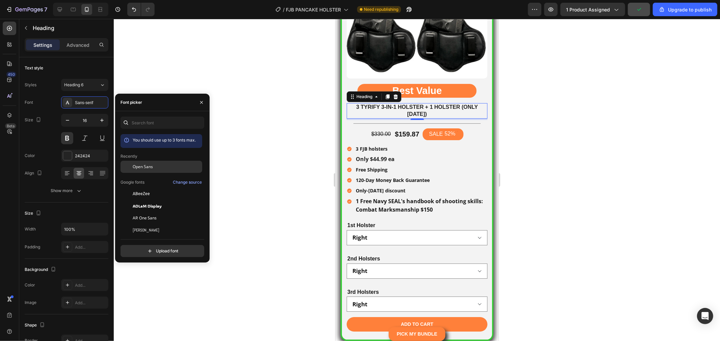
drag, startPoint x: 154, startPoint y: 165, endPoint x: 159, endPoint y: 164, distance: 4.9
click at [154, 165] on div "Open Sans" at bounding box center [167, 167] width 68 height 6
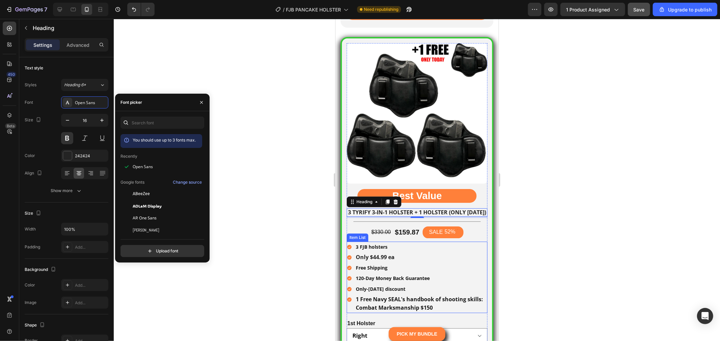
scroll to position [6064, 0]
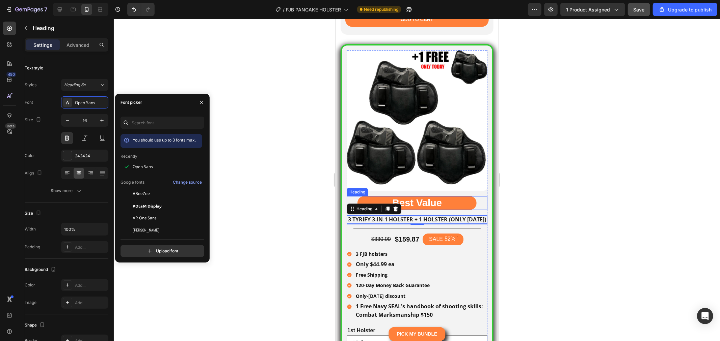
click at [429, 196] on h2 "Best Value" at bounding box center [416, 203] width 119 height 14
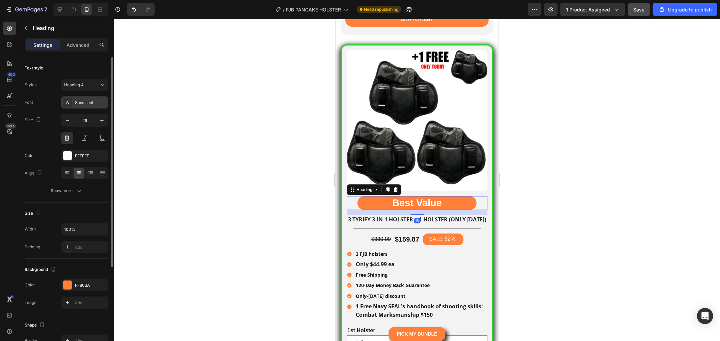
click at [95, 105] on div "Sans-serif" at bounding box center [91, 103] width 32 height 6
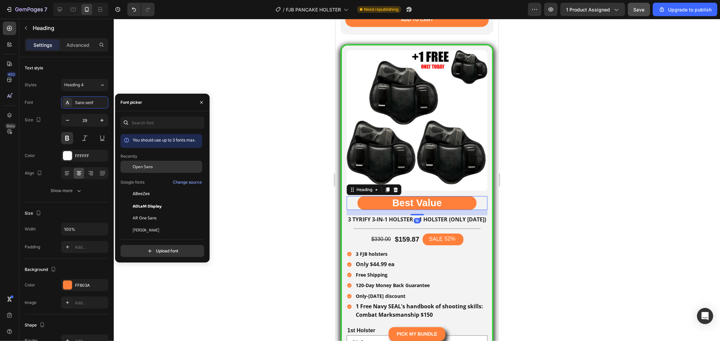
click at [167, 165] on div "Open Sans" at bounding box center [167, 167] width 68 height 6
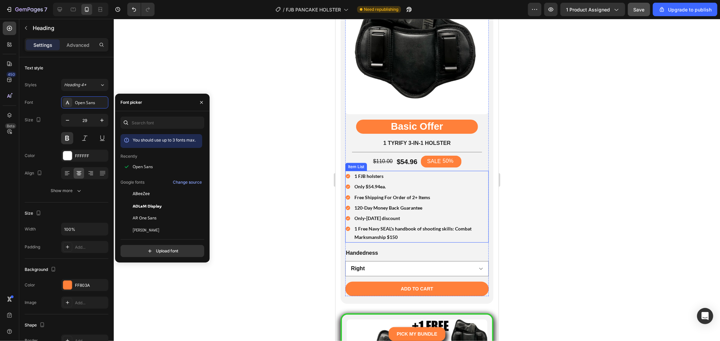
scroll to position [5764, 0]
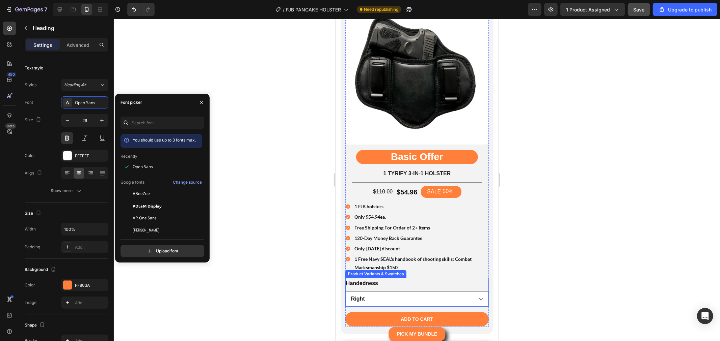
click at [440, 280] on div "Handedness Right Left" at bounding box center [416, 292] width 143 height 29
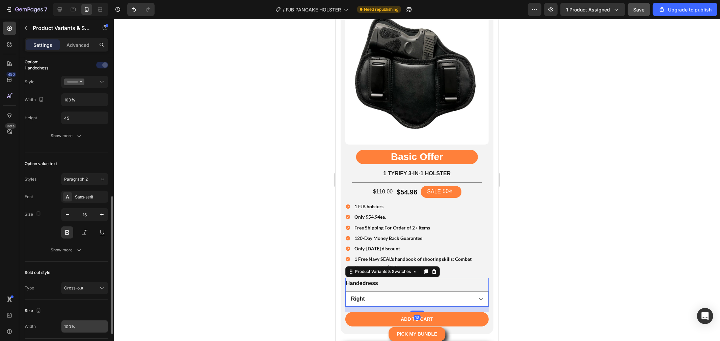
scroll to position [225, 0]
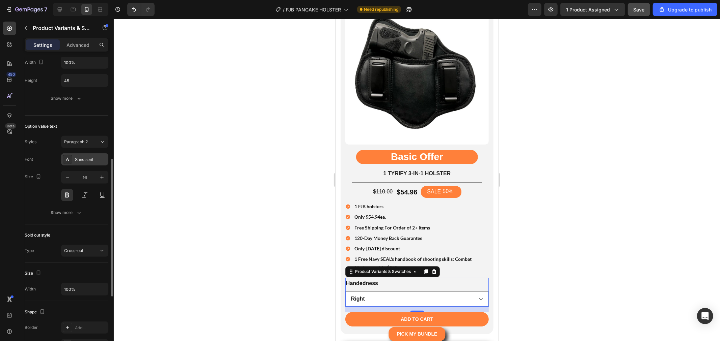
drag, startPoint x: 93, startPoint y: 160, endPoint x: 99, endPoint y: 161, distance: 5.8
click at [93, 160] on div "Sans-serif" at bounding box center [91, 160] width 32 height 6
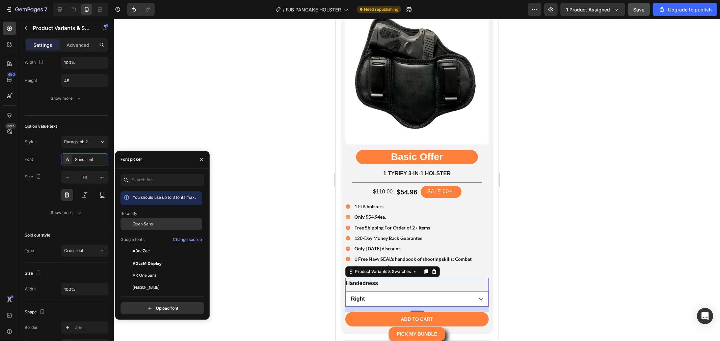
click at [154, 270] on div "Open Sans" at bounding box center [161, 276] width 82 height 12
click at [431, 206] on div "1 FJB holsters" at bounding box center [420, 206] width 135 height 10
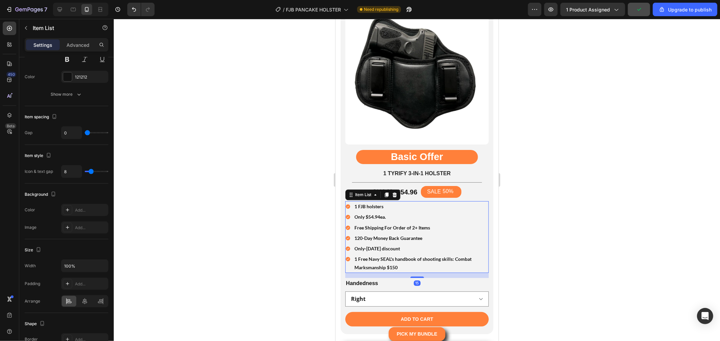
scroll to position [0, 0]
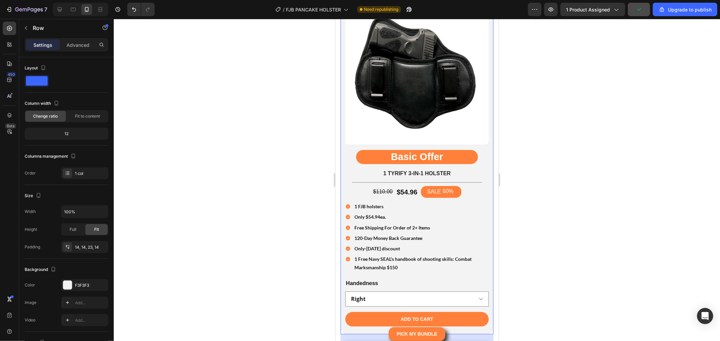
click at [343, 202] on div "Product Images Basic Offer Heading 1 TYRIFY 3-IN-1 HOLSTER Heading Title Line $…" at bounding box center [416, 165] width 153 height 338
click at [347, 204] on icon at bounding box center [348, 206] width 4 height 4
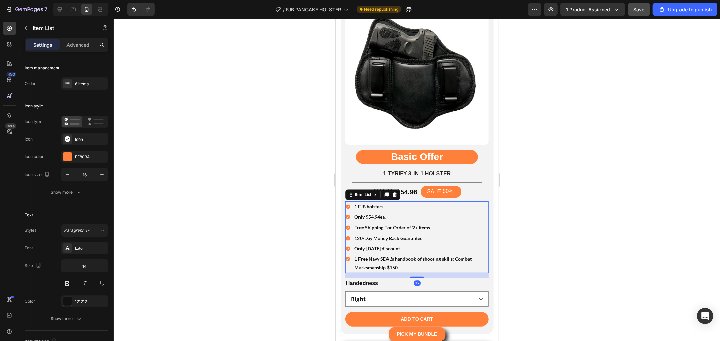
click at [352, 204] on div "1 FJB holsters" at bounding box center [416, 206] width 143 height 10
click at [366, 192] on div "Item List" at bounding box center [362, 195] width 19 height 6
click at [604, 213] on div at bounding box center [417, 180] width 606 height 323
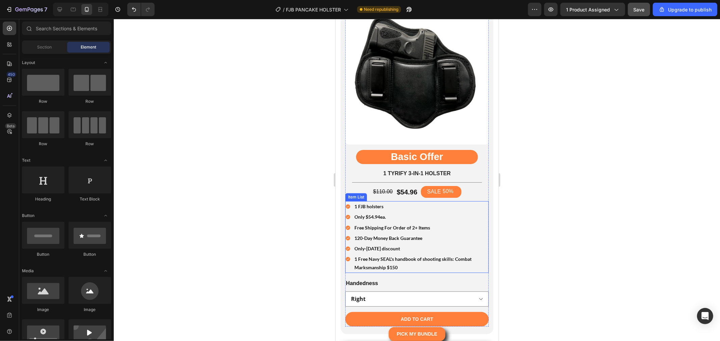
click at [361, 194] on div "Item List" at bounding box center [355, 197] width 19 height 6
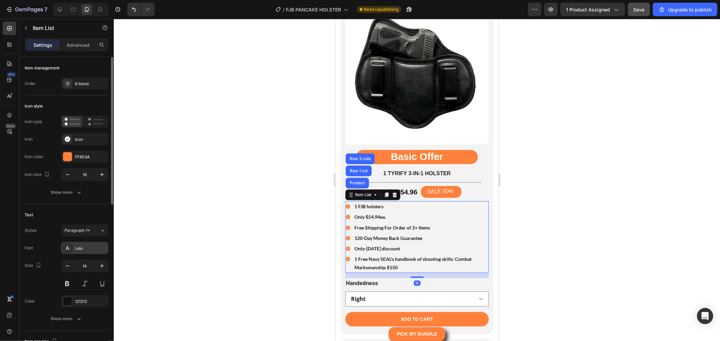
click at [81, 244] on div "Lato" at bounding box center [84, 248] width 47 height 12
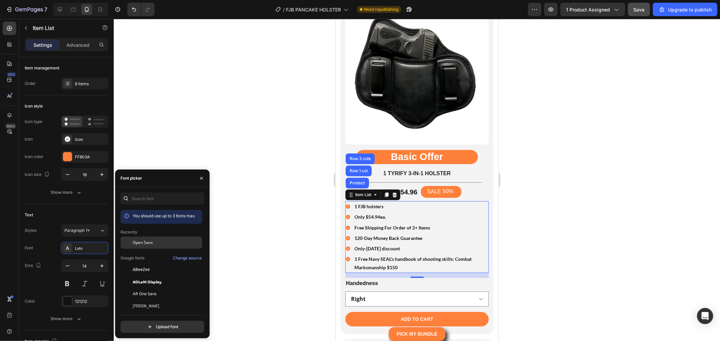
click at [151, 244] on span "Open Sans" at bounding box center [143, 243] width 20 height 6
click at [475, 186] on div "$110.00 Product Price Product Price $54.96 Product Price Product Price SALE 50%…" at bounding box center [416, 192] width 143 height 12
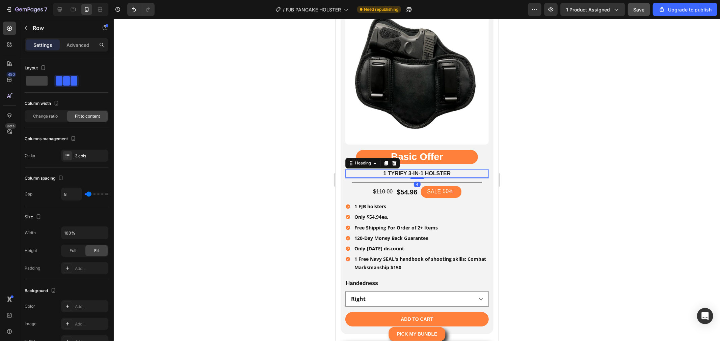
click at [469, 169] on h2 "1 TYRIFY 3-IN-1 HOLSTER" at bounding box center [416, 173] width 143 height 8
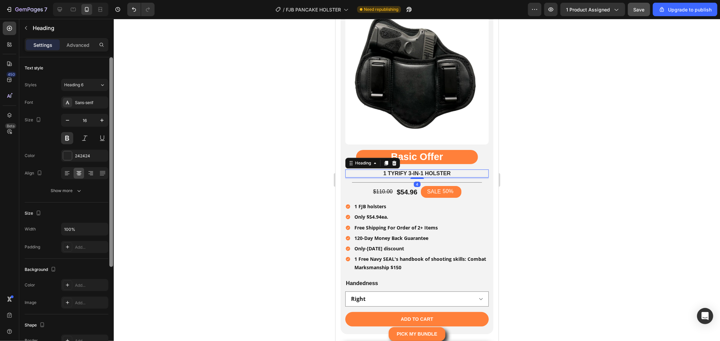
drag, startPoint x: 85, startPoint y: 107, endPoint x: 108, endPoint y: 142, distance: 42.6
click at [85, 106] on div "Sans-serif" at bounding box center [84, 103] width 47 height 12
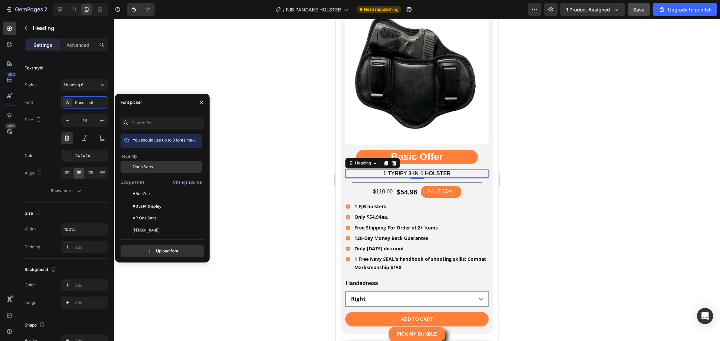
click at [152, 212] on div "Open Sans" at bounding box center [161, 218] width 82 height 12
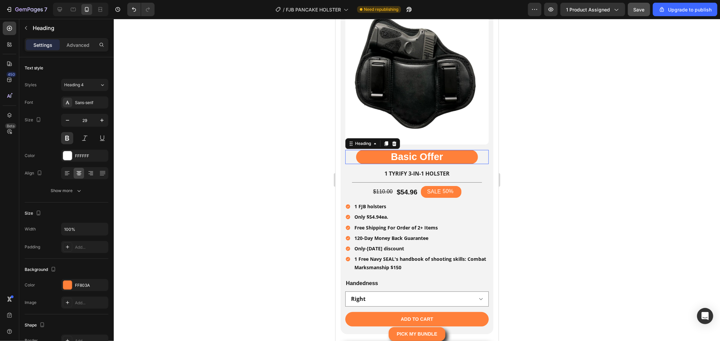
drag, startPoint x: 422, startPoint y: 148, endPoint x: 405, endPoint y: 155, distance: 18.4
click at [422, 151] on span "Basic Offer" at bounding box center [416, 156] width 52 height 11
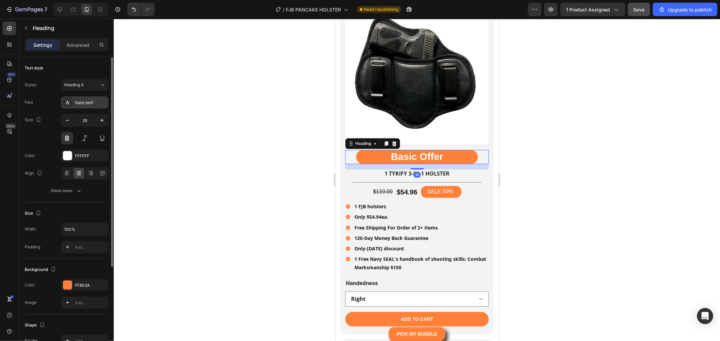
drag, startPoint x: 88, startPoint y: 100, endPoint x: 92, endPoint y: 106, distance: 7.3
click at [88, 100] on div "Sans-serif" at bounding box center [91, 103] width 32 height 6
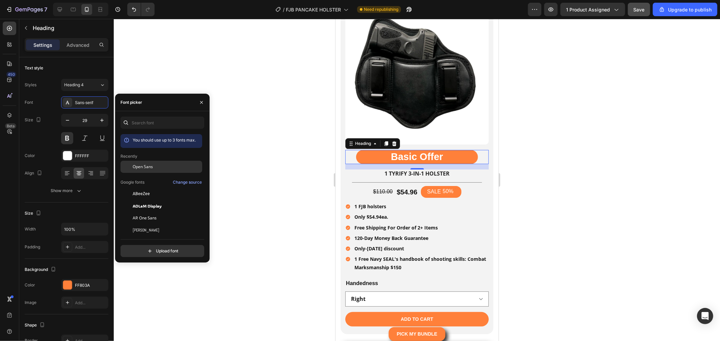
click at [148, 168] on span "Open Sans" at bounding box center [143, 167] width 20 height 6
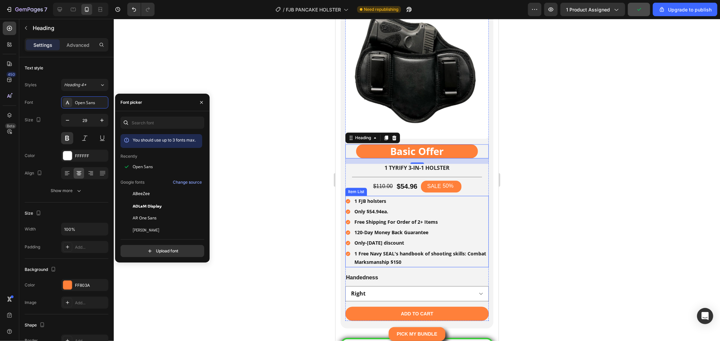
scroll to position [5502, 0]
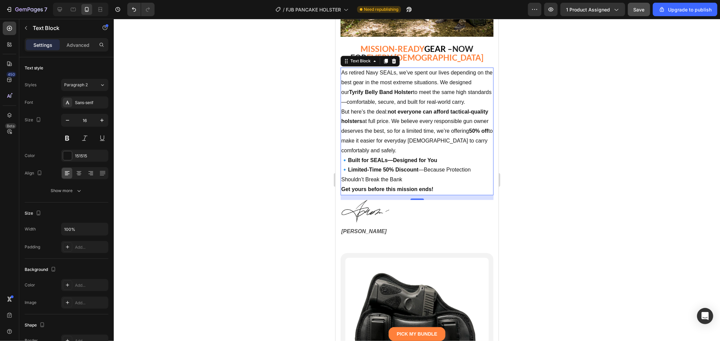
click at [415, 149] on p "But here’s the deal: not everyone can afford tactical-quality holsters at full …" at bounding box center [417, 131] width 152 height 49
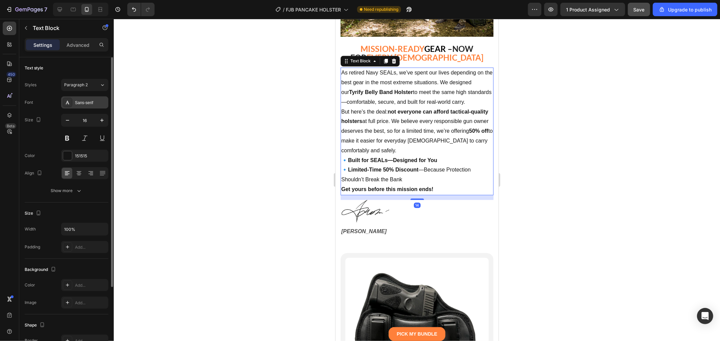
click at [81, 105] on div "Sans-serif" at bounding box center [91, 103] width 32 height 6
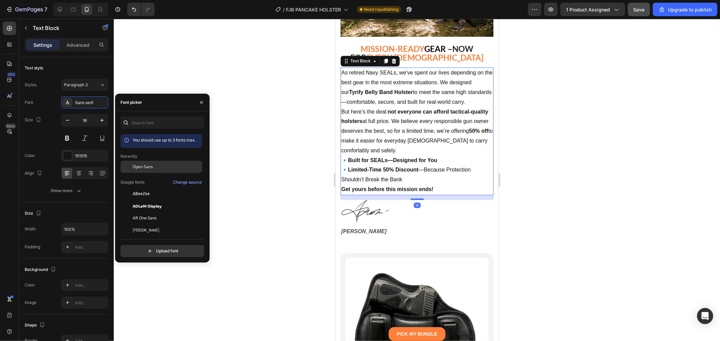
click at [160, 168] on div "Open Sans" at bounding box center [167, 167] width 68 height 6
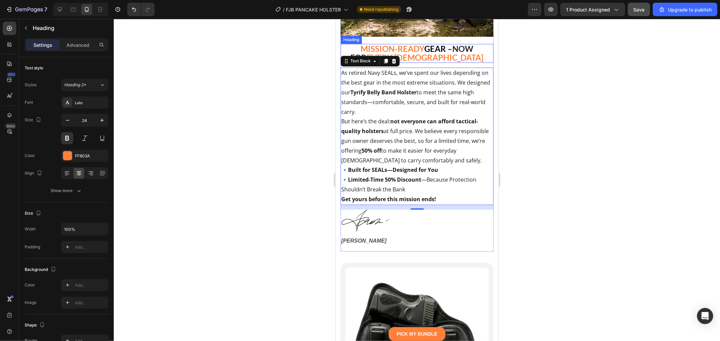
click at [439, 52] on strong "EVERY AMERICAN" at bounding box center [424, 57] width 117 height 10
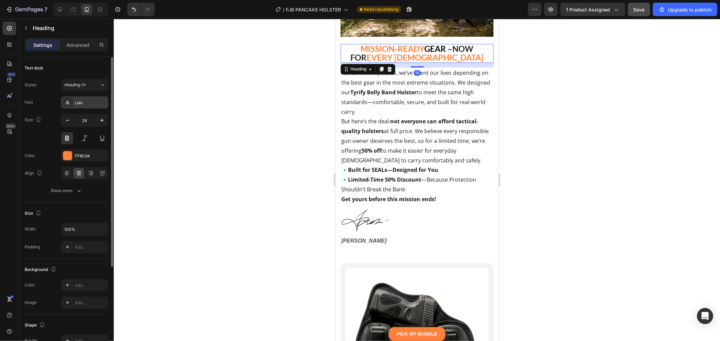
click at [87, 99] on div "Lato" at bounding box center [84, 103] width 47 height 12
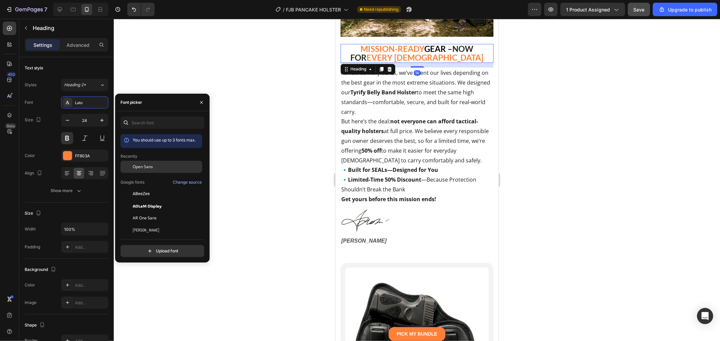
click at [159, 169] on div "Open Sans" at bounding box center [167, 167] width 68 height 6
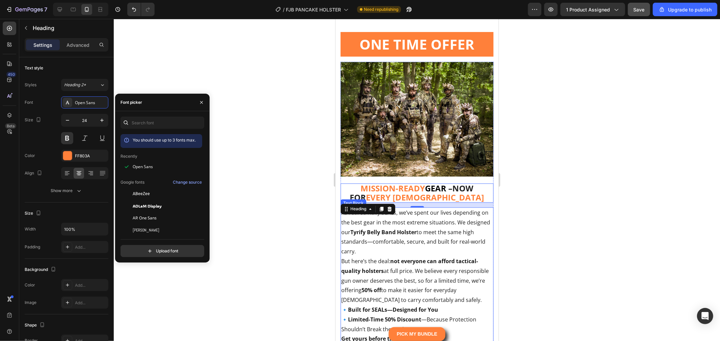
scroll to position [5315, 0]
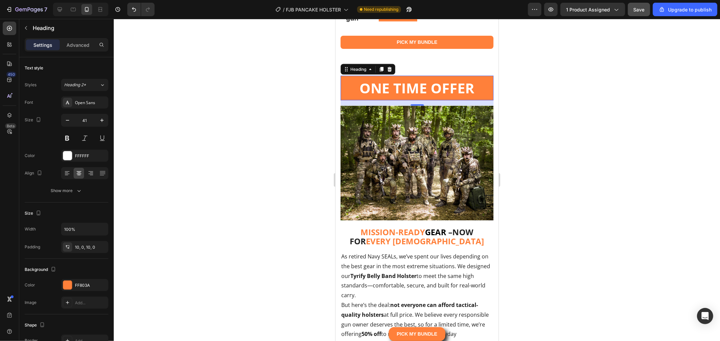
drag, startPoint x: 408, startPoint y: 82, endPoint x: 401, endPoint y: 87, distance: 9.2
click at [408, 83] on strong "ONE TIME OFFER" at bounding box center [416, 87] width 115 height 19
click at [399, 88] on strong "ONE TIME OFFER" at bounding box center [416, 87] width 115 height 19
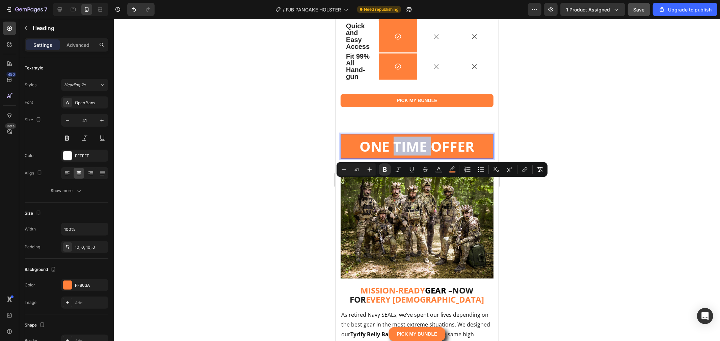
scroll to position [5165, 0]
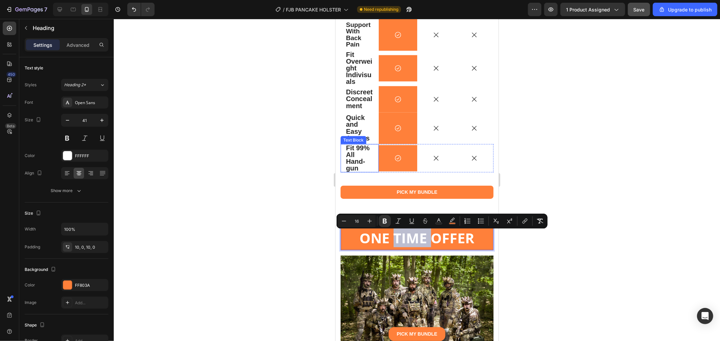
click at [353, 157] on strong "Fit 99% All Hand-gun" at bounding box center [358, 158] width 24 height 28
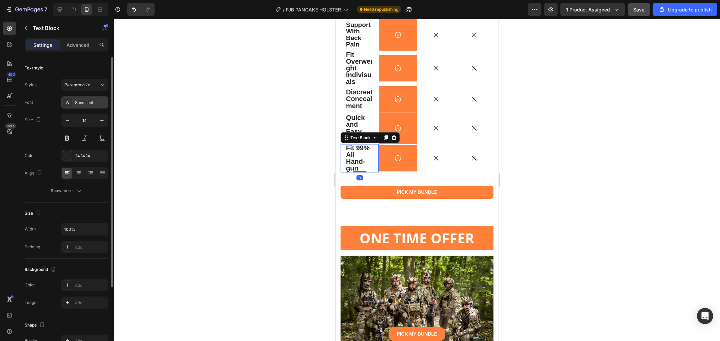
click at [70, 97] on div "Sans-serif" at bounding box center [84, 103] width 47 height 12
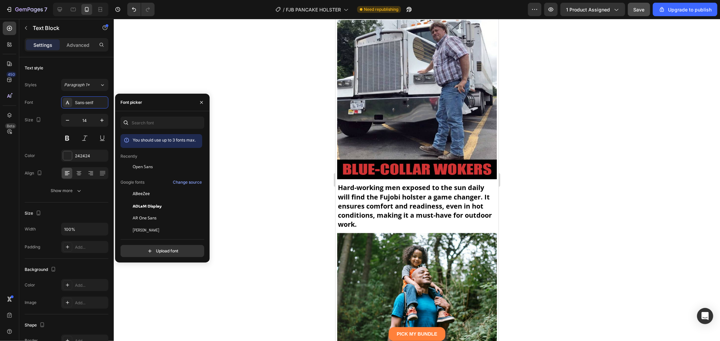
scroll to position [5402, 0]
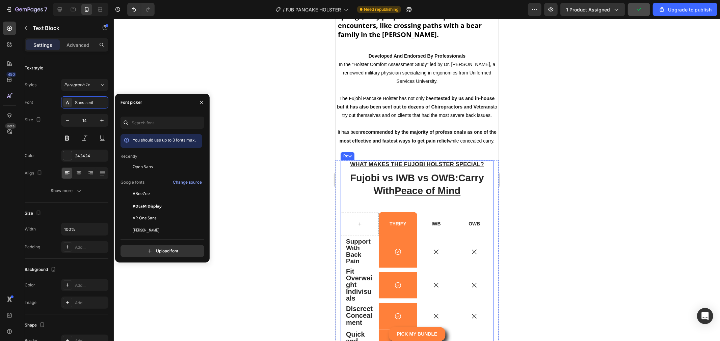
click at [351, 214] on div "What Makes The Fujobi Holster Special? Text Block Fujobi vs IWB vs OWB:Carry Wi…" at bounding box center [416, 289] width 153 height 259
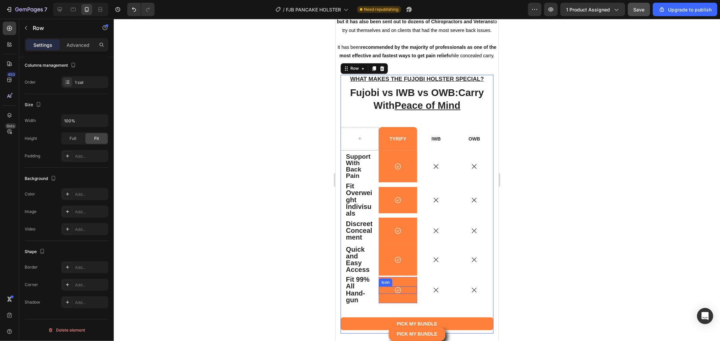
scroll to position [5477, 0]
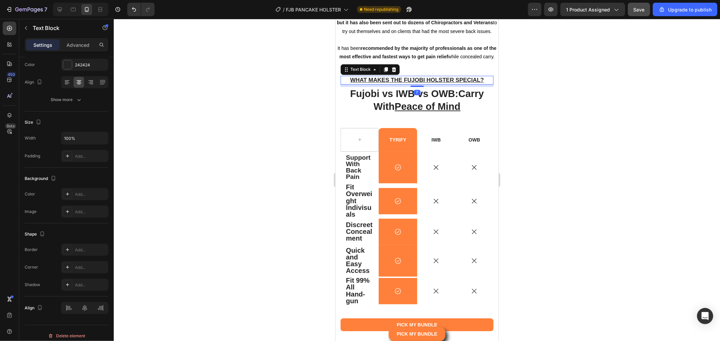
click at [404, 83] on u "What Makes The Fujobi Holster Special?" at bounding box center [417, 80] width 134 height 6
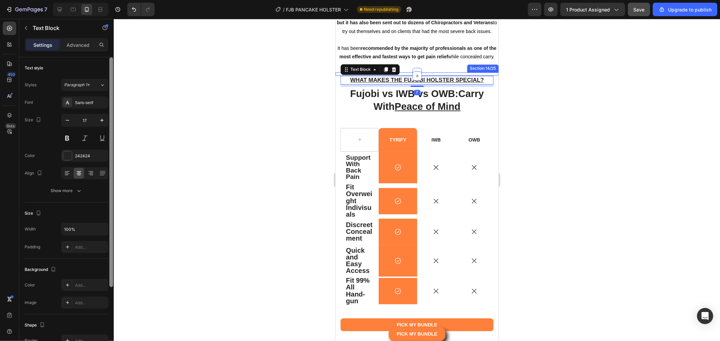
drag, startPoint x: 92, startPoint y: 100, endPoint x: 110, endPoint y: 129, distance: 33.9
click at [92, 101] on div "Sans-serif" at bounding box center [91, 103] width 32 height 6
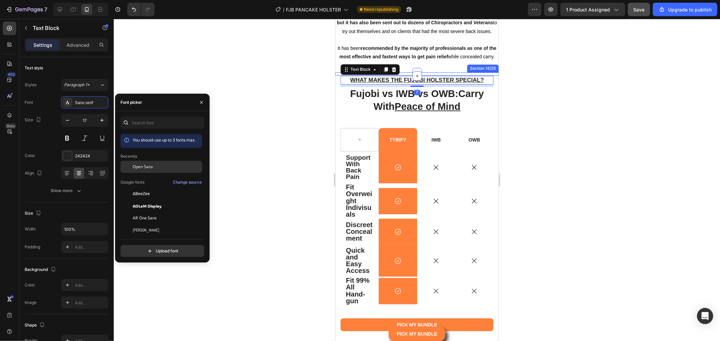
click at [150, 167] on span "Open Sans" at bounding box center [143, 167] width 20 height 6
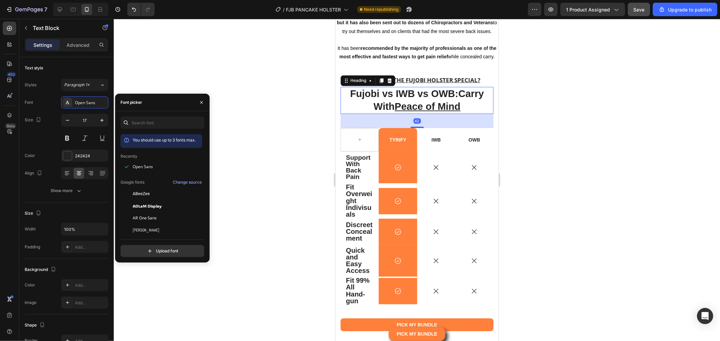
drag, startPoint x: 399, startPoint y: 118, endPoint x: 659, endPoint y: 139, distance: 261.7
click at [399, 112] on u "Peace of Mind" at bounding box center [427, 106] width 66 height 11
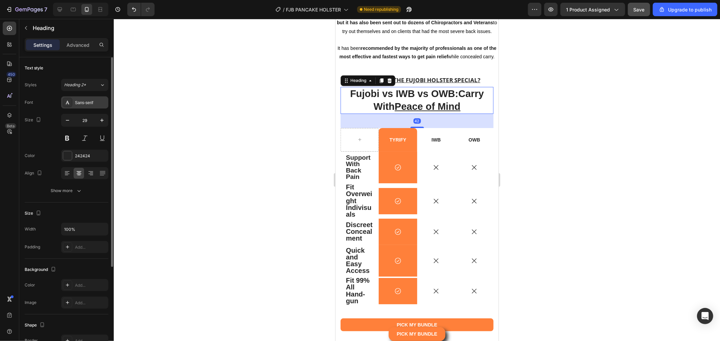
click at [88, 105] on div "Sans-serif" at bounding box center [91, 103] width 32 height 6
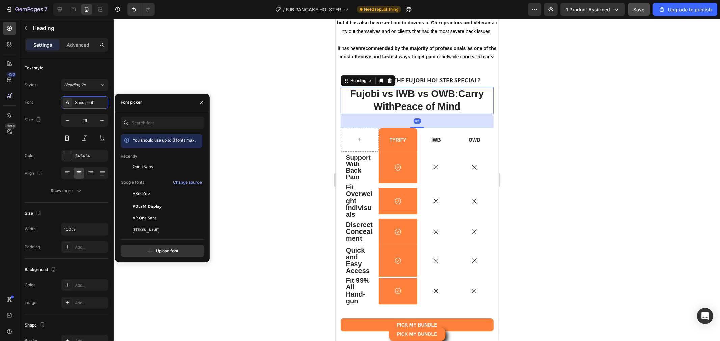
drag, startPoint x: 140, startPoint y: 169, endPoint x: 272, endPoint y: 178, distance: 131.9
click at [142, 169] on span "Open Sans" at bounding box center [143, 167] width 20 height 6
click at [355, 174] on strong "Support With Back Pain" at bounding box center [358, 167] width 25 height 27
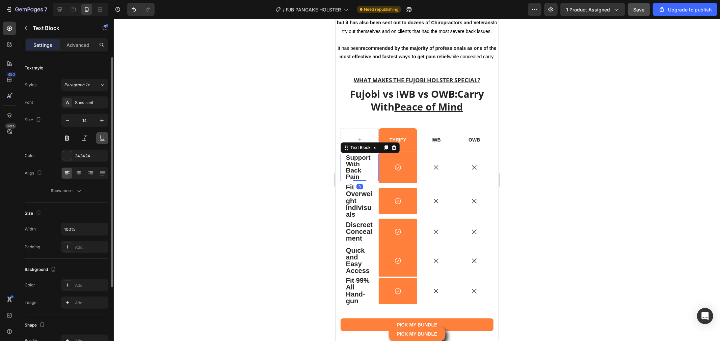
drag, startPoint x: 90, startPoint y: 101, endPoint x: 101, endPoint y: 134, distance: 34.7
click at [89, 102] on div "Sans-serif" at bounding box center [91, 103] width 32 height 6
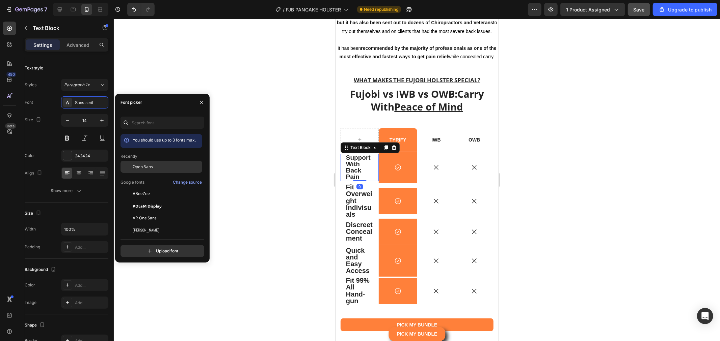
drag, startPoint x: 141, startPoint y: 166, endPoint x: 304, endPoint y: 187, distance: 164.3
click at [142, 166] on span "Open Sans" at bounding box center [143, 167] width 20 height 6
click at [355, 208] on strong "Fit Overweight Indivisuals" at bounding box center [359, 200] width 26 height 35
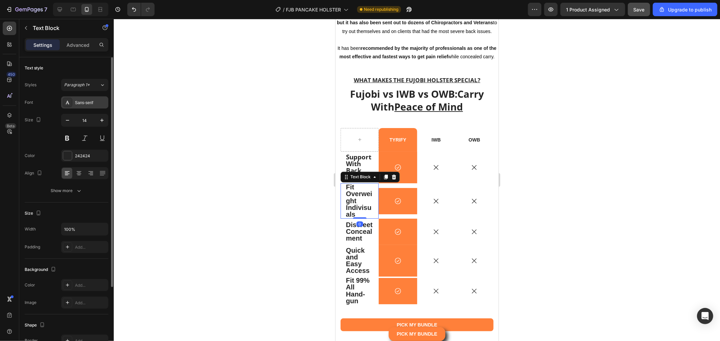
click at [73, 99] on div "Sans-serif" at bounding box center [84, 103] width 47 height 12
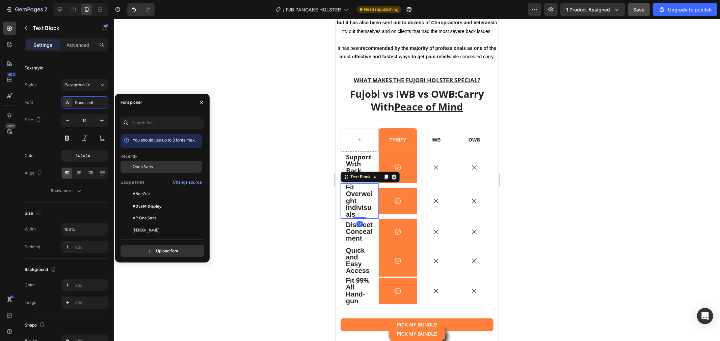
click at [146, 212] on div "Open Sans" at bounding box center [161, 218] width 82 height 12
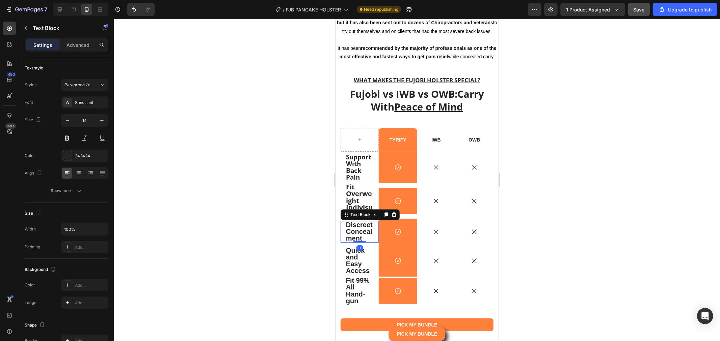
click at [352, 242] on p "Discreet Concealment" at bounding box center [359, 232] width 27 height 21
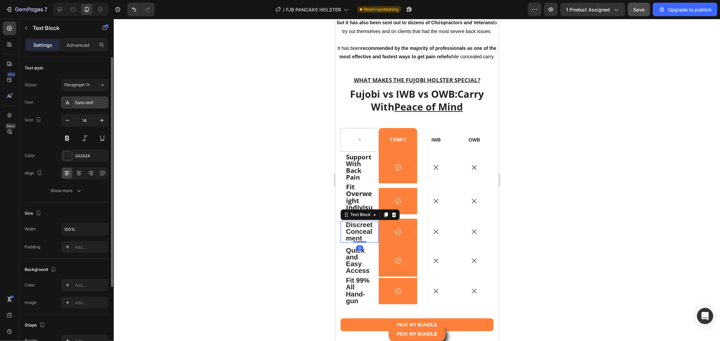
click at [90, 105] on div "Sans-serif" at bounding box center [91, 103] width 32 height 6
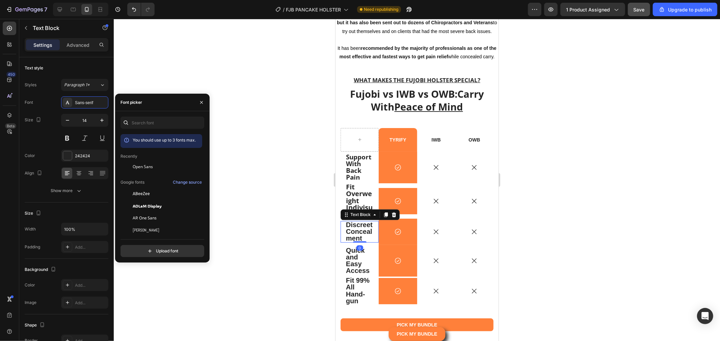
drag, startPoint x: 151, startPoint y: 166, endPoint x: 164, endPoint y: 173, distance: 15.0
click at [151, 165] on span "Open Sans" at bounding box center [143, 167] width 20 height 6
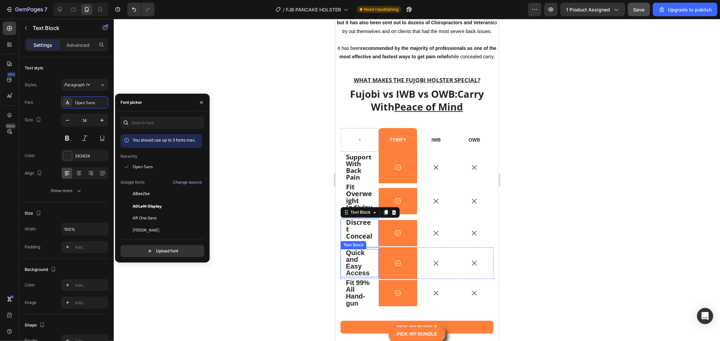
drag, startPoint x: 356, startPoint y: 289, endPoint x: 663, endPoint y: 297, distance: 307.2
click at [356, 277] on strong "Quick and Easy Access" at bounding box center [358, 263] width 24 height 28
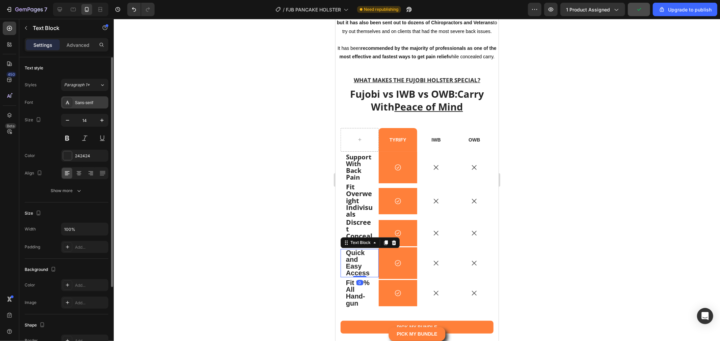
click at [90, 104] on div "Sans-serif" at bounding box center [91, 103] width 32 height 6
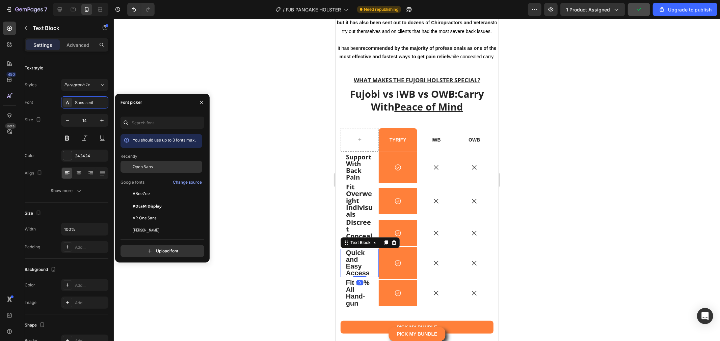
click at [159, 168] on div "Open Sans" at bounding box center [167, 167] width 68 height 6
click at [359, 307] on p "Fit 99% All Hand-gun" at bounding box center [359, 293] width 27 height 27
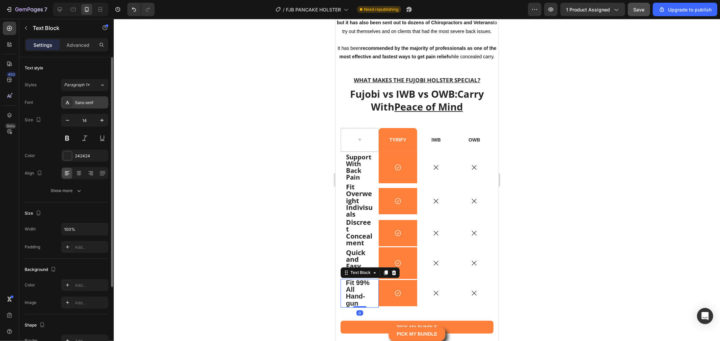
click at [90, 105] on div "Sans-serif" at bounding box center [91, 103] width 32 height 6
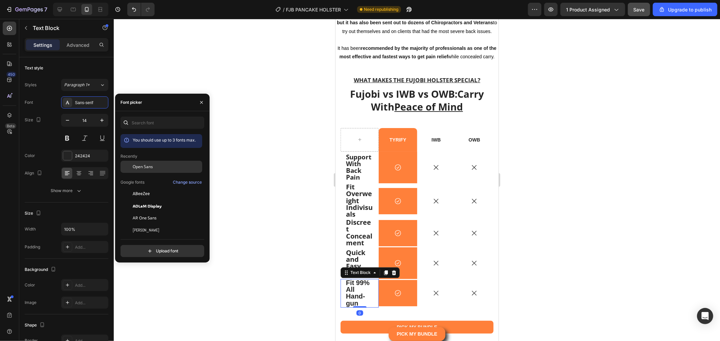
click at [149, 166] on span "Open Sans" at bounding box center [143, 167] width 20 height 6
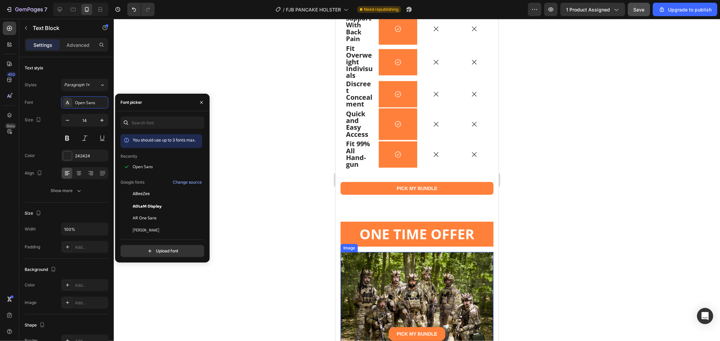
scroll to position [5064, 0]
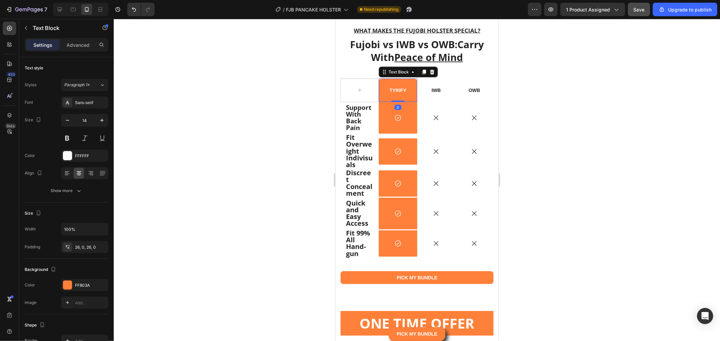
click at [396, 93] on p "TYRIFY" at bounding box center [397, 90] width 37 height 6
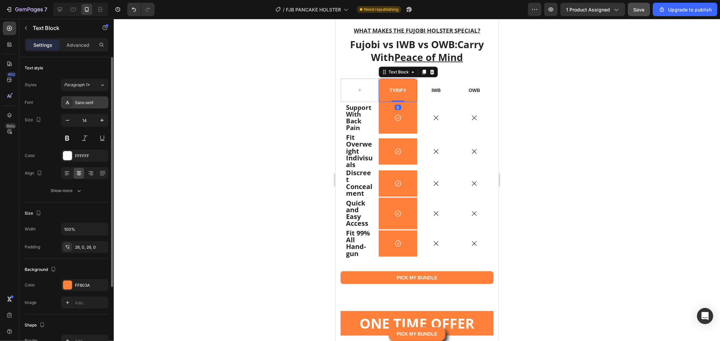
click at [85, 97] on div "Sans-serif" at bounding box center [84, 103] width 47 height 12
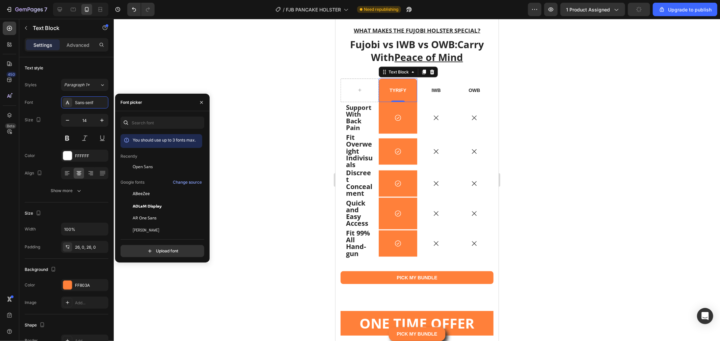
drag, startPoint x: 146, startPoint y: 170, endPoint x: 217, endPoint y: 160, distance: 71.7
click at [146, 212] on div "Open Sans" at bounding box center [161, 218] width 82 height 12
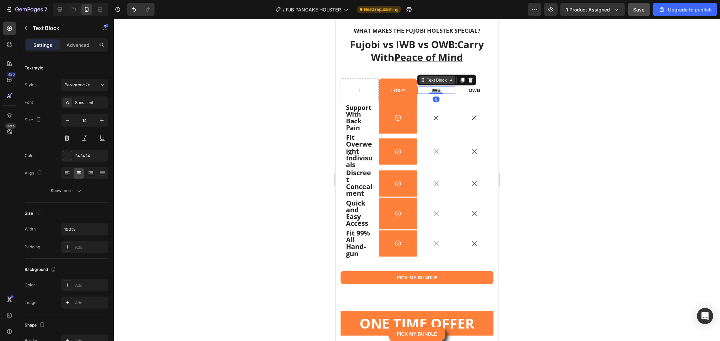
click at [428, 85] on div "Text Block" at bounding box center [446, 80] width 59 height 11
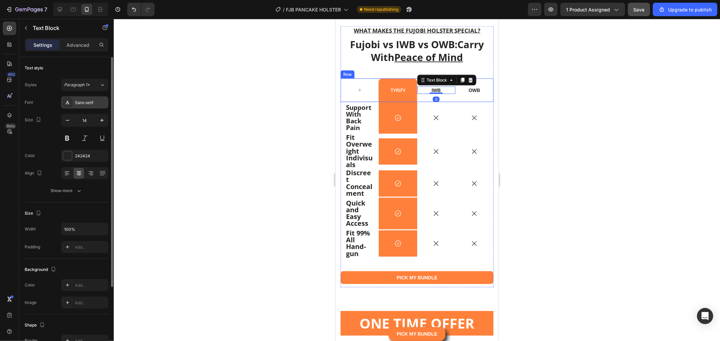
click at [92, 105] on div "Sans-serif" at bounding box center [91, 103] width 32 height 6
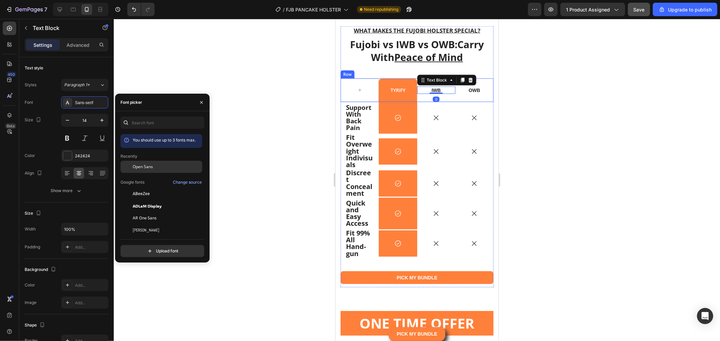
click at [155, 166] on div "Open Sans" at bounding box center [167, 167] width 68 height 6
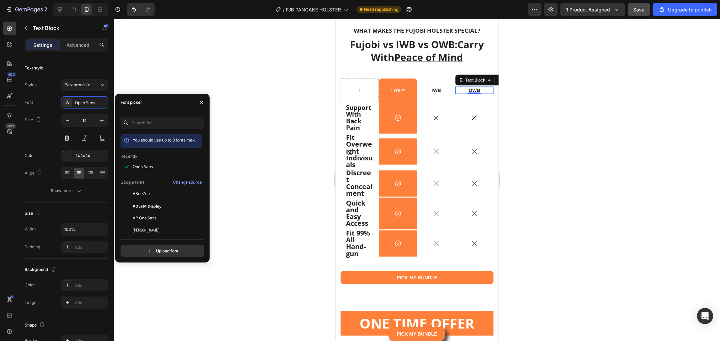
click at [475, 93] on strong "OWB" at bounding box center [473, 89] width 11 height 5
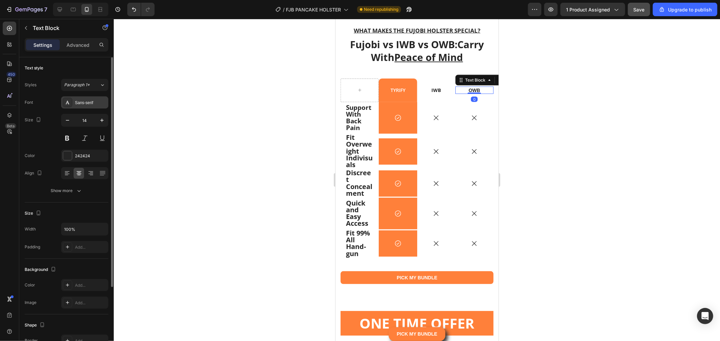
click at [97, 103] on div "Sans-serif" at bounding box center [91, 103] width 32 height 6
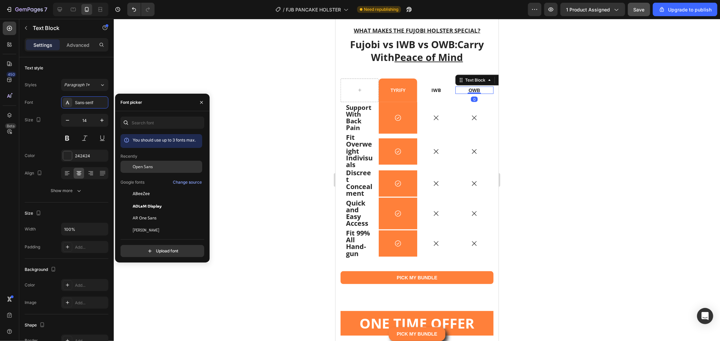
click at [154, 167] on div "Open Sans" at bounding box center [167, 167] width 68 height 6
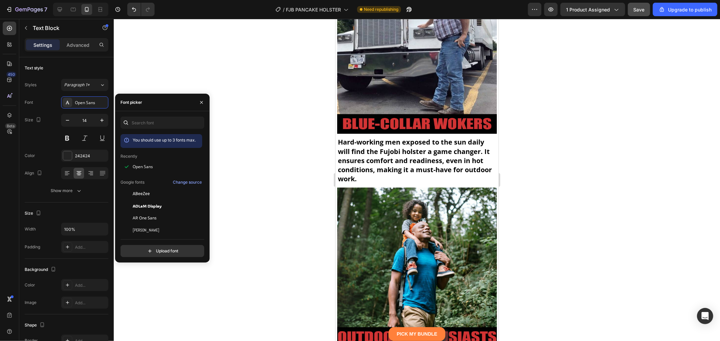
scroll to position [5031, 0]
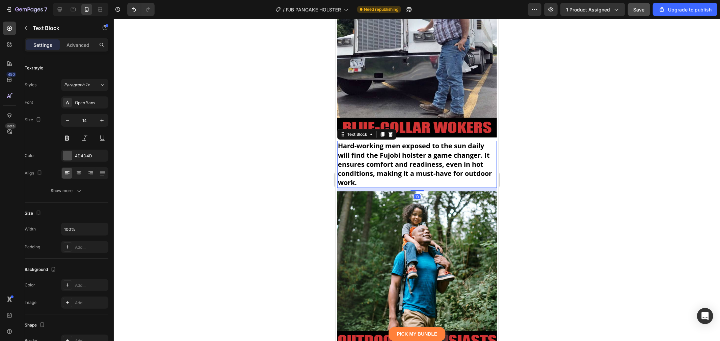
click at [398, 164] on strong "Hard-working men exposed to the sun daily will find the Fujobi holster a game c…" at bounding box center [414, 164] width 154 height 46
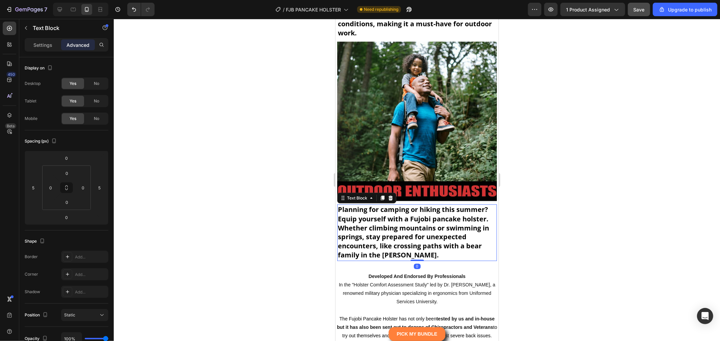
click at [424, 212] on strong "Planning for camping or hiking this summer? Equip yourself with a Fujobi pancak…" at bounding box center [412, 232] width 151 height 55
click at [425, 304] on p "Developed And Endorsed By Professionals In the "Holster Comfort Assessment Stud…" at bounding box center [417, 319] width 162 height 93
click at [38, 43] on p "Settings" at bounding box center [42, 45] width 19 height 7
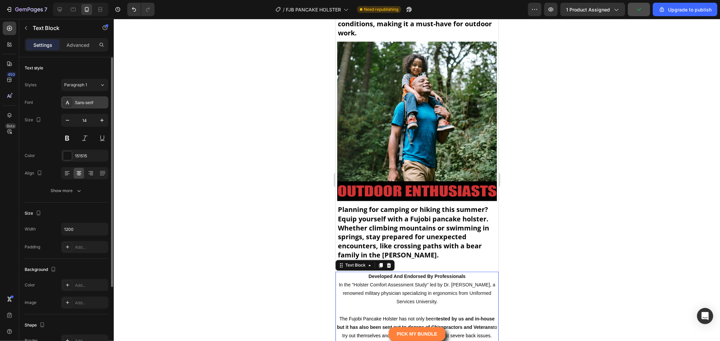
click at [90, 105] on div "Sans-serif" at bounding box center [91, 103] width 32 height 6
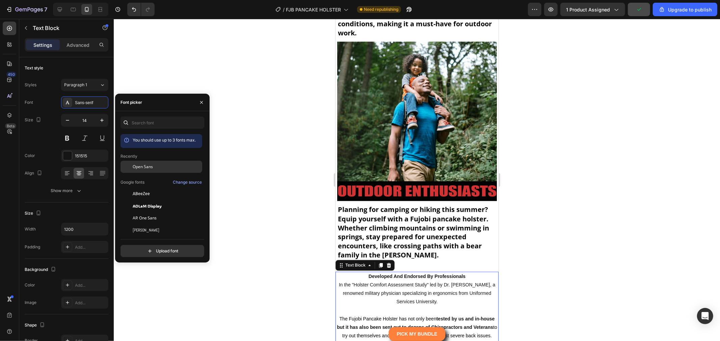
click at [149, 164] on span "Open Sans" at bounding box center [143, 167] width 20 height 6
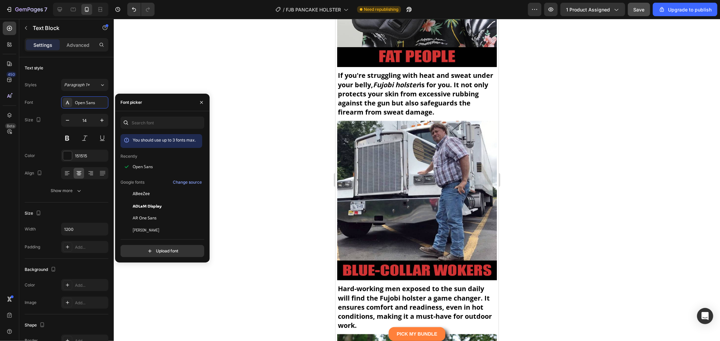
scroll to position [4881, 0]
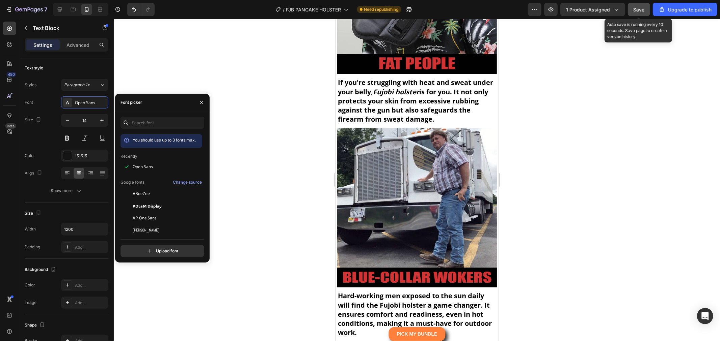
click at [648, 8] on button "Save" at bounding box center [639, 9] width 22 height 13
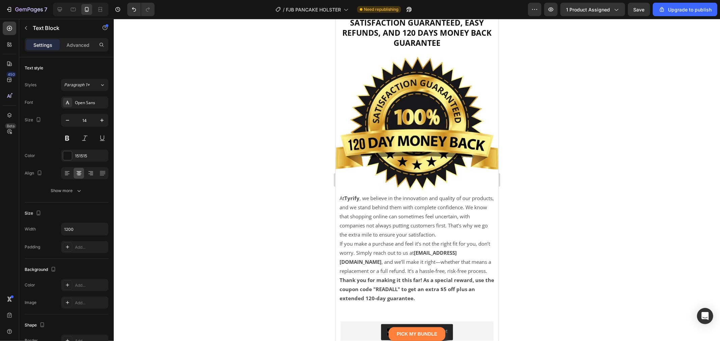
scroll to position [7581, 0]
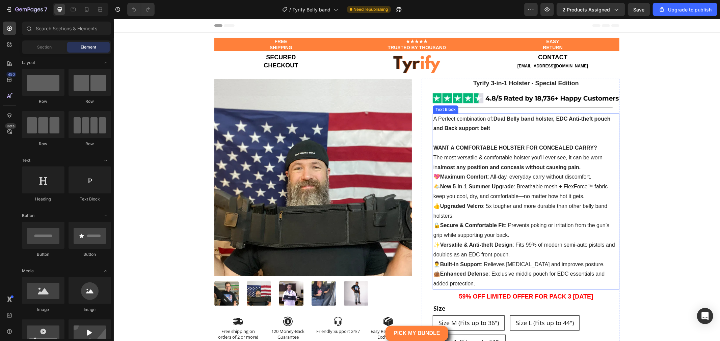
scroll to position [37, 0]
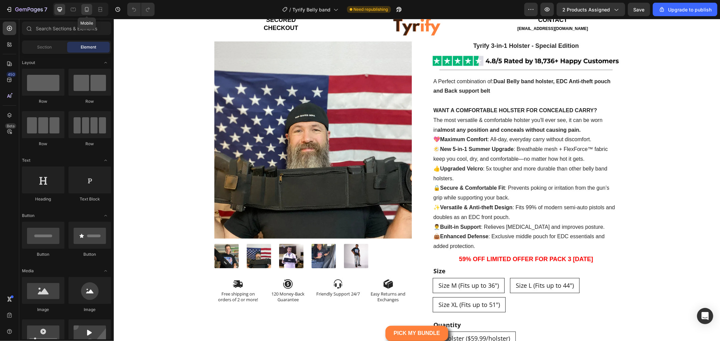
click at [83, 10] on icon at bounding box center [86, 9] width 7 height 7
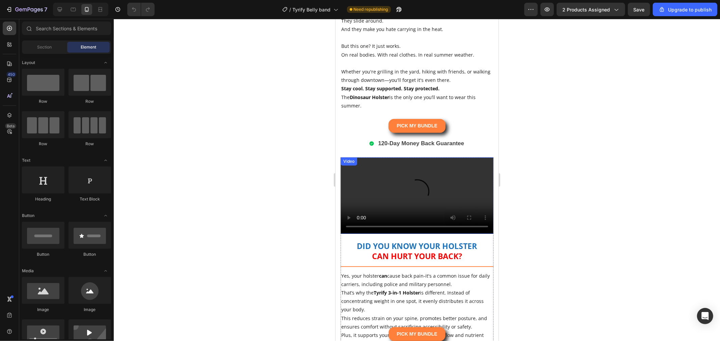
scroll to position [1649, 0]
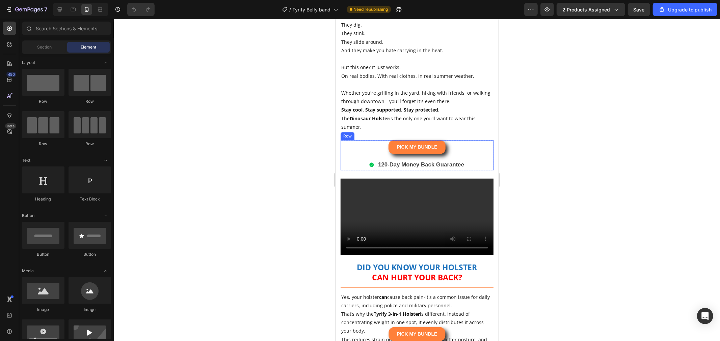
click at [465, 170] on div "PICK MY BUNDLE Button Row 120-Day Money Back Guarantee Item List" at bounding box center [416, 155] width 153 height 30
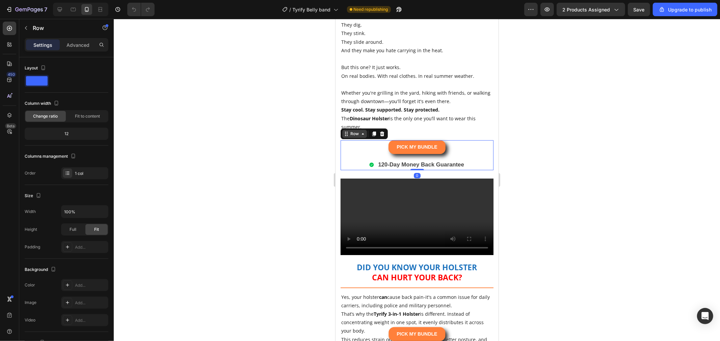
click at [356, 137] on div "Row" at bounding box center [354, 134] width 11 height 6
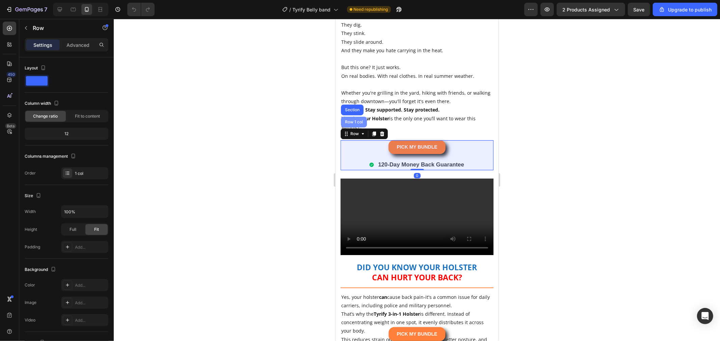
click at [358, 124] on div "Row 1 col" at bounding box center [353, 122] width 21 height 4
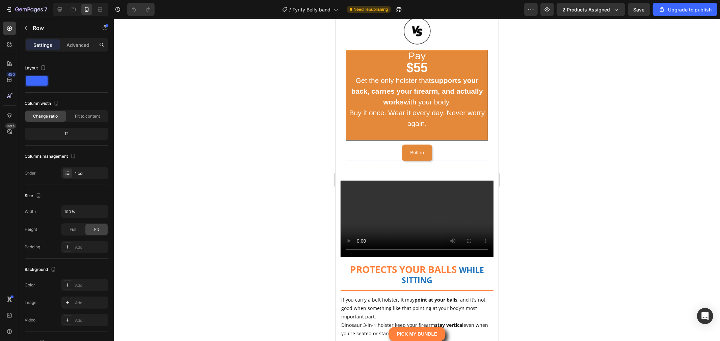
scroll to position [2287, 0]
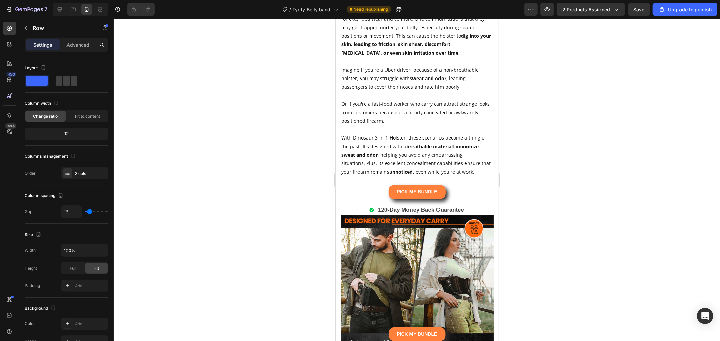
scroll to position [2887, 0]
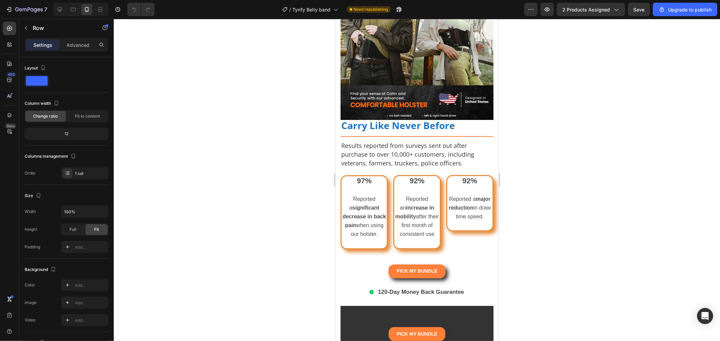
drag, startPoint x: 416, startPoint y: 126, endPoint x: 848, endPoint y: 164, distance: 433.9
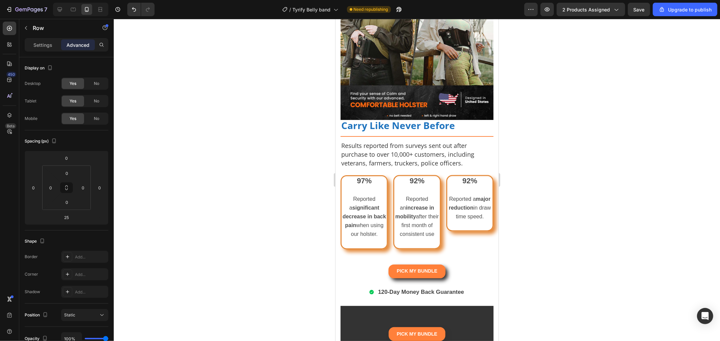
click at [518, 147] on div at bounding box center [417, 180] width 606 height 323
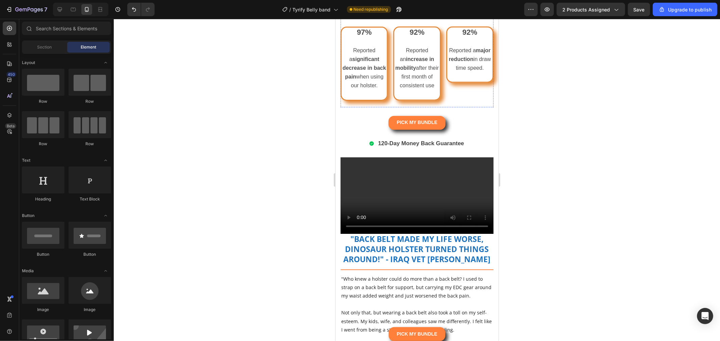
scroll to position [3224, 0]
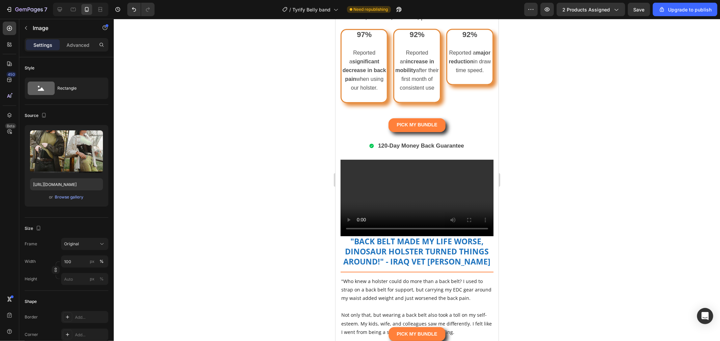
drag, startPoint x: 411, startPoint y: 133, endPoint x: 427, endPoint y: 137, distance: 15.9
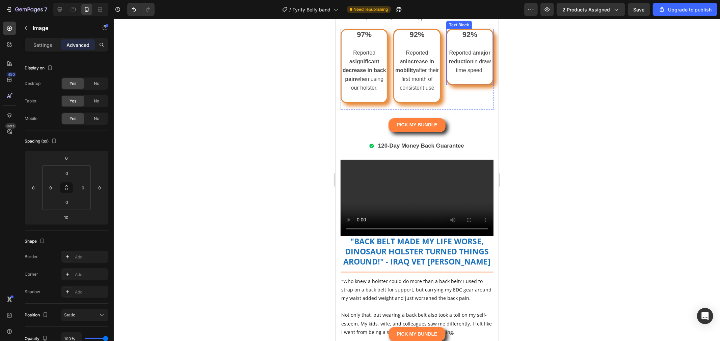
click at [463, 39] on strong "92%" at bounding box center [469, 34] width 15 height 8
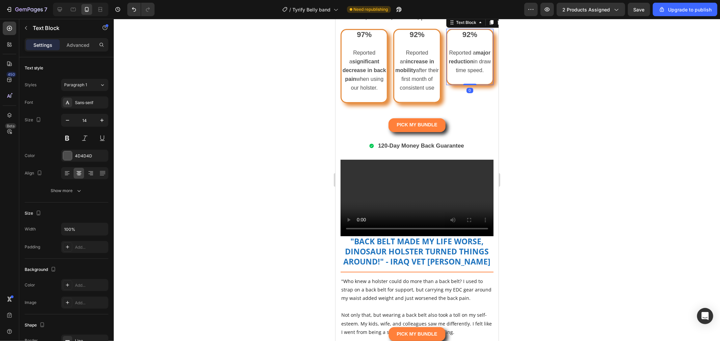
click at [466, 48] on p "Rich Text Editor. Editing area: main" at bounding box center [469, 44] width 44 height 8
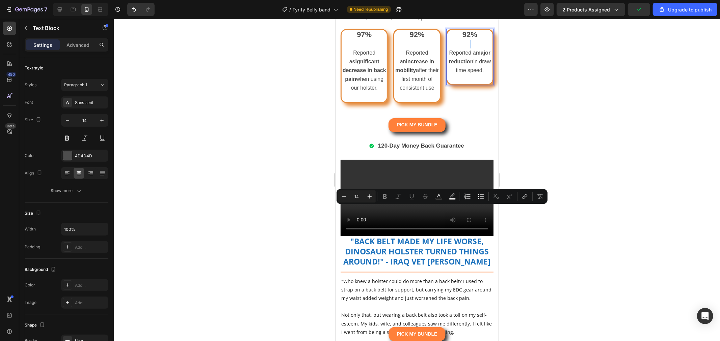
click at [469, 48] on p "Rich Text Editor. Editing area: main" at bounding box center [469, 44] width 44 height 8
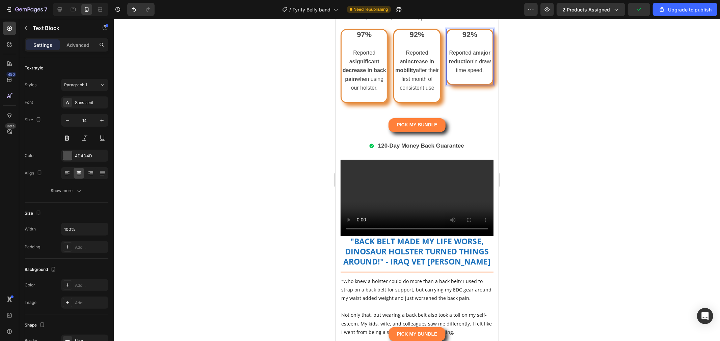
click at [465, 75] on p "Reported a major reduction in draw time speed." at bounding box center [469, 62] width 44 height 27
click at [465, 48] on p "Rich Text Editor. Editing area: main" at bounding box center [469, 44] width 44 height 8
click at [414, 48] on p at bounding box center [416, 44] width 44 height 8
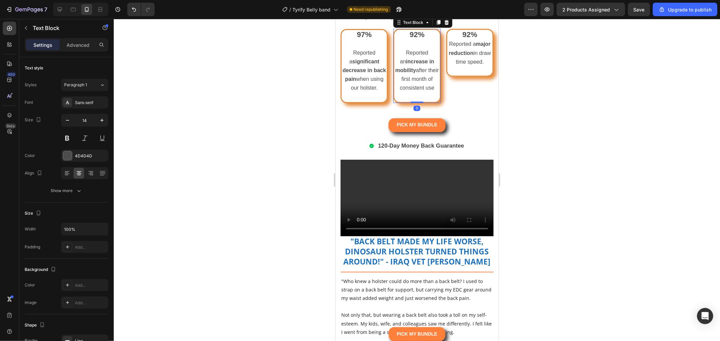
click at [413, 48] on p at bounding box center [416, 44] width 44 height 8
click at [413, 48] on p "Rich Text Editor. Editing area: main" at bounding box center [416, 44] width 44 height 8
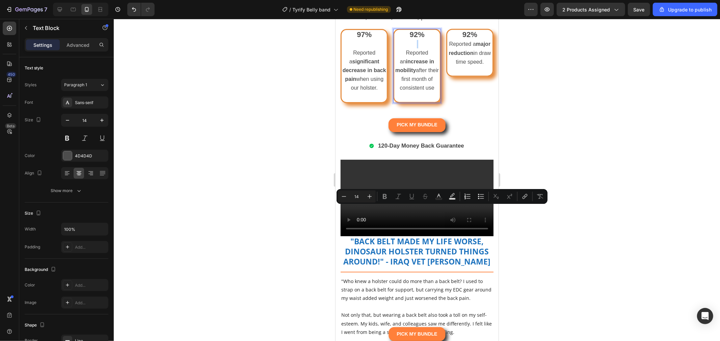
click at [414, 48] on p "Rich Text Editor. Editing area: main" at bounding box center [416, 44] width 44 height 8
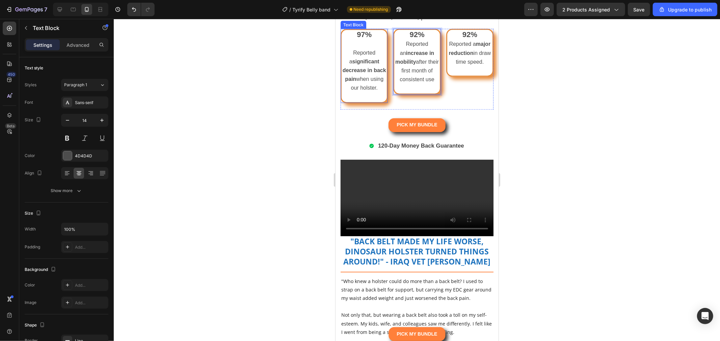
click at [366, 48] on p at bounding box center [364, 44] width 44 height 8
click at [366, 48] on p "Rich Text Editor. Editing area: main" at bounding box center [364, 44] width 44 height 8
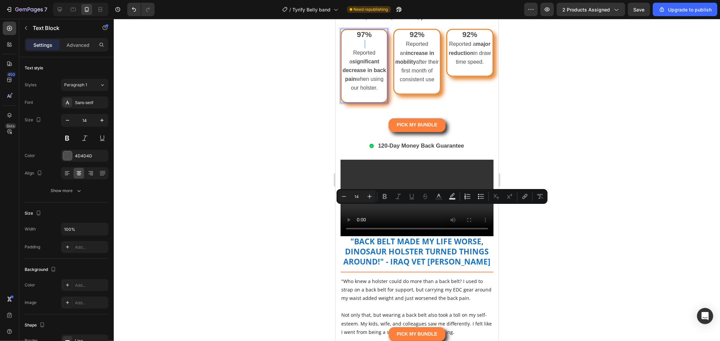
click at [366, 48] on p "Rich Text Editor. Editing area: main" at bounding box center [364, 44] width 44 height 8
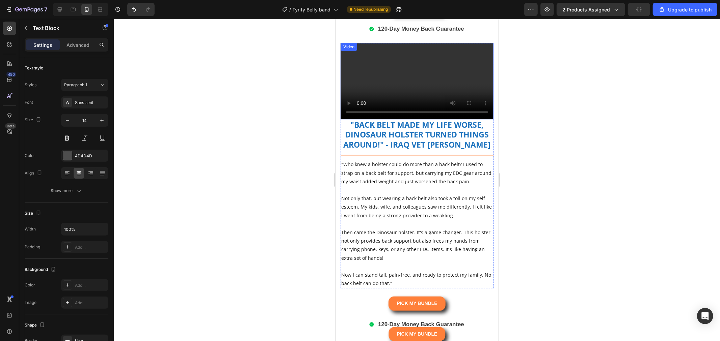
scroll to position [3337, 0]
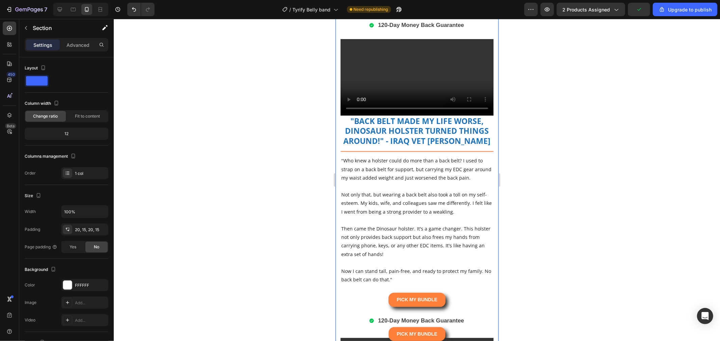
click at [482, 30] on div "120-Day Money Back Guarantee" at bounding box center [416, 25] width 153 height 11
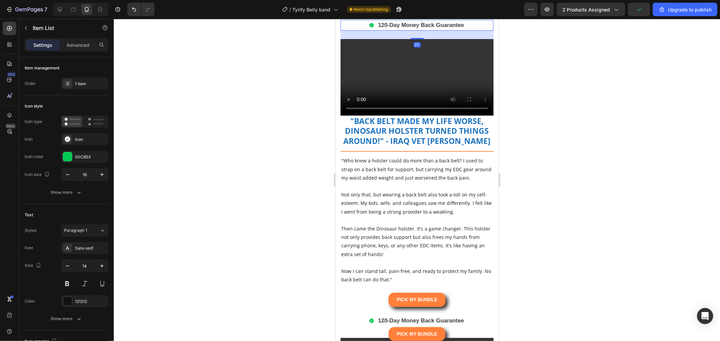
click at [361, 16] on div "Item List" at bounding box center [358, 13] width 19 height 6
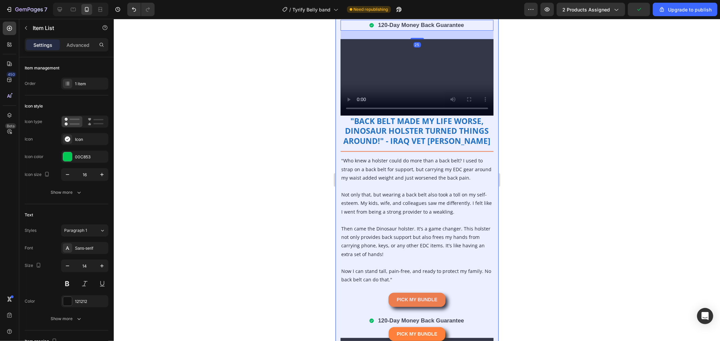
click at [357, 7] on div "Section" at bounding box center [351, 1] width 23 height 11
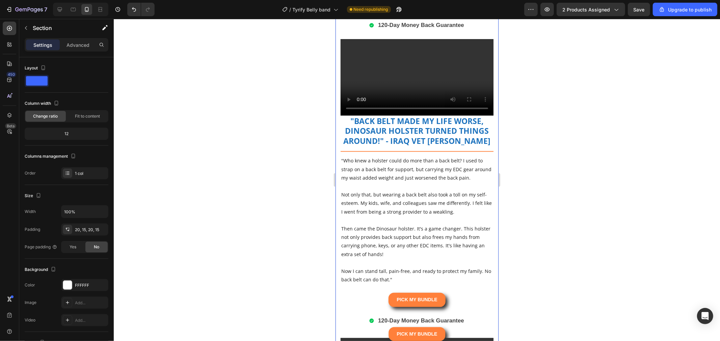
click at [463, 20] on div "PICK MY BUNDLE Button" at bounding box center [416, 8] width 153 height 22
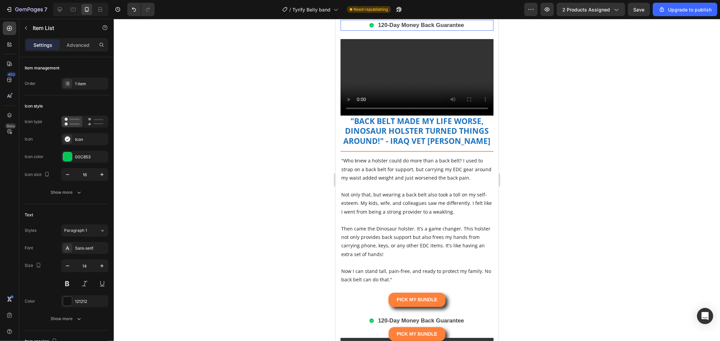
click at [463, 30] on div "120-Day Money Back Guarantee" at bounding box center [416, 25] width 153 height 11
click at [364, 16] on div "Item List" at bounding box center [358, 13] width 19 height 6
click at [467, 11] on div "PICK MY BUNDLE Button" at bounding box center [416, 4] width 153 height 14
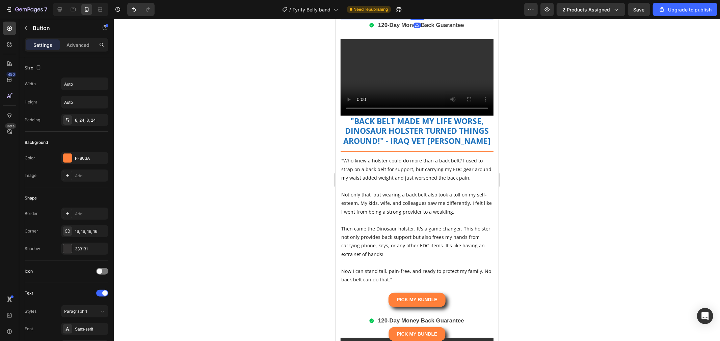
click at [548, 193] on div at bounding box center [417, 180] width 606 height 323
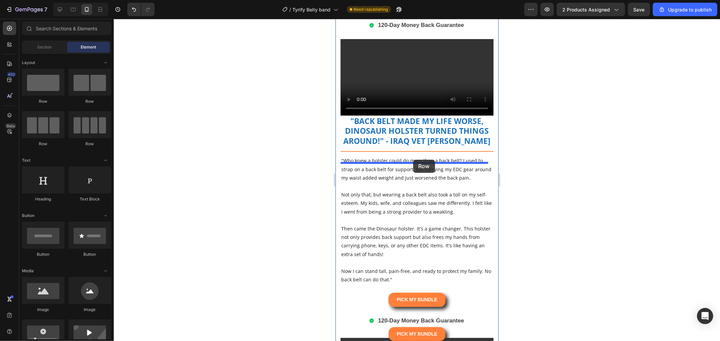
drag, startPoint x: 489, startPoint y: 137, endPoint x: 413, endPoint y: 159, distance: 79.5
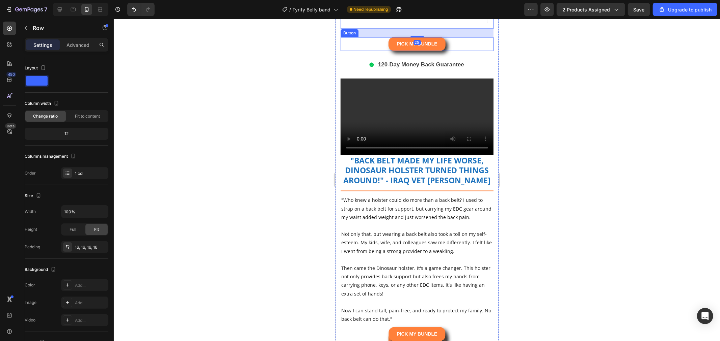
drag, startPoint x: 457, startPoint y: 215, endPoint x: 448, endPoint y: 212, distance: 8.8
click at [456, 51] on div "PICK MY BUNDLE Button" at bounding box center [416, 44] width 153 height 14
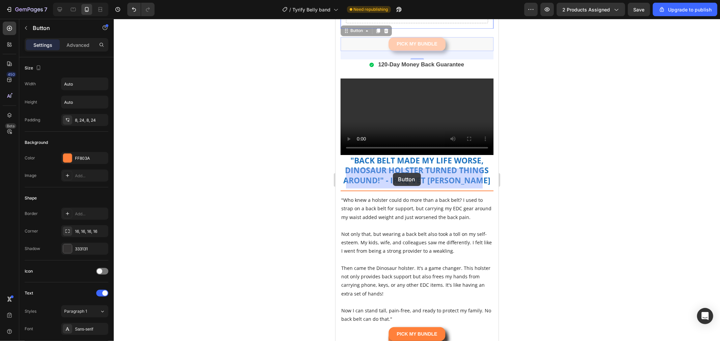
drag, startPoint x: 357, startPoint y: 196, endPoint x: 392, endPoint y: 173, distance: 41.9
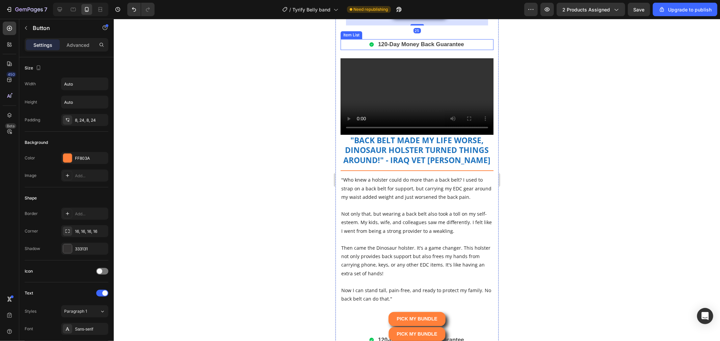
click at [418, 49] on p "120-Day Money Back Guarantee" at bounding box center [421, 44] width 86 height 9
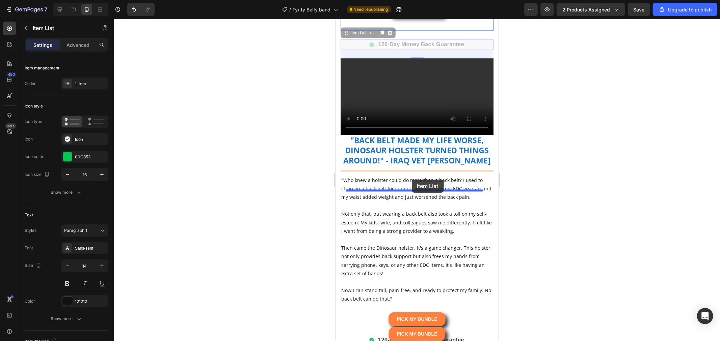
drag, startPoint x: 360, startPoint y: 197, endPoint x: 411, endPoint y: 180, distance: 54.0
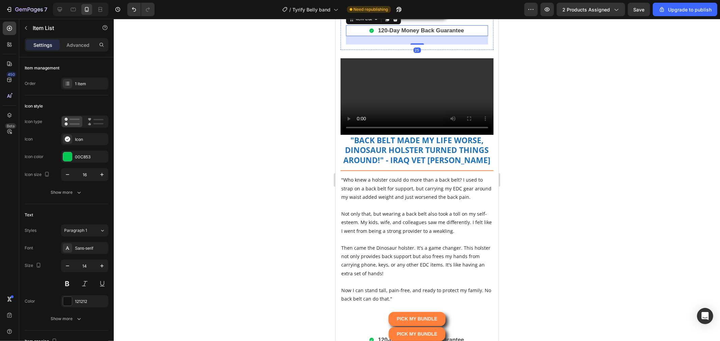
click at [454, 17] on div "PICK MY BUNDLE Button" at bounding box center [417, 10] width 142 height 14
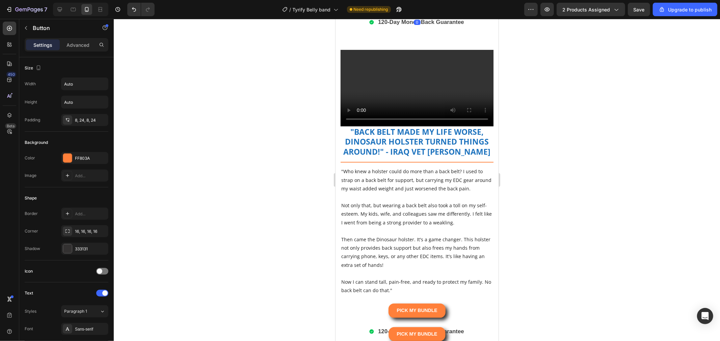
drag, startPoint x: 411, startPoint y: 189, endPoint x: 458, endPoint y: 180, distance: 47.4
click at [428, 17] on div "PICK MY BUNDLE Button 0" at bounding box center [417, 10] width 142 height 14
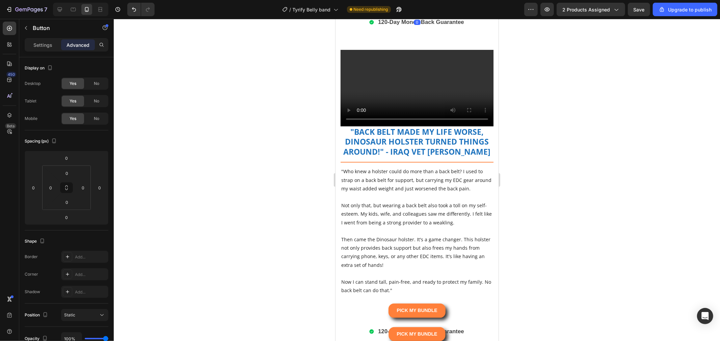
click at [547, 192] on div at bounding box center [417, 180] width 606 height 323
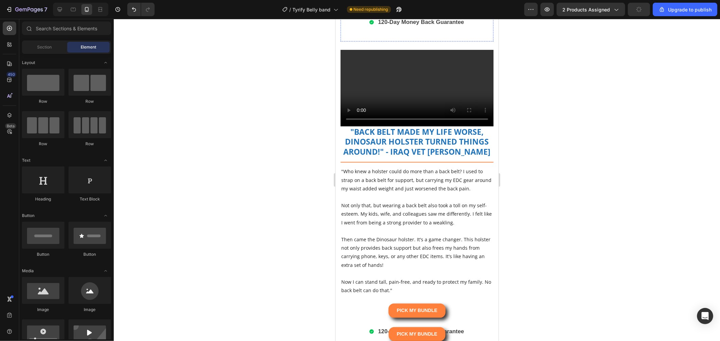
click at [369, 17] on div "PICK MY BUNDLE Button" at bounding box center [417, 10] width 142 height 14
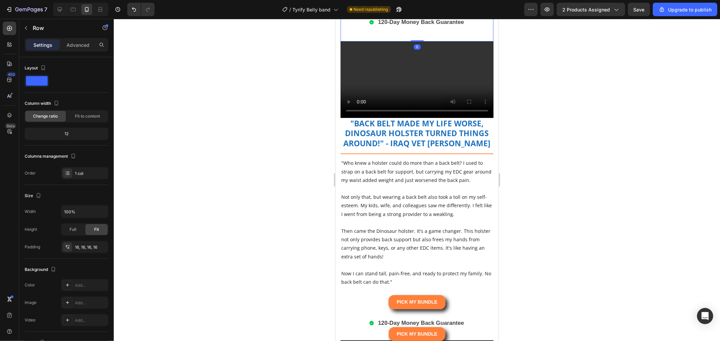
drag, startPoint x: 415, startPoint y: 214, endPoint x: 418, endPoint y: 197, distance: 17.9
click at [418, 41] on div "PICK MY BUNDLE Button 120-Day Money Back Guarantee Item List Row 0" at bounding box center [416, 19] width 153 height 44
click at [409, 36] on div "PICK MY BUNDLE Button 120-Day Money Back Guarantee Item List" at bounding box center [417, 19] width 142 height 33
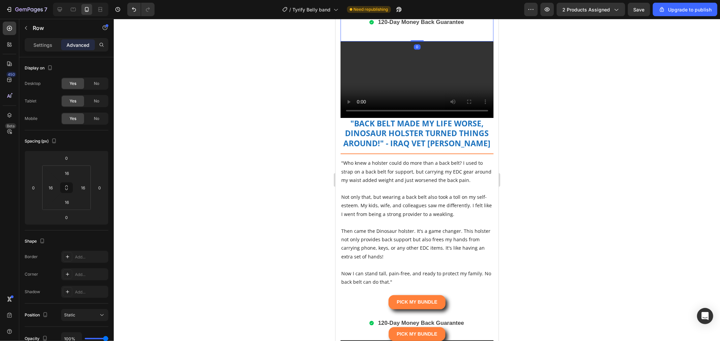
click at [409, 36] on div "PICK MY BUNDLE Button 120-Day Money Back Guarantee Item List" at bounding box center [417, 19] width 142 height 33
click at [401, 36] on div "PICK MY BUNDLE Button 120-Day Money Back Guarantee Item List" at bounding box center [417, 19] width 142 height 33
click at [419, 26] on p "120-Day Money Back Guarantee" at bounding box center [421, 22] width 86 height 9
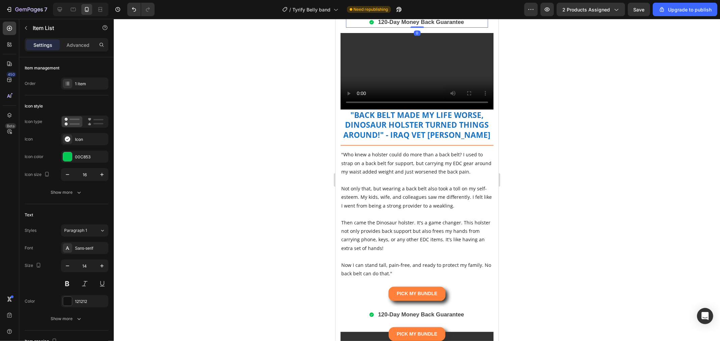
drag, startPoint x: 412, startPoint y: 200, endPoint x: 419, endPoint y: 181, distance: 20.7
click at [419, 27] on div "120-Day Money Back Guarantee Item List 0" at bounding box center [417, 22] width 142 height 11
type input "100%"
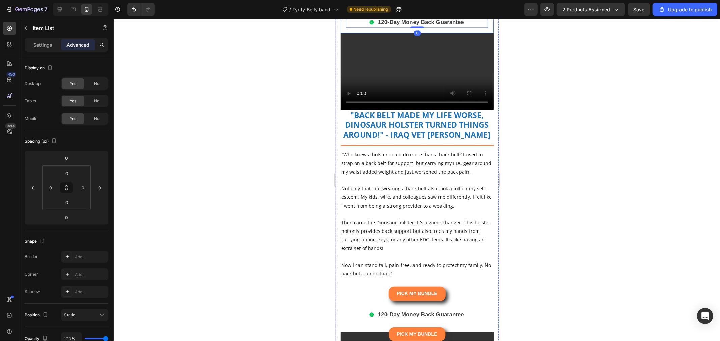
click at [485, 33] on div "PICK MY BUNDLE Button 120-Day Money Back Guarantee Item List 0 Row" at bounding box center [416, 14] width 153 height 35
drag, startPoint x: 379, startPoint y: 172, endPoint x: 367, endPoint y: 169, distance: 12.2
click at [379, 17] on div "PICK MY BUNDLE Button 0" at bounding box center [417, 10] width 142 height 14
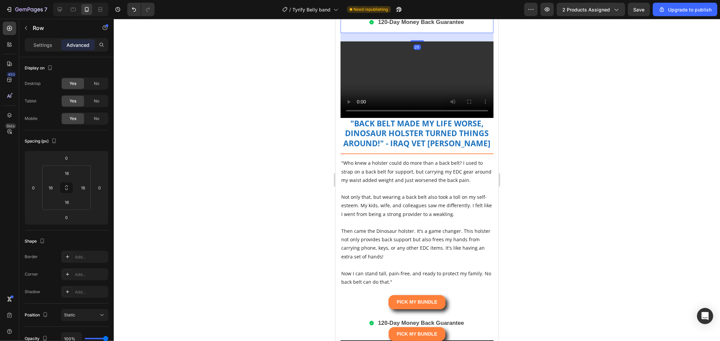
drag, startPoint x: 412, startPoint y: 196, endPoint x: 463, endPoint y: 200, distance: 51.1
click at [421, 33] on div "25" at bounding box center [416, 33] width 153 height 0
type input "25"
click at [554, 207] on div at bounding box center [417, 180] width 606 height 323
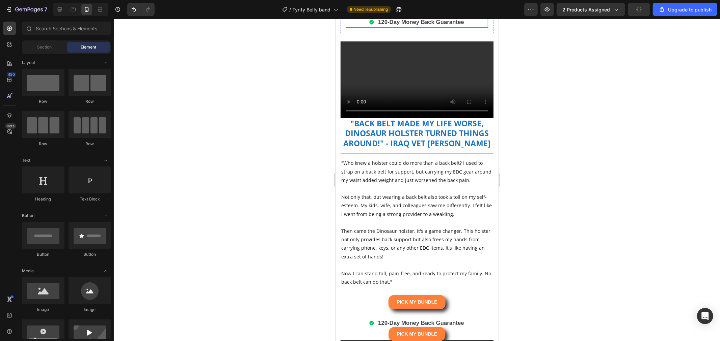
click at [459, 26] on p "120-Day Money Back Guarantee" at bounding box center [421, 22] width 86 height 9
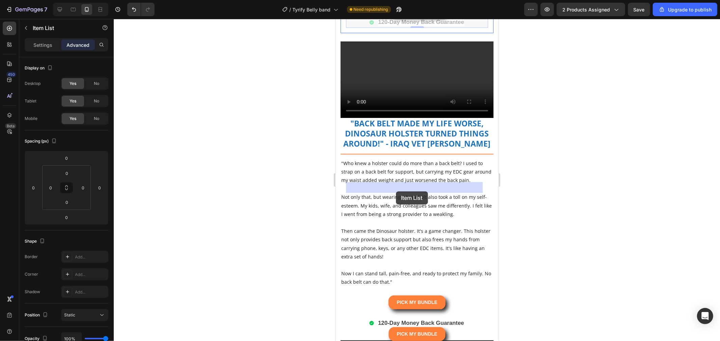
drag, startPoint x: 360, startPoint y: 175, endPoint x: 395, endPoint y: 191, distance: 39.3
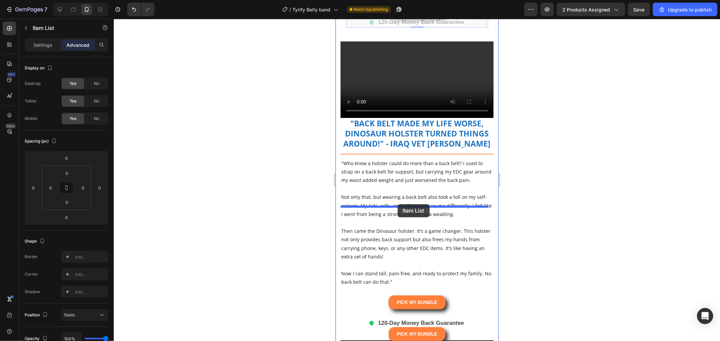
drag, startPoint x: 365, startPoint y: 176, endPoint x: 397, endPoint y: 204, distance: 42.1
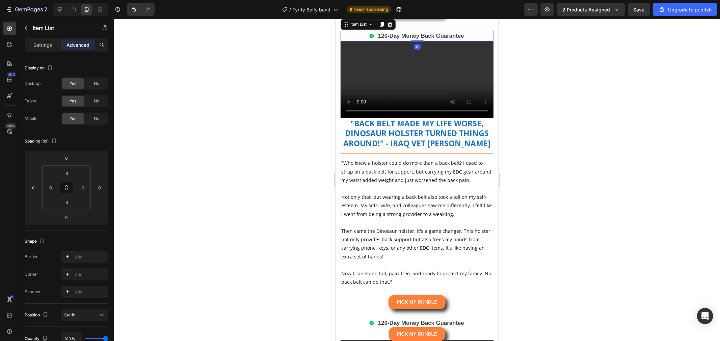
click at [552, 207] on div at bounding box center [417, 180] width 606 height 323
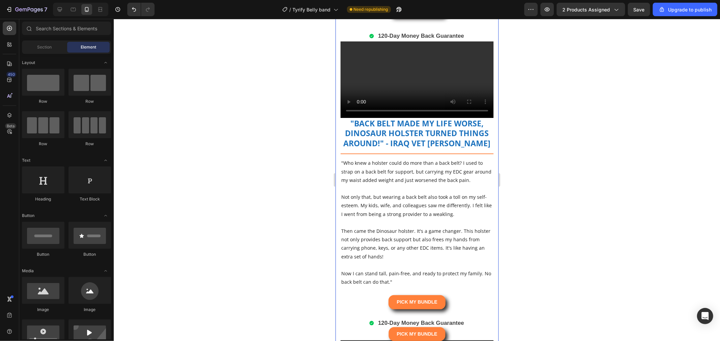
click at [451, 39] on strong "120-Day Money Back Guarantee" at bounding box center [421, 35] width 86 height 6
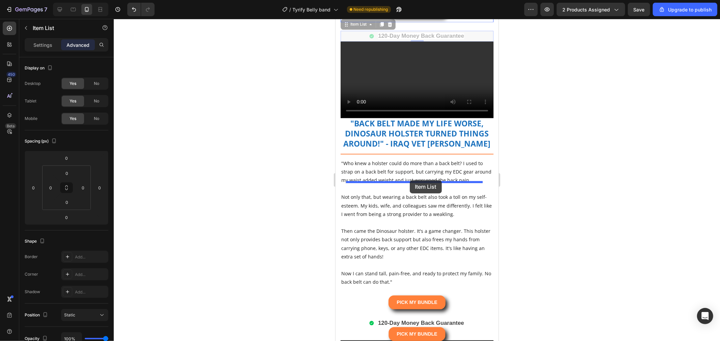
drag, startPoint x: 360, startPoint y: 187, endPoint x: 409, endPoint y: 180, distance: 50.0
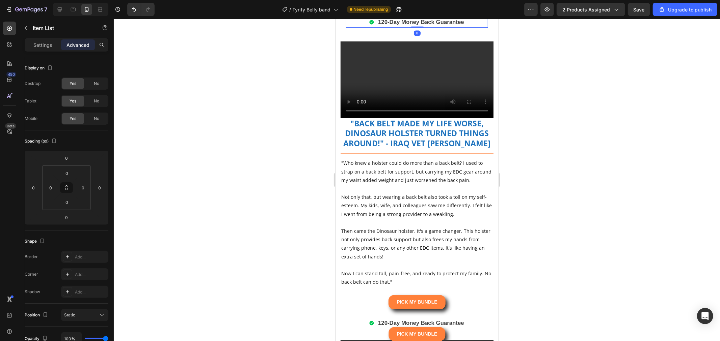
click at [371, 13] on div "Item List" at bounding box center [363, 10] width 19 height 6
click at [568, 180] on div at bounding box center [417, 180] width 606 height 323
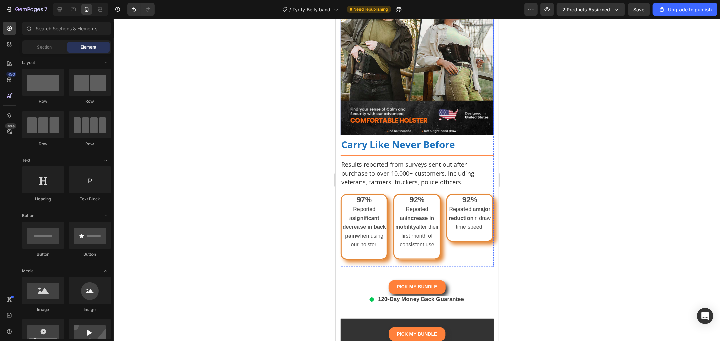
scroll to position [2962, 0]
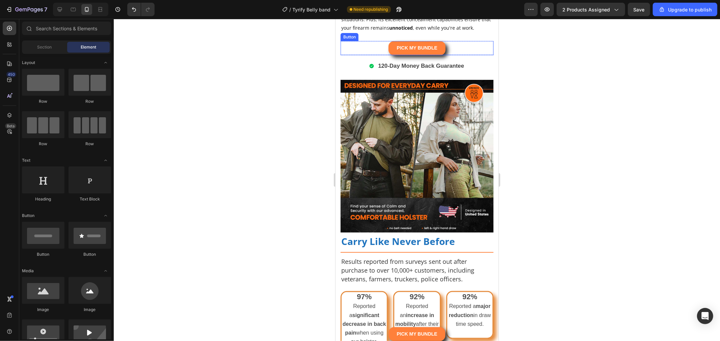
click at [462, 55] on div "PICK MY BUNDLE Button" at bounding box center [416, 48] width 153 height 14
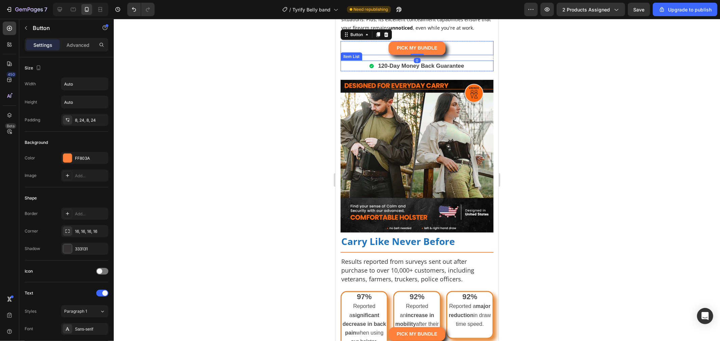
click at [432, 70] on p "120-Day Money Back Guarantee" at bounding box center [421, 65] width 86 height 9
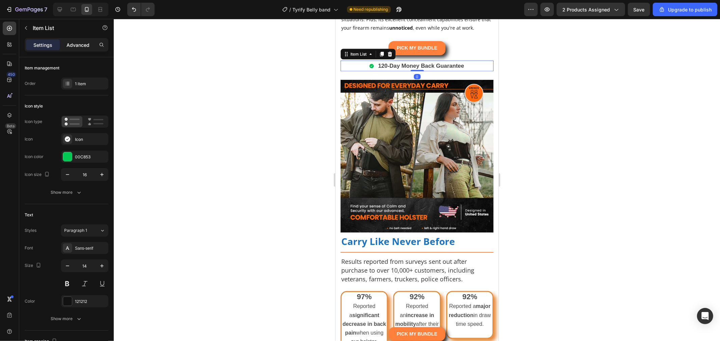
click at [68, 42] on p "Advanced" at bounding box center [77, 45] width 23 height 7
type input "100%"
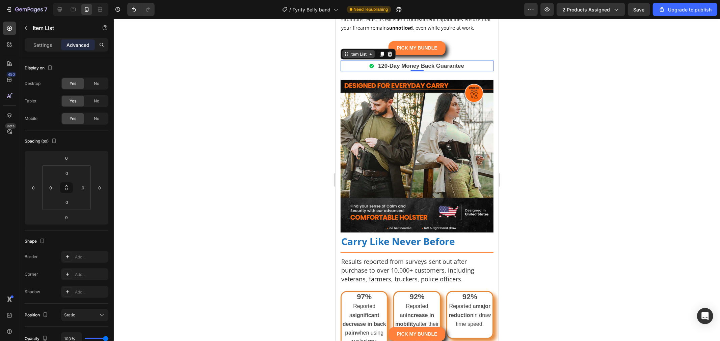
click at [366, 57] on div "Item List" at bounding box center [358, 54] width 19 height 6
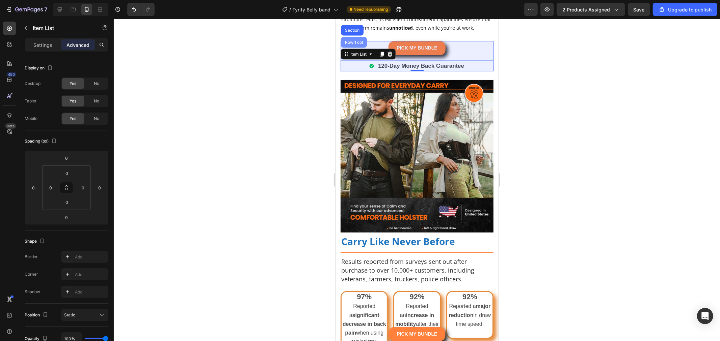
click at [361, 48] on div "Row 1 col" at bounding box center [353, 42] width 26 height 11
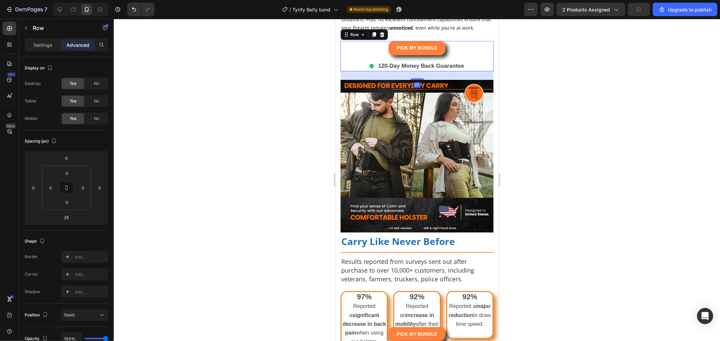
click at [475, 71] on div "PICK MY BUNDLE Button Row 120-Day Money Back Guarantee Item List" at bounding box center [416, 56] width 153 height 30
drag, startPoint x: 534, startPoint y: 239, endPoint x: 499, endPoint y: 232, distance: 36.1
click at [534, 240] on div at bounding box center [417, 180] width 606 height 323
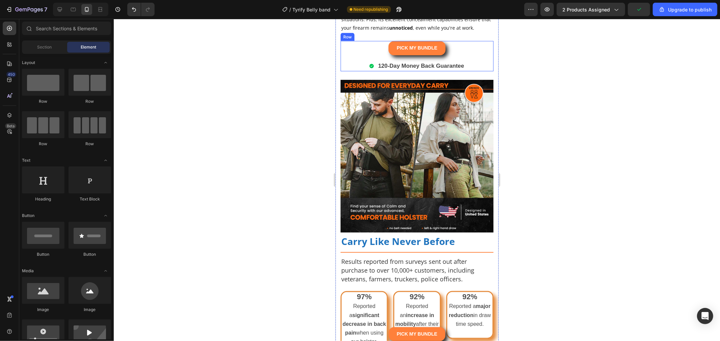
click at [474, 71] on div "PICK MY BUNDLE Button Row 120-Day Money Back Guarantee Item List" at bounding box center [416, 56] width 153 height 30
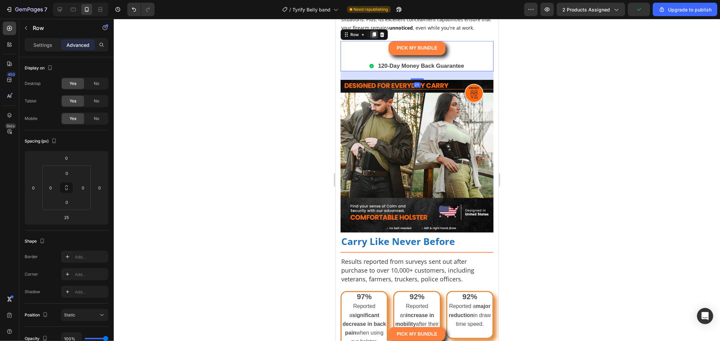
click at [373, 37] on icon at bounding box center [374, 34] width 4 height 5
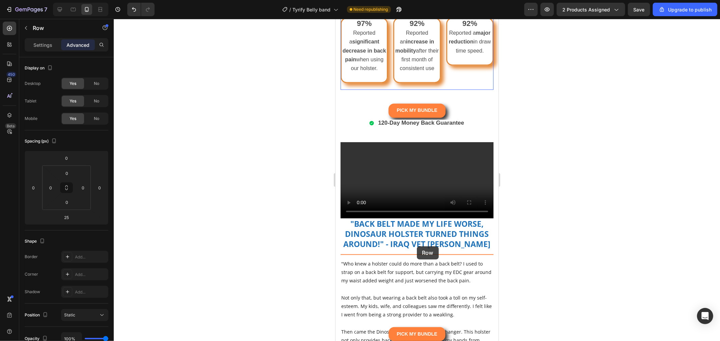
scroll to position [3337, 0]
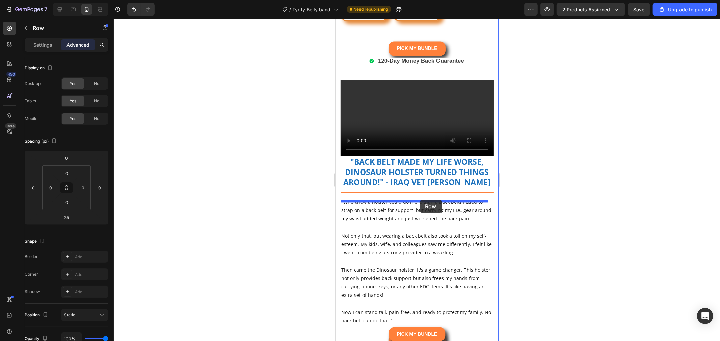
drag, startPoint x: 353, startPoint y: 243, endPoint x: 419, endPoint y: 200, distance: 79.3
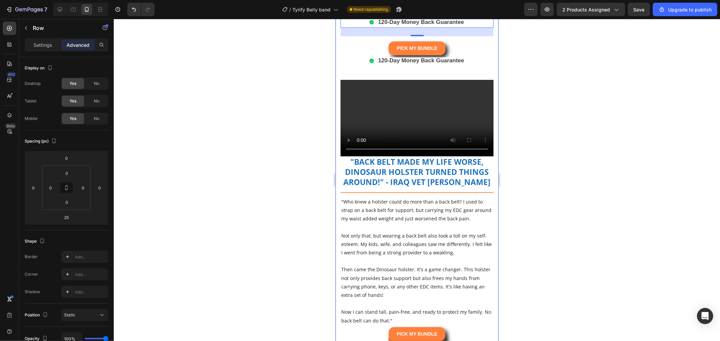
scroll to position [3298, 0]
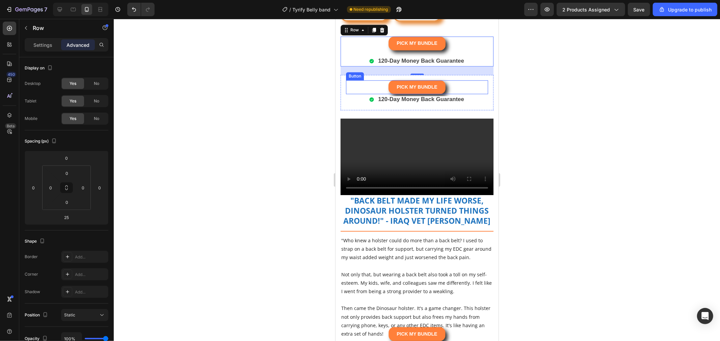
click at [468, 94] on div "PICK MY BUNDLE Button" at bounding box center [417, 87] width 142 height 14
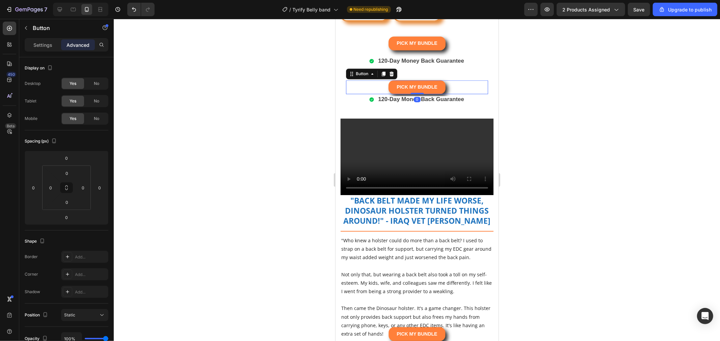
click at [395, 79] on div "Button" at bounding box center [371, 73] width 51 height 11
click at [392, 76] on icon at bounding box center [391, 73] width 4 height 5
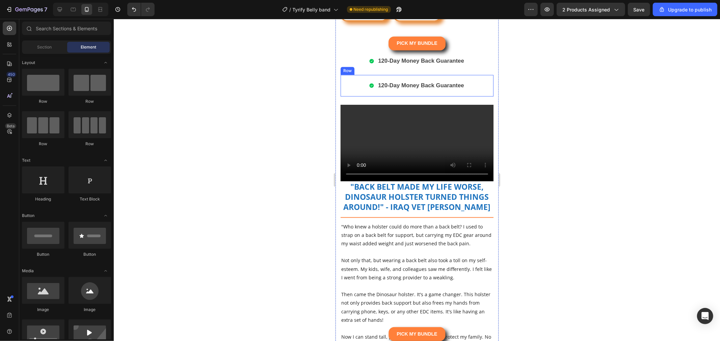
click at [472, 91] on div "120-Day Money Back Guarantee" at bounding box center [417, 85] width 142 height 11
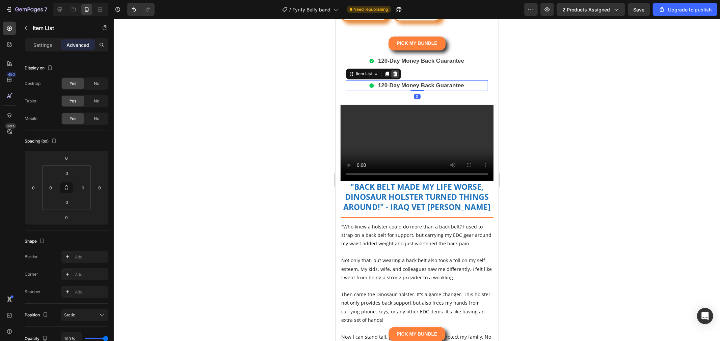
click at [394, 76] on icon at bounding box center [394, 73] width 5 height 5
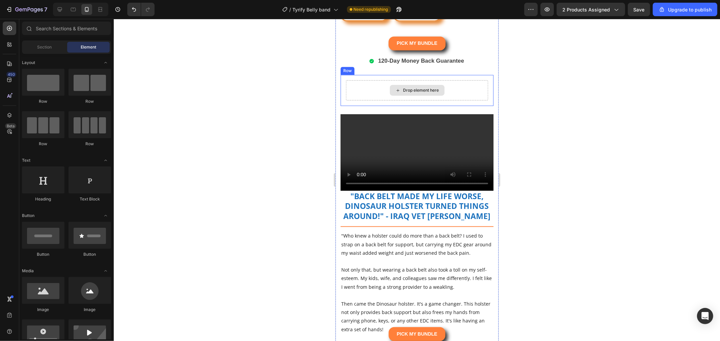
click at [372, 100] on div "Drop element here" at bounding box center [417, 90] width 142 height 20
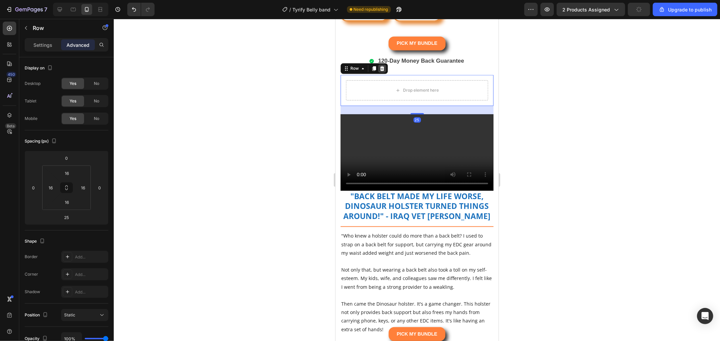
click at [384, 71] on icon at bounding box center [381, 67] width 5 height 5
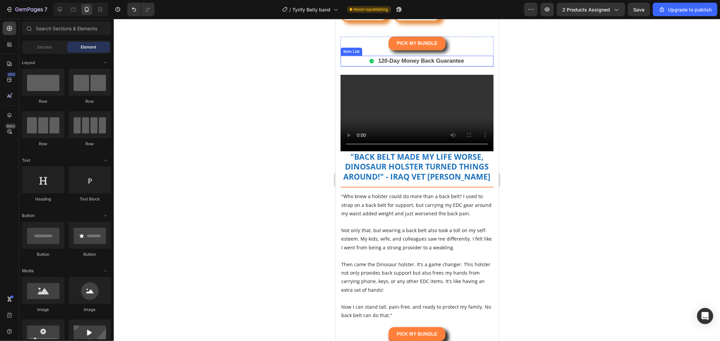
click at [462, 66] on div "120-Day Money Back Guarantee" at bounding box center [416, 60] width 153 height 11
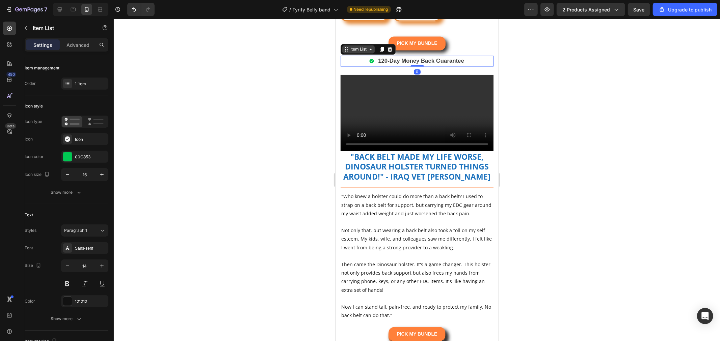
click at [366, 52] on div "Item List" at bounding box center [358, 49] width 19 height 6
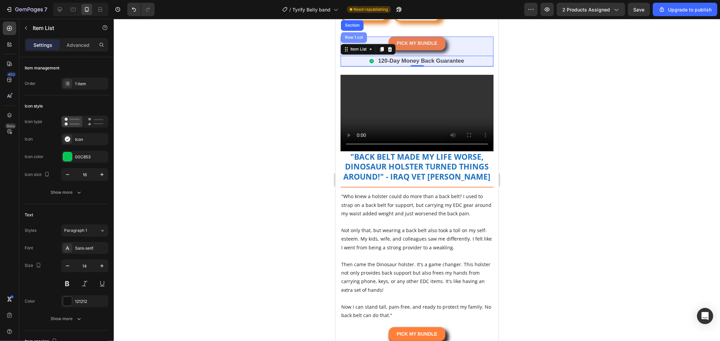
click at [358, 39] on div "Row 1 col" at bounding box center [353, 37] width 21 height 4
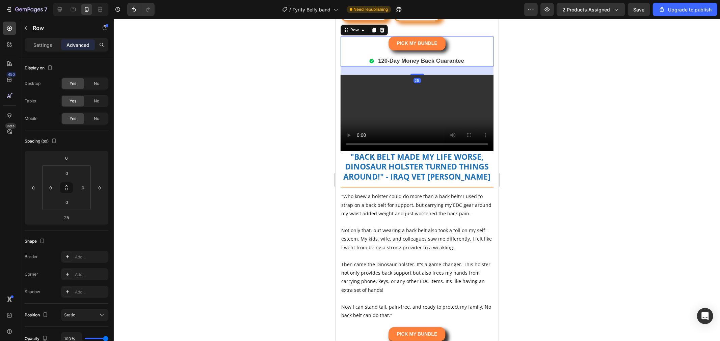
click at [554, 241] on div at bounding box center [417, 180] width 606 height 323
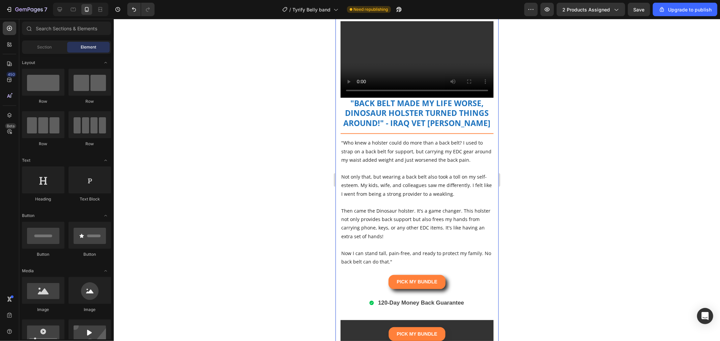
scroll to position [3448, 0]
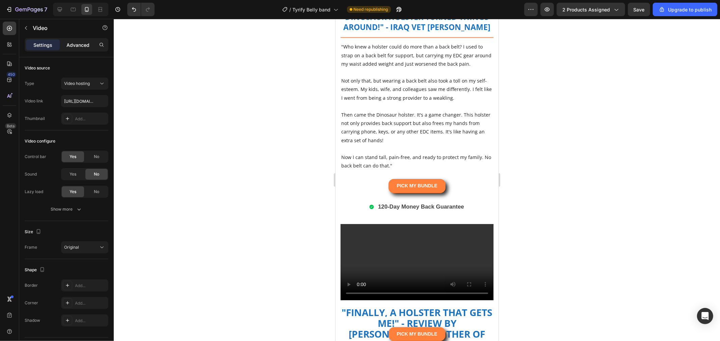
click at [72, 41] on div "Advanced" at bounding box center [78, 44] width 34 height 11
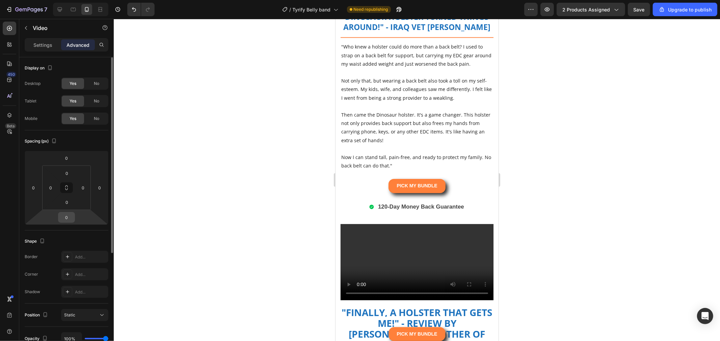
click at [69, 220] on input "0" at bounding box center [66, 218] width 13 height 10
type input "10"
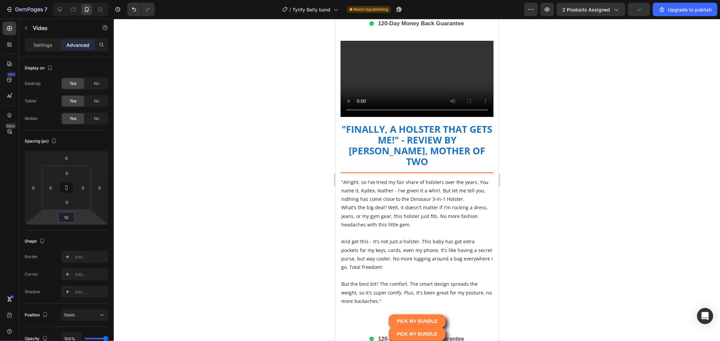
scroll to position [3635, 0]
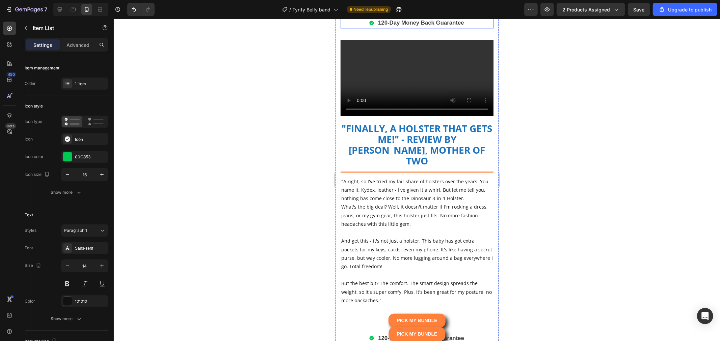
click at [473, 28] on div "120-Day Money Back Guarantee" at bounding box center [416, 22] width 153 height 11
click at [358, 16] on div "Item List" at bounding box center [367, 10] width 55 height 11
click at [359, 15] on div "Item List" at bounding box center [358, 11] width 32 height 8
click at [566, 212] on div at bounding box center [417, 180] width 606 height 323
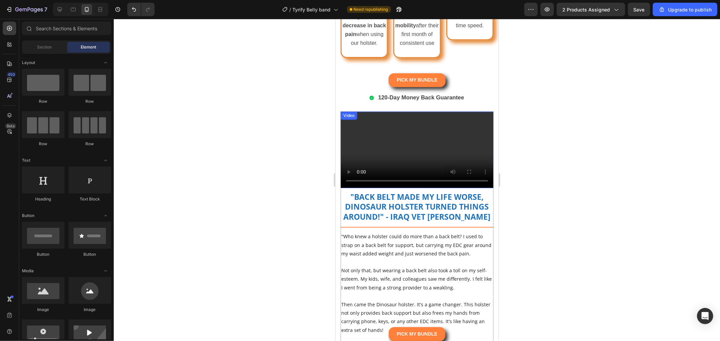
scroll to position [3260, 0]
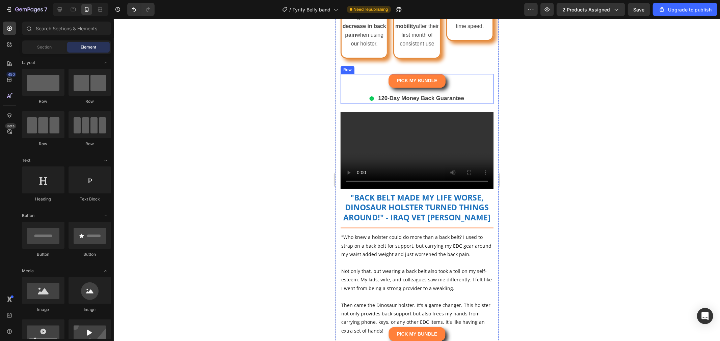
click at [468, 87] on div "PICK MY BUNDLE Button" at bounding box center [416, 81] width 153 height 14
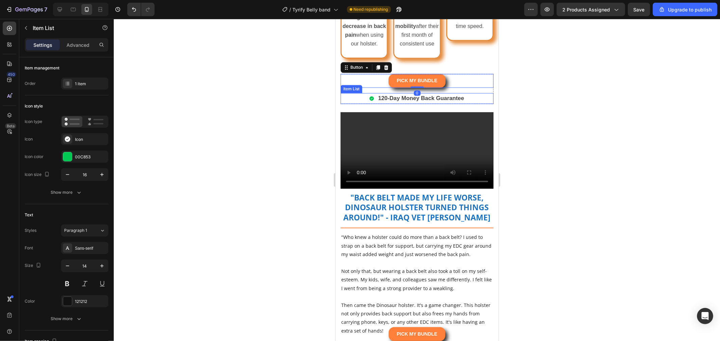
click at [473, 104] on div "120-Day Money Back Guarantee" at bounding box center [416, 98] width 153 height 11
click at [475, 104] on div "PICK MY BUNDLE Button Row 120-Day Money Back Guarantee Item List 0" at bounding box center [416, 89] width 153 height 30
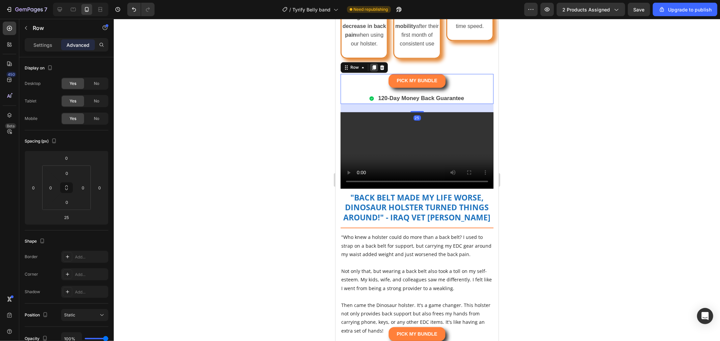
click at [376, 71] on div at bounding box center [373, 67] width 8 height 8
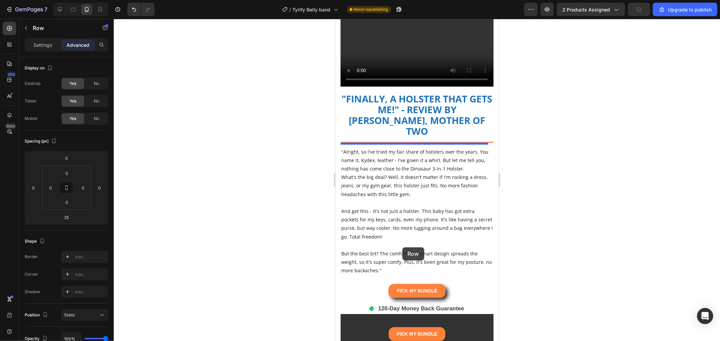
scroll to position [3710, 0]
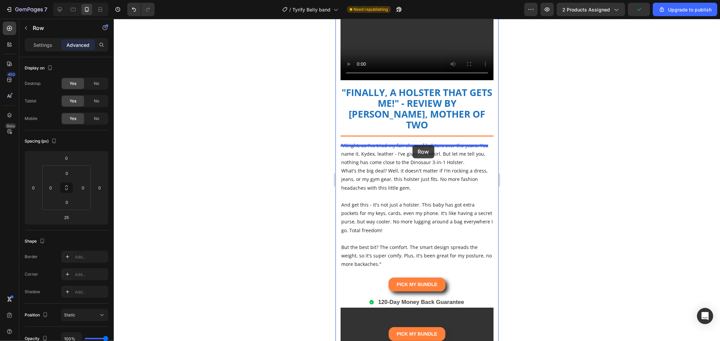
drag, startPoint x: 356, startPoint y: 274, endPoint x: 412, endPoint y: 145, distance: 140.4
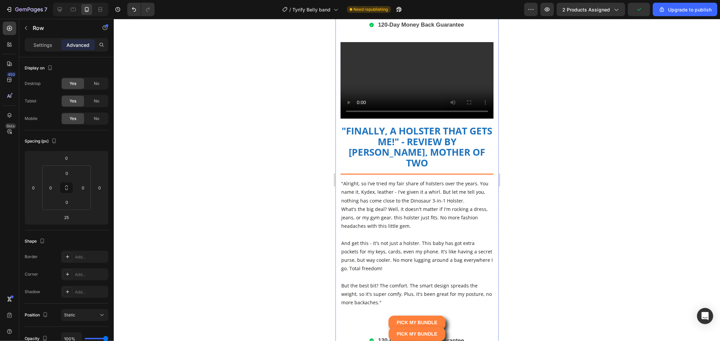
drag, startPoint x: 469, startPoint y: 188, endPoint x: 465, endPoint y: 186, distance: 4.3
click at [469, 11] on div "PICK MY BUNDLE Button" at bounding box center [416, 4] width 153 height 14
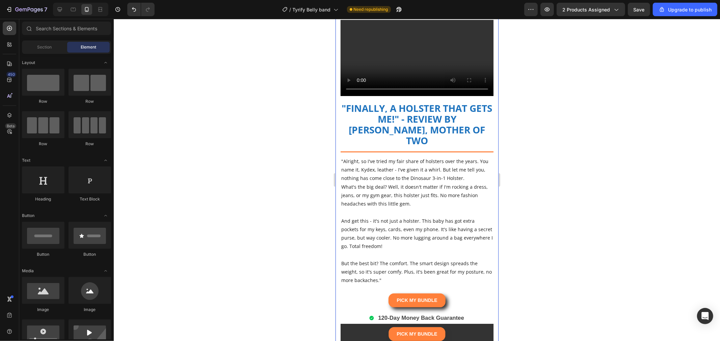
drag, startPoint x: 424, startPoint y: 192, endPoint x: 418, endPoint y: 192, distance: 5.4
click at [422, 7] on p "120-Day Money Back Guarantee" at bounding box center [421, 2] width 86 height 9
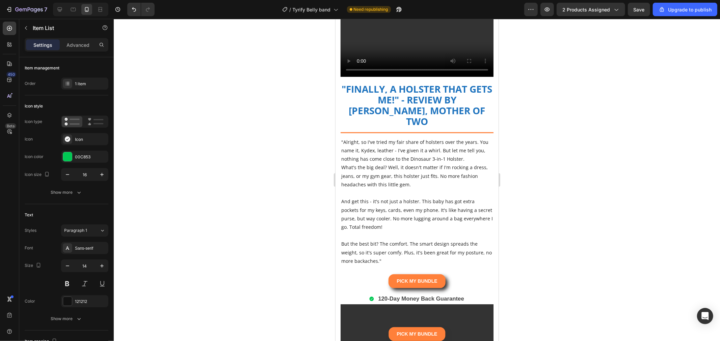
drag, startPoint x: 361, startPoint y: 160, endPoint x: 364, endPoint y: 153, distance: 7.0
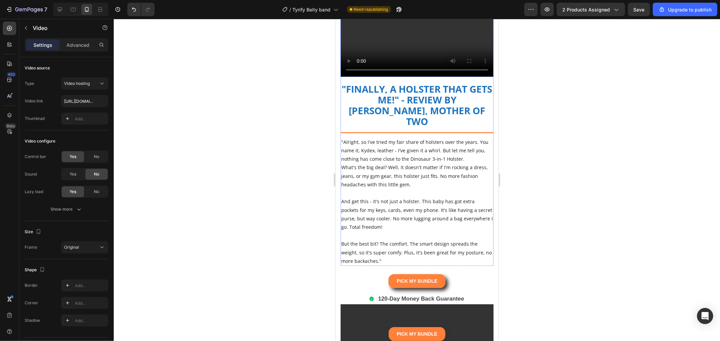
click at [394, 77] on video at bounding box center [416, 38] width 153 height 77
click at [76, 47] on p "Advanced" at bounding box center [77, 45] width 23 height 7
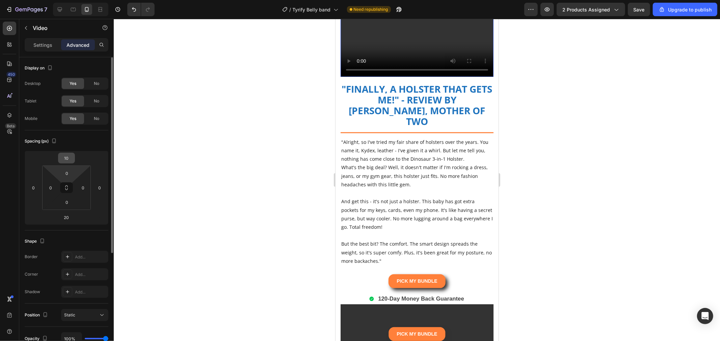
click at [72, 160] on input "10" at bounding box center [66, 158] width 13 height 10
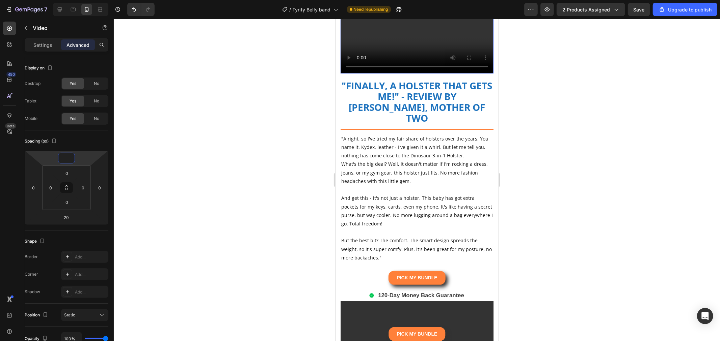
type input "0"
click at [417, 74] on video at bounding box center [416, 35] width 153 height 77
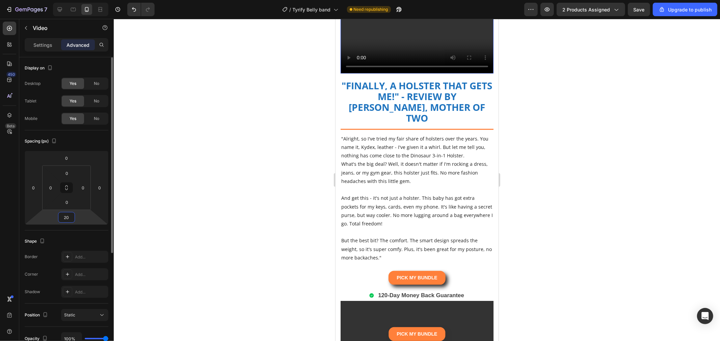
click at [65, 221] on input "20" at bounding box center [66, 218] width 13 height 10
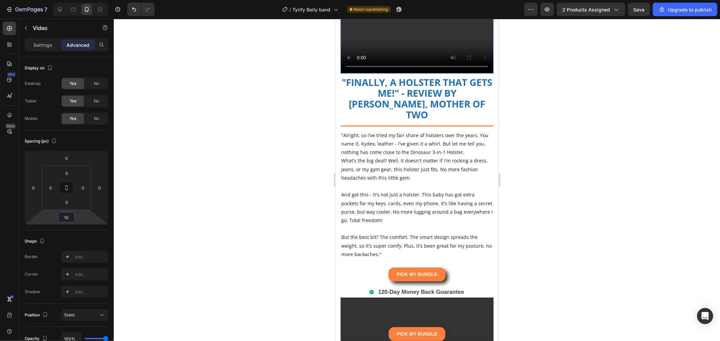
type input "10"
click at [408, 74] on video at bounding box center [416, 35] width 153 height 77
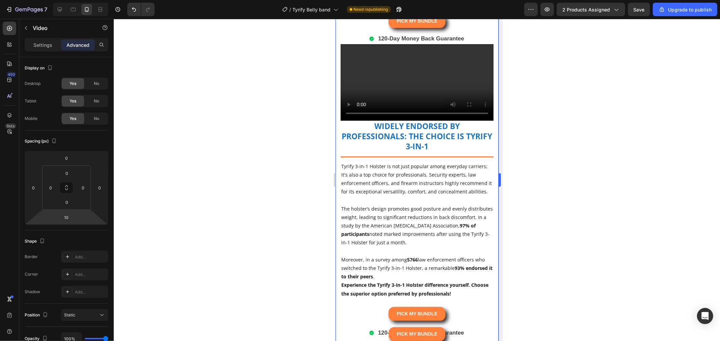
scroll to position [3934, 0]
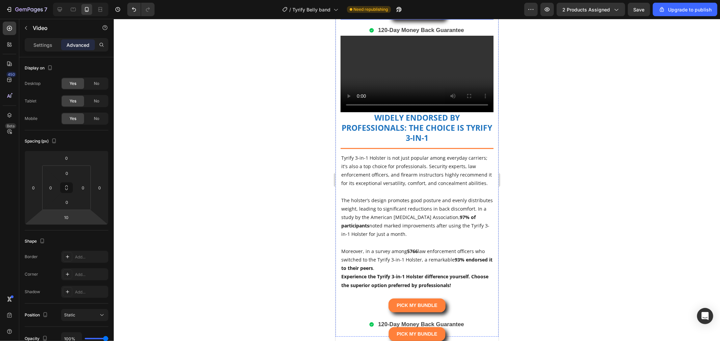
click at [460, 19] on div "PICK MY BUNDLE Button" at bounding box center [416, 12] width 153 height 14
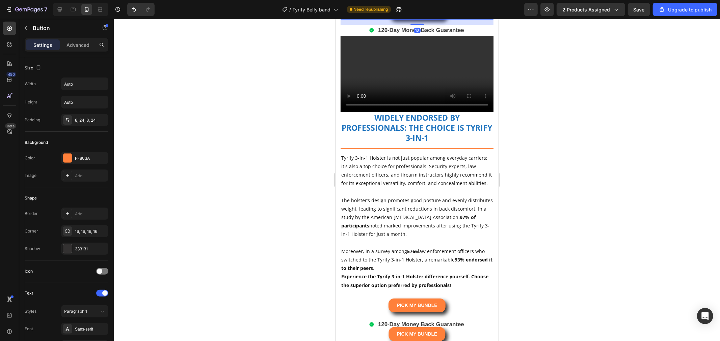
click at [464, 25] on div "16" at bounding box center [416, 21] width 153 height 5
click at [468, 35] on div "120-Day Money Back Guarantee" at bounding box center [416, 30] width 153 height 11
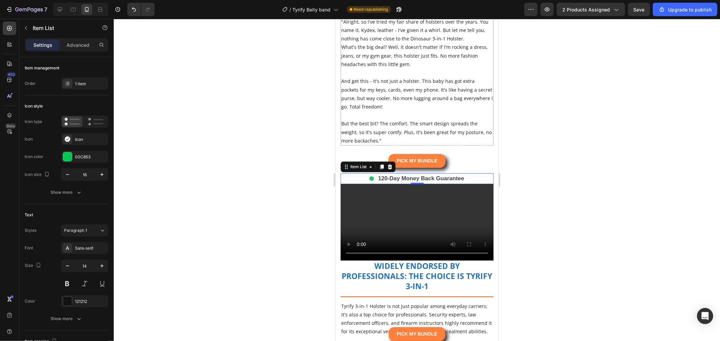
scroll to position [3896, 0]
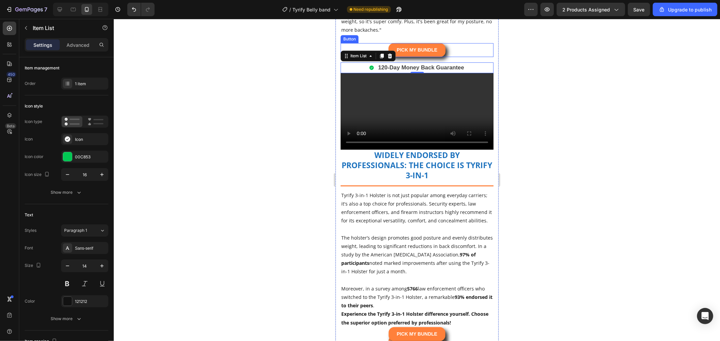
click at [458, 57] on div "PICK MY BUNDLE Button" at bounding box center [416, 50] width 153 height 14
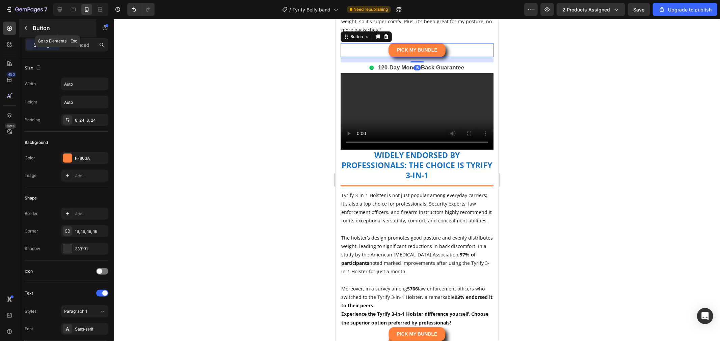
click at [29, 32] on button "button" at bounding box center [26, 28] width 11 height 11
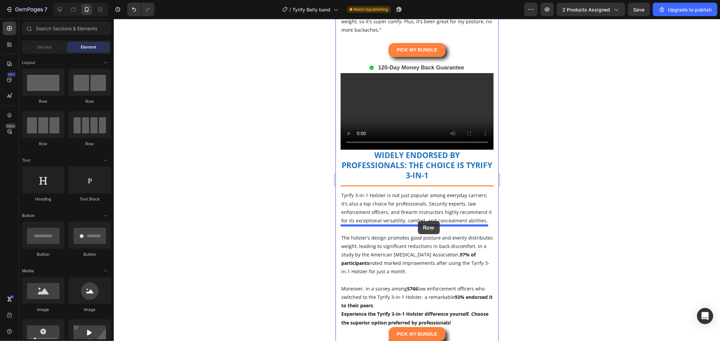
drag, startPoint x: 365, startPoint y: 107, endPoint x: 417, endPoint y: 221, distance: 125.9
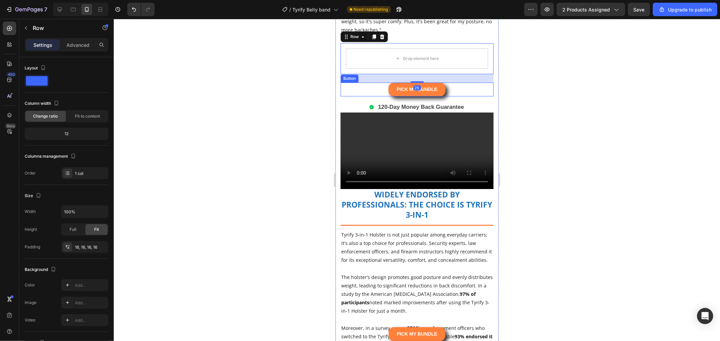
click at [458, 96] on div "PICK MY BUNDLE Button" at bounding box center [416, 89] width 153 height 14
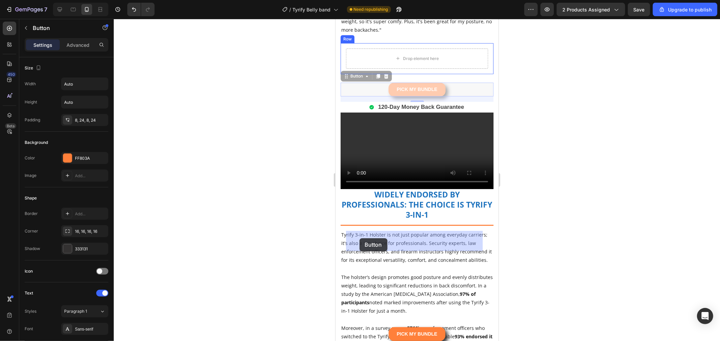
drag, startPoint x: 356, startPoint y: 256, endPoint x: 359, endPoint y: 239, distance: 18.1
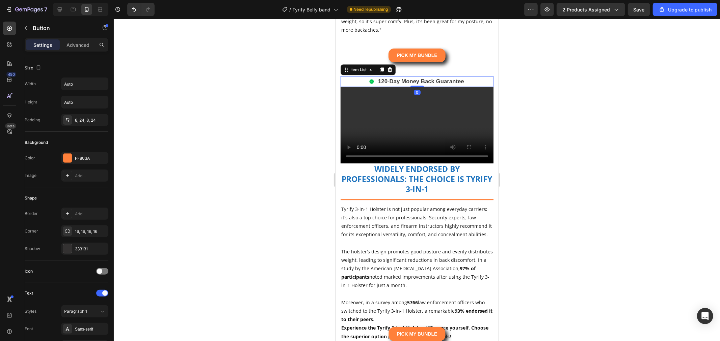
click at [433, 86] on p "120-Day Money Back Guarantee" at bounding box center [421, 81] width 86 height 9
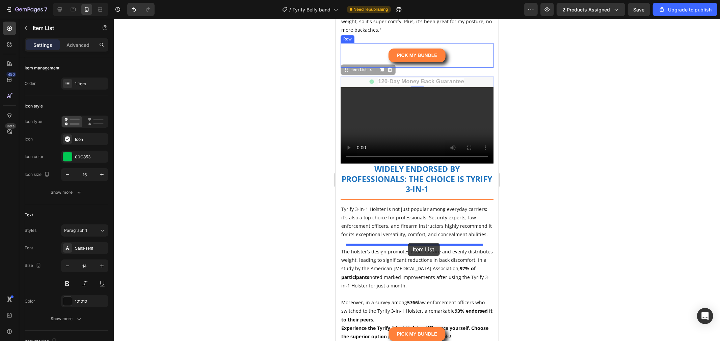
drag, startPoint x: 362, startPoint y: 252, endPoint x: 407, endPoint y: 243, distance: 46.5
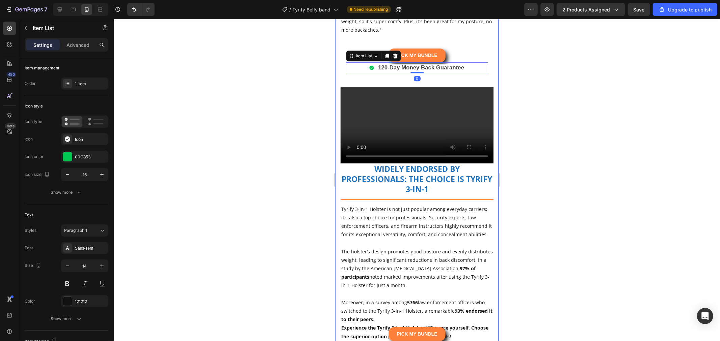
click at [596, 254] on div at bounding box center [417, 180] width 606 height 323
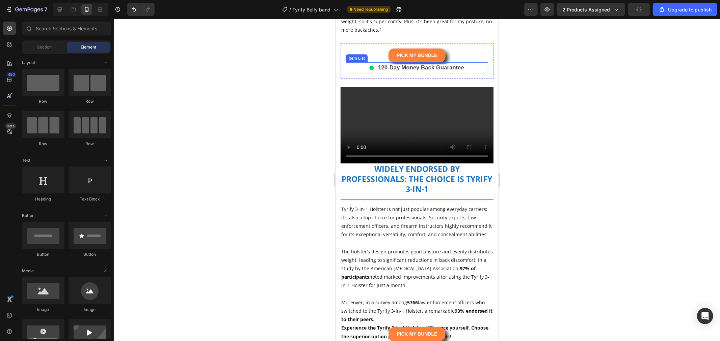
click at [441, 71] on strong "120-Day Money Back Guarantee" at bounding box center [421, 67] width 86 height 6
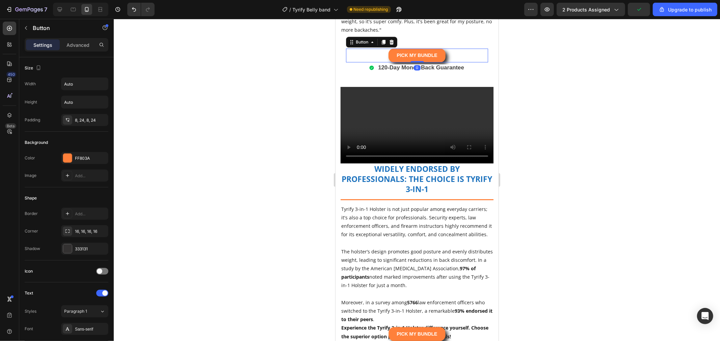
click at [462, 62] on div "PICK MY BUNDLE Button 0" at bounding box center [417, 55] width 142 height 14
click at [366, 46] on div "Button" at bounding box center [361, 42] width 29 height 8
click at [537, 234] on div at bounding box center [417, 180] width 606 height 323
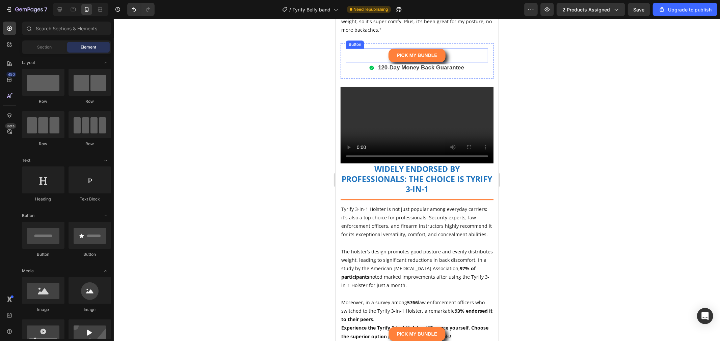
drag, startPoint x: 455, startPoint y: 240, endPoint x: 456, endPoint y: 235, distance: 5.2
click at [455, 62] on div "PICK MY BUNDLE Button" at bounding box center [417, 55] width 142 height 14
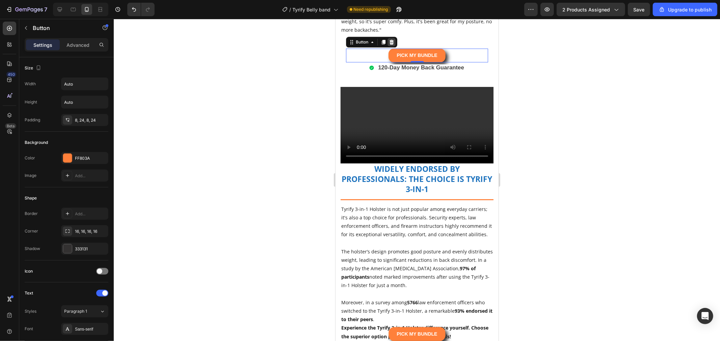
click at [391, 45] on icon at bounding box center [390, 41] width 5 height 5
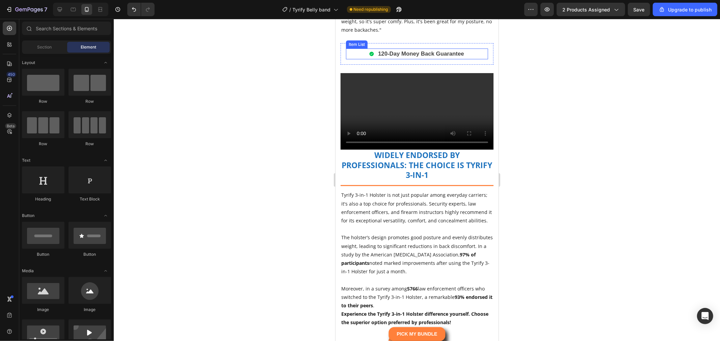
click at [419, 58] on p "120-Day Money Back Guarantee" at bounding box center [421, 53] width 86 height 9
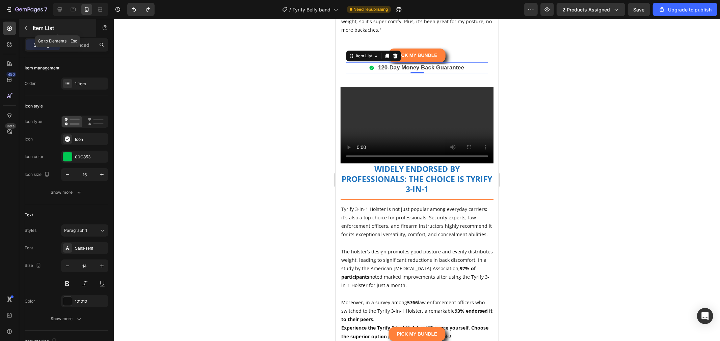
click at [26, 31] on button "button" at bounding box center [26, 28] width 11 height 11
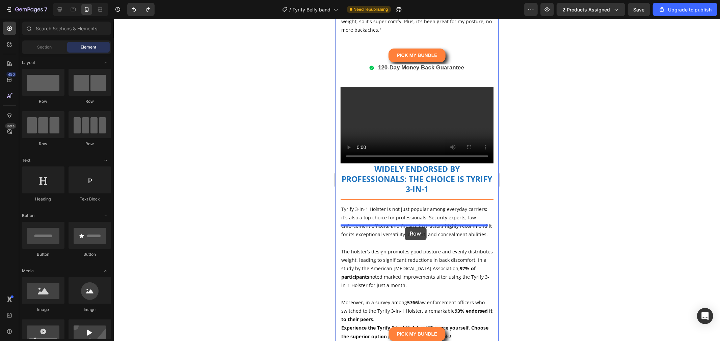
drag, startPoint x: 380, startPoint y: 97, endPoint x: 404, endPoint y: 227, distance: 132.2
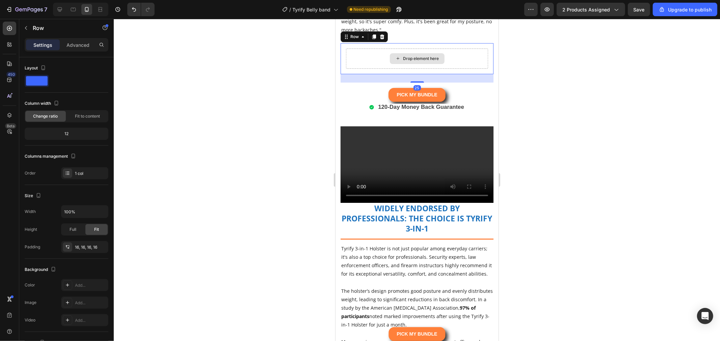
click at [485, 74] on div "Drop element here Row 25" at bounding box center [416, 58] width 153 height 31
click at [566, 282] on div at bounding box center [417, 180] width 606 height 323
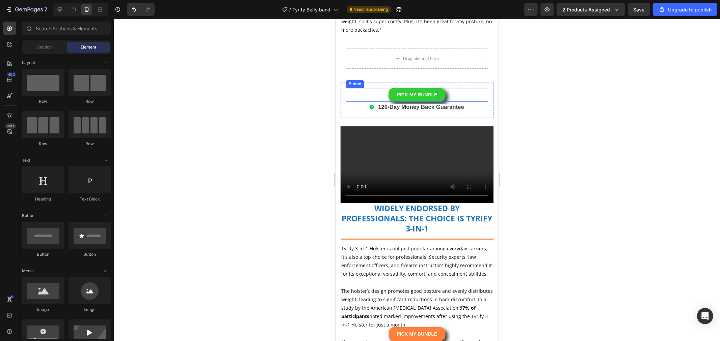
click at [430, 97] on strong "PICK MY BUNDLE" at bounding box center [416, 94] width 40 height 5
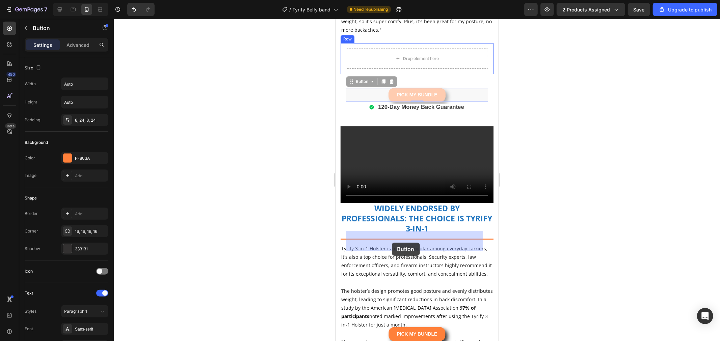
drag, startPoint x: 360, startPoint y: 264, endPoint x: 385, endPoint y: 246, distance: 30.4
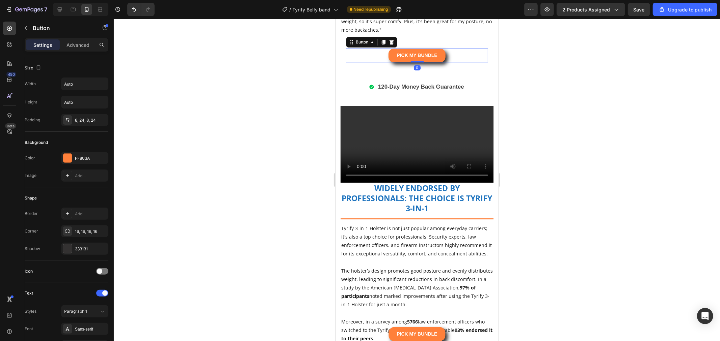
drag, startPoint x: 614, startPoint y: 263, endPoint x: 508, endPoint y: 273, distance: 106.8
click at [613, 264] on div at bounding box center [417, 180] width 606 height 323
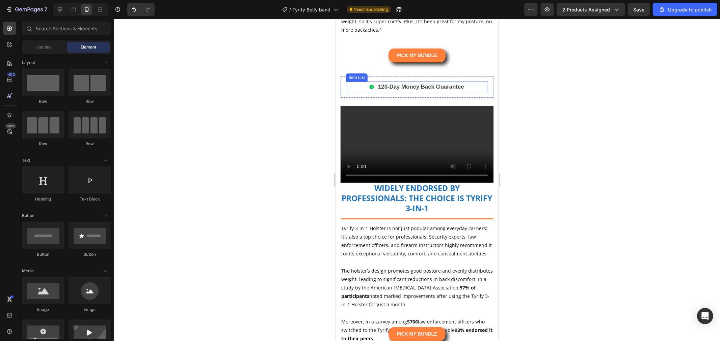
click at [434, 90] on strong "120-Day Money Back Guarantee" at bounding box center [421, 86] width 86 height 6
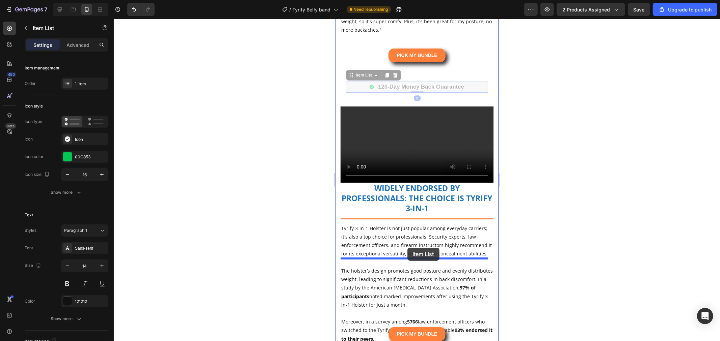
drag, startPoint x: 367, startPoint y: 252, endPoint x: 917, endPoint y: 269, distance: 550.6
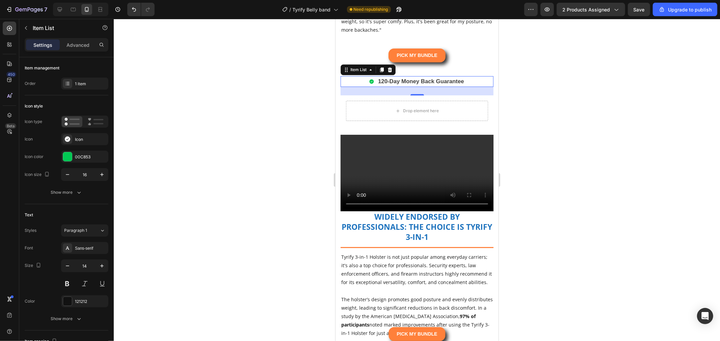
click at [586, 250] on div at bounding box center [417, 180] width 606 height 323
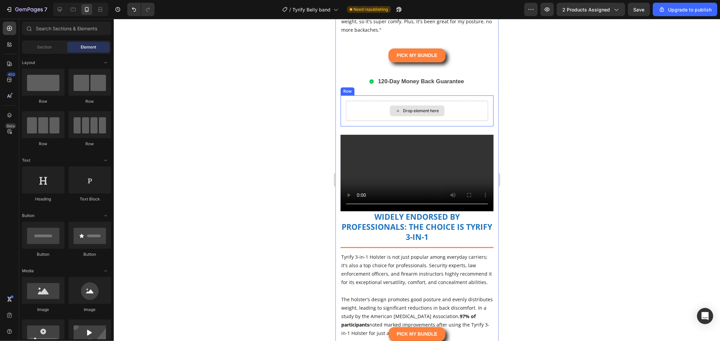
drag, startPoint x: 428, startPoint y: 293, endPoint x: 424, endPoint y: 287, distance: 6.7
click at [428, 113] on div "Drop element here" at bounding box center [421, 110] width 36 height 5
drag, startPoint x: 360, startPoint y: 291, endPoint x: 363, endPoint y: 277, distance: 14.2
click at [360, 121] on div "Drop element here" at bounding box center [417, 111] width 142 height 20
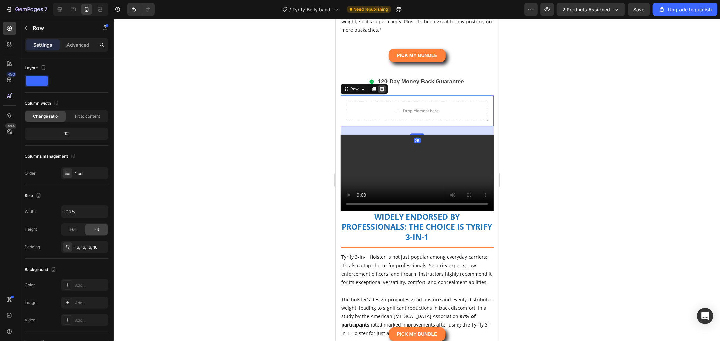
click at [382, 91] on icon at bounding box center [382, 88] width 4 height 5
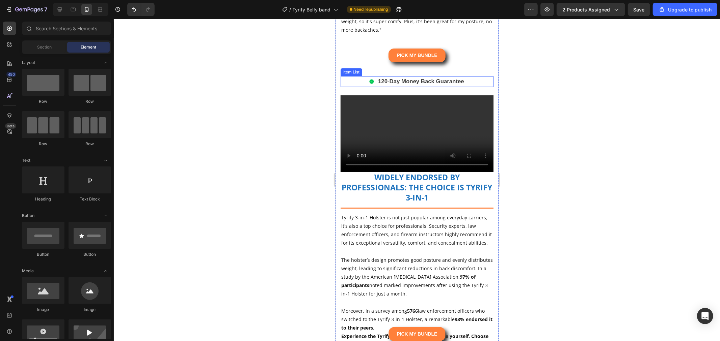
click at [460, 84] on strong "120-Day Money Back Guarantee" at bounding box center [421, 81] width 86 height 6
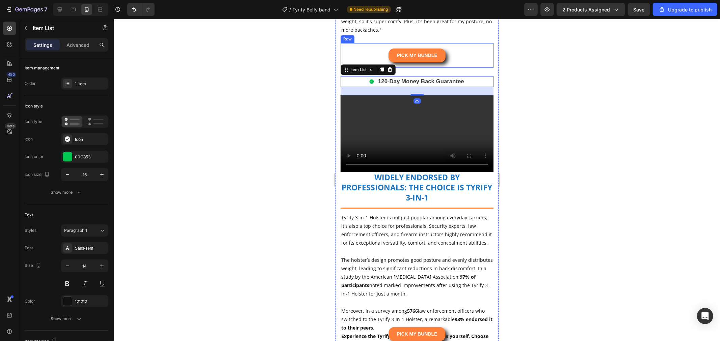
click at [462, 67] on div "PICK MY BUNDLE Button Row" at bounding box center [416, 55] width 153 height 25
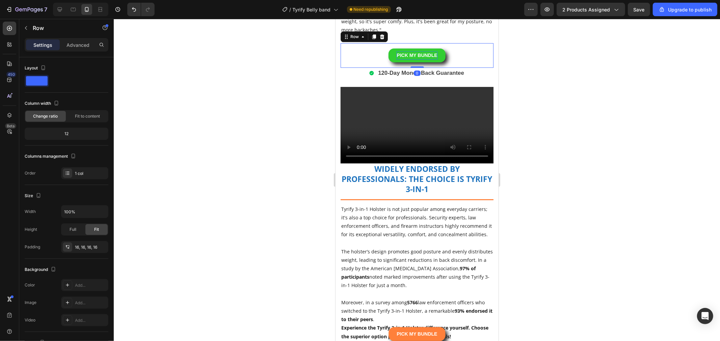
drag, startPoint x: 413, startPoint y: 256, endPoint x: 426, endPoint y: 235, distance: 24.8
click at [426, 67] on div "PICK MY BUNDLE Button Row 0" at bounding box center [416, 55] width 153 height 25
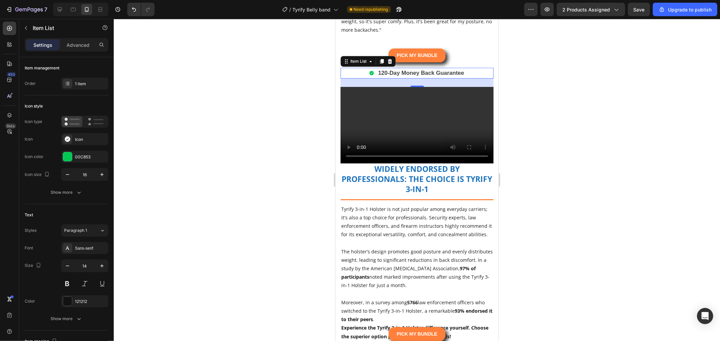
click at [476, 78] on div "120-Day Money Back Guarantee" at bounding box center [416, 72] width 153 height 11
click at [364, 64] on div "Item List" at bounding box center [358, 61] width 19 height 6
click at [571, 248] on div at bounding box center [417, 180] width 606 height 323
click at [477, 78] on div "120-Day Money Back Guarantee" at bounding box center [416, 72] width 153 height 11
drag, startPoint x: 29, startPoint y: 26, endPoint x: 24, endPoint y: 28, distance: 4.8
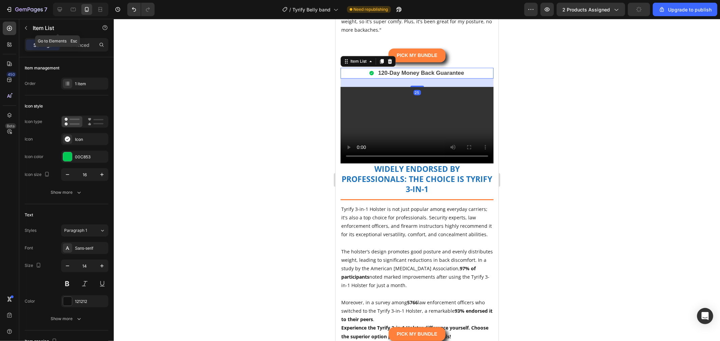
click at [27, 27] on button "button" at bounding box center [26, 28] width 11 height 11
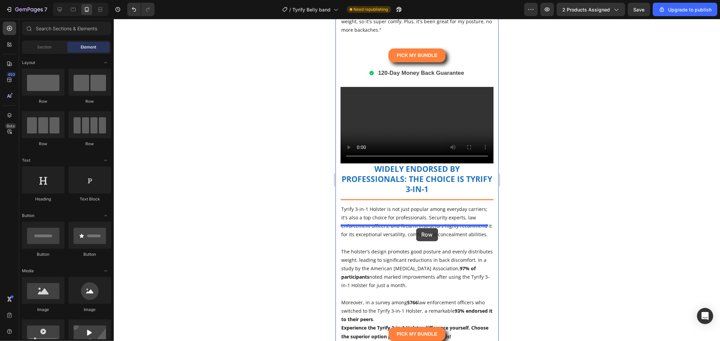
drag, startPoint x: 416, startPoint y: 118, endPoint x: 416, endPoint y: 228, distance: 110.0
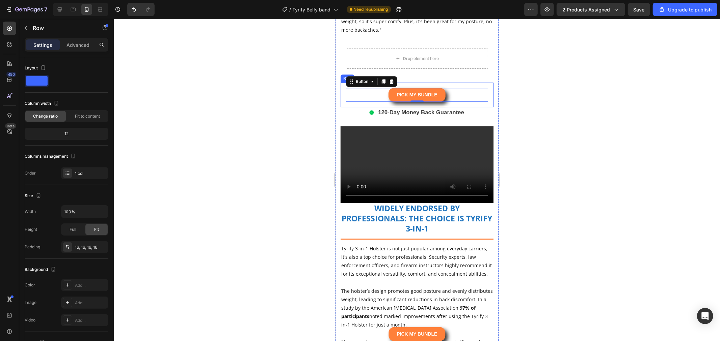
click at [460, 107] on div "PICK MY BUNDLE Button 0 Row" at bounding box center [416, 94] width 153 height 25
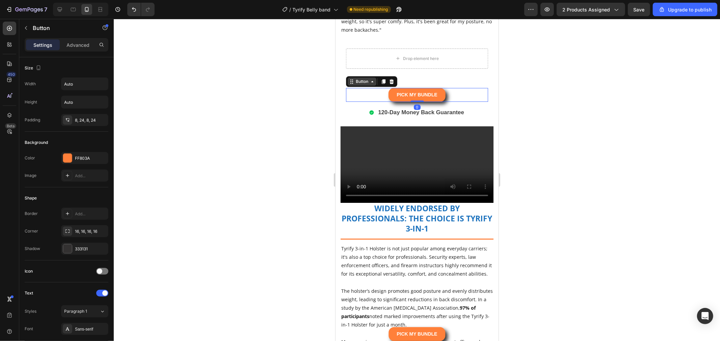
click at [366, 84] on div "Button" at bounding box center [361, 81] width 15 height 6
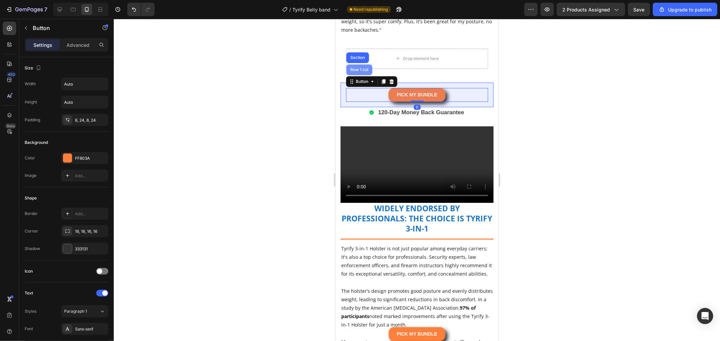
click at [361, 72] on div "Row 1 col" at bounding box center [359, 69] width 21 height 4
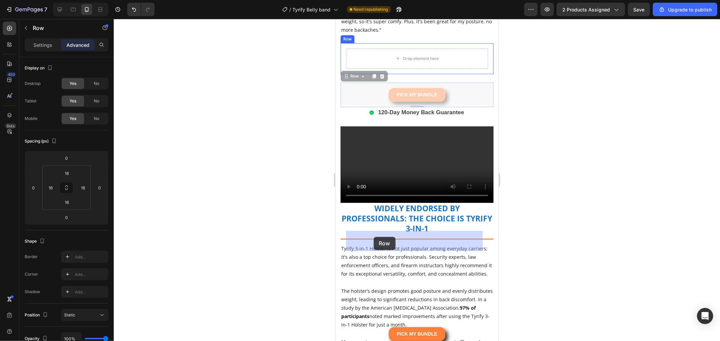
drag, startPoint x: 358, startPoint y: 258, endPoint x: 373, endPoint y: 237, distance: 25.7
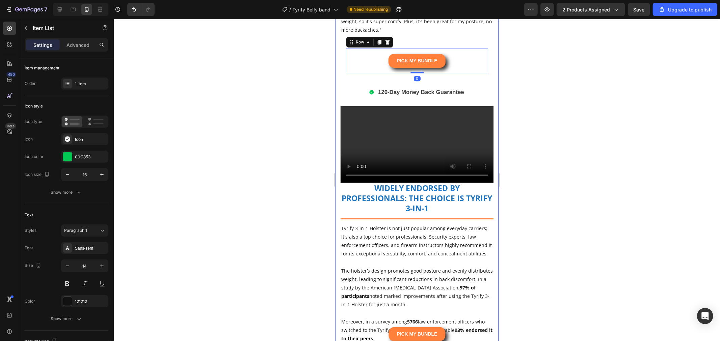
click at [399, 97] on p "120-Day Money Back Guarantee" at bounding box center [421, 92] width 86 height 9
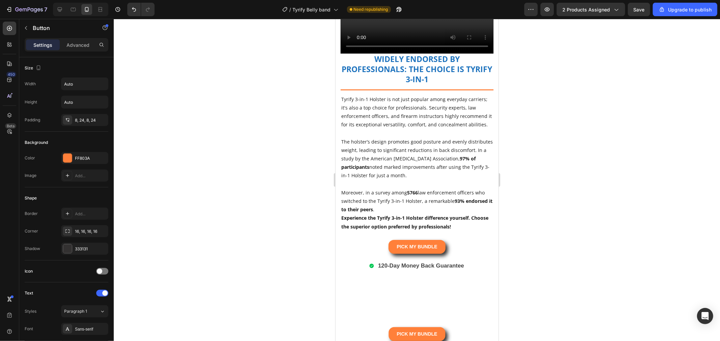
click at [544, 292] on div at bounding box center [417, 180] width 606 height 323
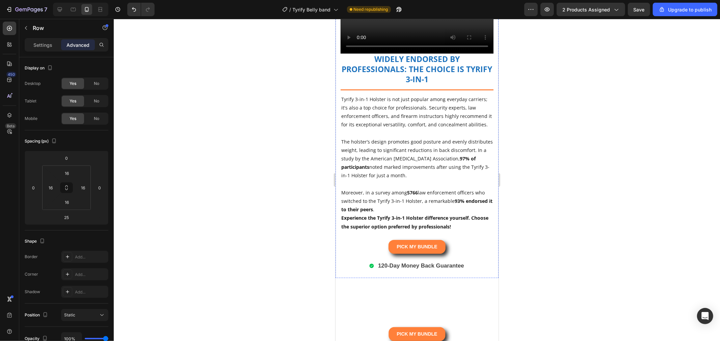
click at [603, 272] on div at bounding box center [417, 180] width 606 height 323
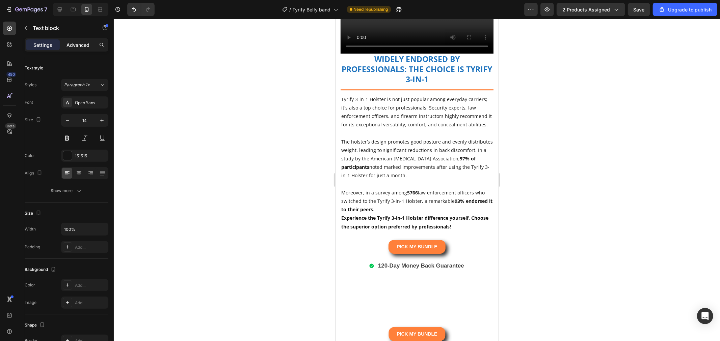
click at [75, 46] on p "Advanced" at bounding box center [77, 45] width 23 height 7
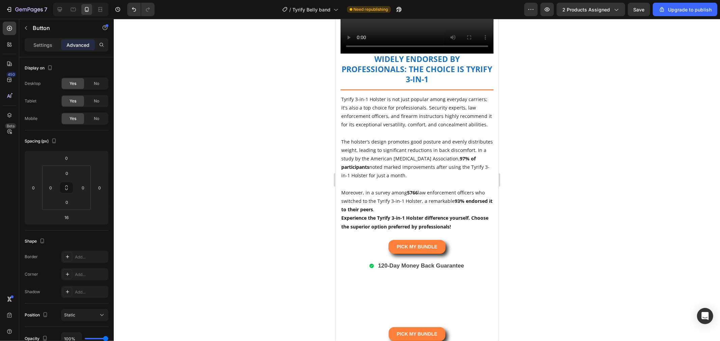
drag, startPoint x: 465, startPoint y: 271, endPoint x: 407, endPoint y: 265, distance: 57.7
click at [65, 171] on input "16" at bounding box center [66, 173] width 13 height 10
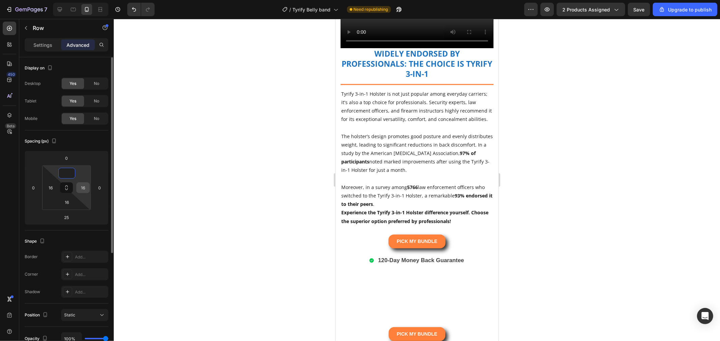
type input "0"
click at [86, 188] on input "16" at bounding box center [83, 188] width 10 height 10
type input "0"
click at [47, 187] on input "16" at bounding box center [51, 188] width 10 height 10
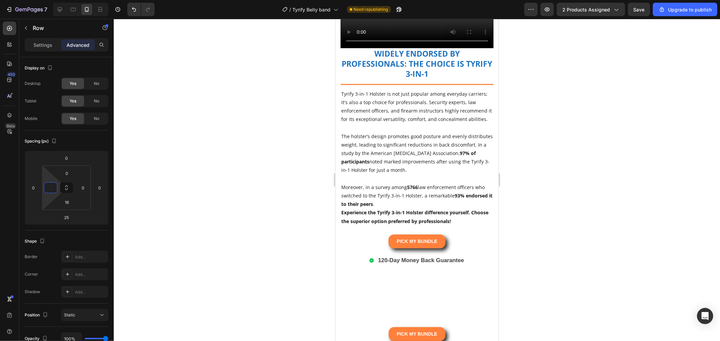
type input "0"
click at [531, 224] on div at bounding box center [417, 180] width 606 height 323
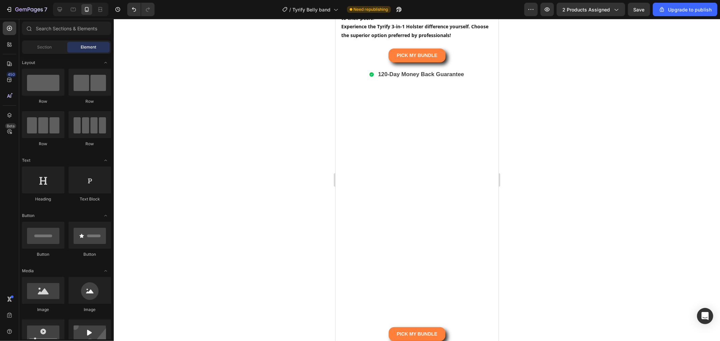
scroll to position [4047, 0]
drag, startPoint x: 435, startPoint y: 176, endPoint x: 652, endPoint y: 193, distance: 217.3
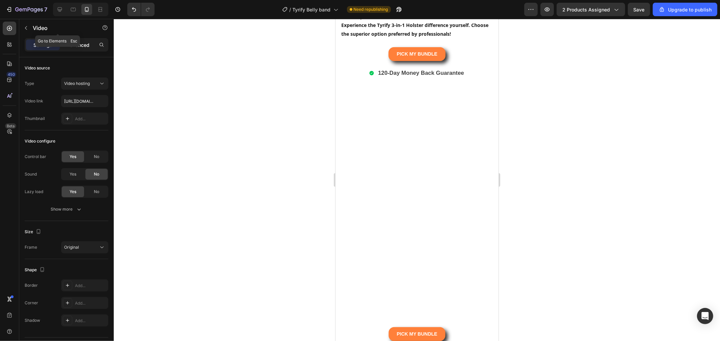
click at [78, 43] on p "Advanced" at bounding box center [77, 45] width 23 height 7
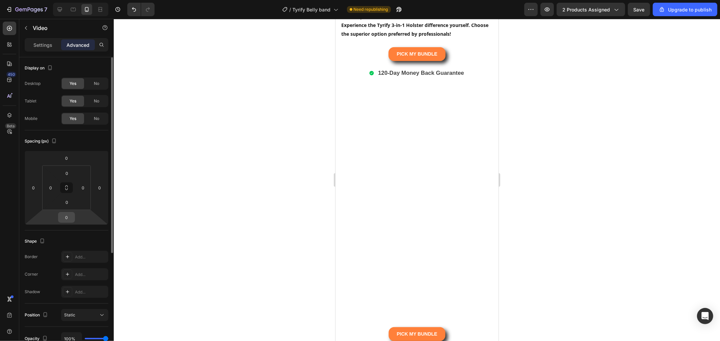
click at [66, 214] on input "0" at bounding box center [66, 218] width 13 height 10
type input "10"
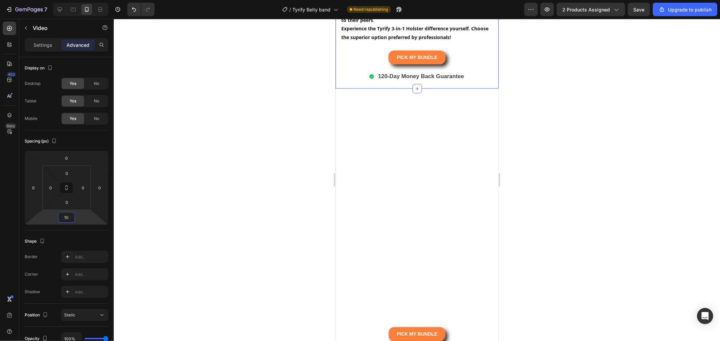
click at [262, 189] on div at bounding box center [417, 180] width 606 height 323
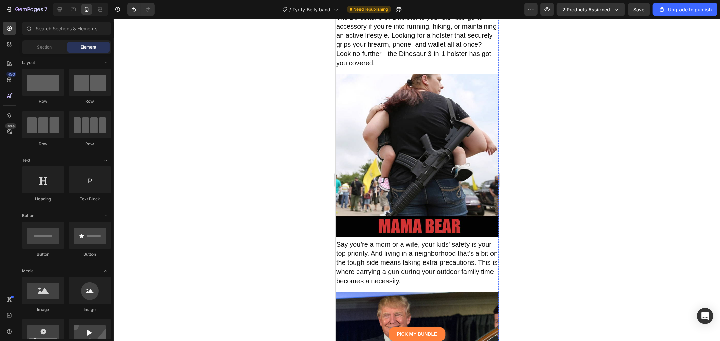
scroll to position [4759, 0]
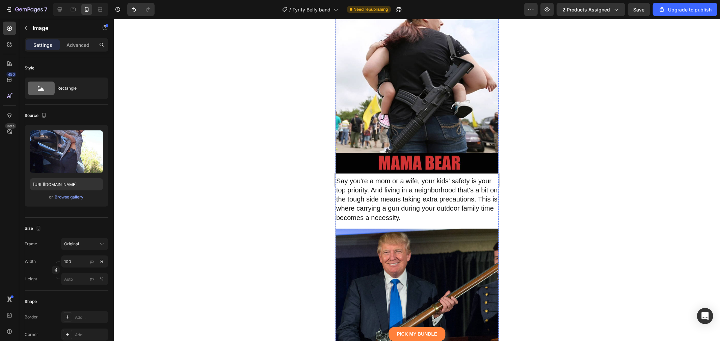
click at [83, 49] on div "Advanced" at bounding box center [78, 44] width 34 height 11
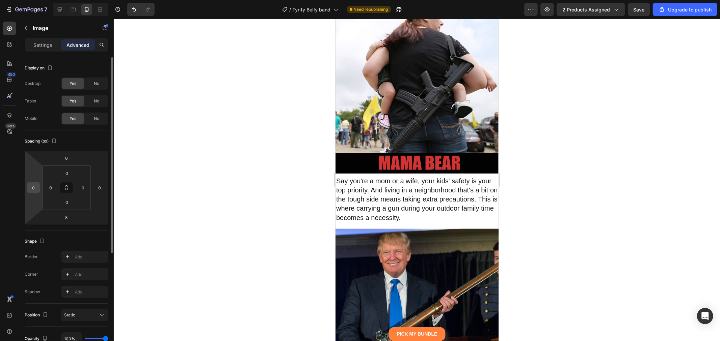
click at [36, 191] on input "0" at bounding box center [33, 188] width 10 height 10
type input "5"
click at [102, 188] on input "0" at bounding box center [99, 188] width 10 height 10
type input "5"
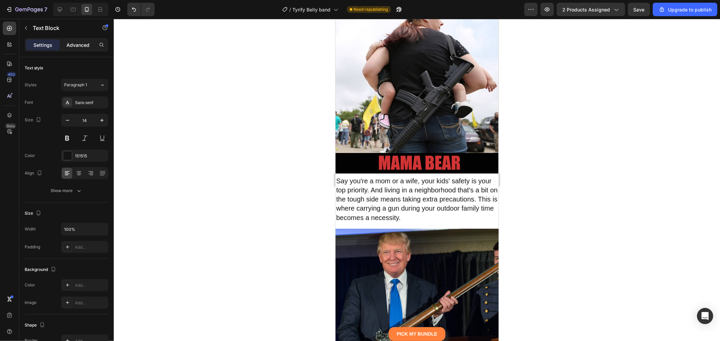
click at [83, 48] on p "Advanced" at bounding box center [77, 45] width 23 height 7
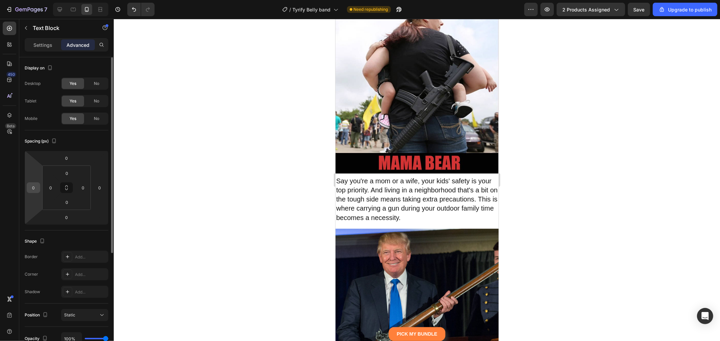
click at [31, 186] on input "0" at bounding box center [33, 188] width 10 height 10
type input "5"
click at [94, 186] on div "0" at bounding box center [99, 188] width 13 height 11
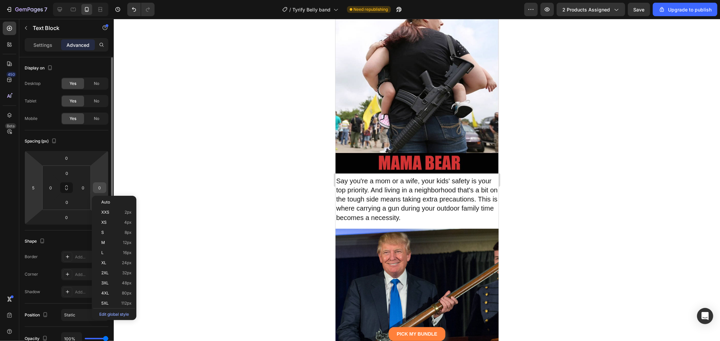
click at [99, 186] on input "0" at bounding box center [99, 188] width 10 height 10
type input "5"
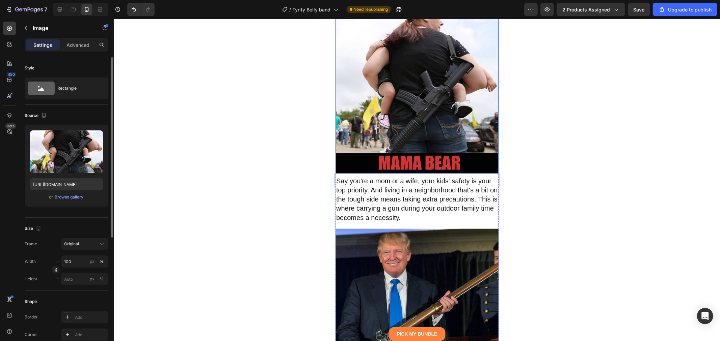
click at [431, 173] on img at bounding box center [416, 91] width 163 height 163
click at [86, 49] on div "Advanced" at bounding box center [78, 44] width 34 height 11
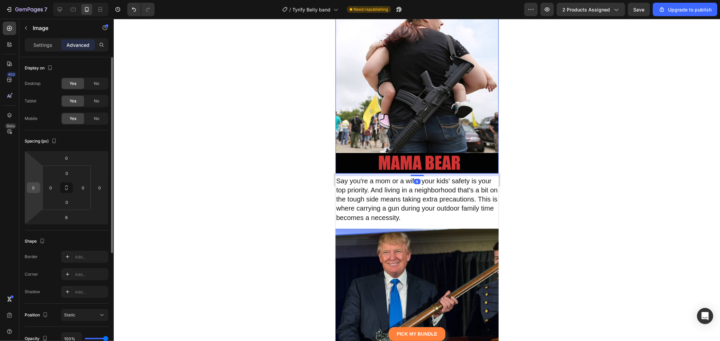
click at [34, 188] on input "0" at bounding box center [33, 188] width 10 height 10
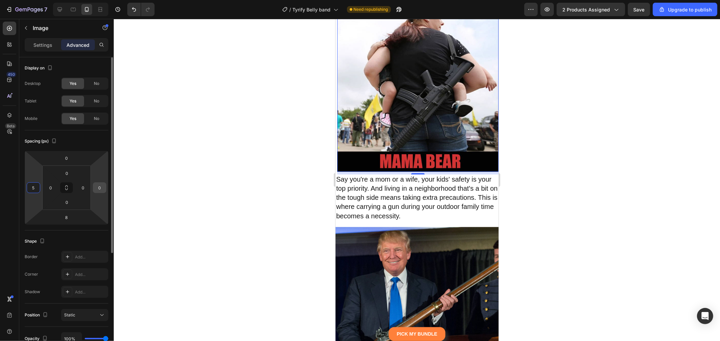
type input "5"
click at [106, 0] on html "7 / Tyrify Belly band Need republishing Preview 2 products assigned Save Upgrad…" at bounding box center [360, 0] width 720 height 0
click at [101, 189] on input "0" at bounding box center [99, 188] width 10 height 10
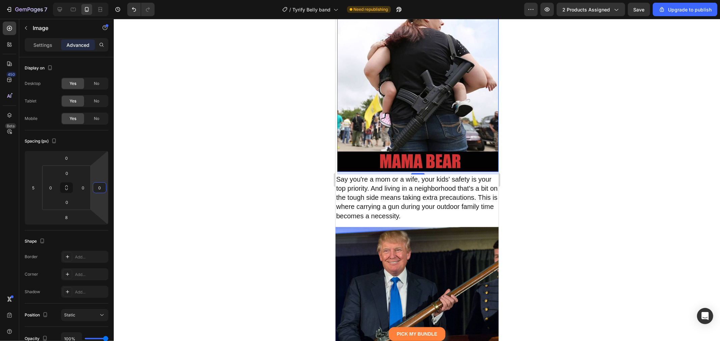
type input "05"
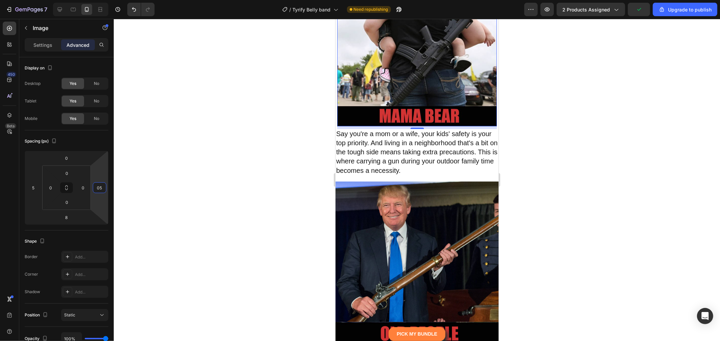
scroll to position [4834, 0]
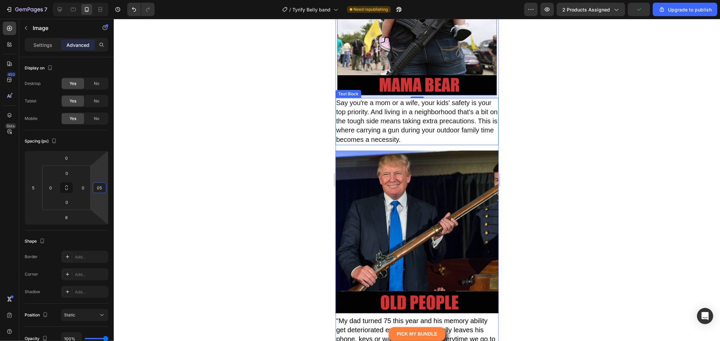
click at [401, 143] on span "Say you're a mom or a wife, your kids' safety is your top priority. And living …" at bounding box center [416, 121] width 161 height 44
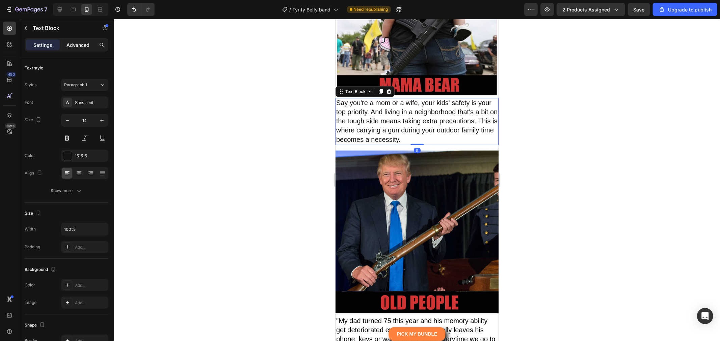
click at [87, 46] on p "Advanced" at bounding box center [77, 45] width 23 height 7
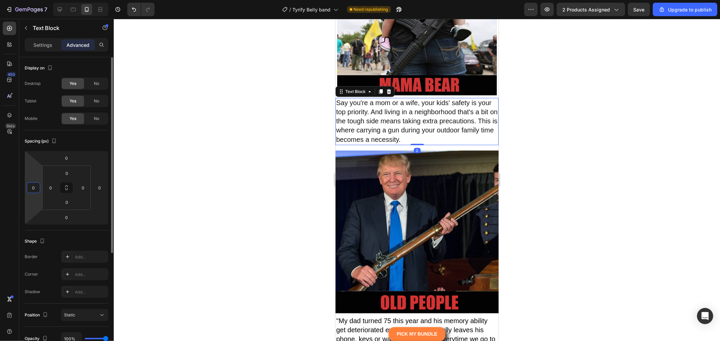
click at [32, 189] on input "0" at bounding box center [33, 188] width 10 height 10
type input "5"
click at [101, 187] on input "0" at bounding box center [99, 188] width 10 height 10
type input "5"
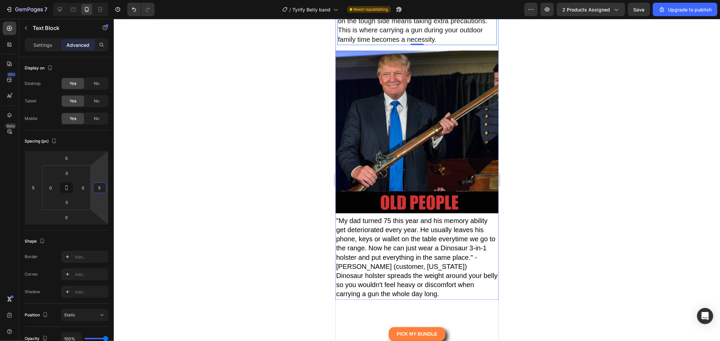
scroll to position [4946, 0]
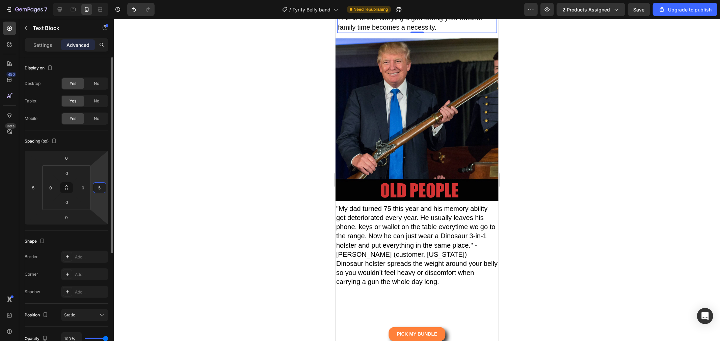
click at [100, 185] on input "5" at bounding box center [99, 188] width 10 height 10
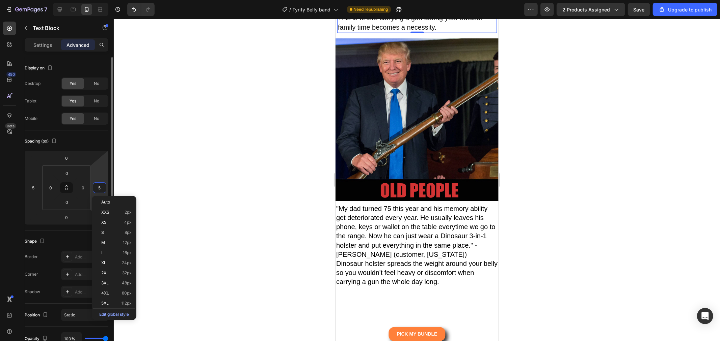
click at [100, 185] on input "5" at bounding box center [99, 188] width 10 height 10
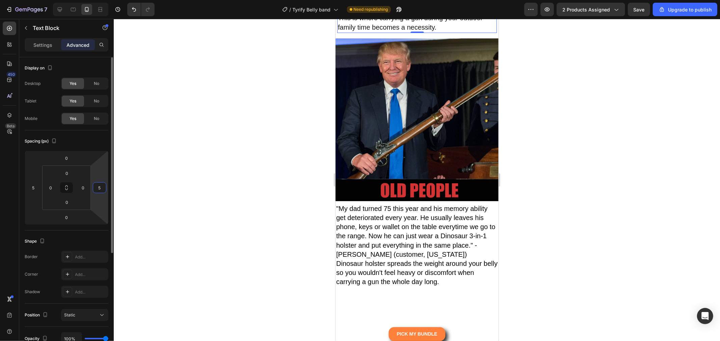
click at [100, 185] on input "5" at bounding box center [99, 188] width 10 height 10
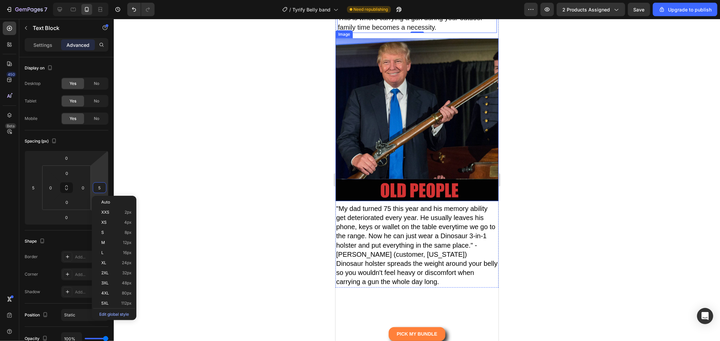
click at [415, 201] on img at bounding box center [416, 119] width 163 height 163
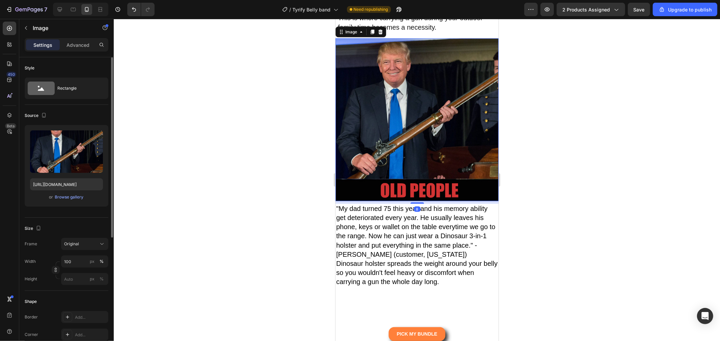
drag, startPoint x: 79, startPoint y: 48, endPoint x: 86, endPoint y: 66, distance: 19.6
click at [79, 48] on p "Advanced" at bounding box center [77, 45] width 23 height 7
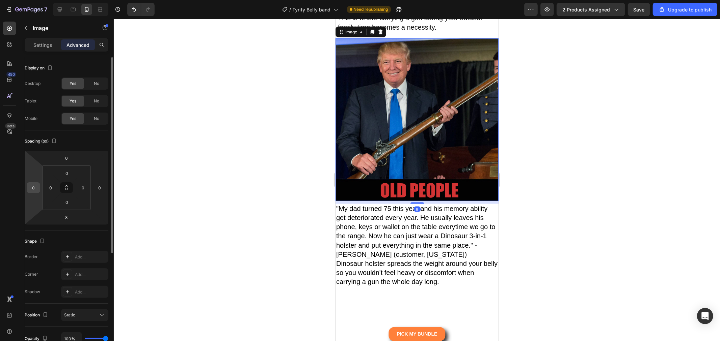
click at [36, 189] on div "0" at bounding box center [33, 188] width 13 height 11
click at [36, 189] on input "0" at bounding box center [33, 188] width 10 height 10
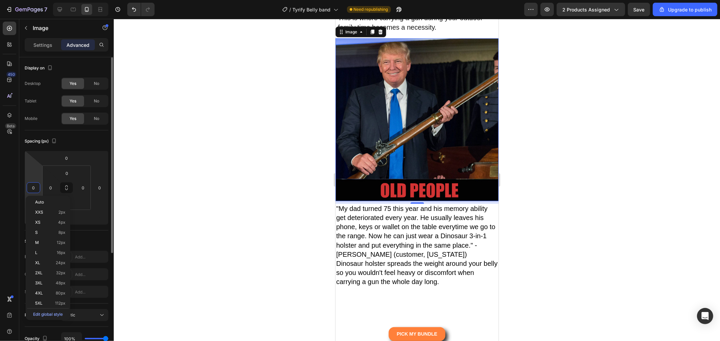
paste input "5"
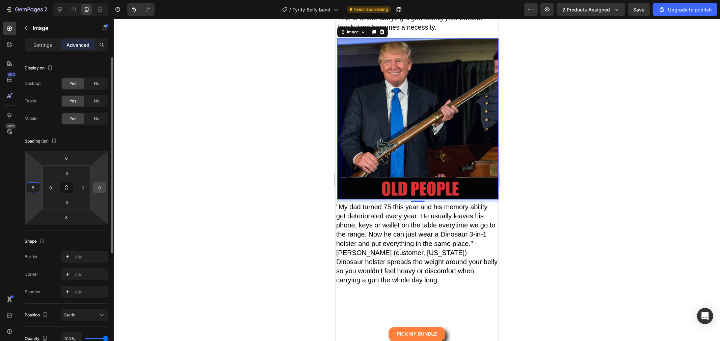
type input "5"
click at [102, 190] on input "0" at bounding box center [99, 188] width 10 height 10
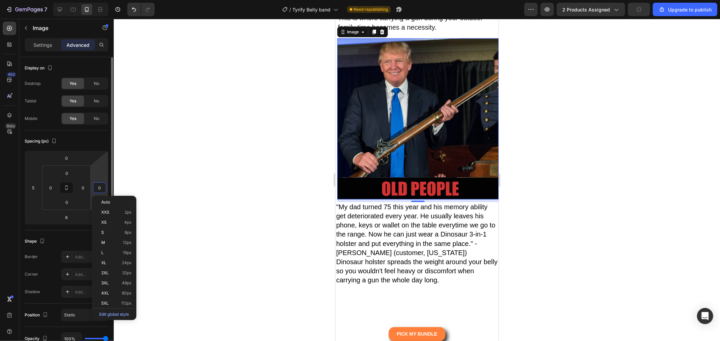
paste input "5"
type input "5"
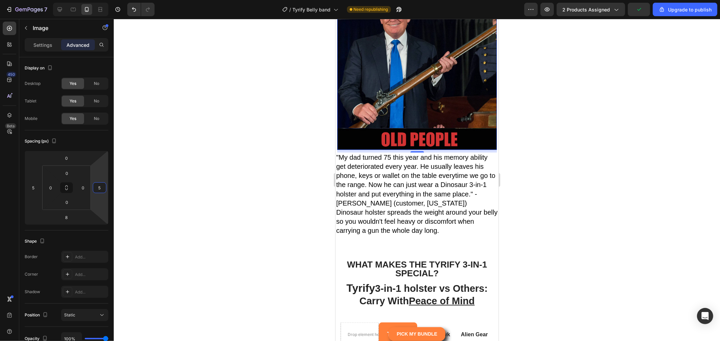
scroll to position [5059, 0]
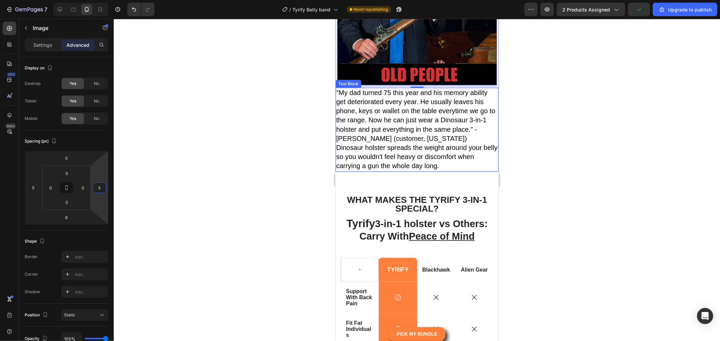
drag, startPoint x: 640, startPoint y: 256, endPoint x: 345, endPoint y: 249, distance: 295.3
click at [400, 142] on span ""My dad turned 75 this year and his memory ability get deteriorated every year.…" at bounding box center [415, 115] width 159 height 53
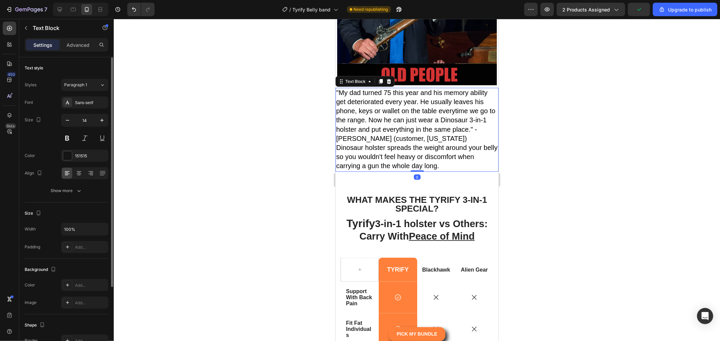
drag, startPoint x: 74, startPoint y: 43, endPoint x: 58, endPoint y: 76, distance: 36.2
click at [73, 45] on p "Advanced" at bounding box center [77, 45] width 23 height 7
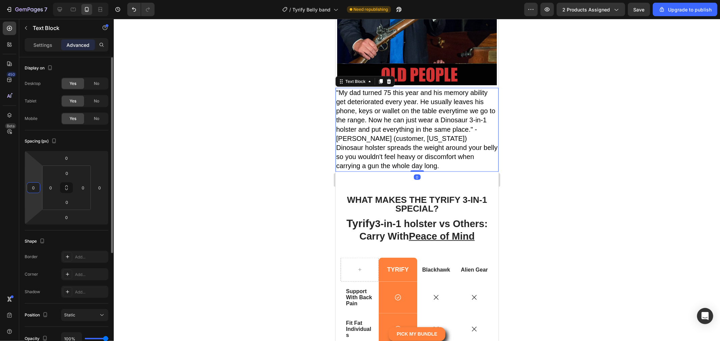
click at [28, 187] on input "0" at bounding box center [33, 188] width 10 height 10
paste input "5"
type input "5"
click at [98, 193] on input "0" at bounding box center [99, 188] width 10 height 10
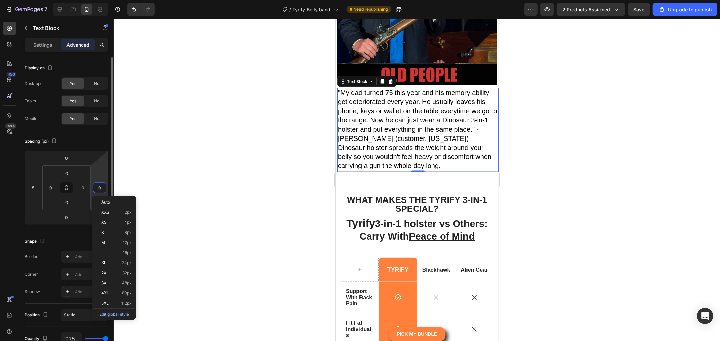
paste input "5"
type input "5"
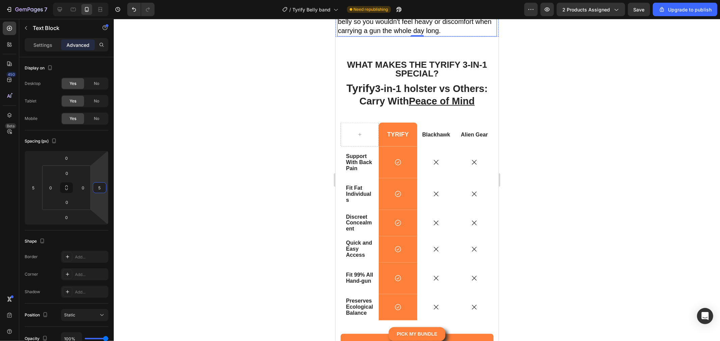
scroll to position [5209, 0]
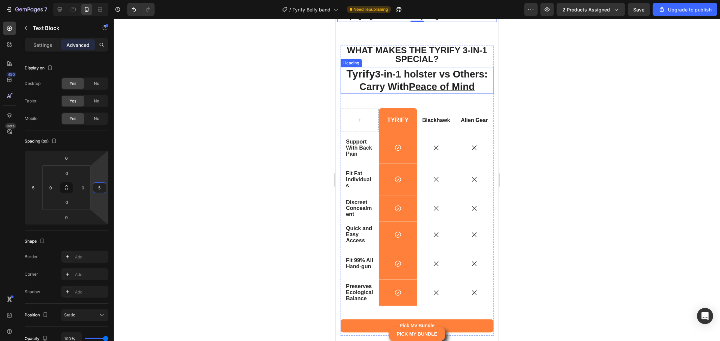
click at [420, 79] on strong "3-in-1 holster vs Others:" at bounding box center [431, 74] width 113 height 11
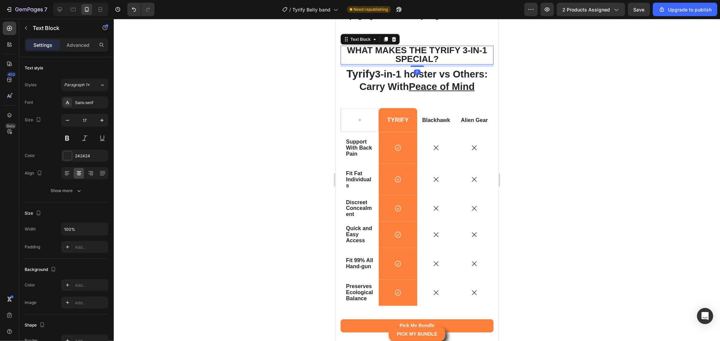
click at [430, 64] on strong "What Makes The Tyrify 3-in-1 Special?" at bounding box center [417, 54] width 140 height 19
click at [409, 79] on strong "3-in-1 holster vs Others:" at bounding box center [431, 74] width 113 height 11
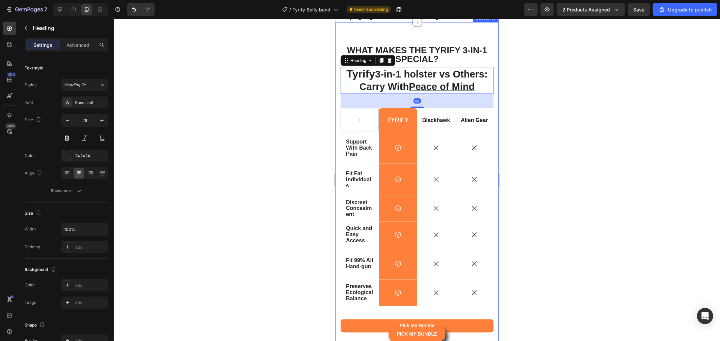
click at [425, 64] on strong "What Makes The Tyrify 3-in-1 Special?" at bounding box center [417, 54] width 140 height 19
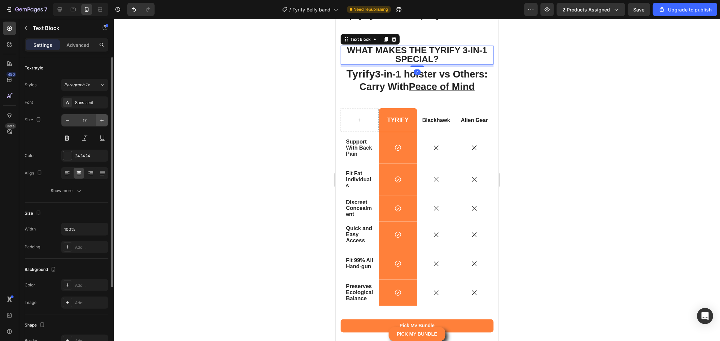
drag, startPoint x: 93, startPoint y: 103, endPoint x: 97, endPoint y: 115, distance: 12.9
click at [92, 103] on div "Sans-serif" at bounding box center [91, 103] width 32 height 6
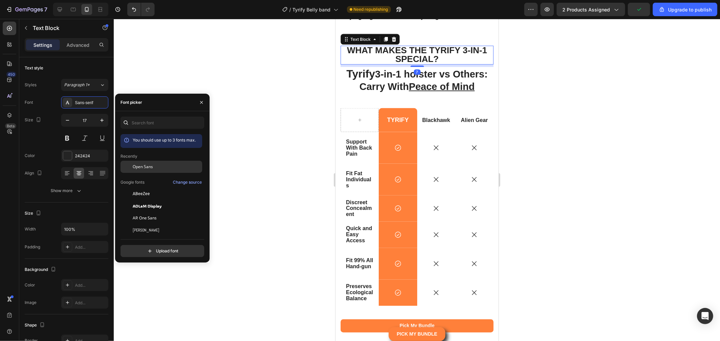
click at [150, 212] on div "Open Sans" at bounding box center [161, 218] width 82 height 12
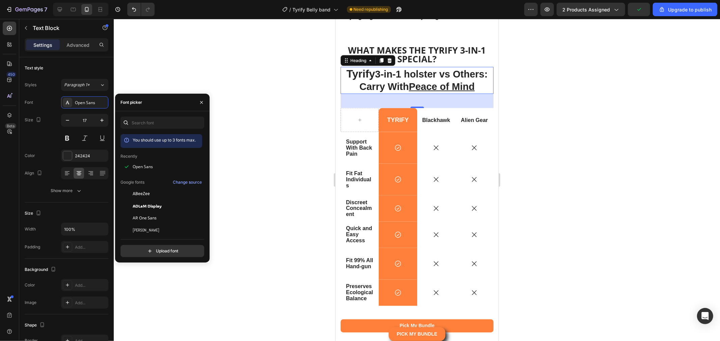
click at [455, 92] on u "Peace of Mind" at bounding box center [441, 86] width 66 height 11
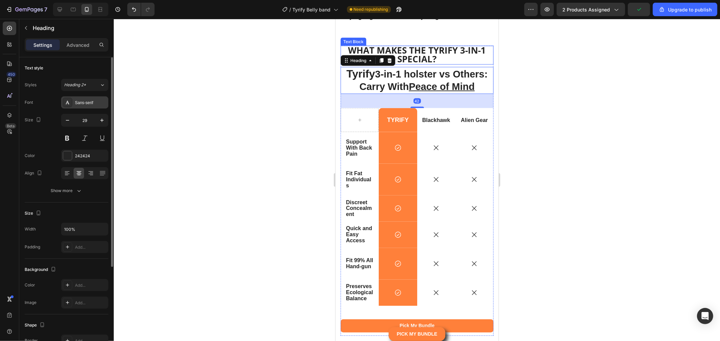
click at [90, 103] on div "Sans-serif" at bounding box center [91, 103] width 32 height 6
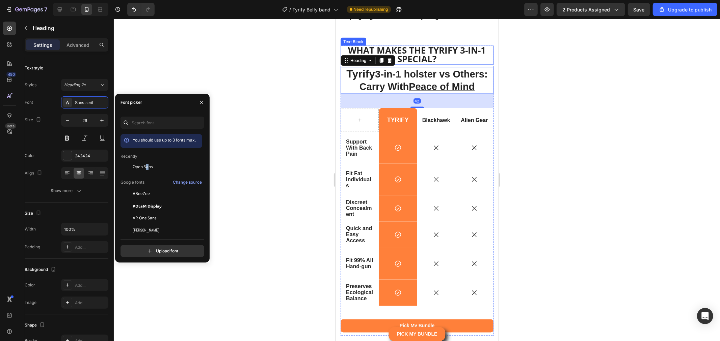
drag, startPoint x: 147, startPoint y: 163, endPoint x: 185, endPoint y: 158, distance: 37.8
click at [149, 212] on div "Open Sans" at bounding box center [161, 218] width 82 height 12
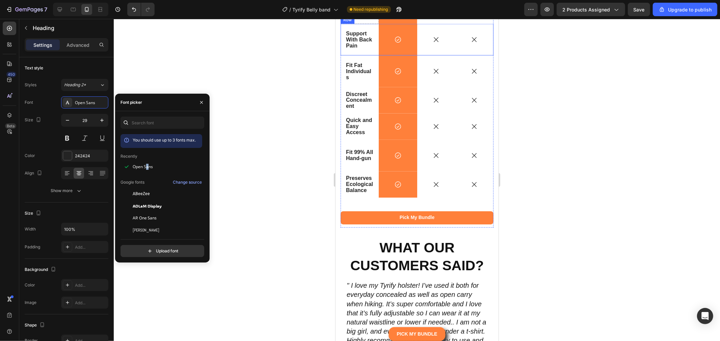
scroll to position [5321, 0]
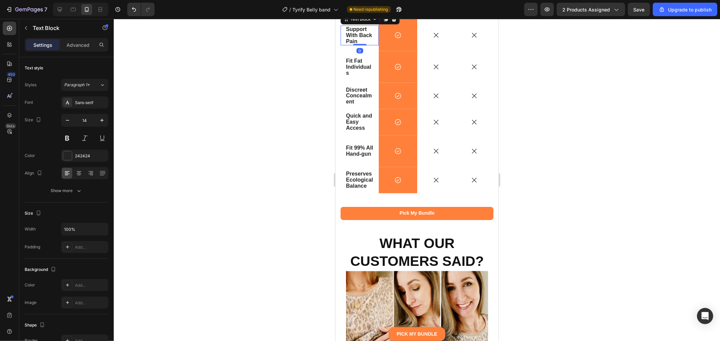
click at [360, 44] on strong "Support With Back Pain" at bounding box center [359, 35] width 26 height 18
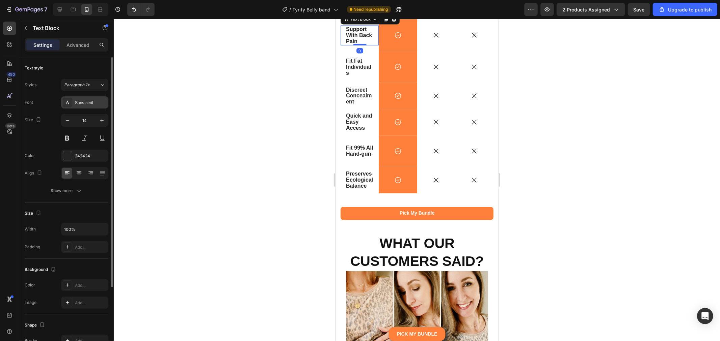
drag, startPoint x: 89, startPoint y: 100, endPoint x: 87, endPoint y: 107, distance: 7.4
click at [88, 101] on div "Sans-serif" at bounding box center [91, 103] width 32 height 6
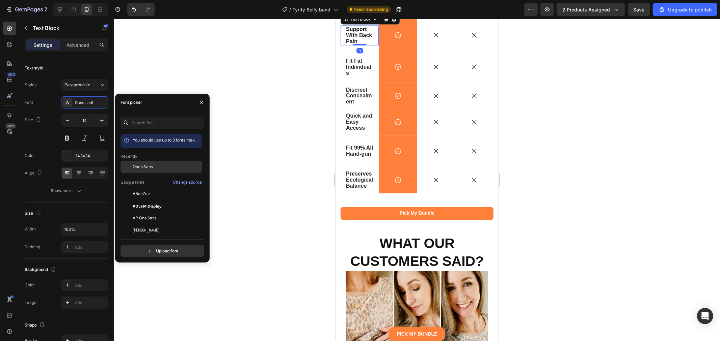
click at [146, 166] on span "Open Sans" at bounding box center [143, 167] width 20 height 6
click at [351, 76] on strong "Fit Fat Individuals" at bounding box center [358, 67] width 25 height 18
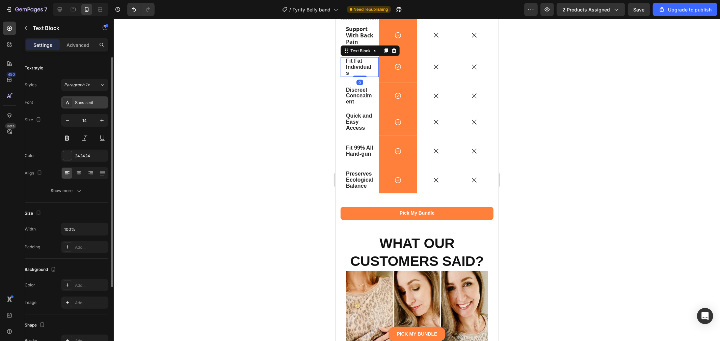
click at [96, 100] on div "Sans-serif" at bounding box center [91, 103] width 32 height 6
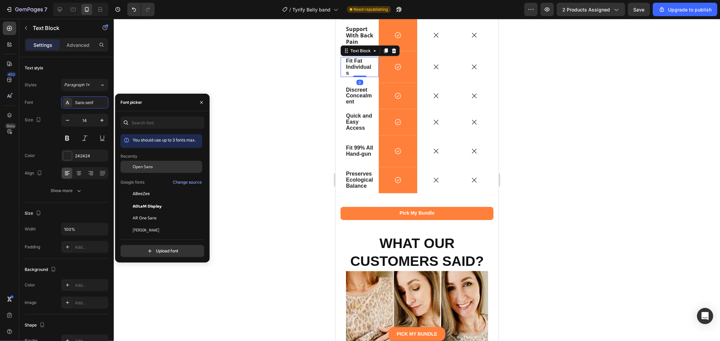
click at [146, 169] on span "Open Sans" at bounding box center [143, 167] width 20 height 6
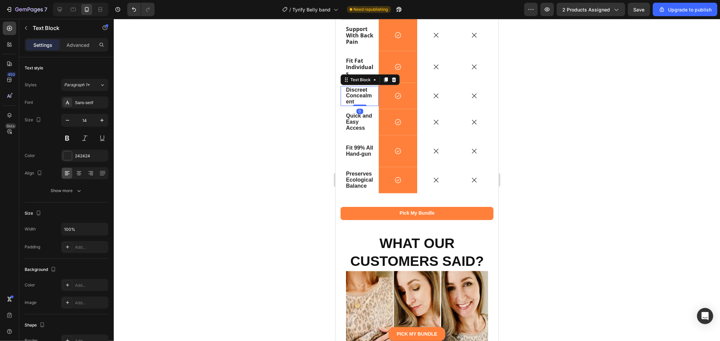
click at [361, 105] on p "Discreet Concealment" at bounding box center [359, 96] width 27 height 19
drag, startPoint x: 95, startPoint y: 106, endPoint x: 90, endPoint y: 109, distance: 5.9
click at [92, 107] on div "Sans-serif" at bounding box center [84, 103] width 47 height 12
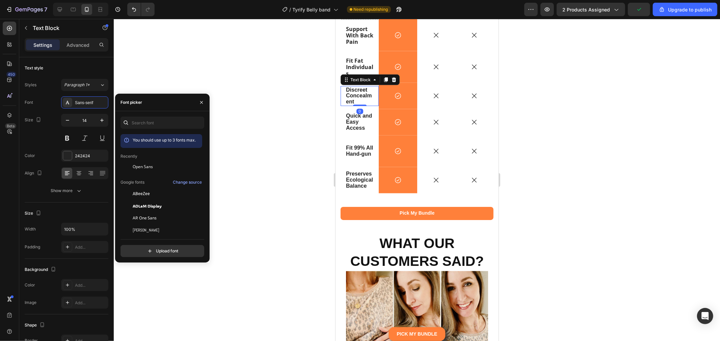
drag, startPoint x: 147, startPoint y: 169, endPoint x: 266, endPoint y: 207, distance: 124.3
click at [147, 169] on span "Open Sans" at bounding box center [143, 167] width 20 height 6
click at [362, 131] on strong "Quick and Easy Access" at bounding box center [359, 122] width 26 height 18
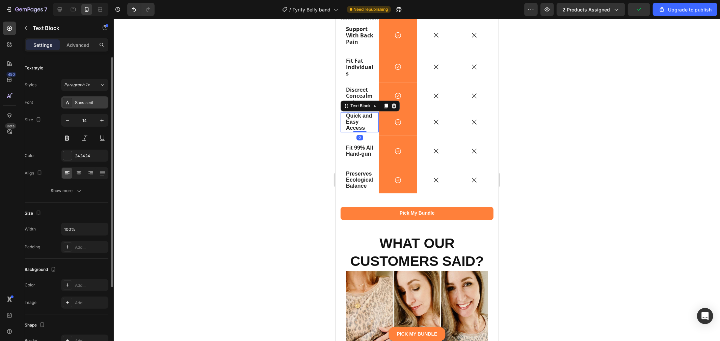
click at [94, 101] on div "Sans-serif" at bounding box center [91, 103] width 32 height 6
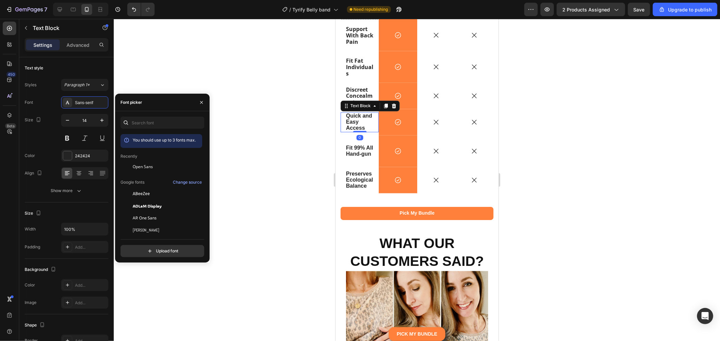
drag, startPoint x: 147, startPoint y: 167, endPoint x: 237, endPoint y: 197, distance: 94.3
click at [148, 167] on span "Open Sans" at bounding box center [143, 167] width 20 height 6
drag, startPoint x: 362, startPoint y: 307, endPoint x: 607, endPoint y: 257, distance: 249.7
click at [362, 157] on strong "Fit 99% All Hand-gun" at bounding box center [359, 151] width 27 height 12
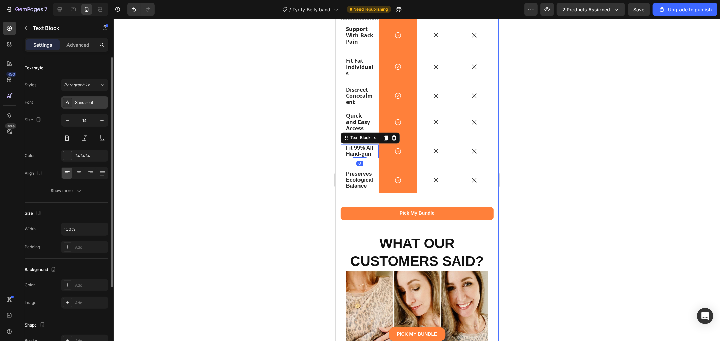
click at [99, 106] on div "Sans-serif" at bounding box center [91, 103] width 32 height 6
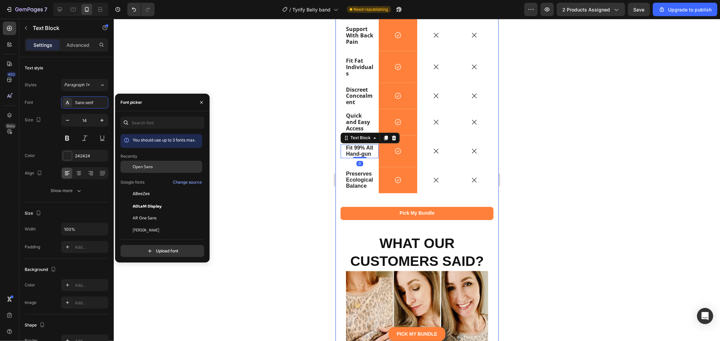
click at [148, 170] on span "Open Sans" at bounding box center [143, 167] width 20 height 6
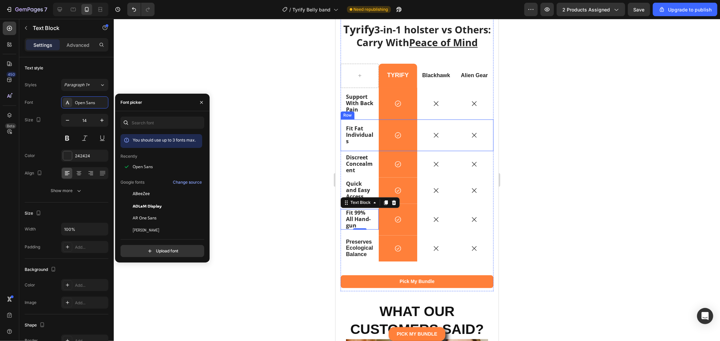
scroll to position [5434, 0]
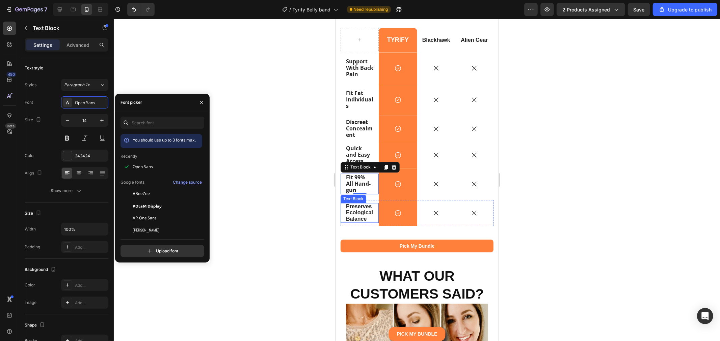
click at [355, 221] on strong "Preserves Ecological Balance" at bounding box center [359, 212] width 27 height 18
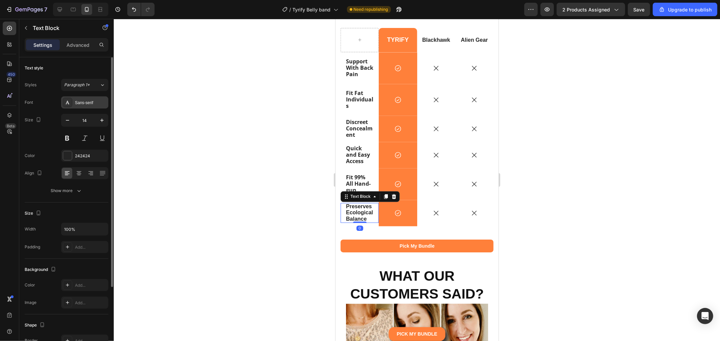
click at [82, 99] on div "Sans-serif" at bounding box center [84, 103] width 47 height 12
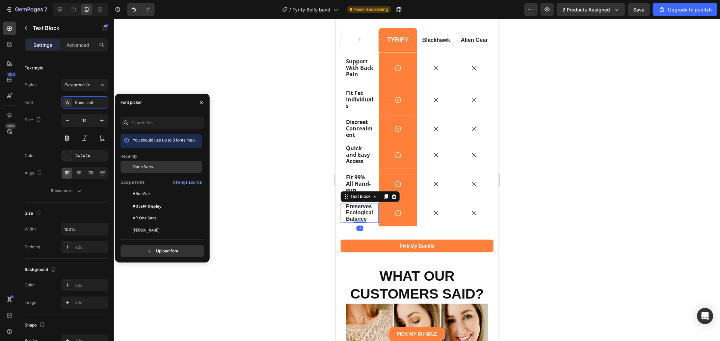
click at [140, 212] on div "Open Sans" at bounding box center [161, 218] width 82 height 12
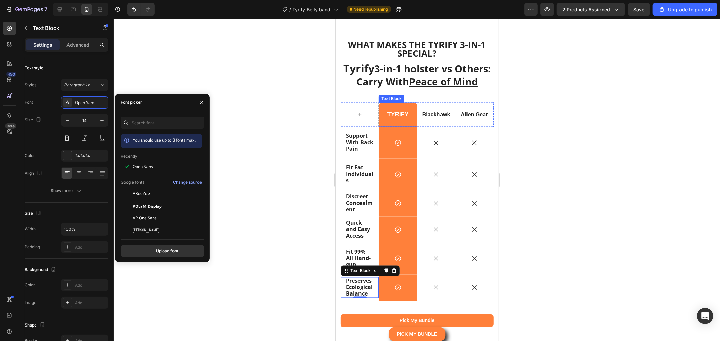
click at [394, 118] on strong "TYRIFY" at bounding box center [398, 114] width 22 height 7
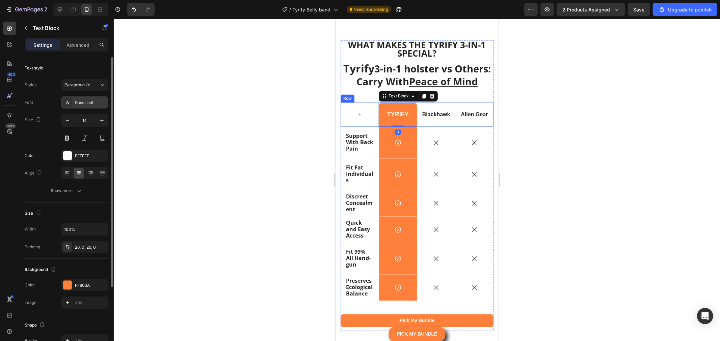
click at [94, 100] on div "Sans-serif" at bounding box center [91, 103] width 32 height 6
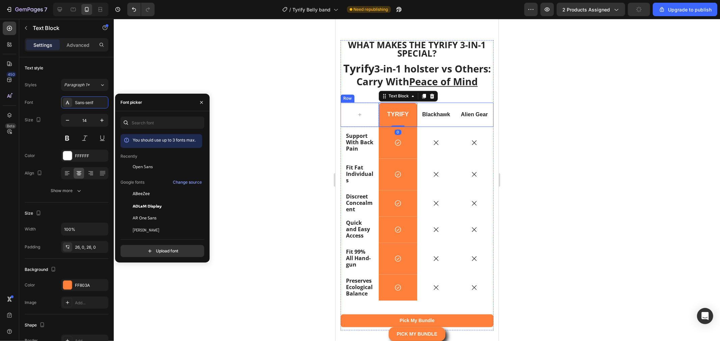
drag, startPoint x: 153, startPoint y: 165, endPoint x: 248, endPoint y: 150, distance: 96.6
click at [154, 164] on div "Open Sans" at bounding box center [167, 167] width 68 height 6
click at [427, 127] on div "Blackhawk Text Block" at bounding box center [436, 115] width 38 height 24
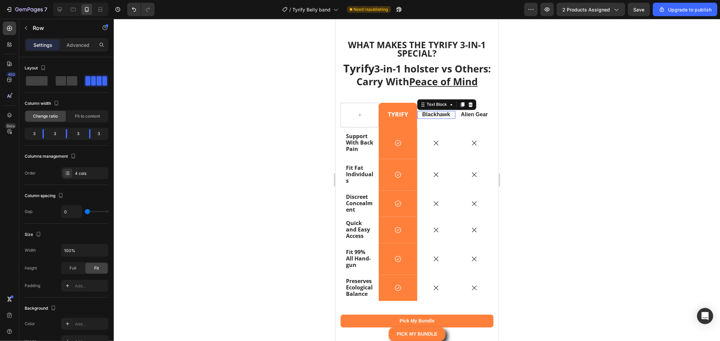
click at [417, 118] on p "Blackhawk" at bounding box center [435, 115] width 37 height 6
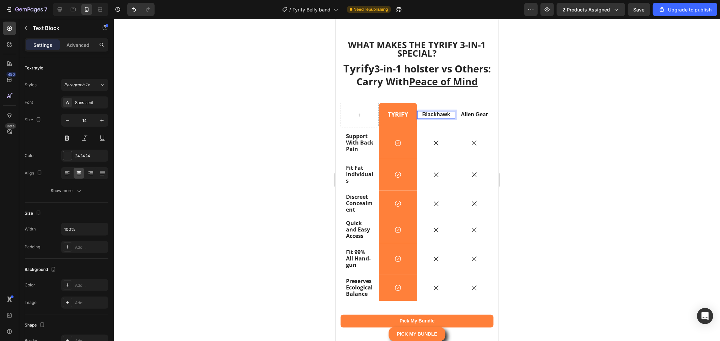
click at [422, 117] on strong "Blackhawk" at bounding box center [436, 115] width 28 height 6
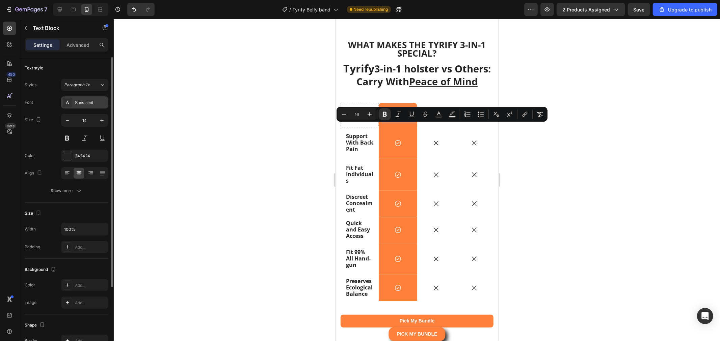
click at [91, 102] on div "Sans-serif" at bounding box center [91, 103] width 32 height 6
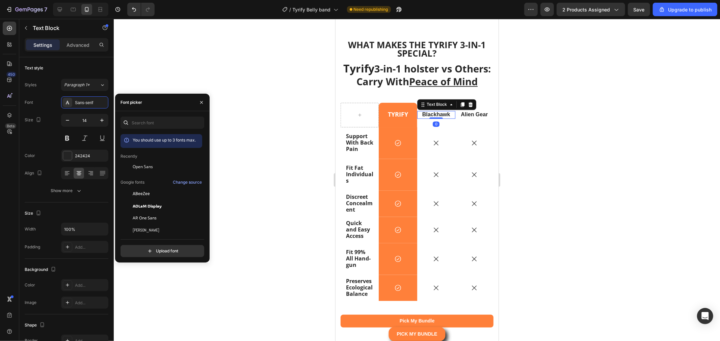
drag, startPoint x: 154, startPoint y: 170, endPoint x: 212, endPoint y: 164, distance: 58.7
click at [154, 170] on div "Open Sans" at bounding box center [167, 167] width 68 height 6
click at [474, 117] on strong "Alien Gear" at bounding box center [473, 115] width 27 height 6
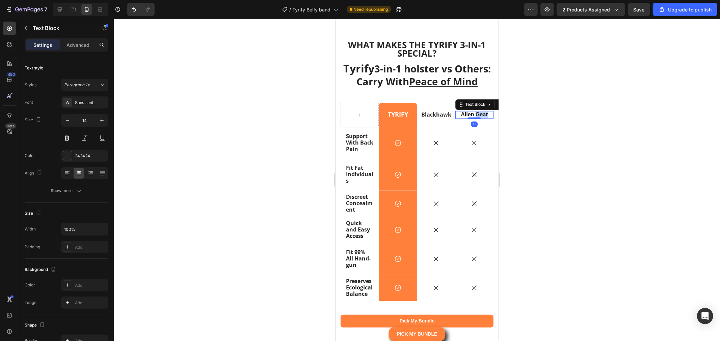
click at [474, 117] on strong "Alien Gear" at bounding box center [473, 115] width 27 height 6
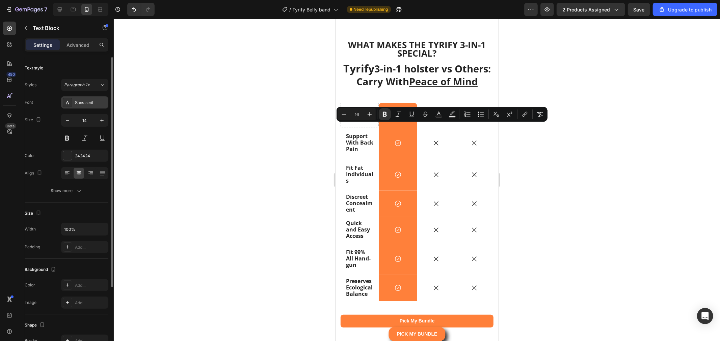
click at [88, 106] on div "Sans-serif" at bounding box center [91, 103] width 32 height 6
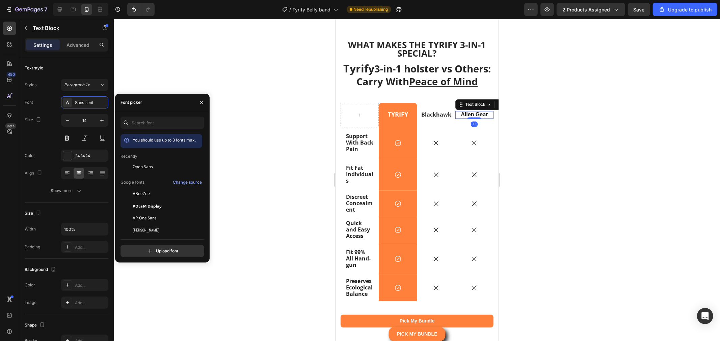
drag, startPoint x: 143, startPoint y: 163, endPoint x: 166, endPoint y: 157, distance: 23.4
click at [143, 212] on div "Open Sans" at bounding box center [161, 218] width 82 height 12
click at [413, 75] on strong "3-in-1 holster vs Others:" at bounding box center [432, 68] width 116 height 13
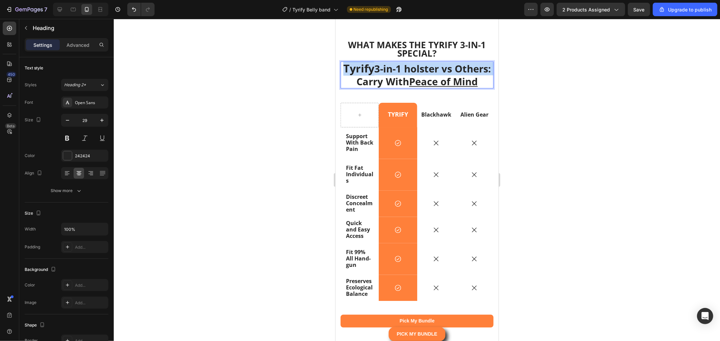
click at [413, 75] on strong "3-in-1 holster vs Others:" at bounding box center [432, 68] width 116 height 13
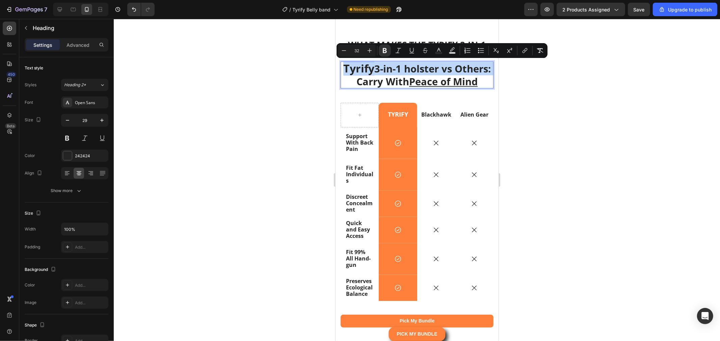
click at [413, 75] on strong "3-in-1 holster vs Others:" at bounding box center [432, 68] width 116 height 13
click at [581, 114] on div at bounding box center [417, 180] width 606 height 323
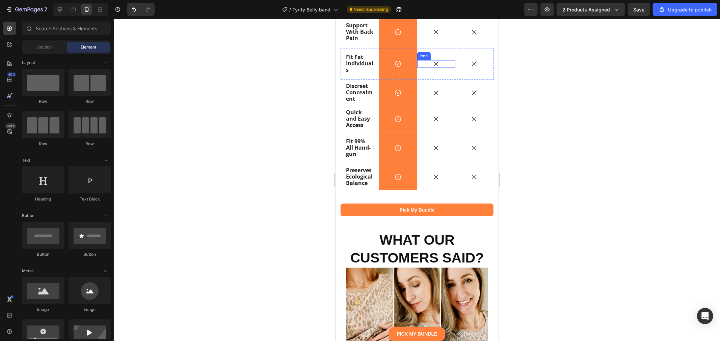
scroll to position [5471, 0]
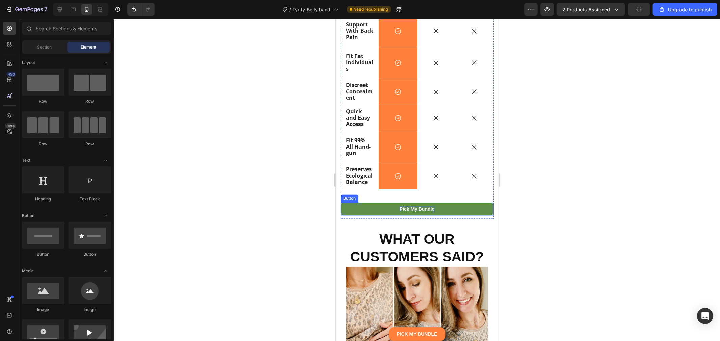
click at [421, 212] on p "Pick My Bundle" at bounding box center [416, 209] width 35 height 6
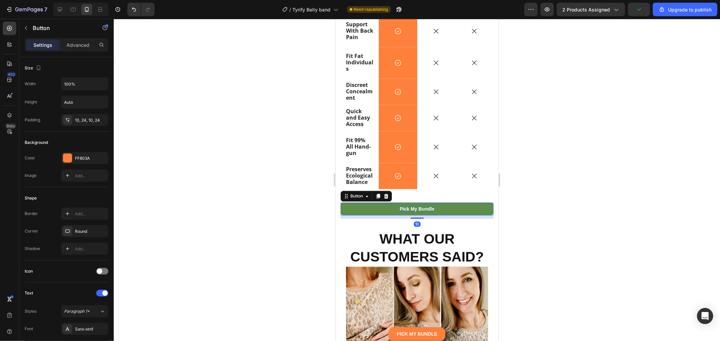
click at [423, 212] on p "Pick My Bundle" at bounding box center [416, 209] width 35 height 6
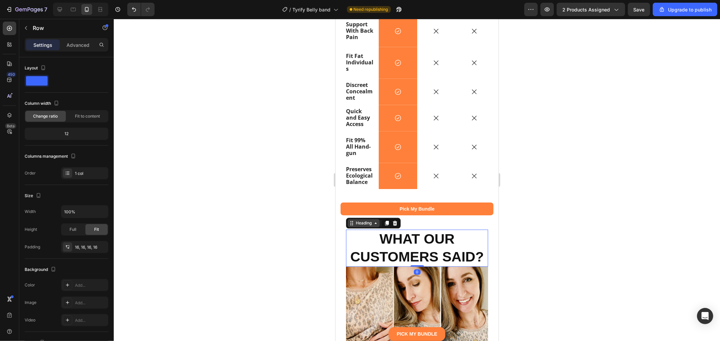
drag, startPoint x: 426, startPoint y: 253, endPoint x: 363, endPoint y: 235, distance: 65.0
click at [425, 253] on strong "WHAT OUR CUSTOMERS SAID?" at bounding box center [417, 247] width 134 height 33
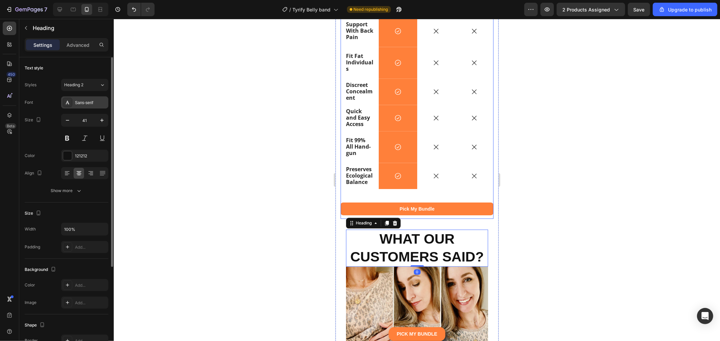
click at [85, 98] on div "Sans-serif" at bounding box center [84, 103] width 47 height 12
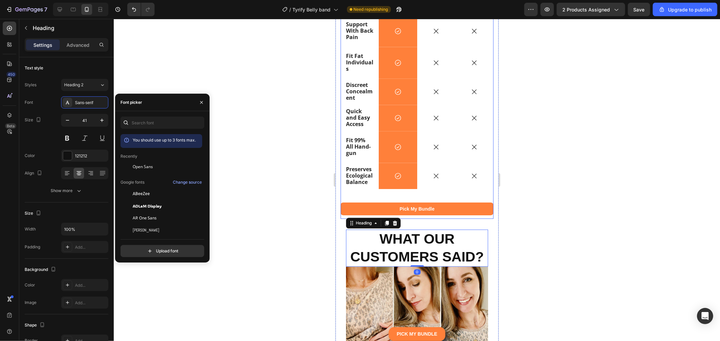
drag, startPoint x: 151, startPoint y: 167, endPoint x: 214, endPoint y: 157, distance: 63.2
click at [153, 167] on div "Open Sans" at bounding box center [167, 167] width 68 height 6
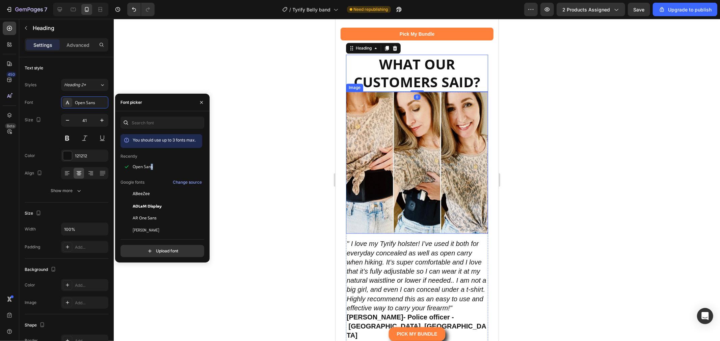
scroll to position [5659, 0]
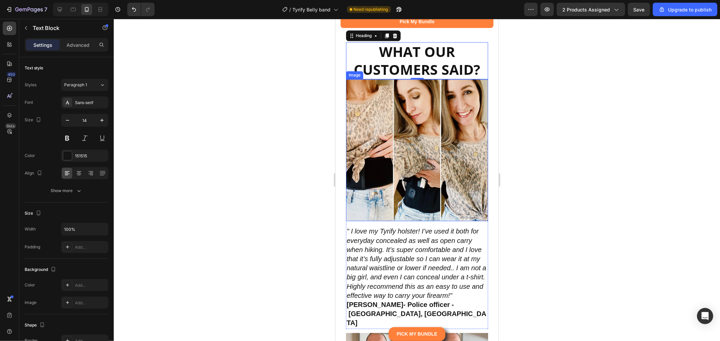
click at [426, 235] on div "" I love my Tyrify holster! I’ve used it both for everyday concealed as well as…" at bounding box center [417, 277] width 142 height 102
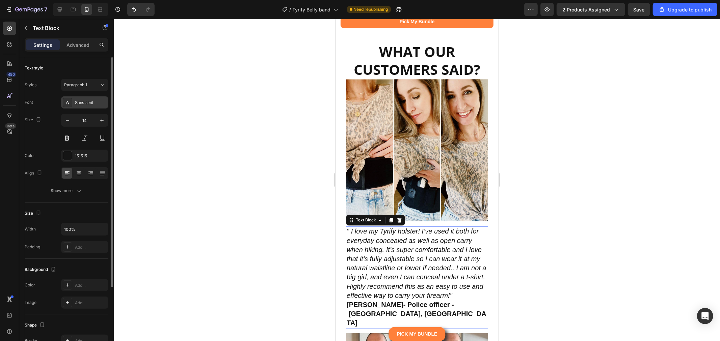
click at [93, 105] on div "Sans-serif" at bounding box center [91, 103] width 32 height 6
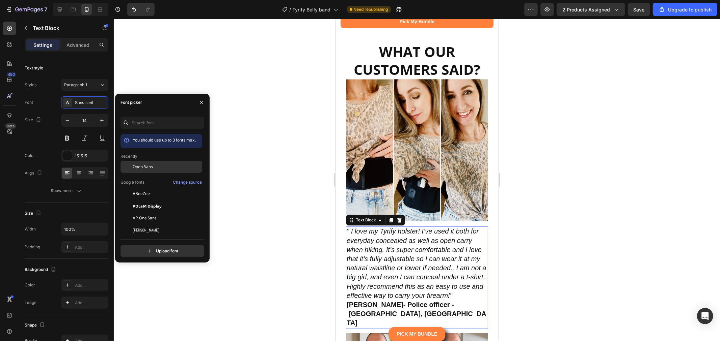
click at [145, 166] on span "Open Sans" at bounding box center [143, 167] width 20 height 6
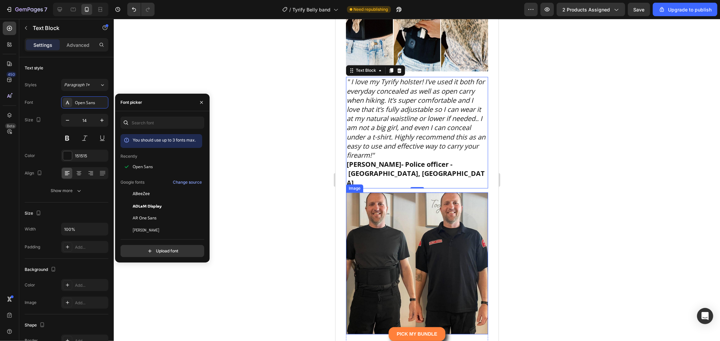
scroll to position [5921, 0]
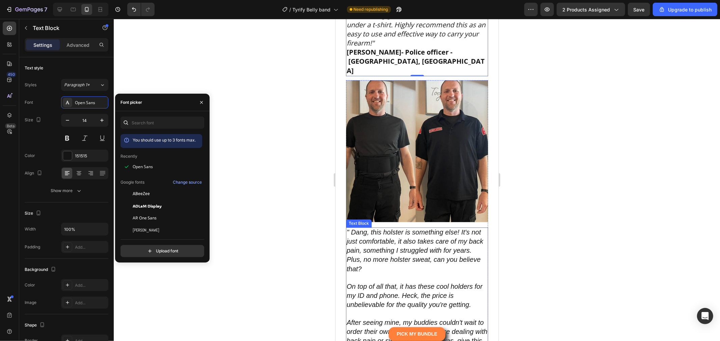
drag, startPoint x: 422, startPoint y: 231, endPoint x: 365, endPoint y: 216, distance: 59.8
click at [422, 231] on icon "" Dang, this holster is something else! It's not just comfortable, it also take…" at bounding box center [414, 250] width 137 height 44
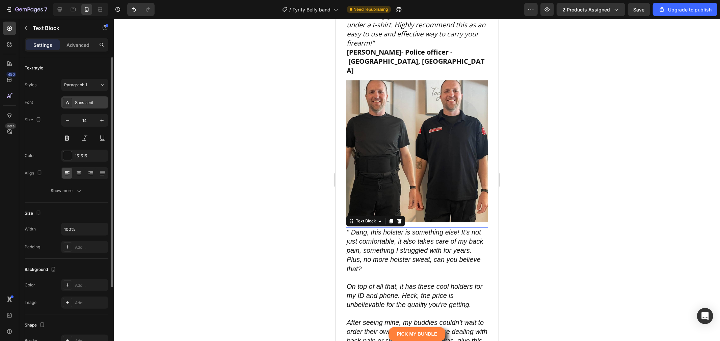
drag, startPoint x: 89, startPoint y: 100, endPoint x: 90, endPoint y: 105, distance: 4.8
click at [89, 102] on div "Sans-serif" at bounding box center [91, 103] width 32 height 6
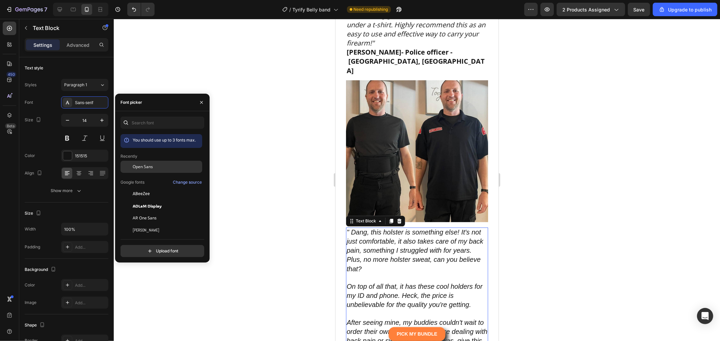
click at [161, 212] on div "Open Sans" at bounding box center [161, 218] width 82 height 12
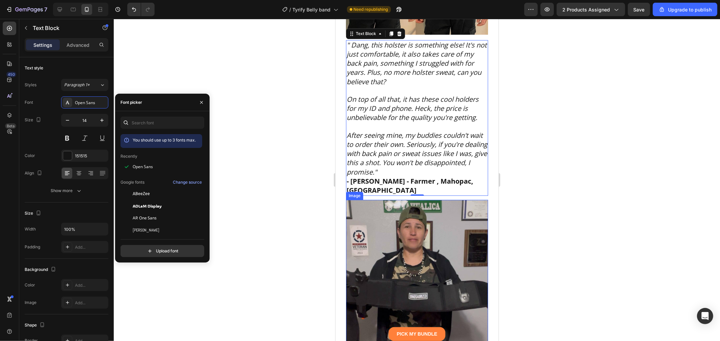
scroll to position [6221, 0]
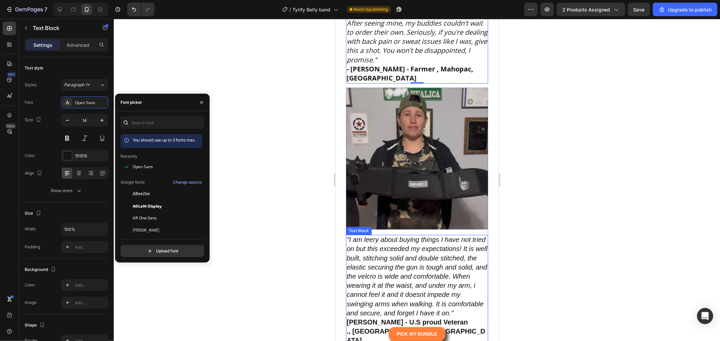
click at [422, 244] on icon ""I am leery about buying things I have not tried on but this exceeded my expect…" at bounding box center [416, 276] width 141 height 81
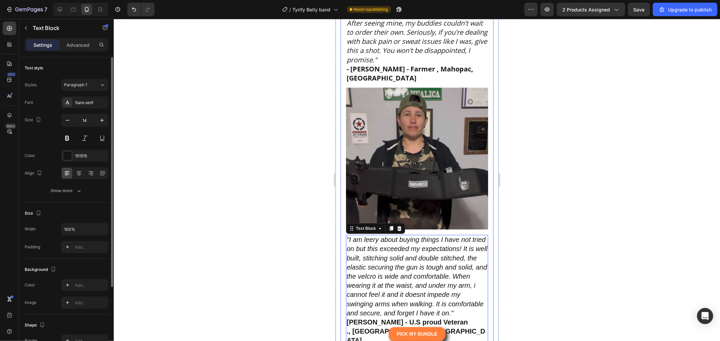
drag, startPoint x: 93, startPoint y: 101, endPoint x: 88, endPoint y: 111, distance: 11.7
click at [92, 102] on div "Sans-serif" at bounding box center [91, 103] width 32 height 6
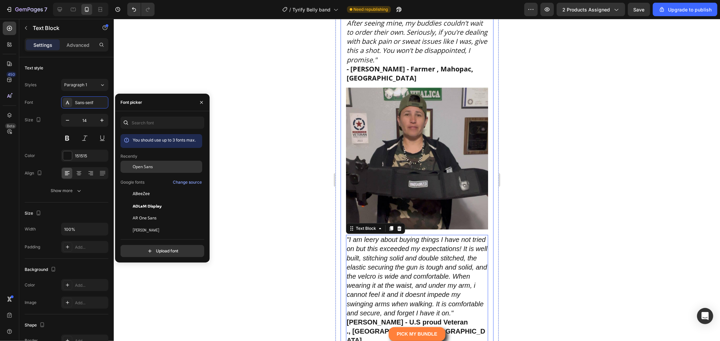
click at [166, 167] on div "Open Sans" at bounding box center [167, 167] width 68 height 6
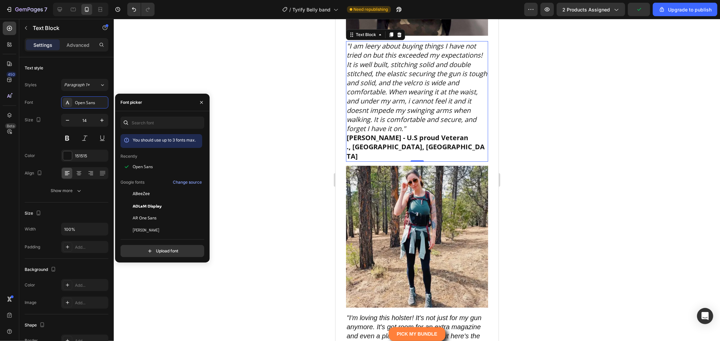
scroll to position [6521, 0]
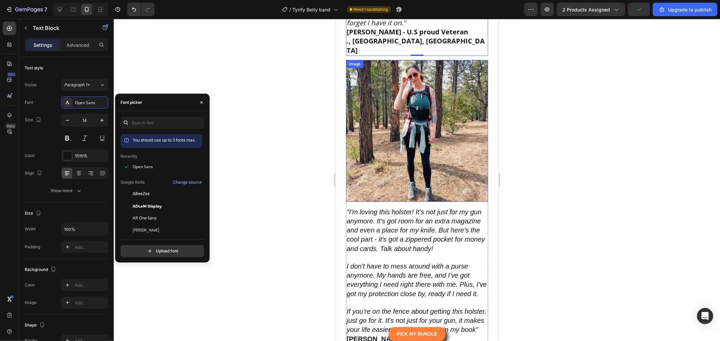
click at [430, 208] on icon ""I'm loving this holster! It's not just for my gun anymore. It's got room for a…" at bounding box center [415, 230] width 138 height 44
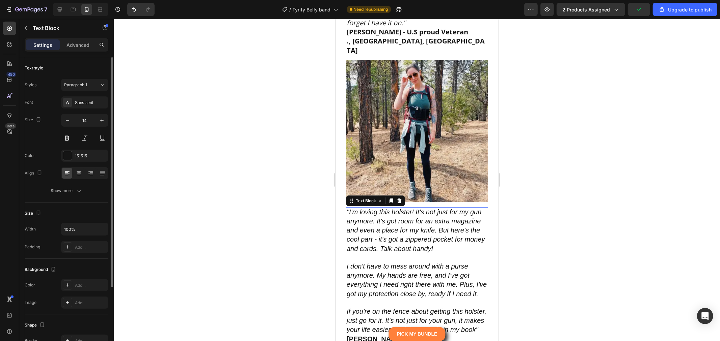
click at [96, 94] on div "Styles Paragraph 1 Font Sans-serif Size 14 Color 151515 Align Show more" at bounding box center [67, 138] width 84 height 118
click at [87, 99] on div "Sans-serif" at bounding box center [84, 103] width 47 height 12
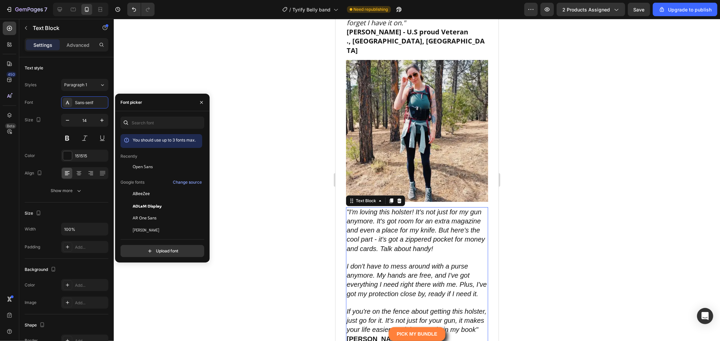
click at [152, 179] on div "Recently" at bounding box center [161, 183] width 82 height 8
click at [149, 165] on span "Open Sans" at bounding box center [143, 167] width 20 height 6
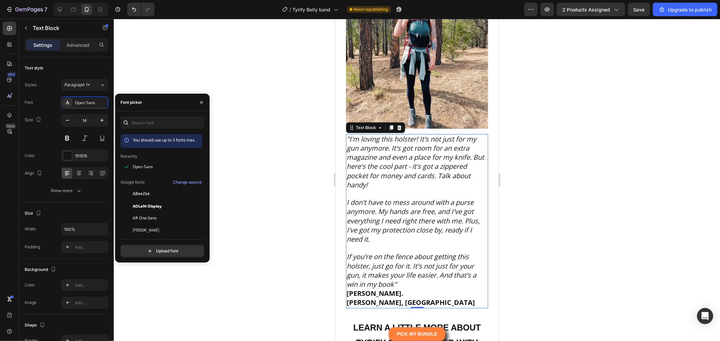
scroll to position [6709, 0]
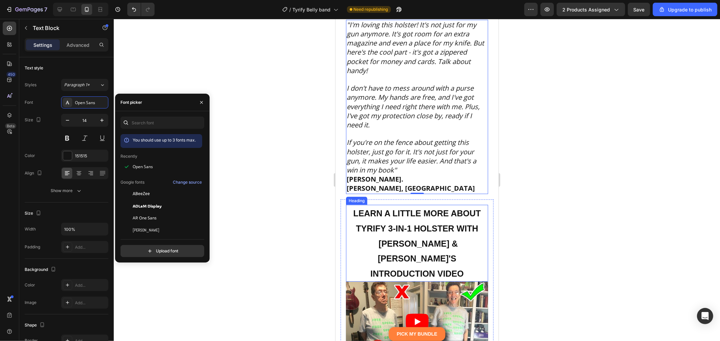
click at [418, 205] on h2 "LEARN A LITTLE MORE ABOUT TYRIFY 3-IN-1 HOLSTER WITH [PERSON_NAME] & [PERSON_NA…" at bounding box center [417, 243] width 142 height 77
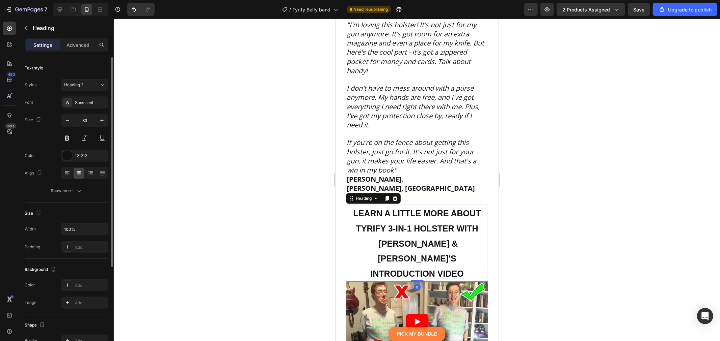
click at [81, 95] on div "Styles Heading 2 Font Sans-serif Size 33 Color 121212 Align Show more" at bounding box center [67, 138] width 84 height 118
click at [78, 100] on div "Sans-serif" at bounding box center [91, 103] width 32 height 6
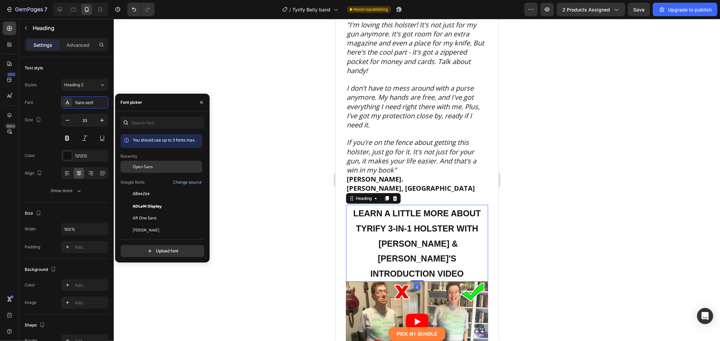
click at [148, 165] on span "Open Sans" at bounding box center [143, 167] width 20 height 6
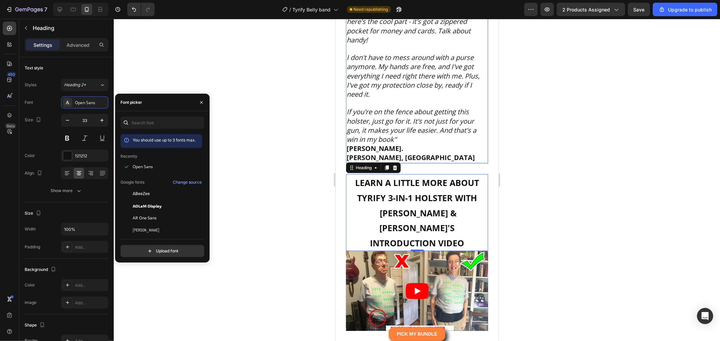
scroll to position [6858, 0]
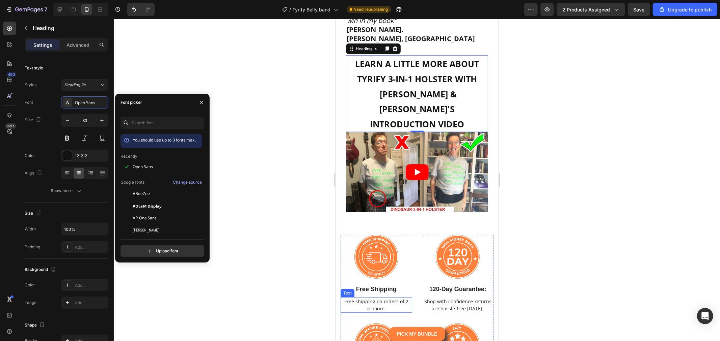
click at [353, 298] on p "Free shipping on orders of 2 or more." at bounding box center [376, 305] width 70 height 14
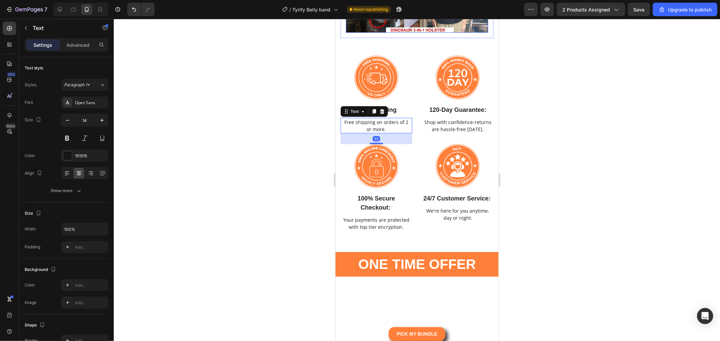
scroll to position [7046, 0]
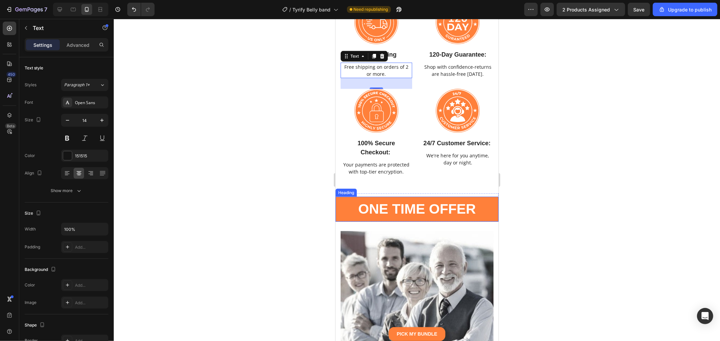
click at [431, 217] on strong "ONE TIME OFFER" at bounding box center [417, 209] width 118 height 16
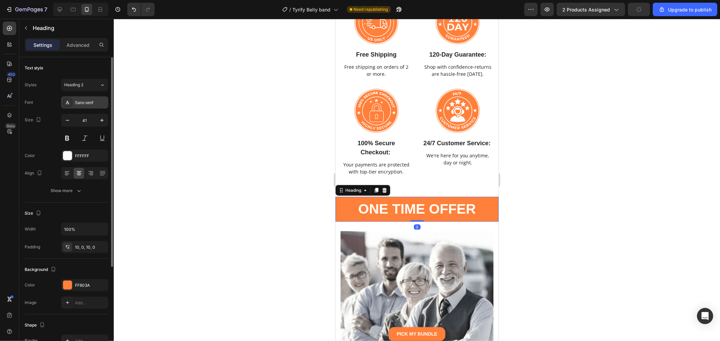
click at [87, 100] on div "Sans-serif" at bounding box center [91, 103] width 32 height 6
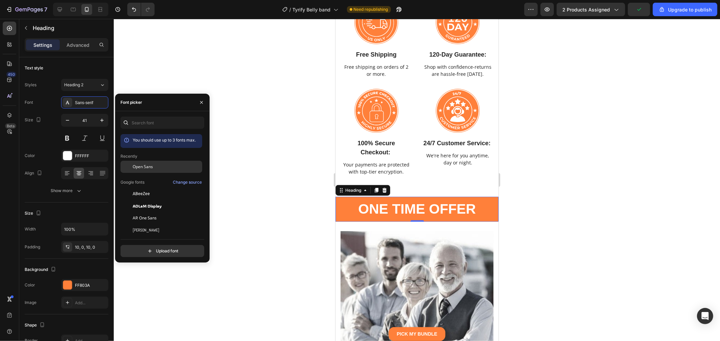
drag, startPoint x: 159, startPoint y: 170, endPoint x: 270, endPoint y: 157, distance: 111.7
click at [160, 170] on div "Open Sans" at bounding box center [167, 167] width 68 height 6
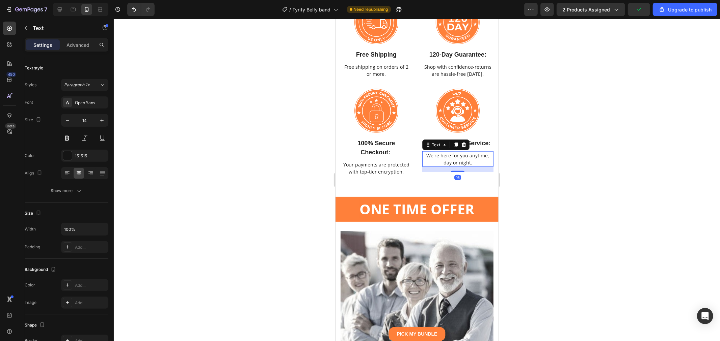
click at [455, 166] on p "We're here for you anytime, day or night." at bounding box center [457, 159] width 70 height 14
click at [460, 146] on span "24/7 Customer Service:" at bounding box center [456, 143] width 67 height 7
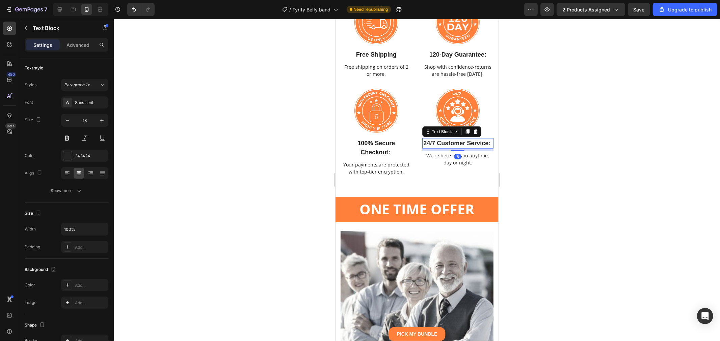
drag, startPoint x: 92, startPoint y: 108, endPoint x: 114, endPoint y: 124, distance: 26.3
click at [92, 108] on div "Sans-serif" at bounding box center [84, 103] width 47 height 12
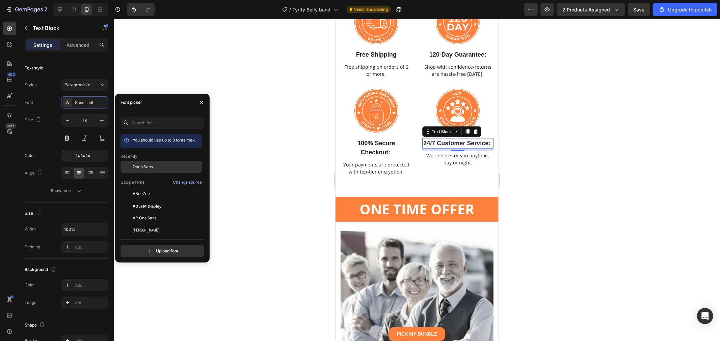
click at [158, 168] on div "Open Sans" at bounding box center [167, 167] width 68 height 6
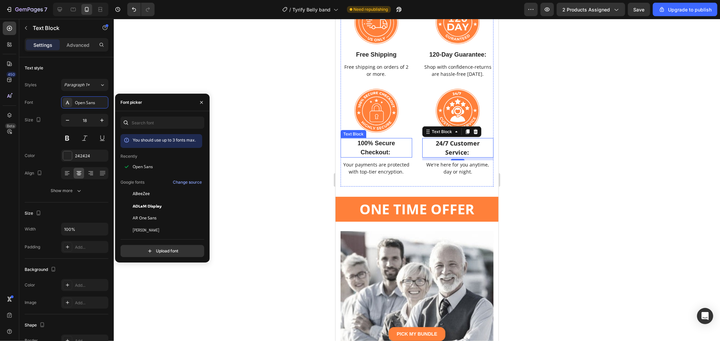
click at [364, 152] on span "100% Secure Checkout:" at bounding box center [375, 148] width 37 height 16
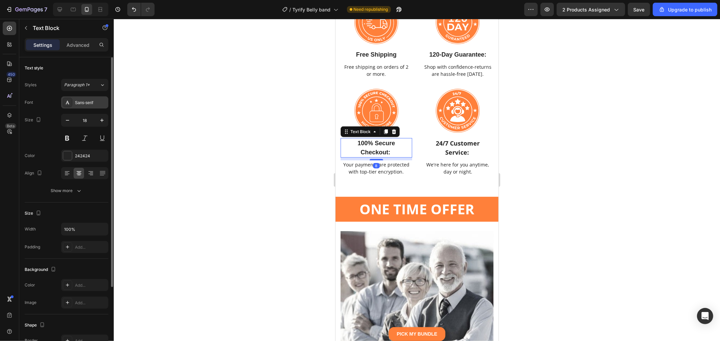
click at [92, 102] on div "Sans-serif" at bounding box center [91, 103] width 32 height 6
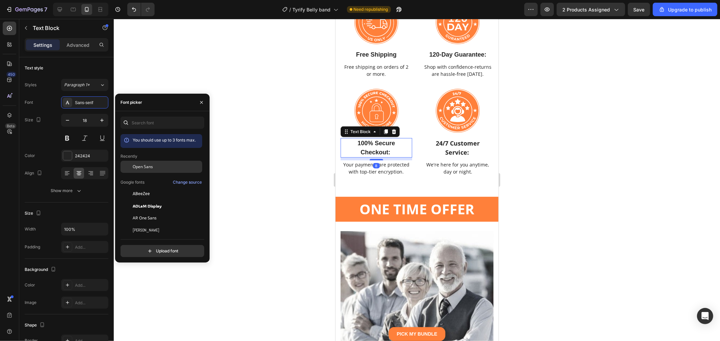
drag, startPoint x: 149, startPoint y: 165, endPoint x: 250, endPoint y: 153, distance: 102.0
click at [149, 165] on span "Open Sans" at bounding box center [143, 167] width 20 height 6
drag, startPoint x: 376, startPoint y: 57, endPoint x: 379, endPoint y: 55, distance: 3.9
click at [377, 57] on p "Free Shipping" at bounding box center [376, 54] width 70 height 9
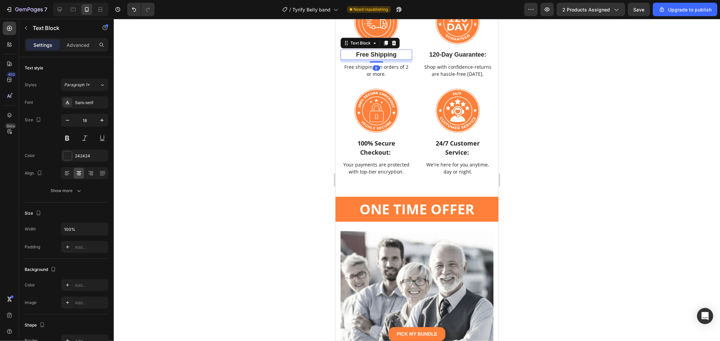
click at [379, 55] on p "Free Shipping" at bounding box center [376, 54] width 70 height 9
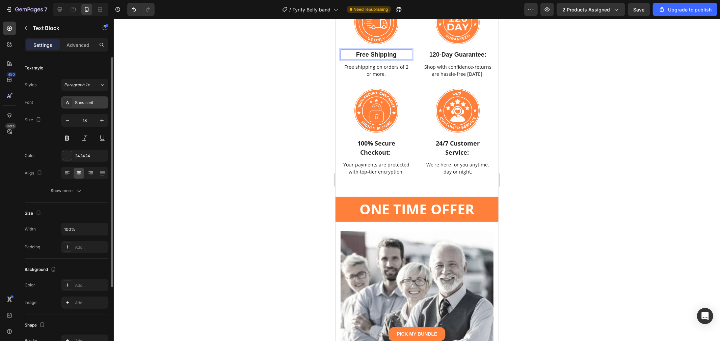
click at [91, 96] on div "Styles Paragraph 1* Font Sans-serif Size 18 Color 242424 Align Show more" at bounding box center [67, 138] width 84 height 118
click at [90, 110] on div "Font Sans-serif Size 18 Color 242424 Align Show more" at bounding box center [67, 147] width 84 height 101
click at [93, 100] on div "Sans-serif" at bounding box center [91, 103] width 32 height 6
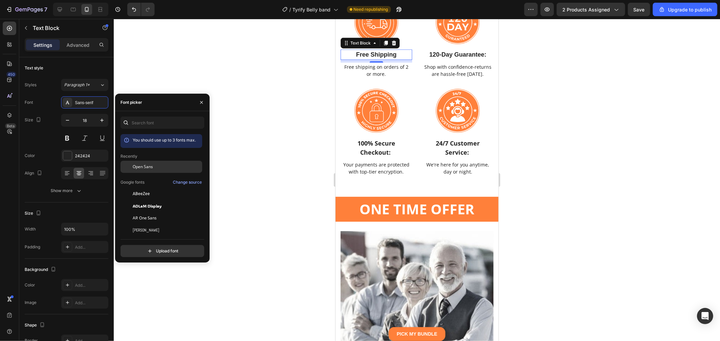
click at [156, 165] on div "Open Sans" at bounding box center [167, 167] width 68 height 6
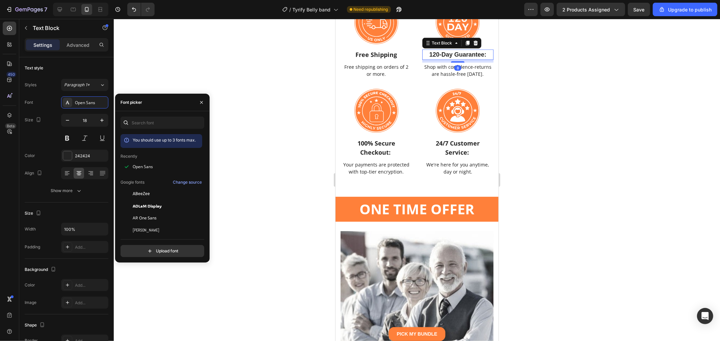
click at [449, 56] on span "120-Day Guarantee:" at bounding box center [457, 54] width 57 height 7
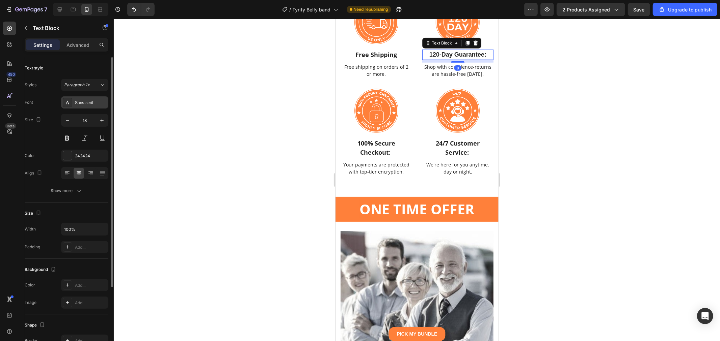
click at [91, 104] on div "Sans-serif" at bounding box center [91, 103] width 32 height 6
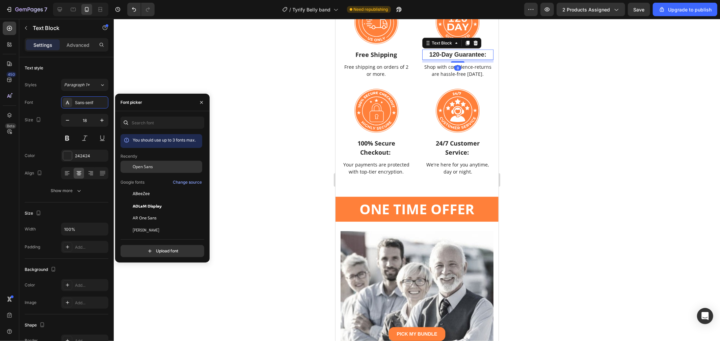
click at [152, 167] on span "Open Sans" at bounding box center [143, 167] width 20 height 6
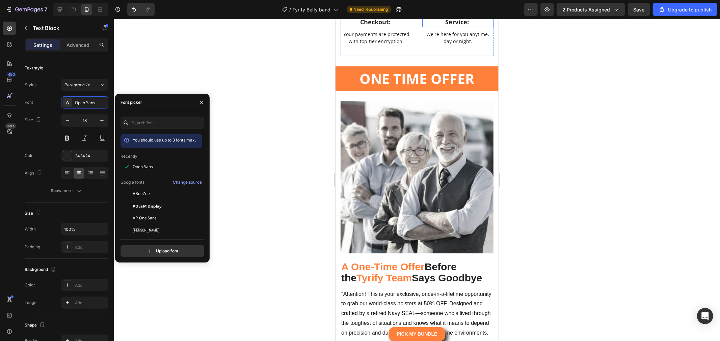
scroll to position [7271, 0]
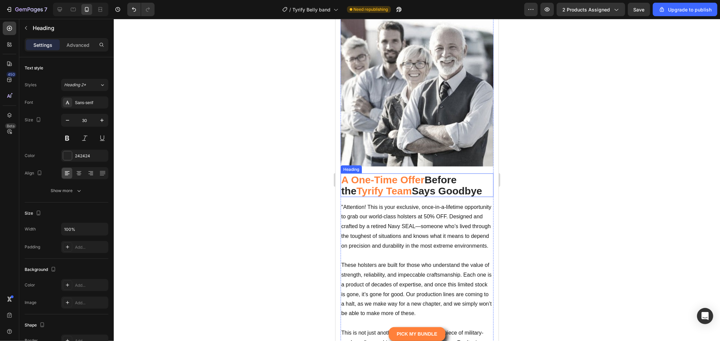
click at [420, 179] on h2 "A One-Time Offer Before the Tyrify Team Says Goodbye" at bounding box center [416, 185] width 153 height 24
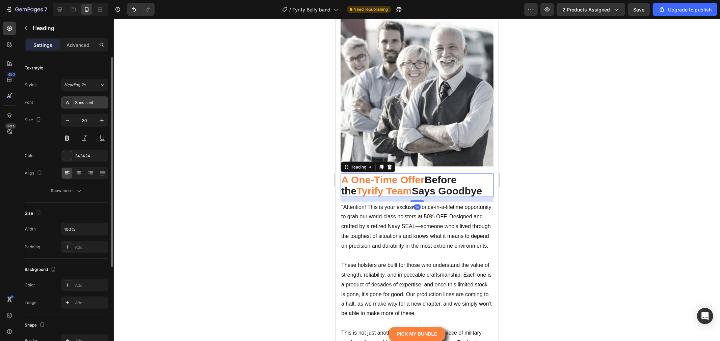
click at [92, 100] on div "Sans-serif" at bounding box center [91, 103] width 32 height 6
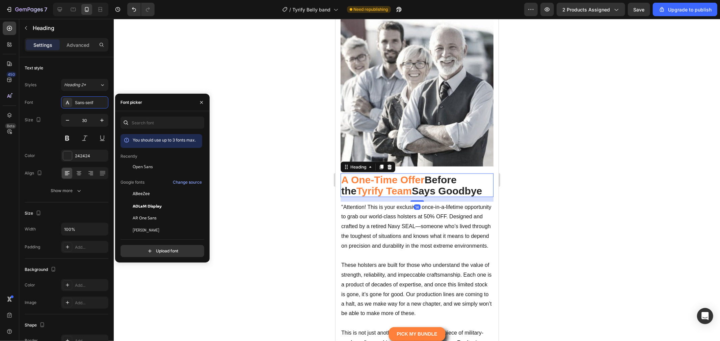
drag, startPoint x: 158, startPoint y: 170, endPoint x: 217, endPoint y: 178, distance: 59.9
click at [164, 212] on div "Open Sans" at bounding box center [161, 218] width 82 height 12
click at [416, 216] on p ""Attention! This is your exclusive, once-in-a-lifetime opportunity to grab our …" at bounding box center [417, 226] width 152 height 49
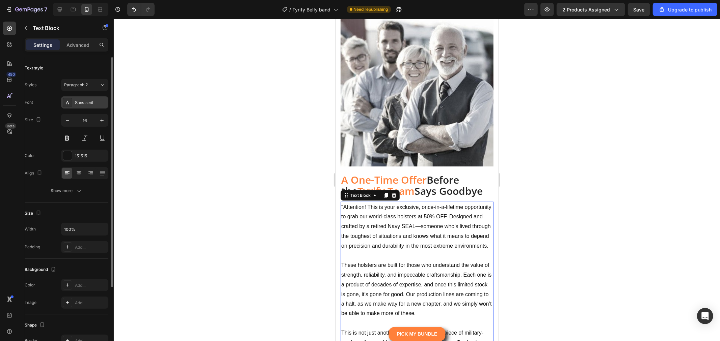
click at [89, 106] on div "Sans-serif" at bounding box center [84, 103] width 47 height 12
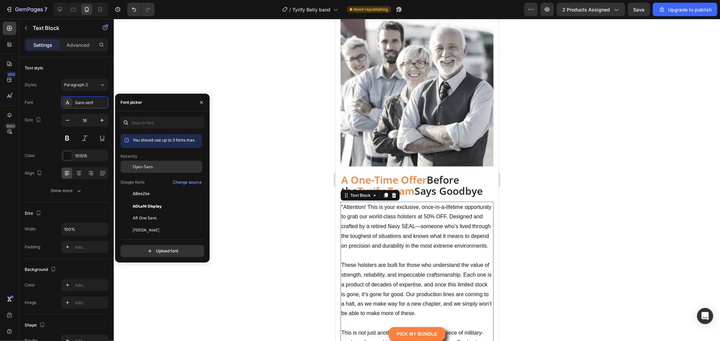
drag, startPoint x: 157, startPoint y: 165, endPoint x: 275, endPoint y: 168, distance: 117.5
click at [158, 166] on div "Open Sans" at bounding box center [167, 167] width 68 height 6
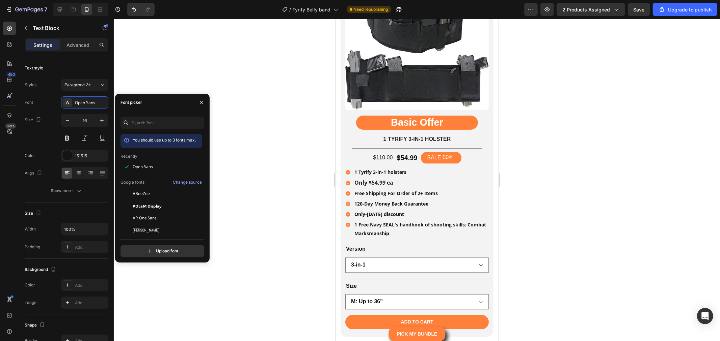
scroll to position [7758, 0]
